Goal: Share content: Share content

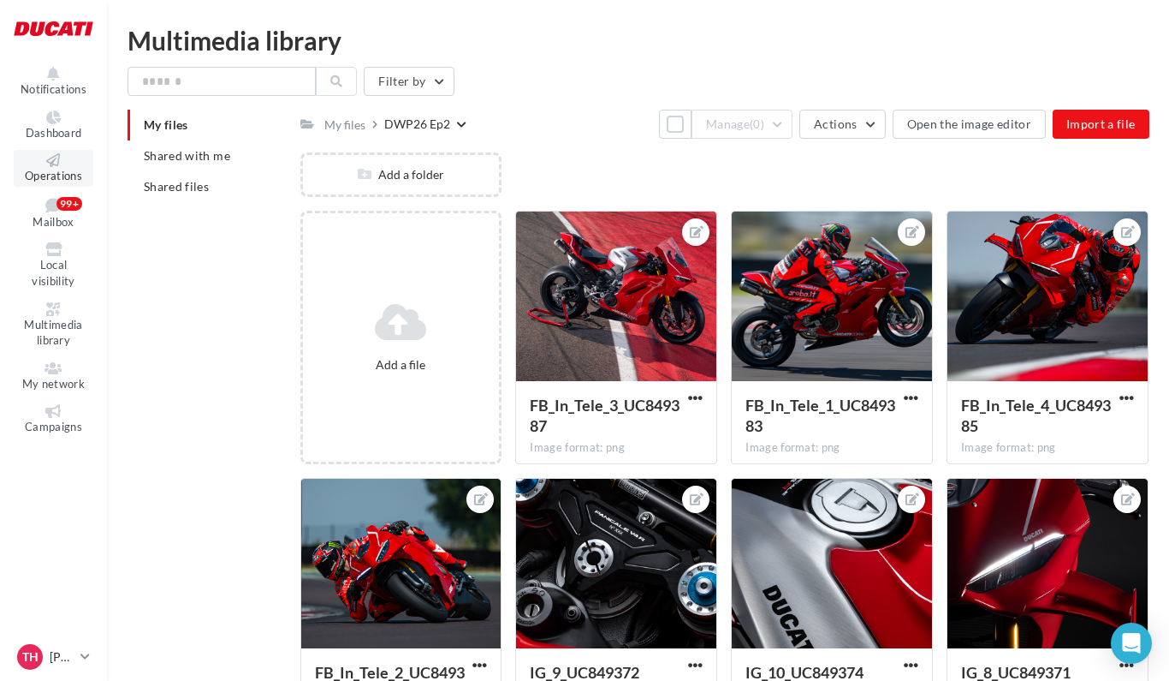
click at [61, 169] on link "Operations" at bounding box center [54, 168] width 80 height 37
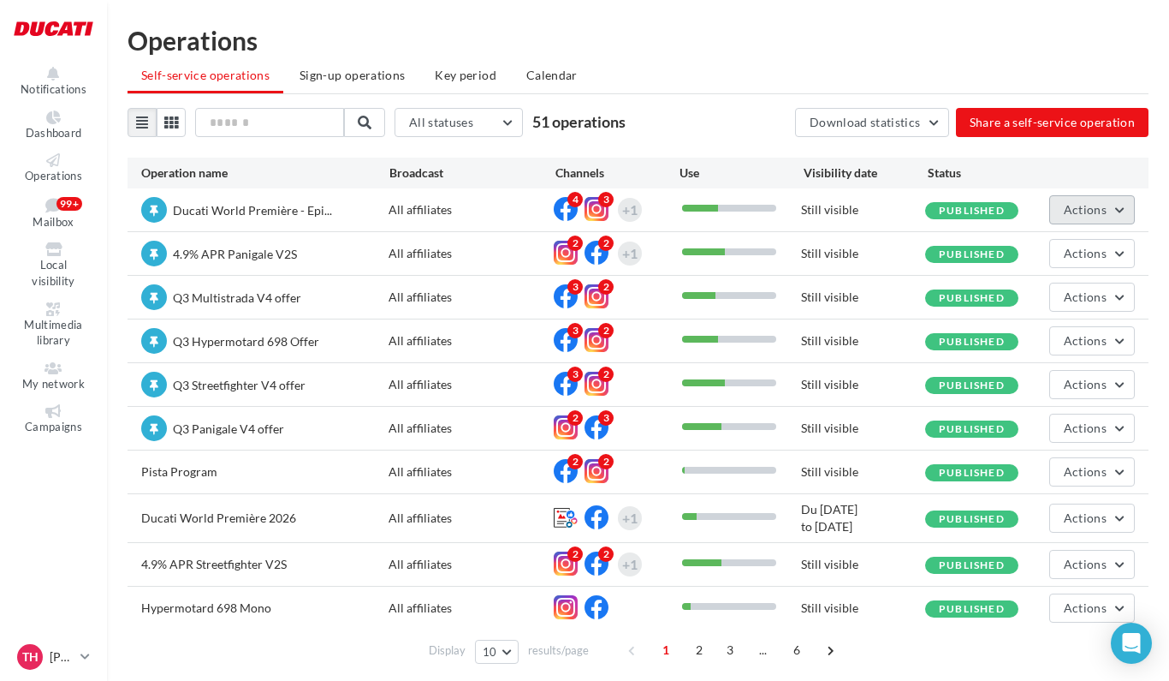
click at [1120, 213] on button "Actions" at bounding box center [1093, 209] width 86 height 29
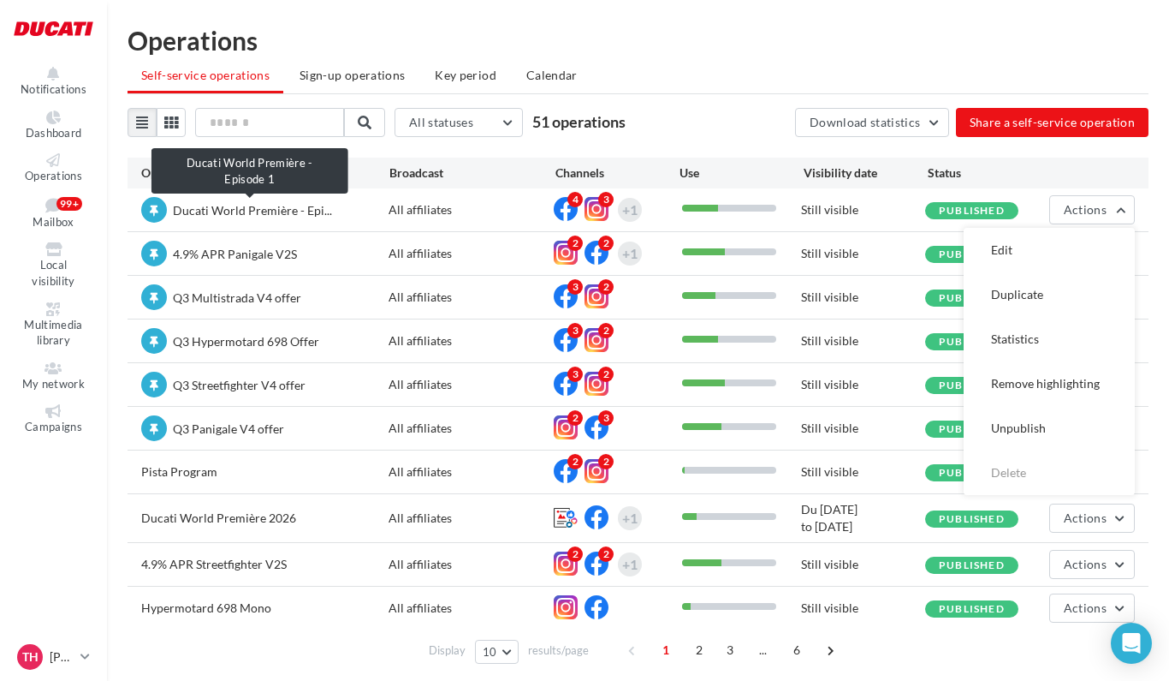
click at [293, 215] on span "Ducati World Première - Epi..." at bounding box center [252, 210] width 159 height 15
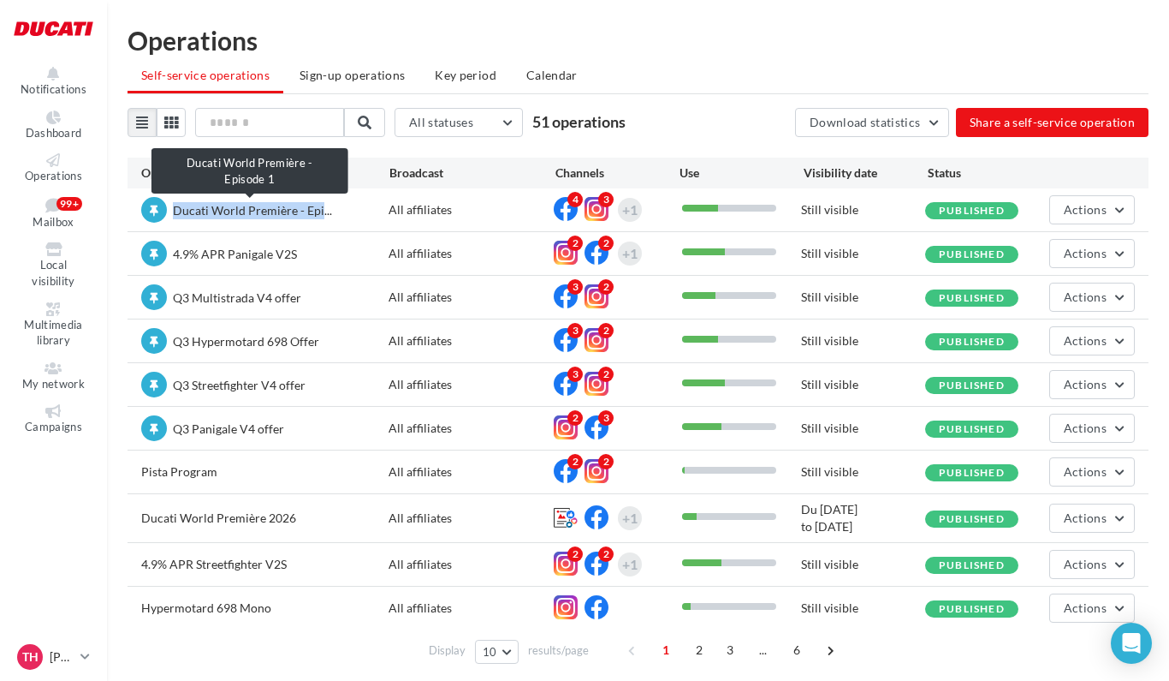
drag, startPoint x: 317, startPoint y: 210, endPoint x: 175, endPoint y: 205, distance: 142.2
click at [175, 205] on span "Ducati World Première - Epi..." at bounding box center [252, 210] width 159 height 15
copy span "Ducati World Première - Epi"
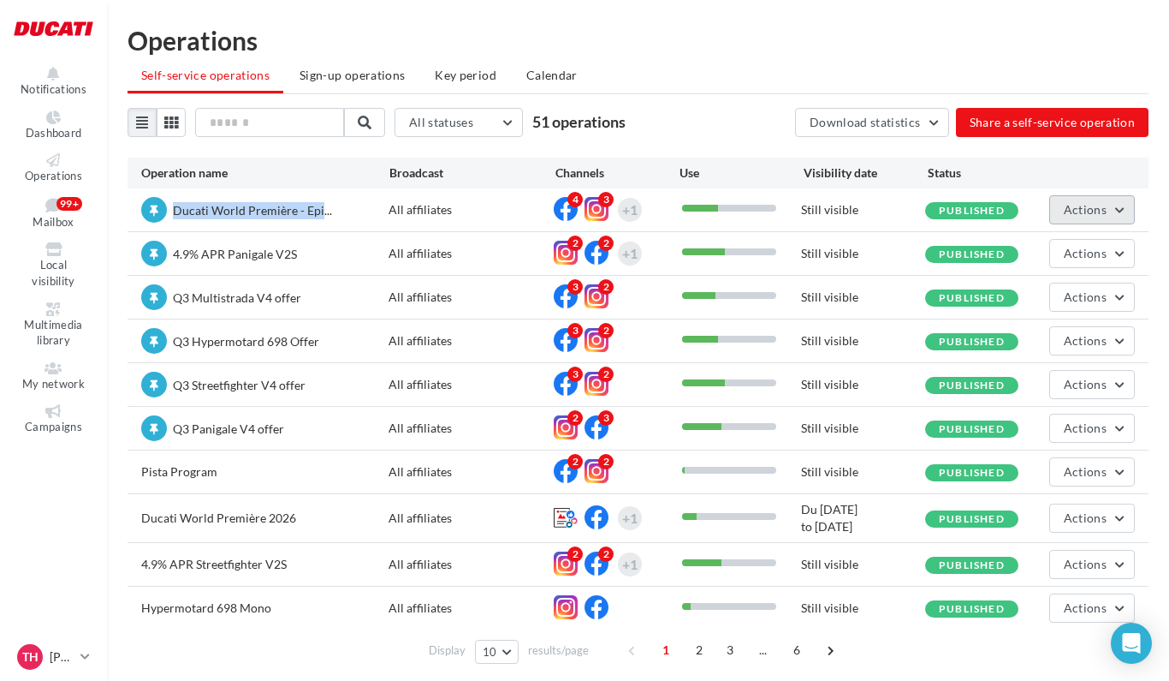
click at [1118, 205] on button "Actions" at bounding box center [1093, 209] width 86 height 29
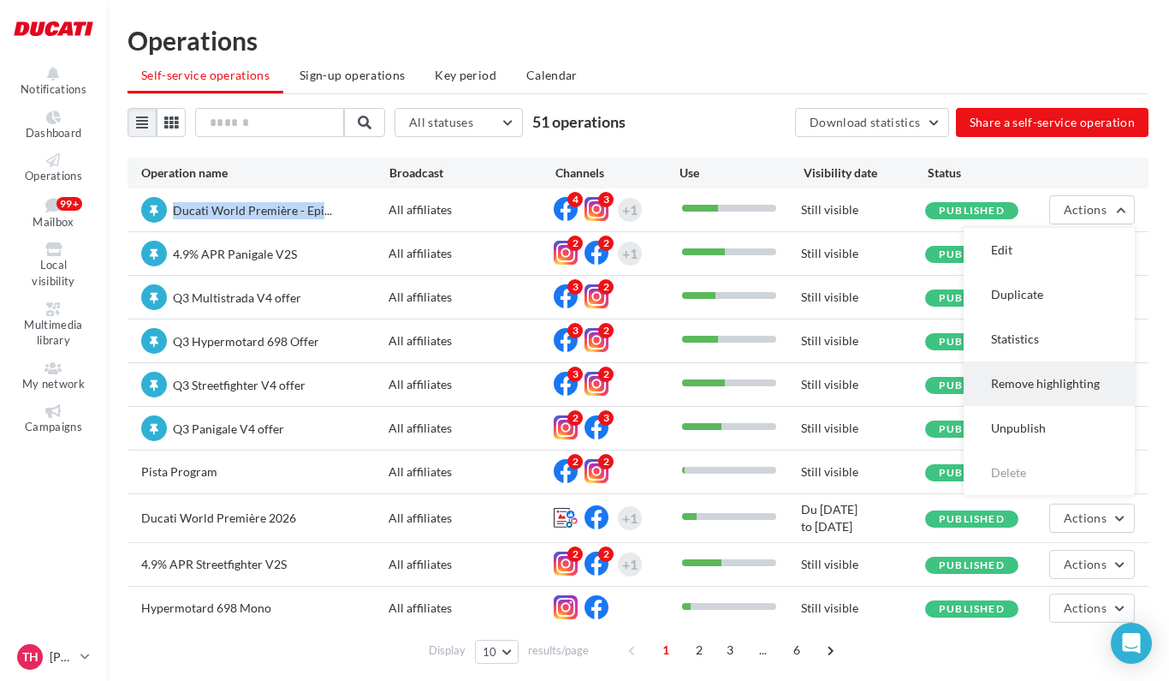
click at [1056, 380] on button "Remove highlighting" at bounding box center [1049, 383] width 171 height 45
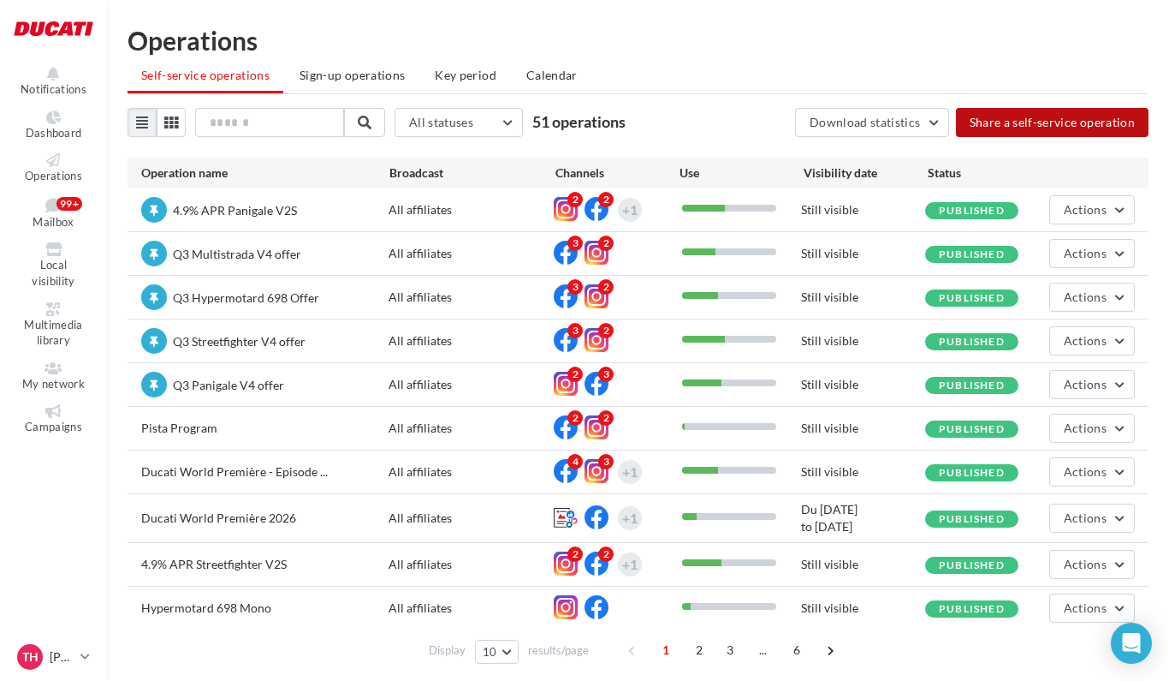
click at [1008, 122] on button "Share a self-service operation" at bounding box center [1052, 122] width 193 height 29
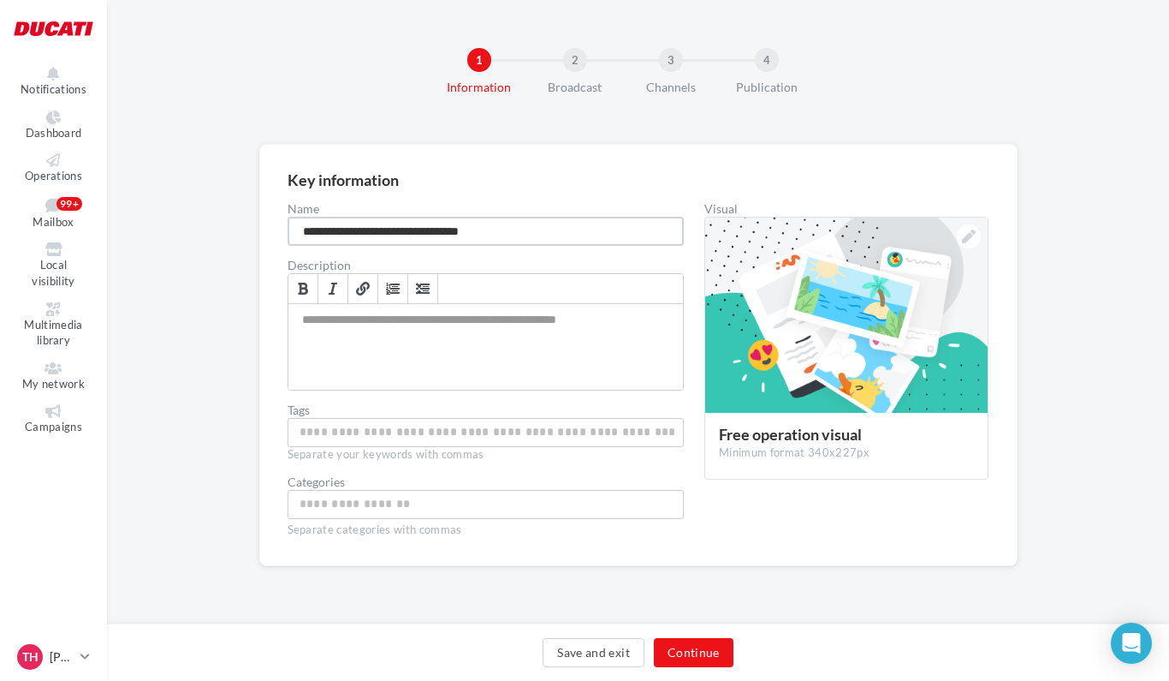
click at [514, 229] on input "**********" at bounding box center [486, 231] width 397 height 29
paste input
type input "**********"
click at [974, 245] on div at bounding box center [969, 236] width 24 height 24
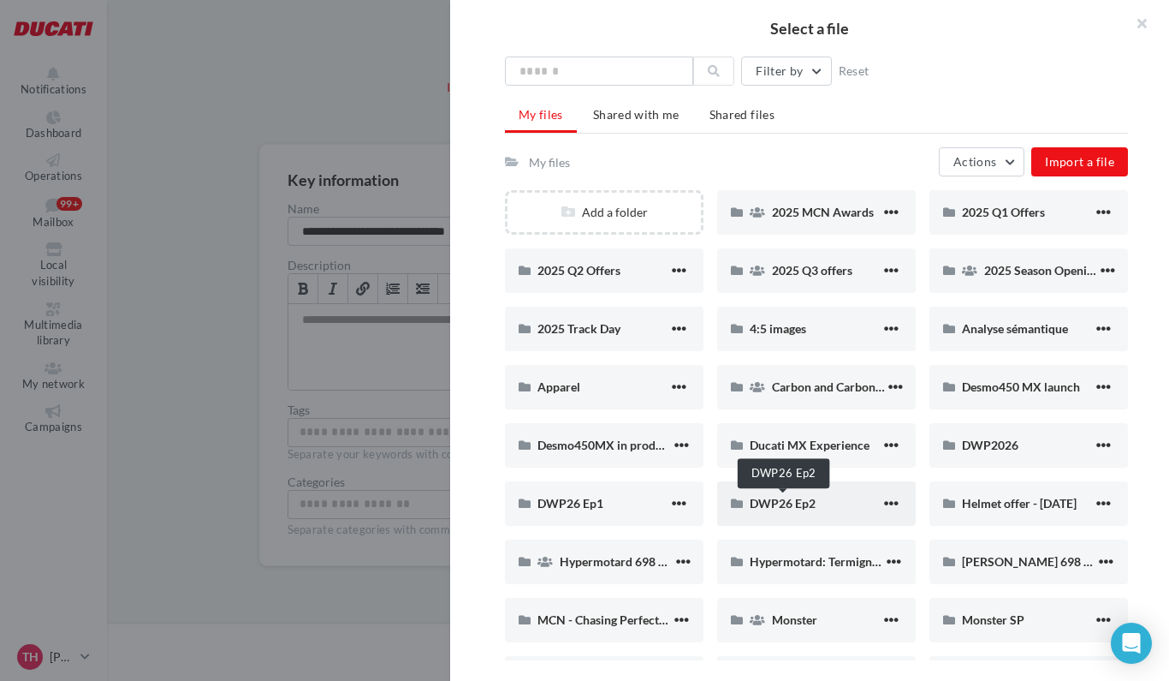
click at [767, 500] on span "DWP26 Ep2" at bounding box center [783, 503] width 66 height 15
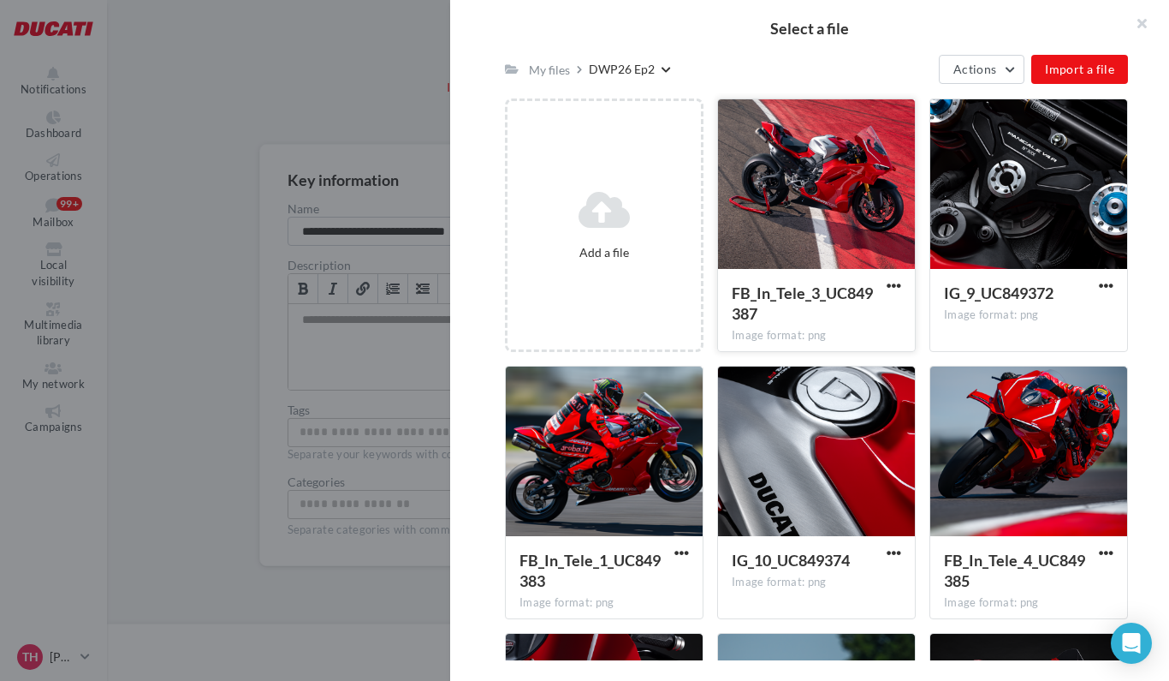
scroll to position [153, 0]
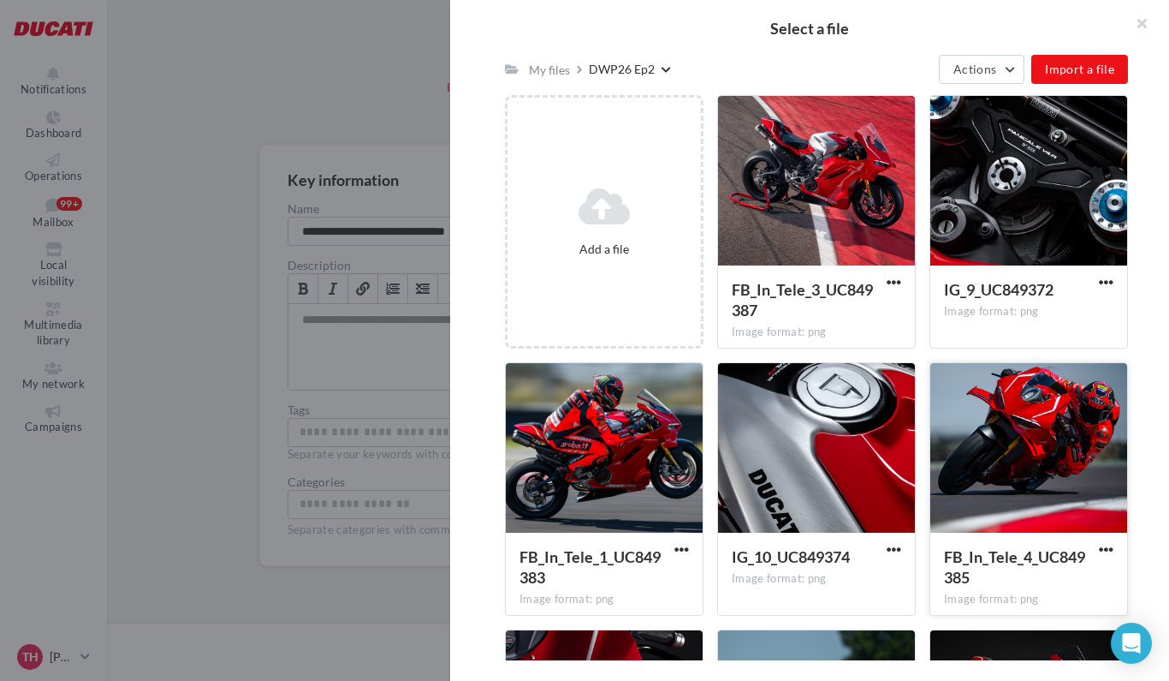
click at [998, 407] on div at bounding box center [1029, 448] width 197 height 171
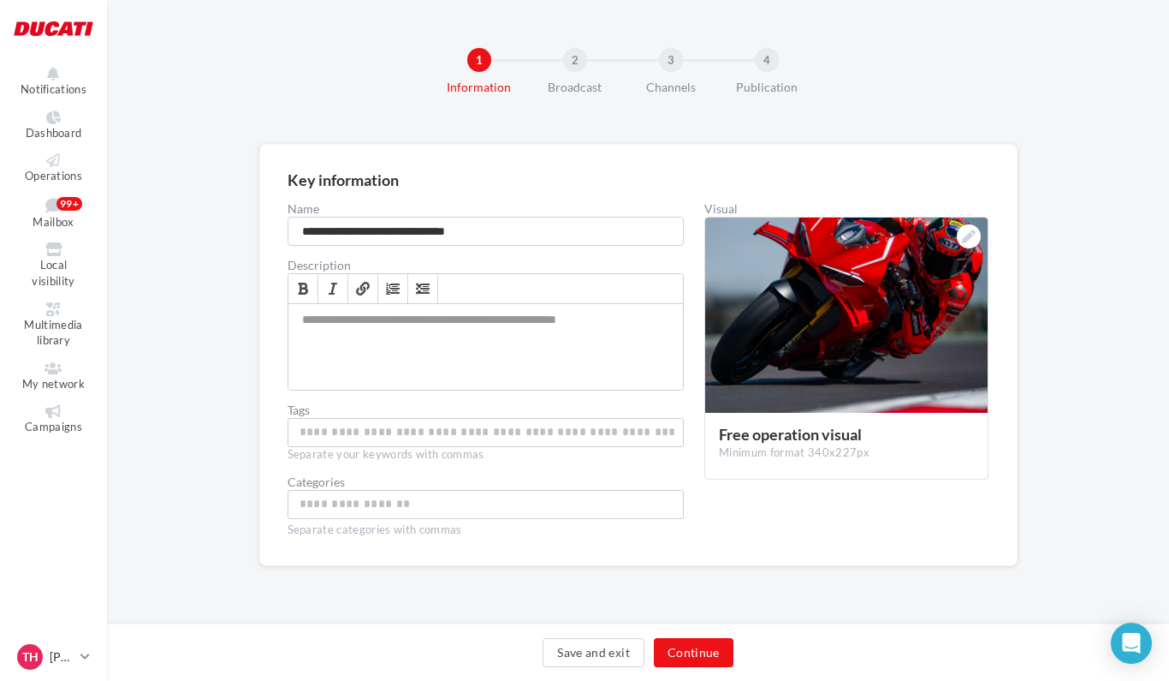
click at [702, 635] on div "Save and exit Continue" at bounding box center [638, 651] width 1062 height 57
click at [693, 661] on button "Continue" at bounding box center [694, 652] width 80 height 29
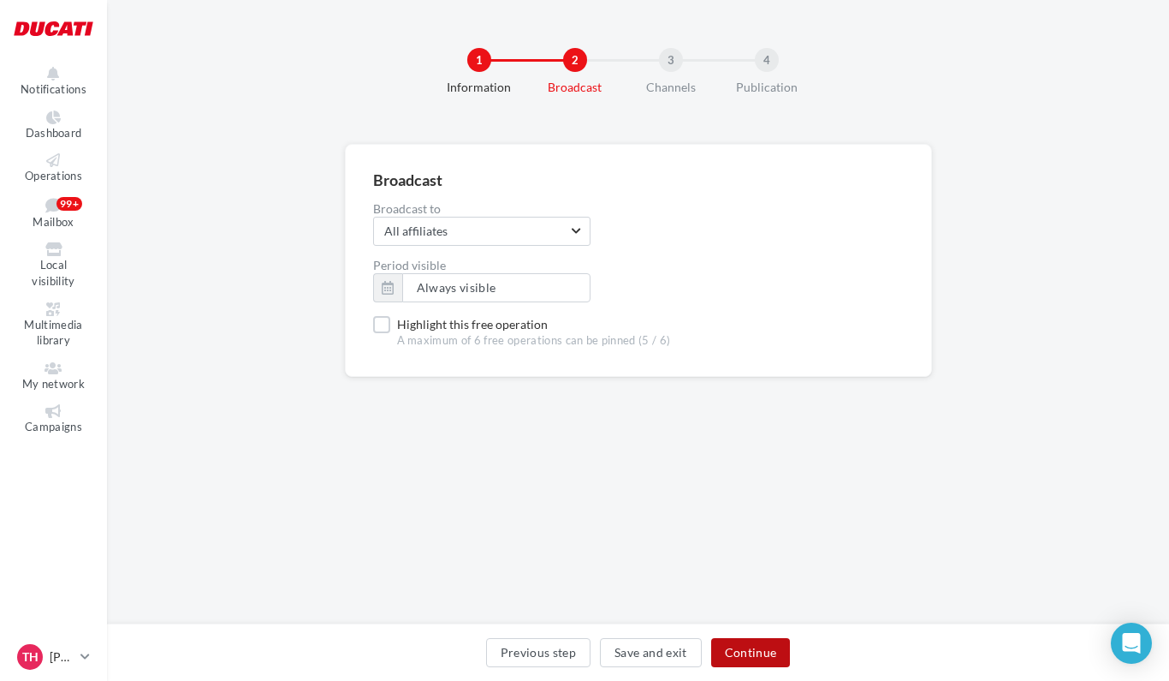
click at [756, 652] on button "Continue" at bounding box center [751, 652] width 80 height 29
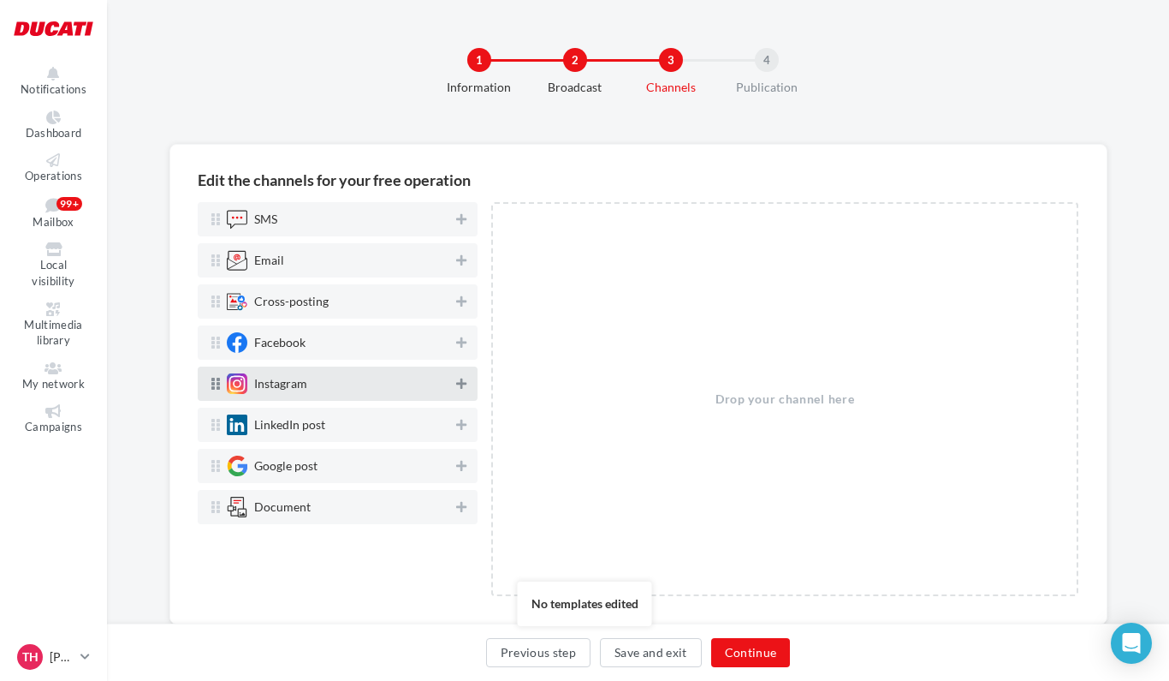
click at [463, 379] on icon at bounding box center [461, 384] width 10 height 12
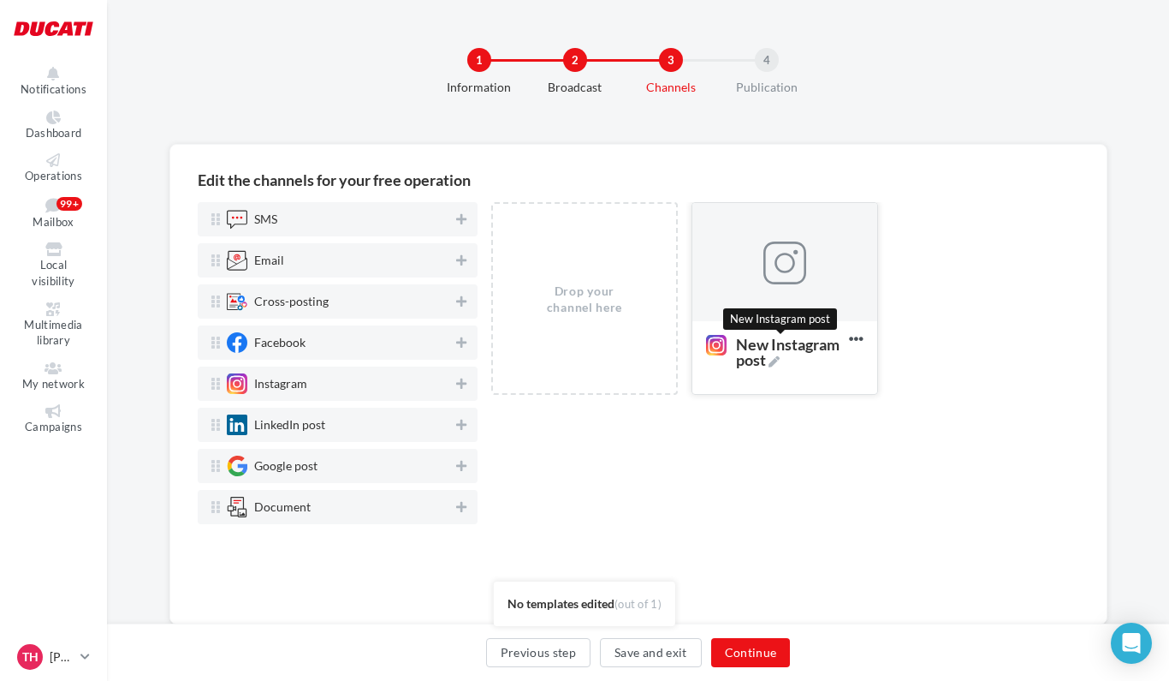
click at [778, 367] on icon at bounding box center [774, 361] width 11 height 11
click at [778, 374] on textarea "New Instagram post New Instagram post" at bounding box center [767, 351] width 139 height 49
drag, startPoint x: 741, startPoint y: 348, endPoint x: 612, endPoint y: 341, distance: 128.6
click at [698, 341] on textarea "New Instagram post" at bounding box center [767, 351] width 139 height 49
type textarea "**********"
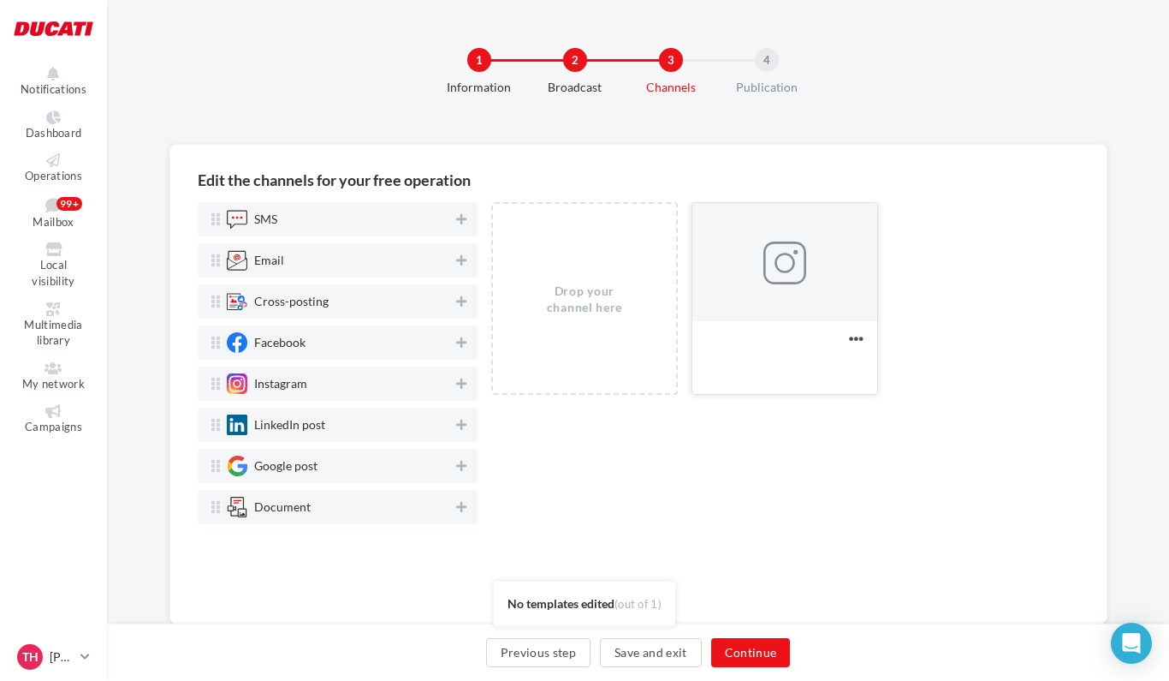
click at [765, 257] on div at bounding box center [785, 262] width 43 height 43
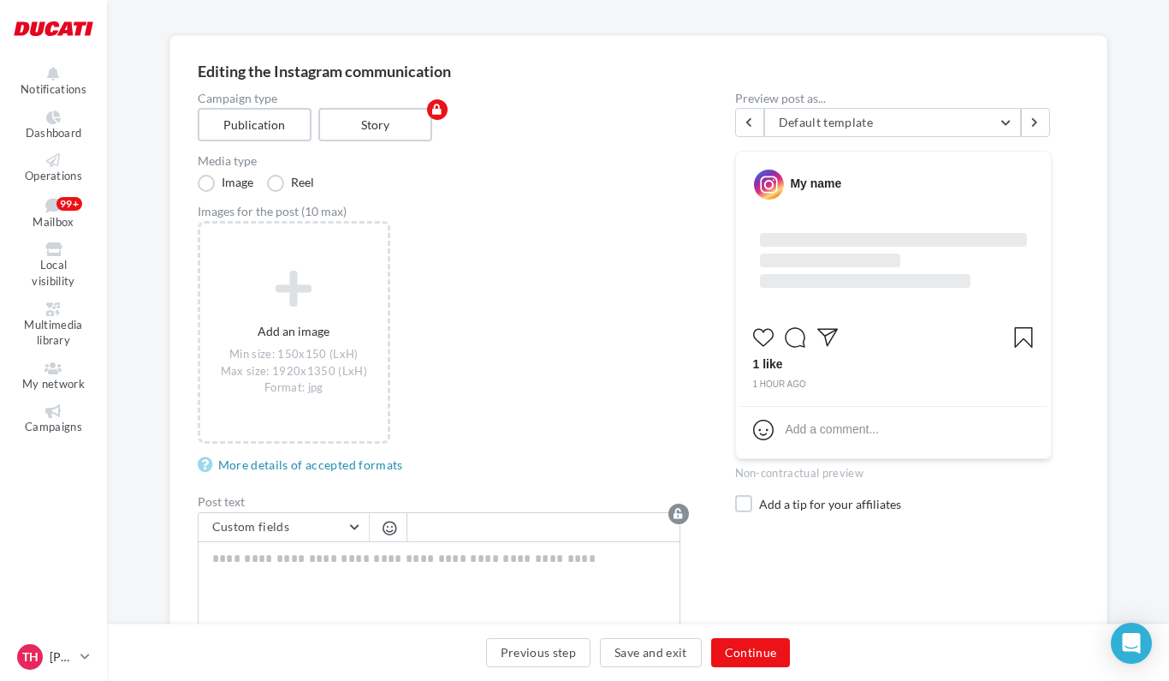
scroll to position [110, 0]
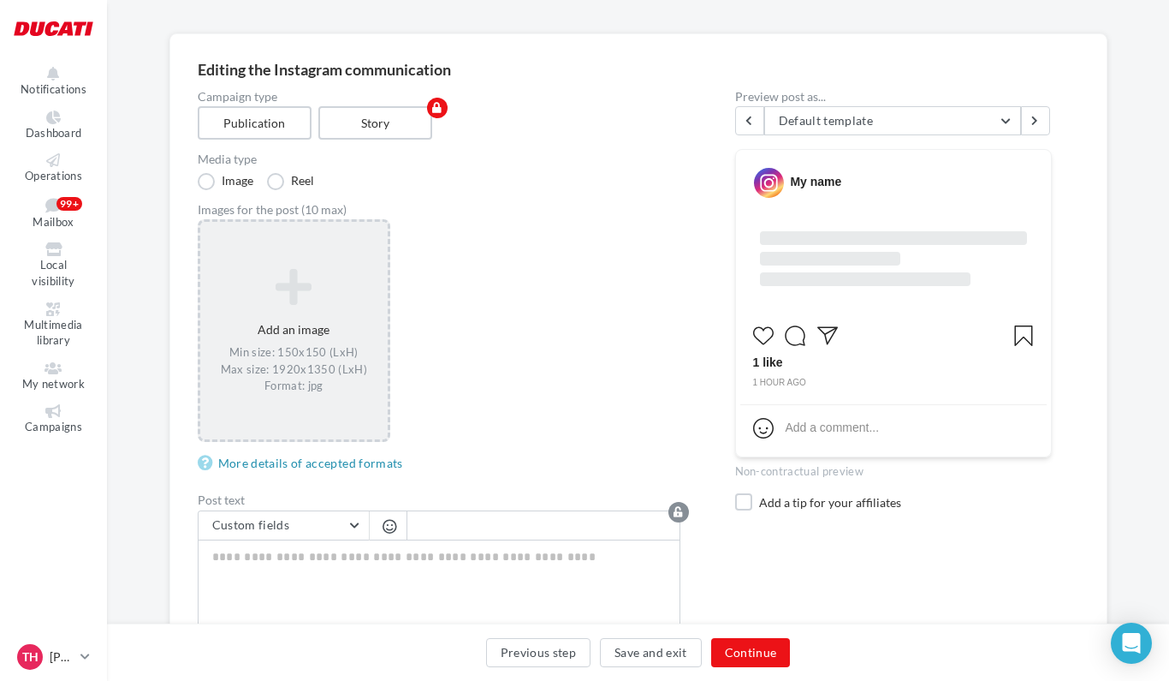
click at [324, 294] on icon at bounding box center [294, 286] width 175 height 41
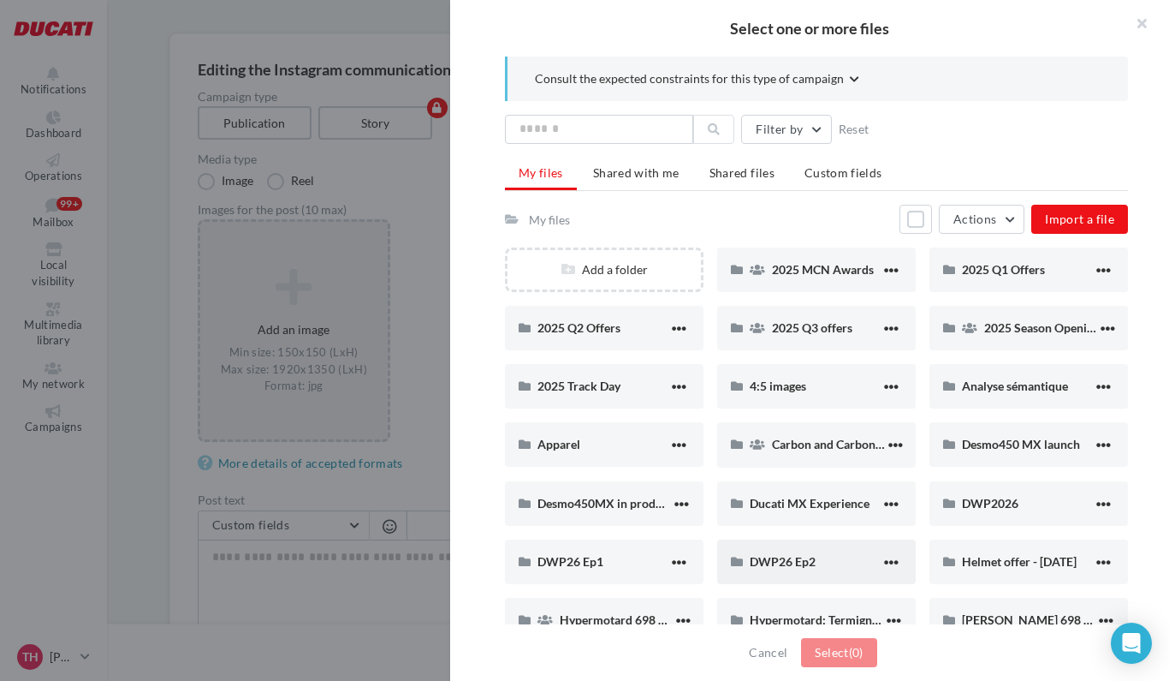
click at [743, 547] on div "DWP26 Ep2" at bounding box center [816, 561] width 199 height 45
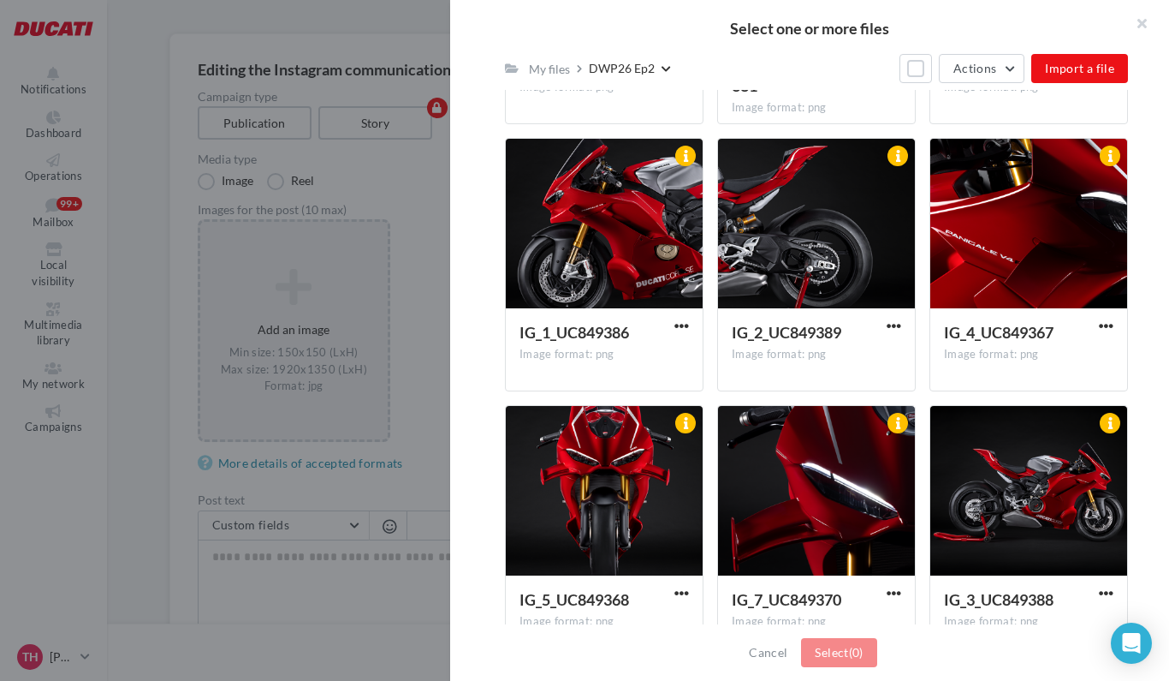
scroll to position [764, 0]
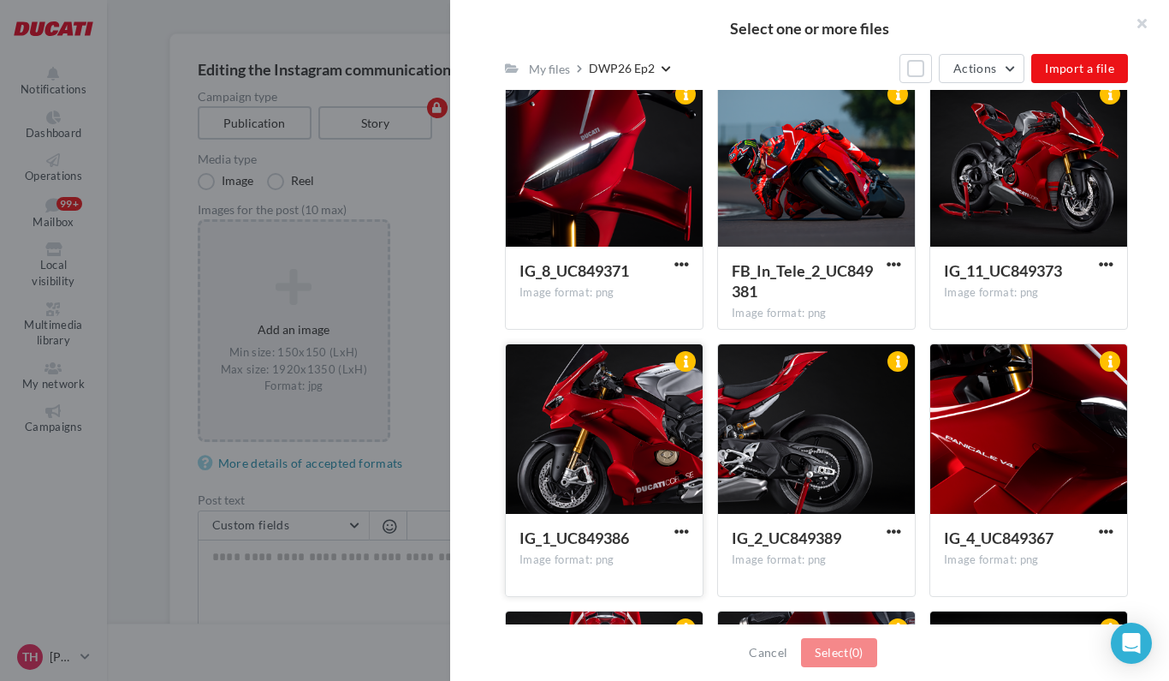
click at [645, 450] on div at bounding box center [604, 429] width 197 height 171
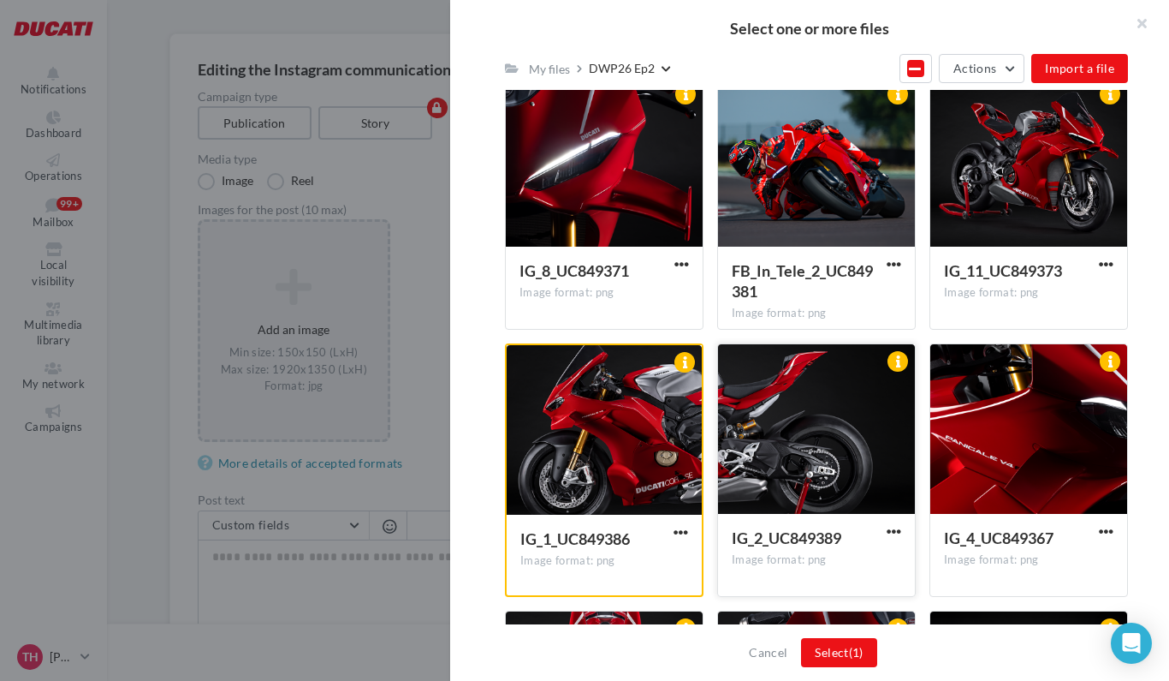
click at [814, 439] on div at bounding box center [816, 429] width 197 height 171
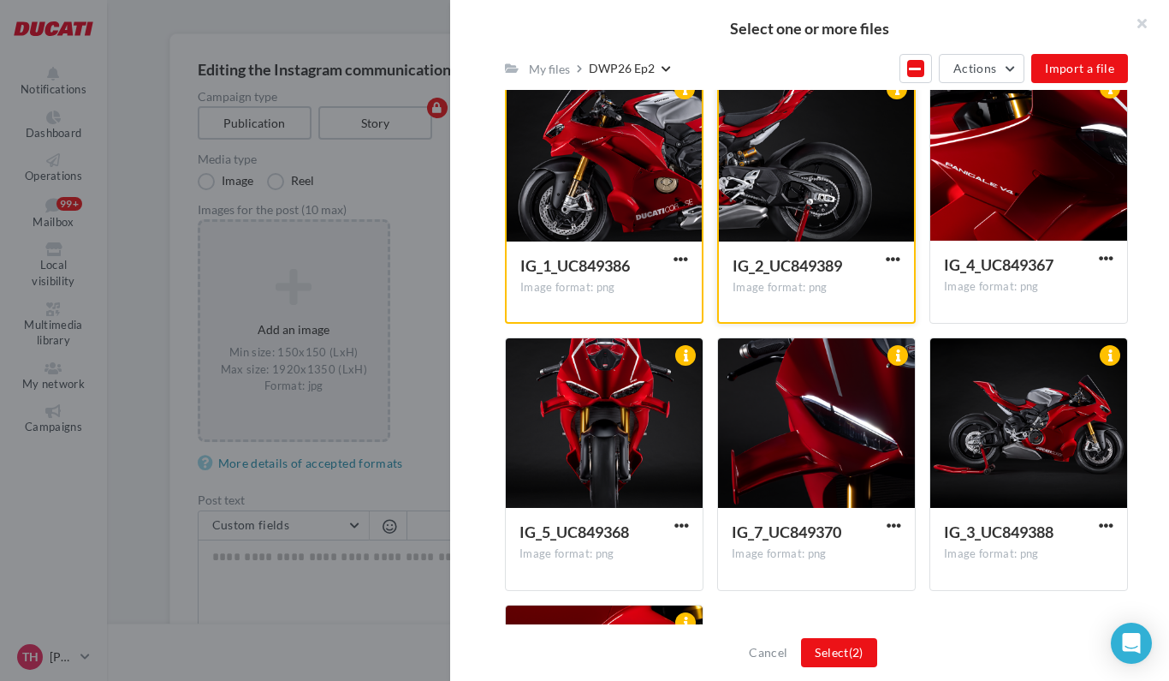
scroll to position [1282, 0]
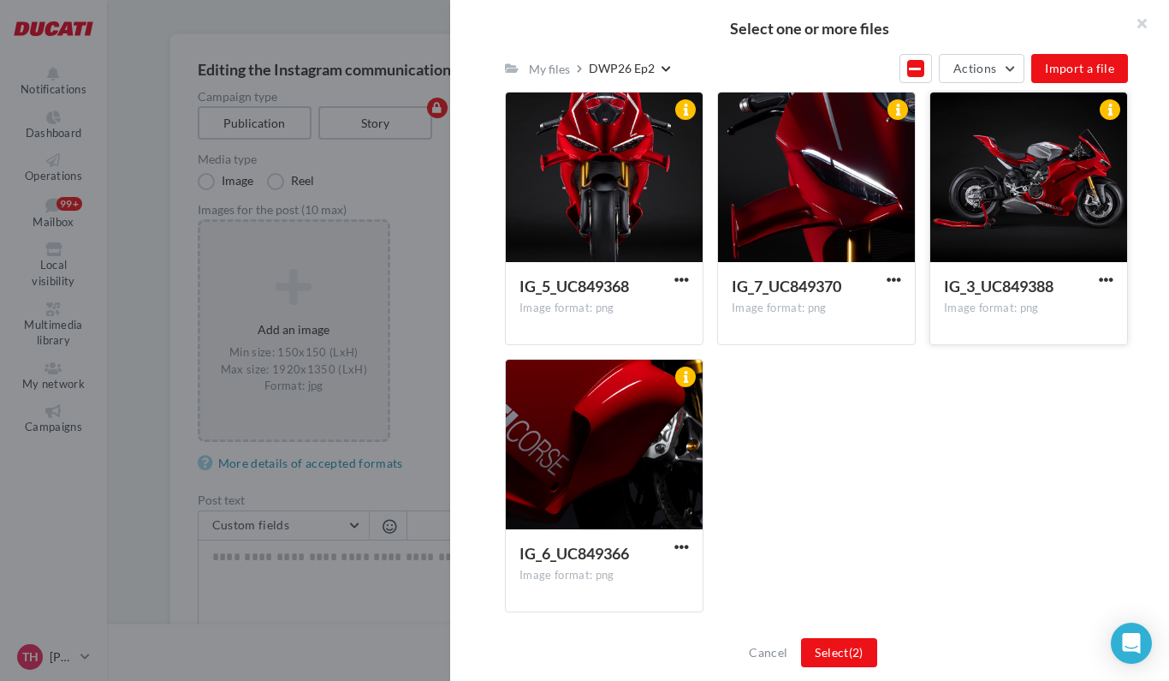
click at [1006, 199] on div at bounding box center [1029, 177] width 197 height 171
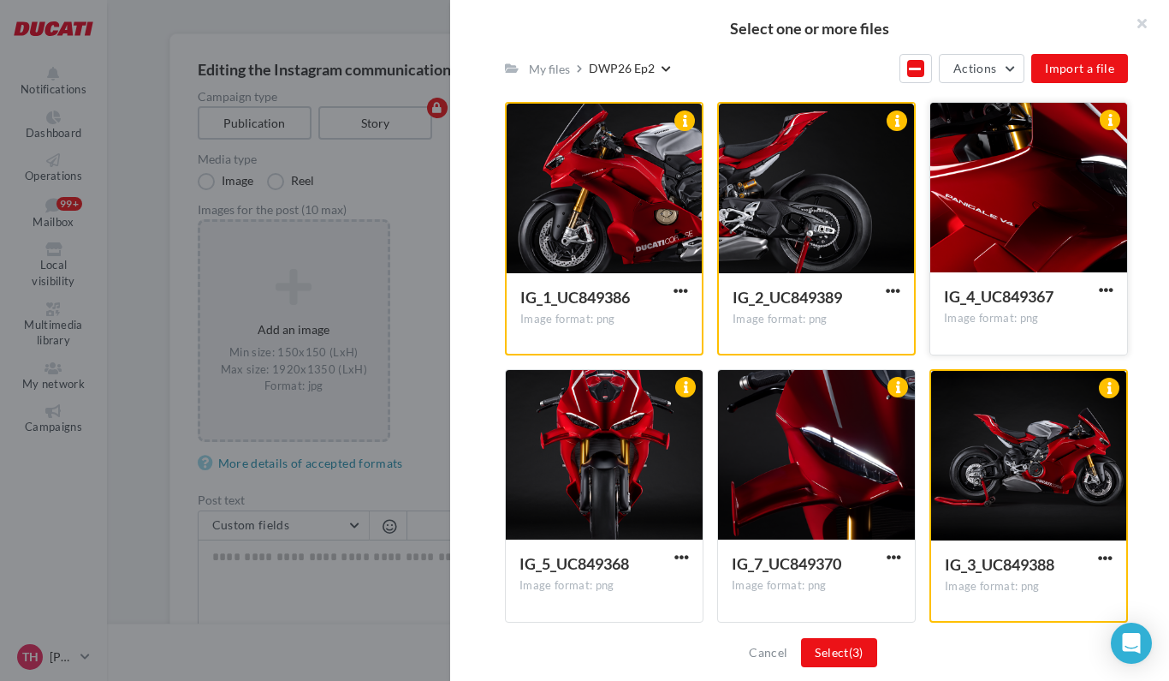
scroll to position [1039, 0]
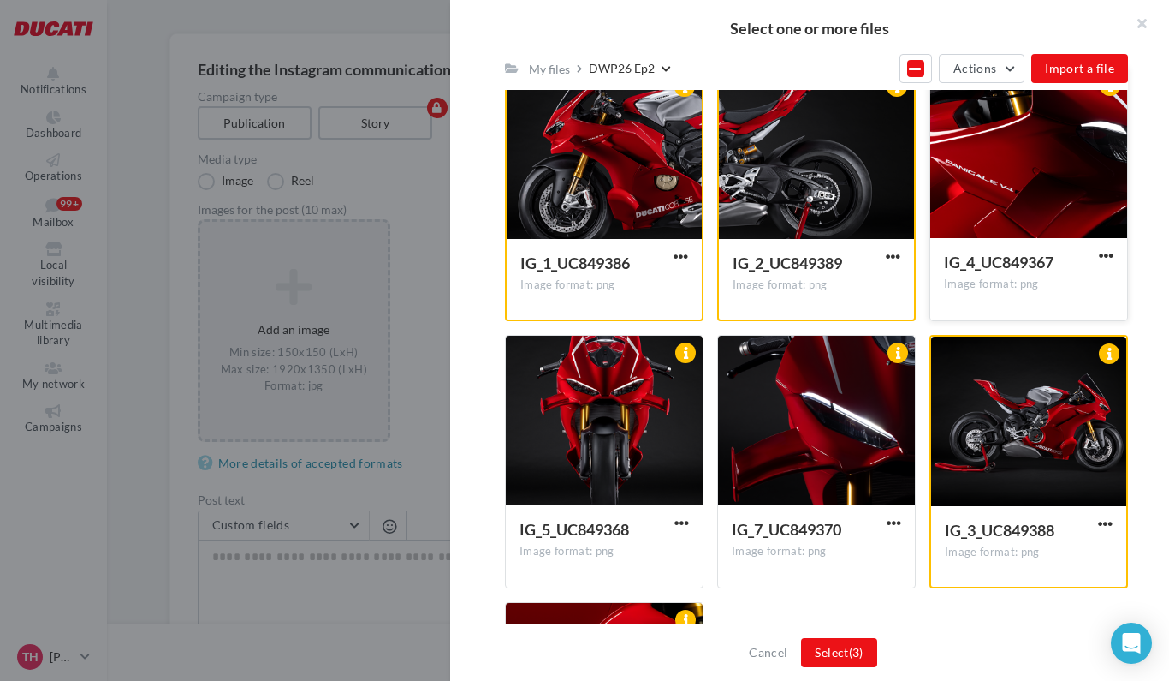
click at [1008, 215] on div at bounding box center [1029, 153] width 197 height 171
click at [605, 425] on div at bounding box center [604, 421] width 197 height 171
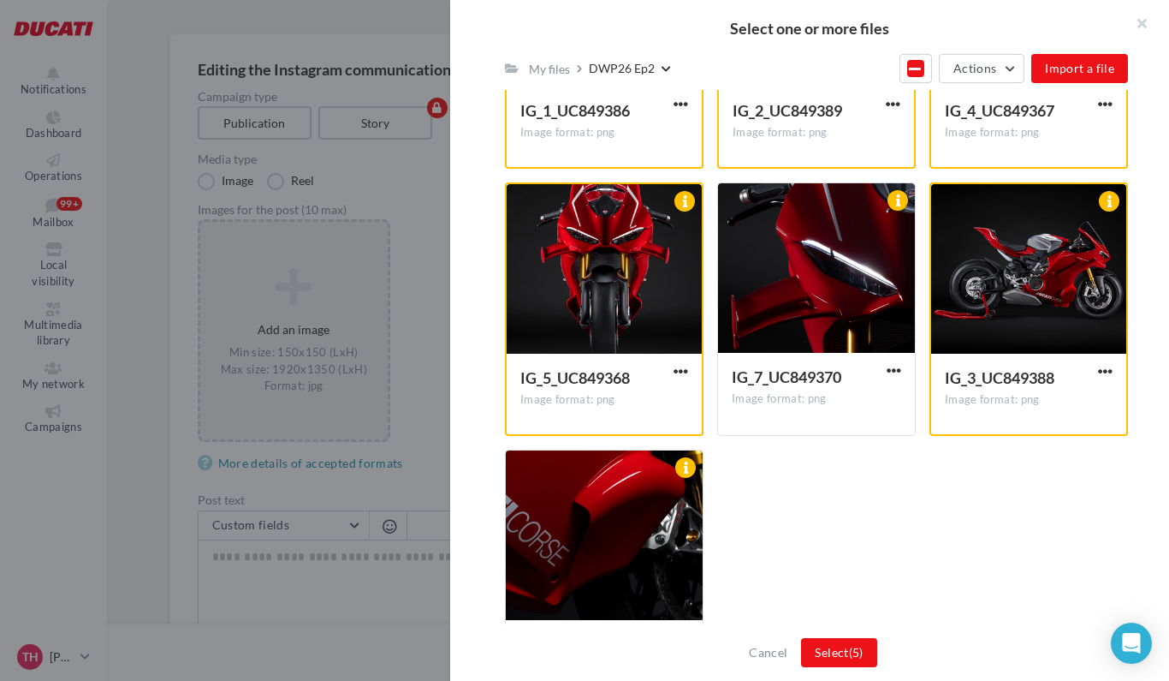
scroll to position [1282, 0]
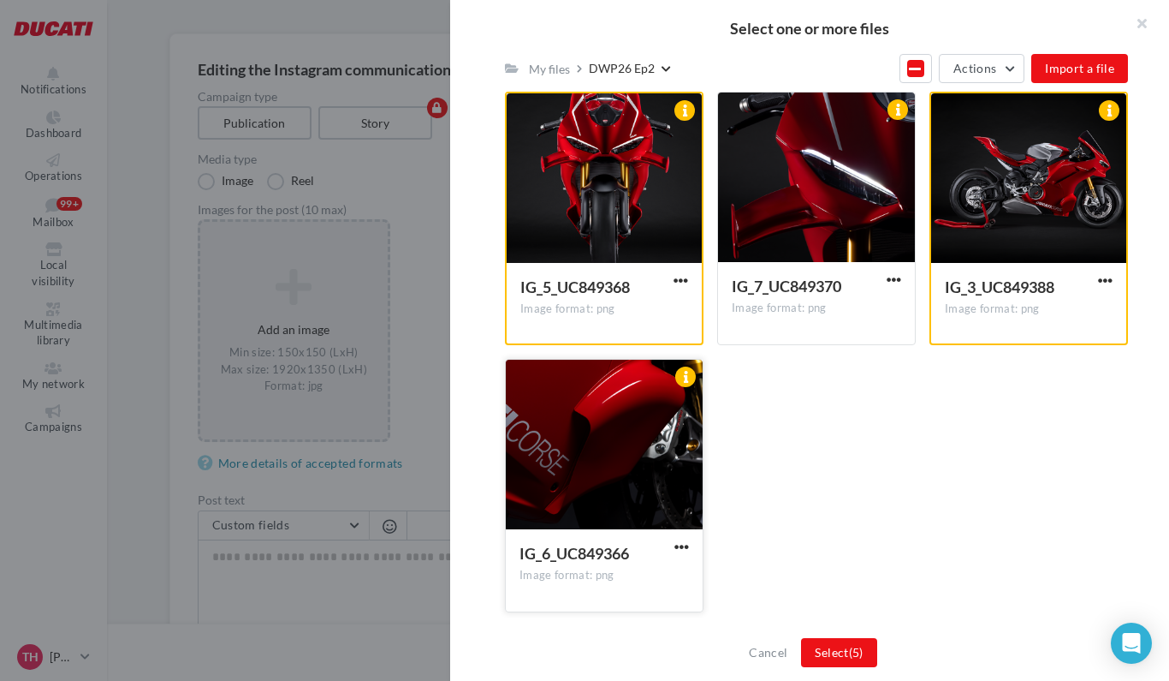
click at [638, 432] on div at bounding box center [604, 445] width 197 height 171
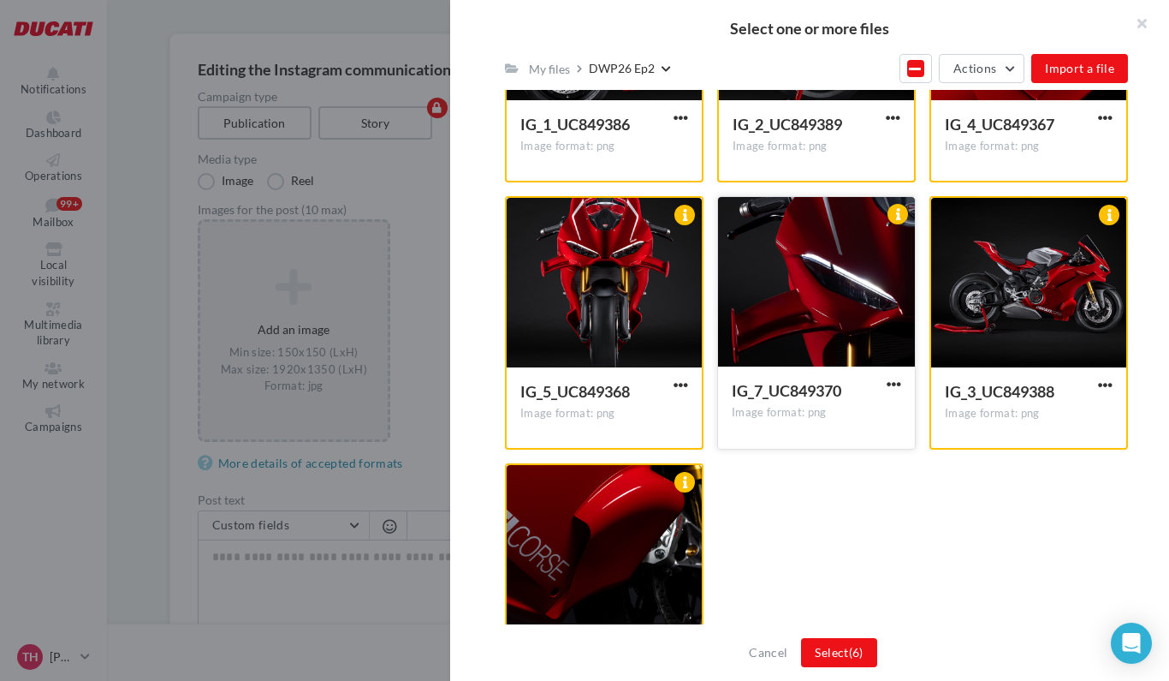
click at [842, 314] on div at bounding box center [816, 282] width 197 height 171
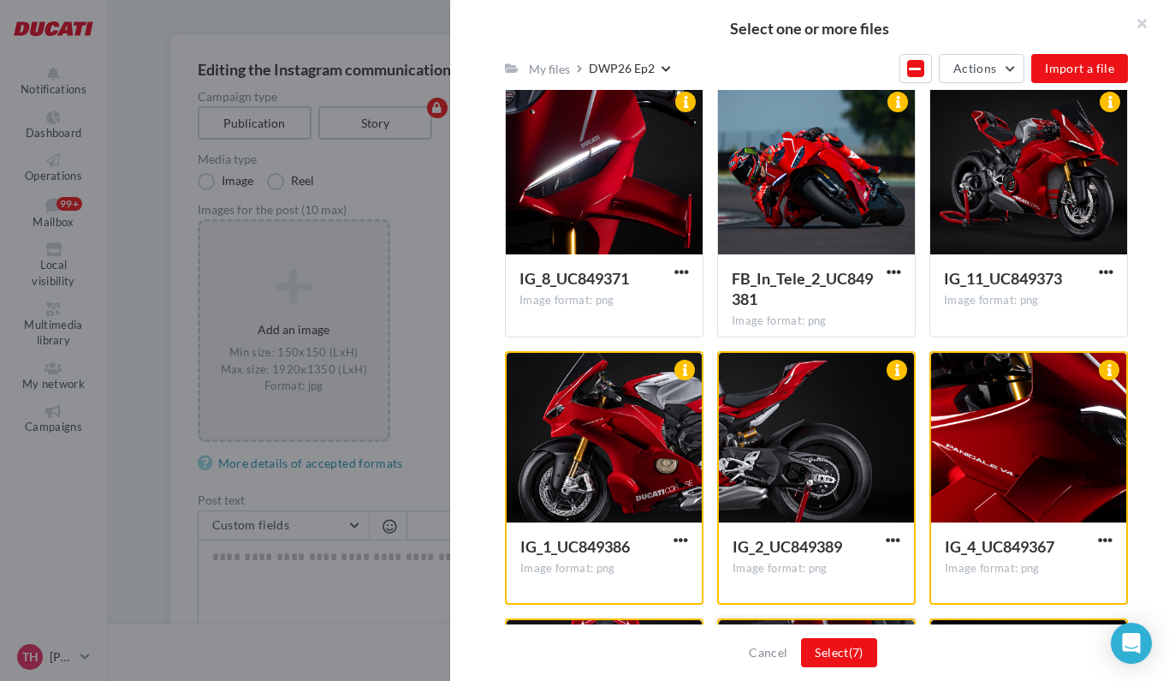
scroll to position [704, 0]
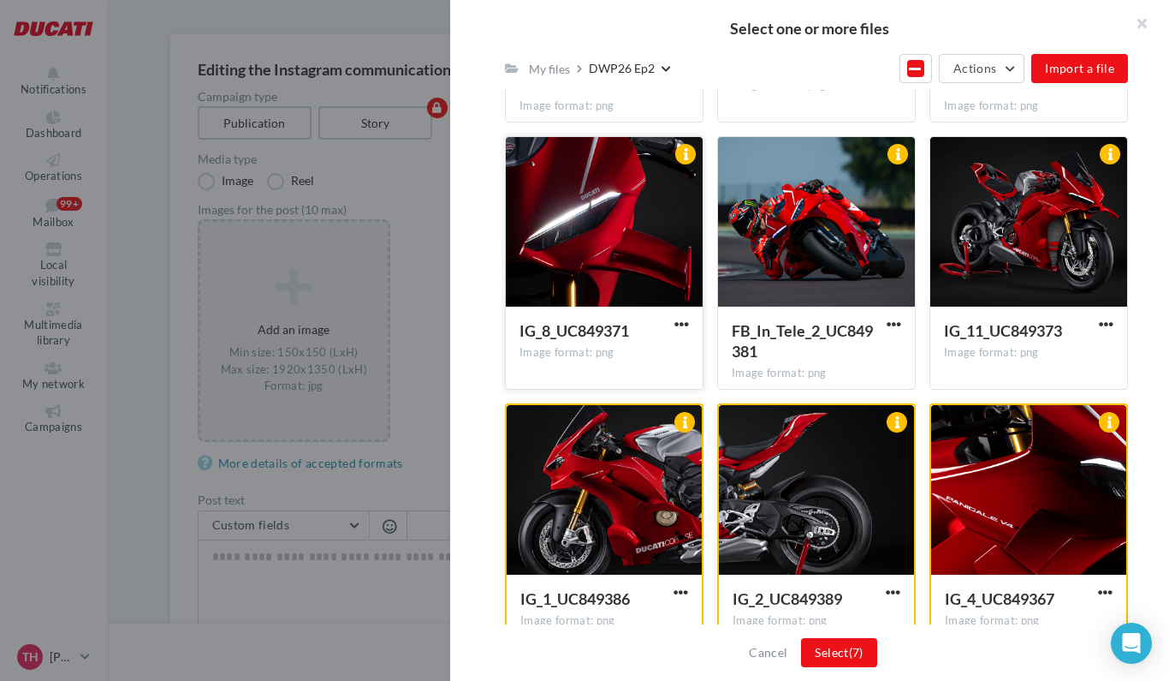
click at [610, 255] on div at bounding box center [604, 222] width 197 height 171
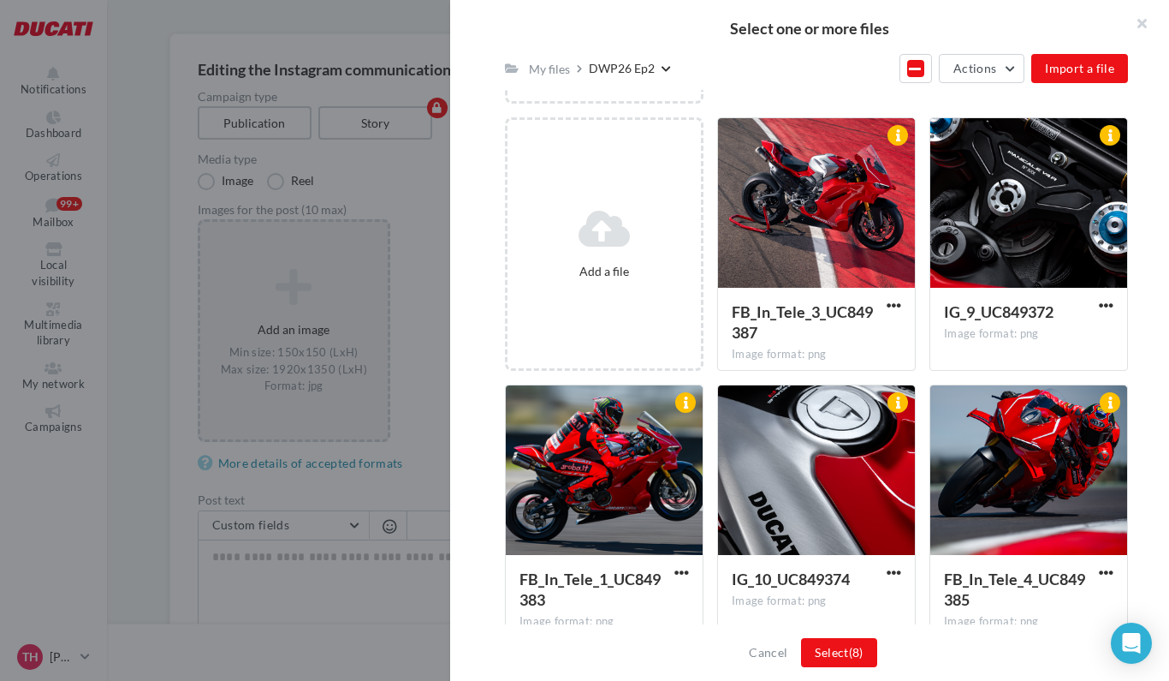
scroll to position [172, 0]
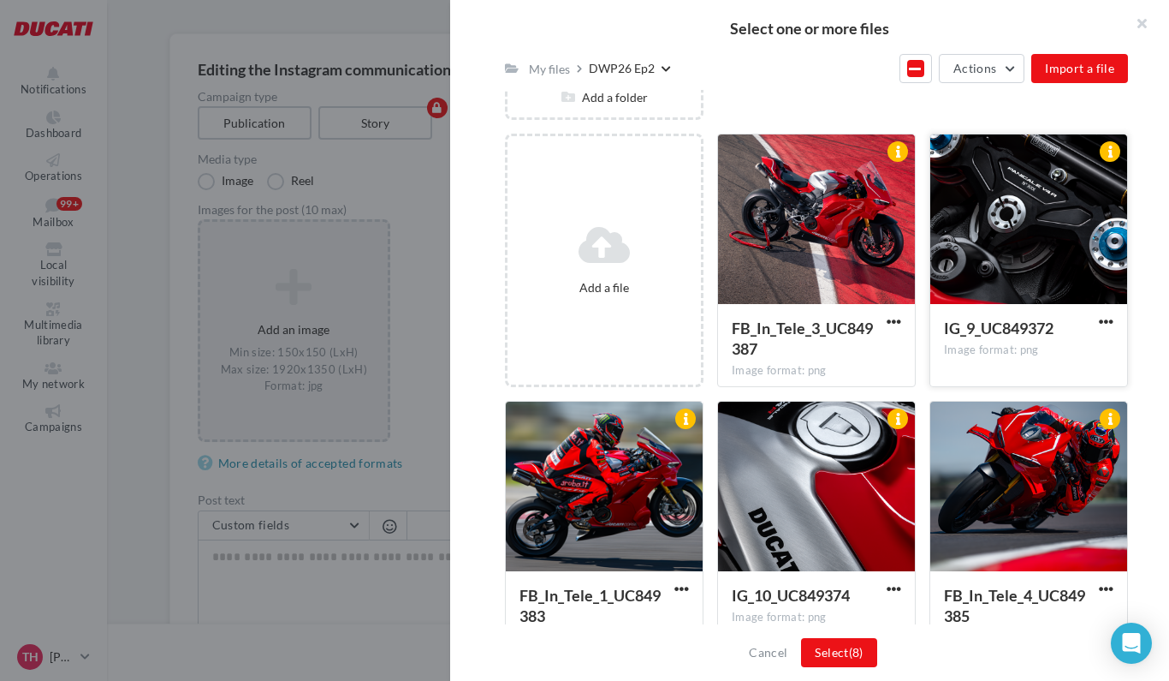
click at [1014, 229] on div at bounding box center [1029, 219] width 197 height 171
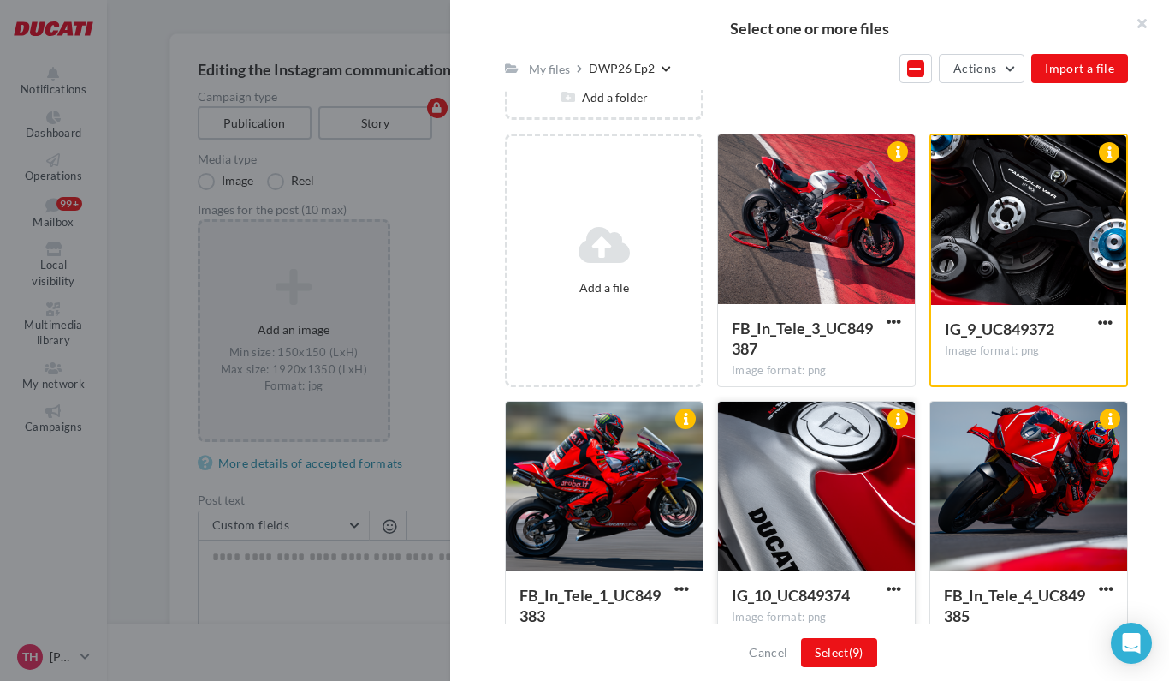
click at [810, 462] on div at bounding box center [816, 487] width 197 height 171
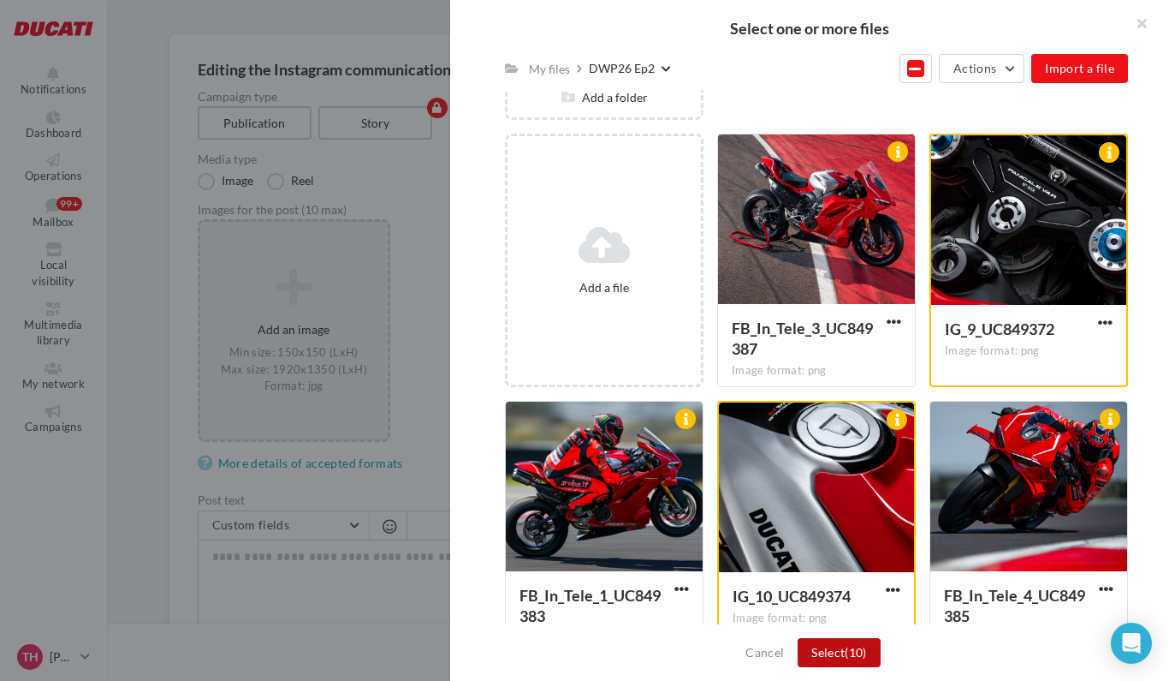
click at [840, 656] on button "Select (10)" at bounding box center [839, 652] width 83 height 29
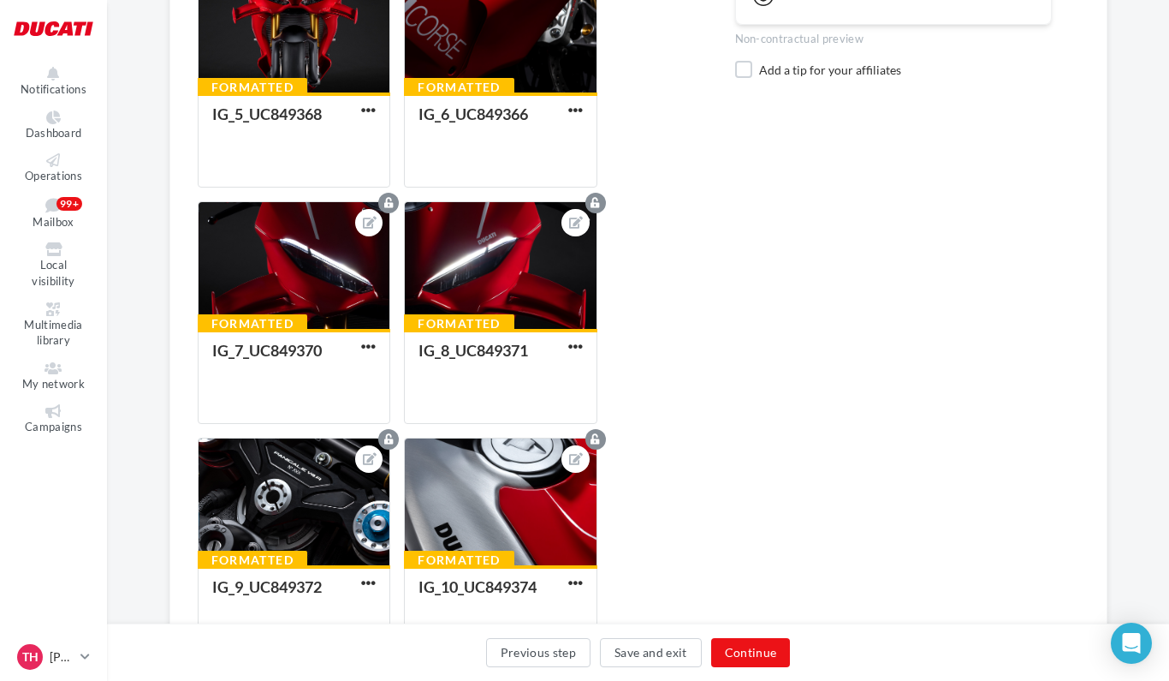
scroll to position [1236, 0]
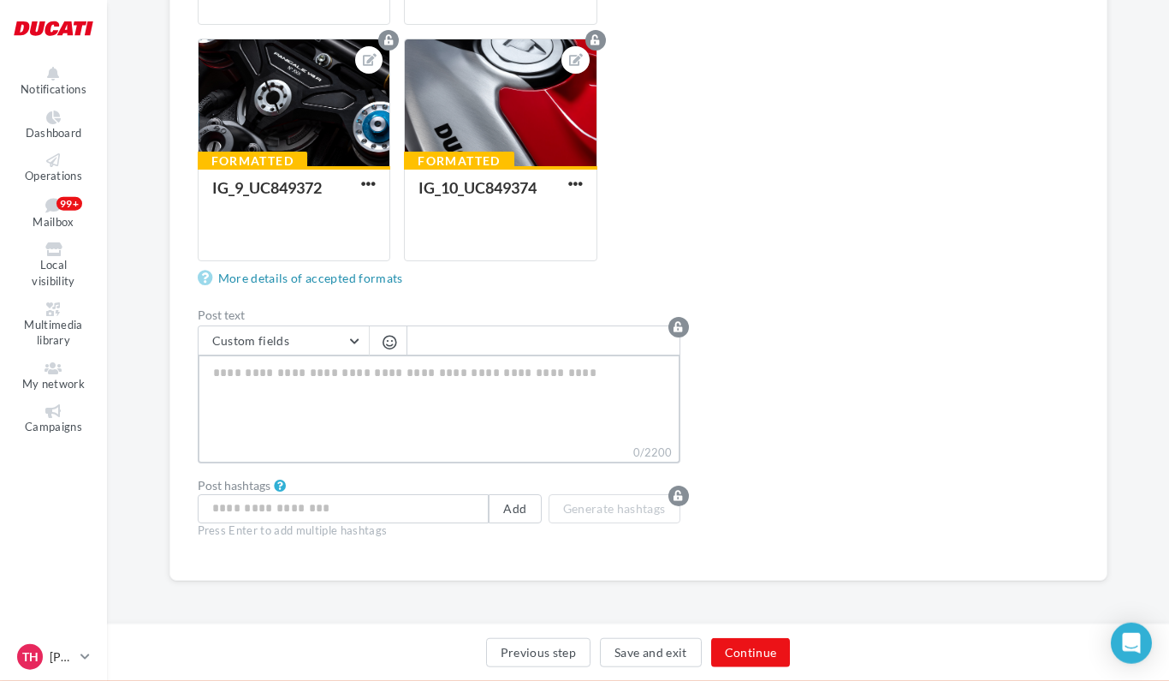
click at [289, 367] on textarea "0/2200" at bounding box center [439, 398] width 483 height 89
paste textarea "**********"
type textarea "**********"
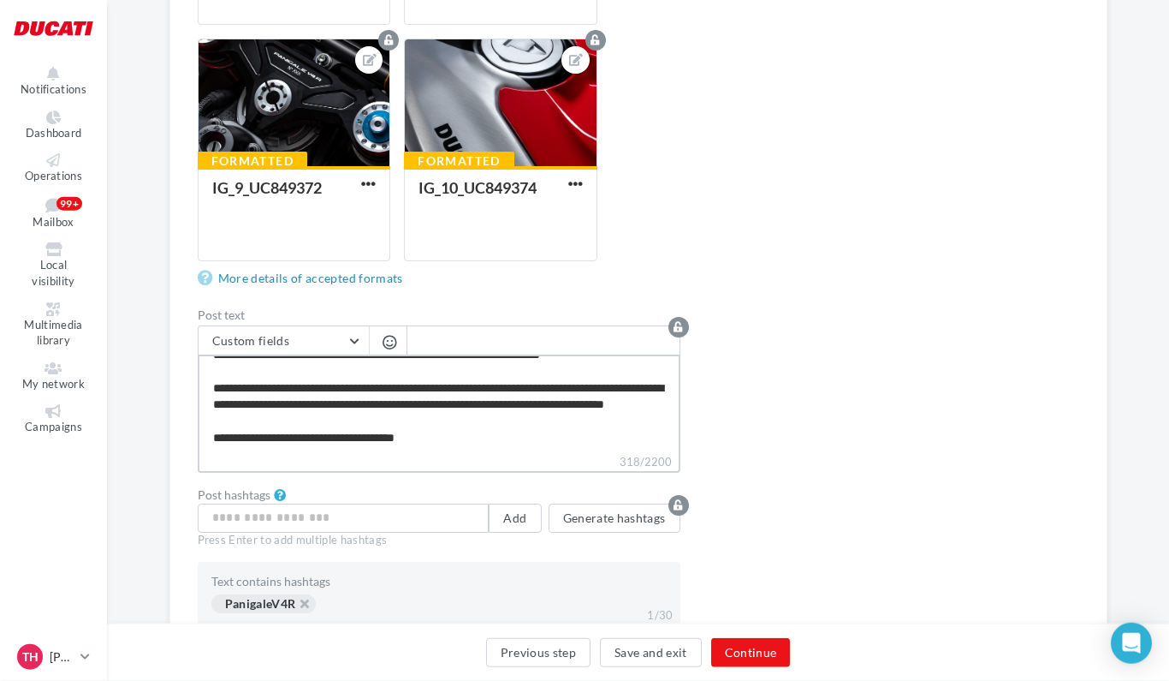
scroll to position [0, 0]
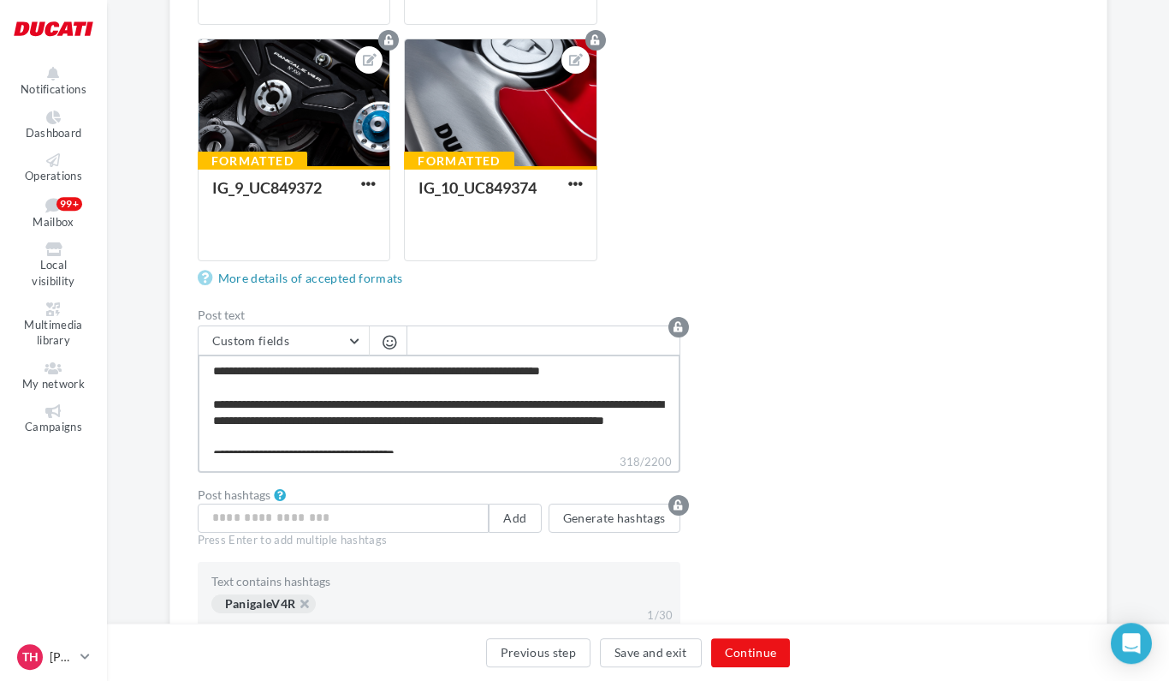
click at [259, 388] on textarea "**********" at bounding box center [439, 403] width 483 height 98
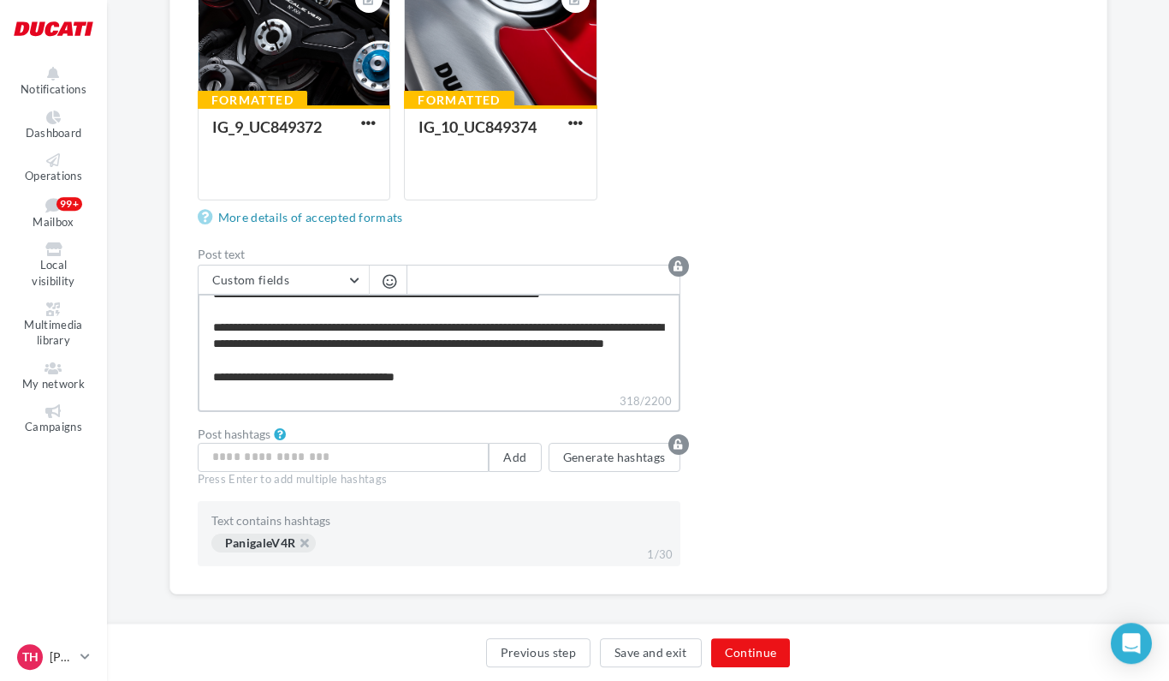
scroll to position [1312, 0]
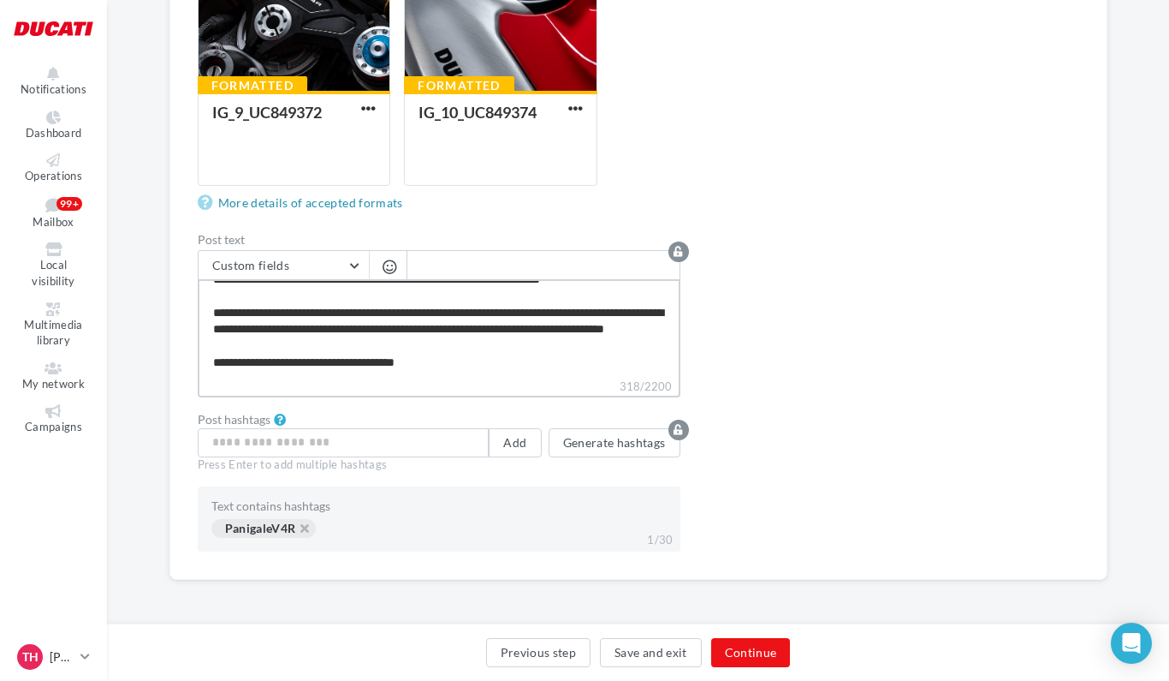
click at [362, 361] on textarea "**********" at bounding box center [439, 328] width 483 height 98
type textarea "**********"
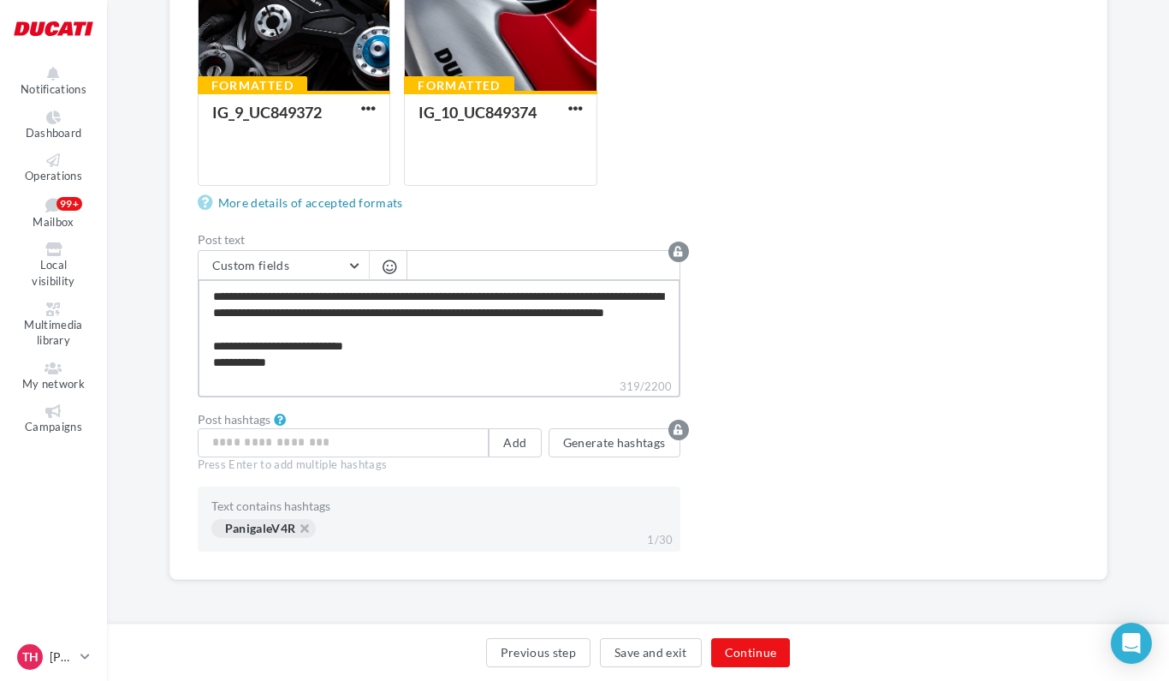
type textarea "**********"
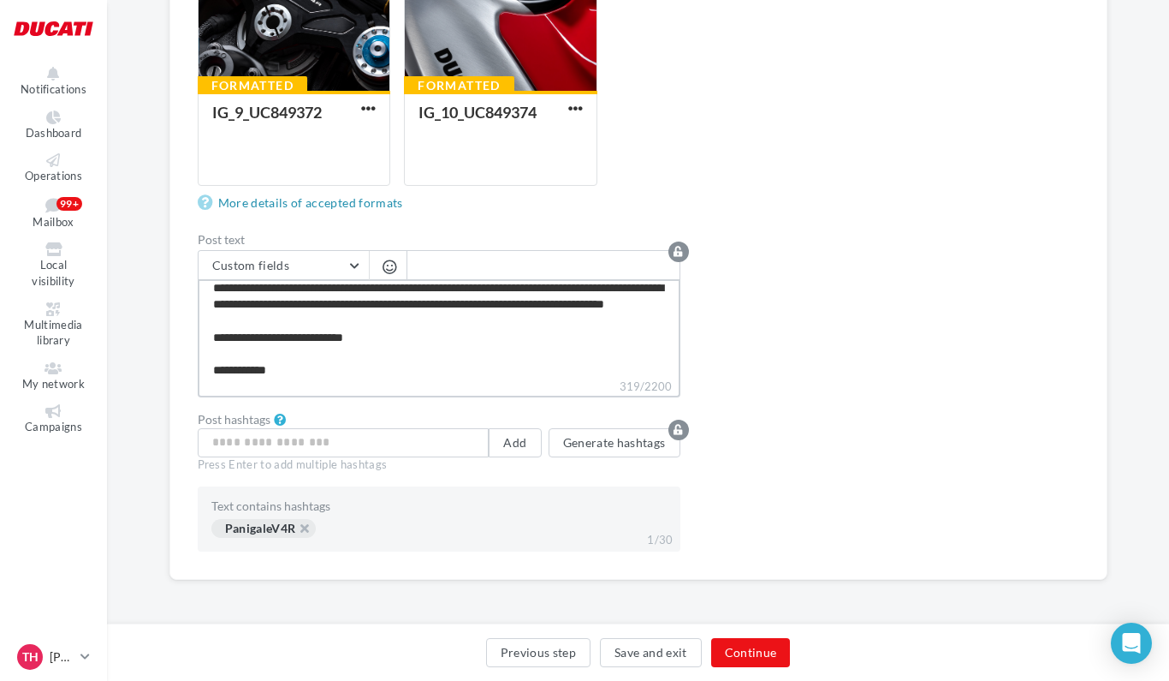
scroll to position [58, 0]
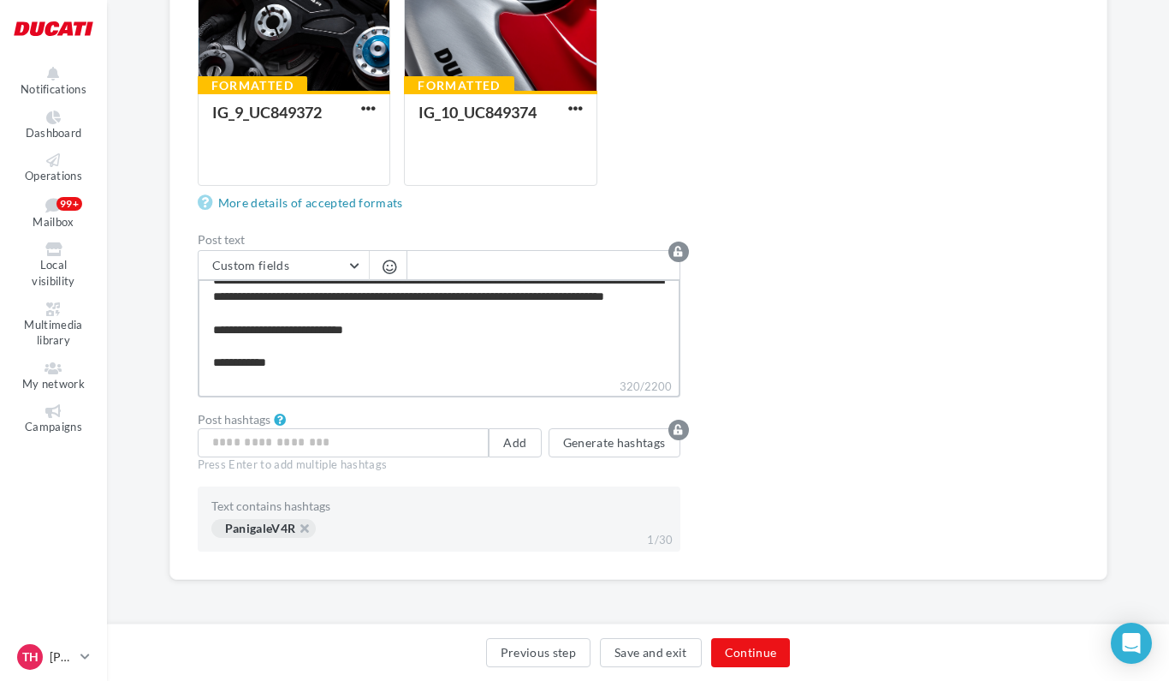
type textarea "**********"
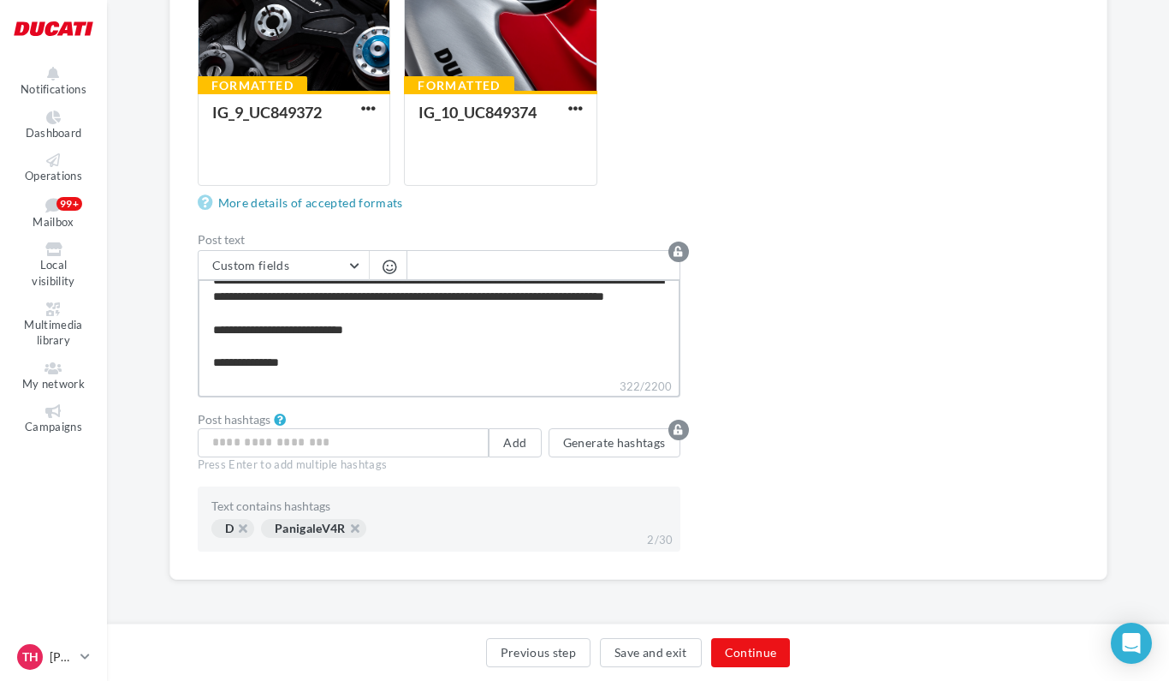
type textarea "**********"
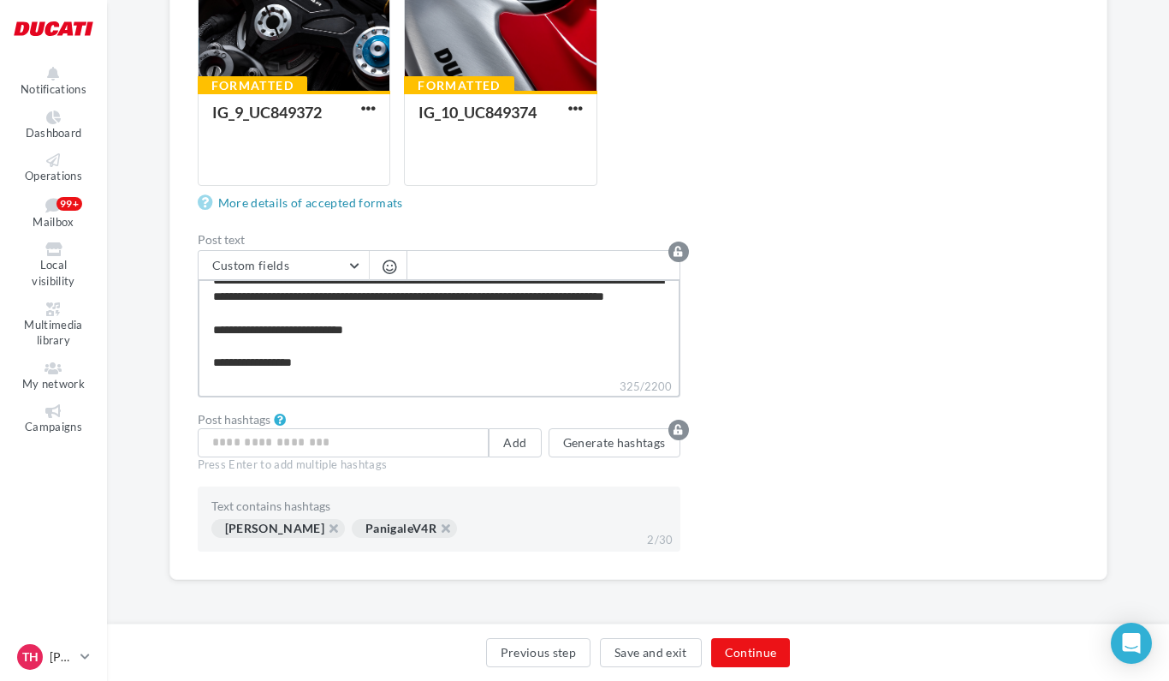
type textarea "**********"
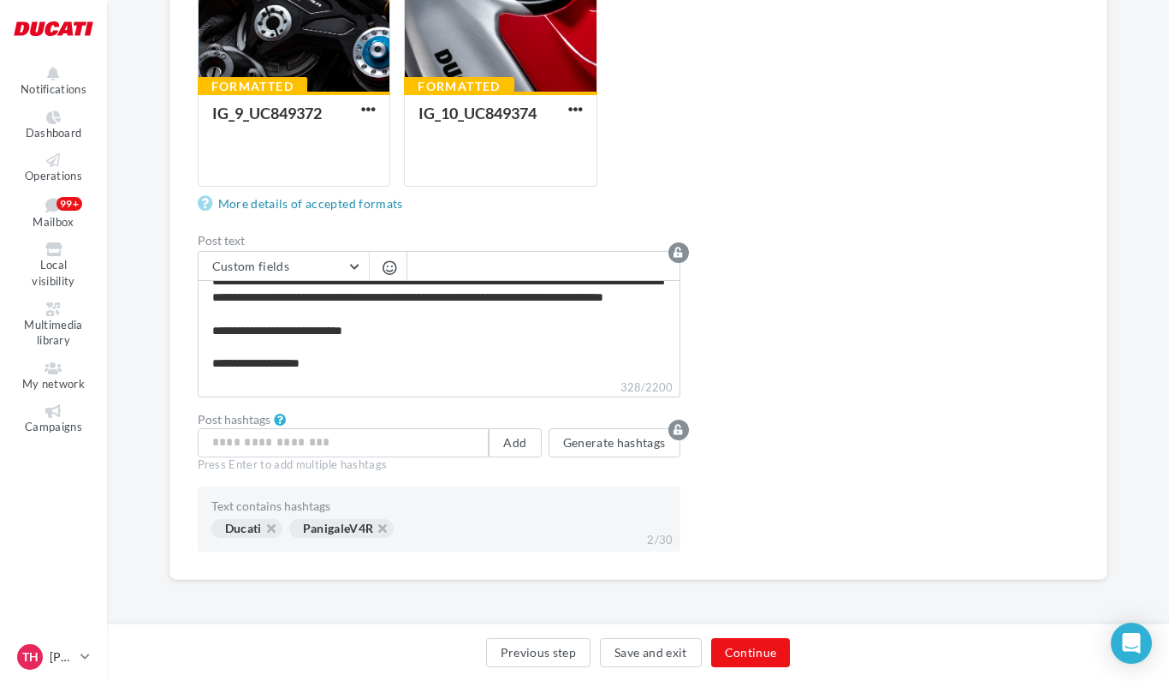
scroll to position [1311, 0]
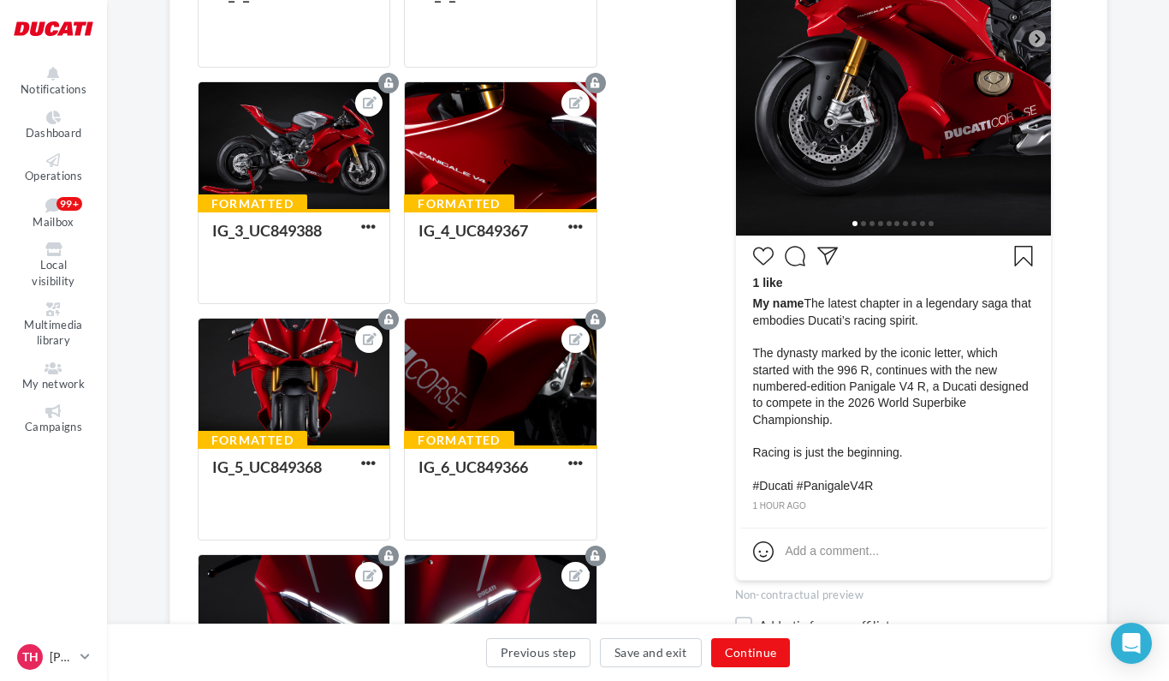
scroll to position [0, 0]
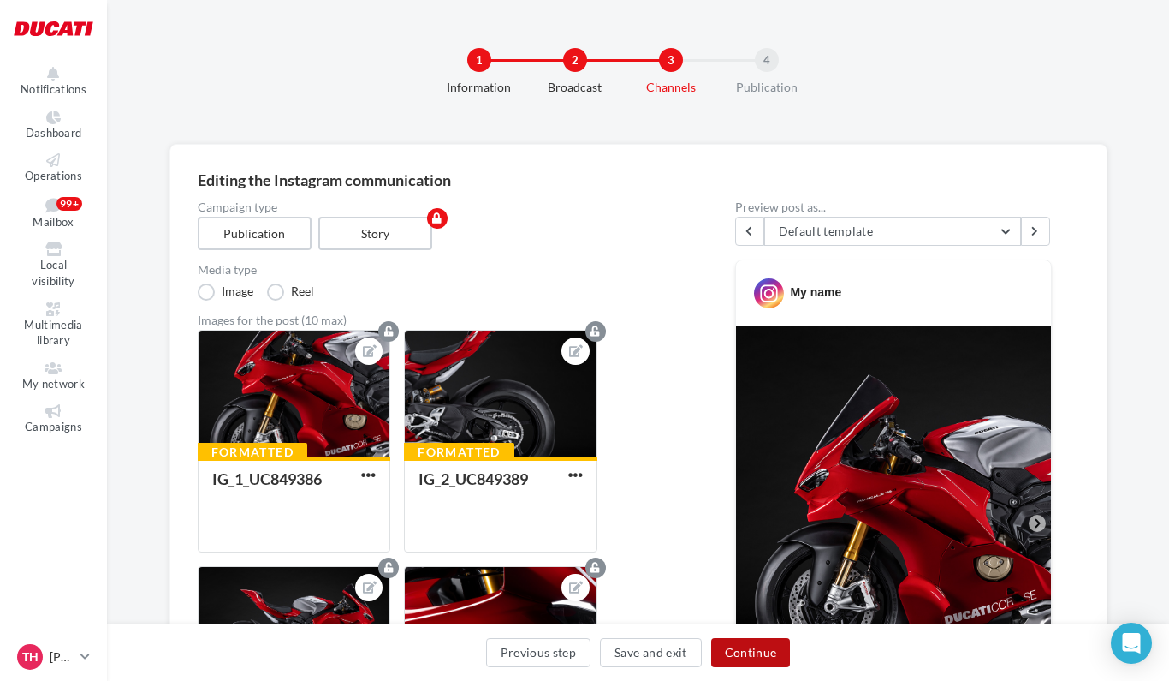
click at [774, 654] on button "Continue" at bounding box center [751, 652] width 80 height 29
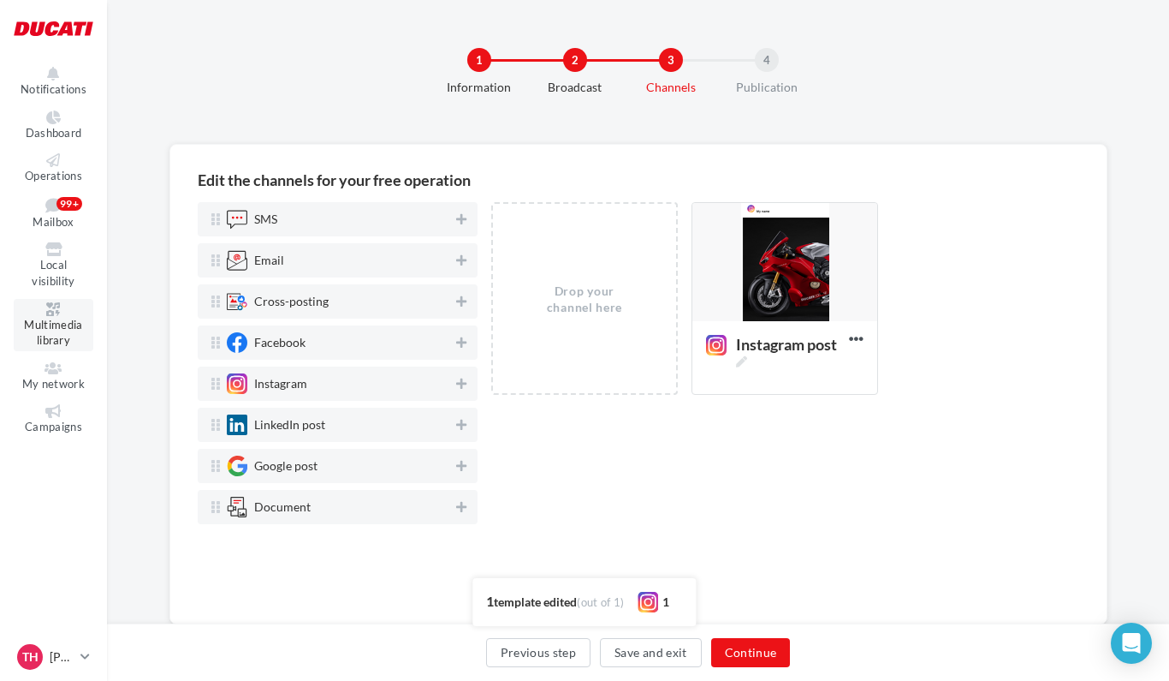
click at [62, 327] on span "Multimedia library" at bounding box center [53, 333] width 58 height 30
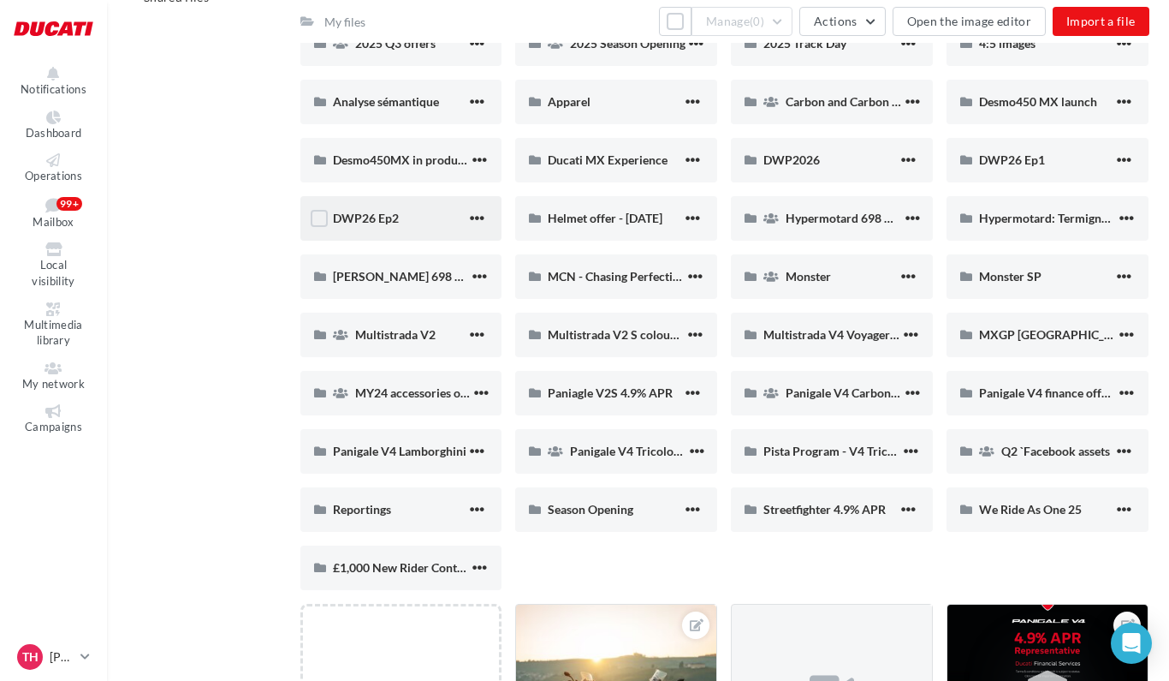
click at [414, 219] on div "DWP26 Ep2" at bounding box center [400, 218] width 134 height 17
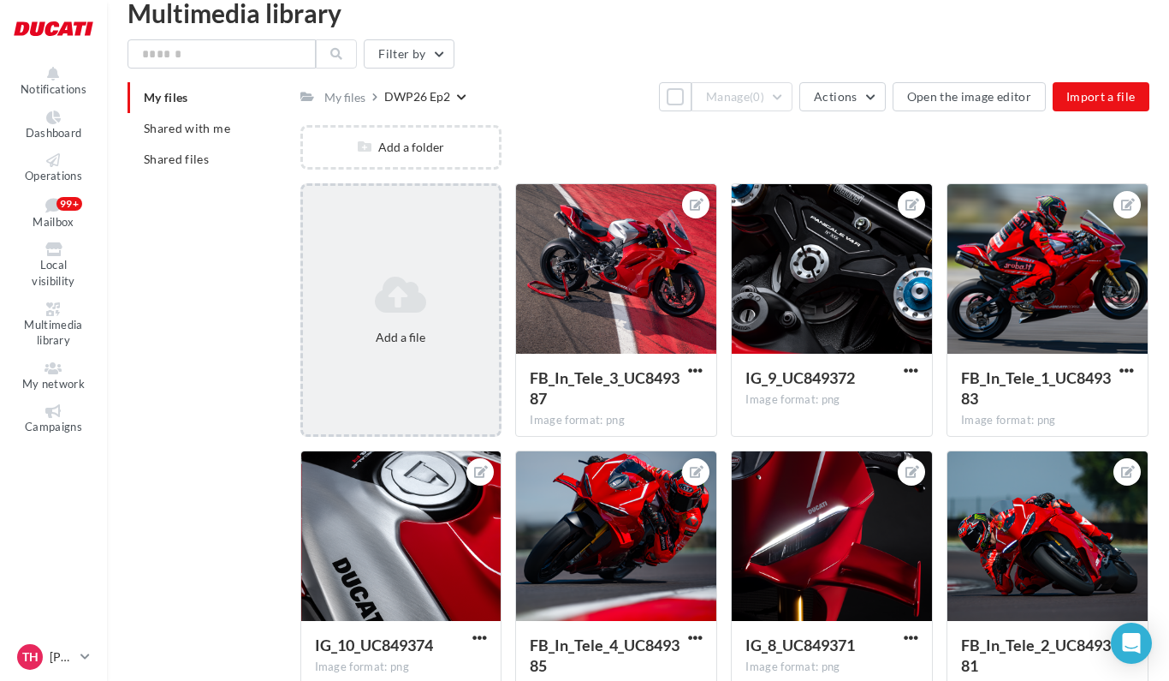
click at [414, 300] on icon at bounding box center [401, 294] width 183 height 41
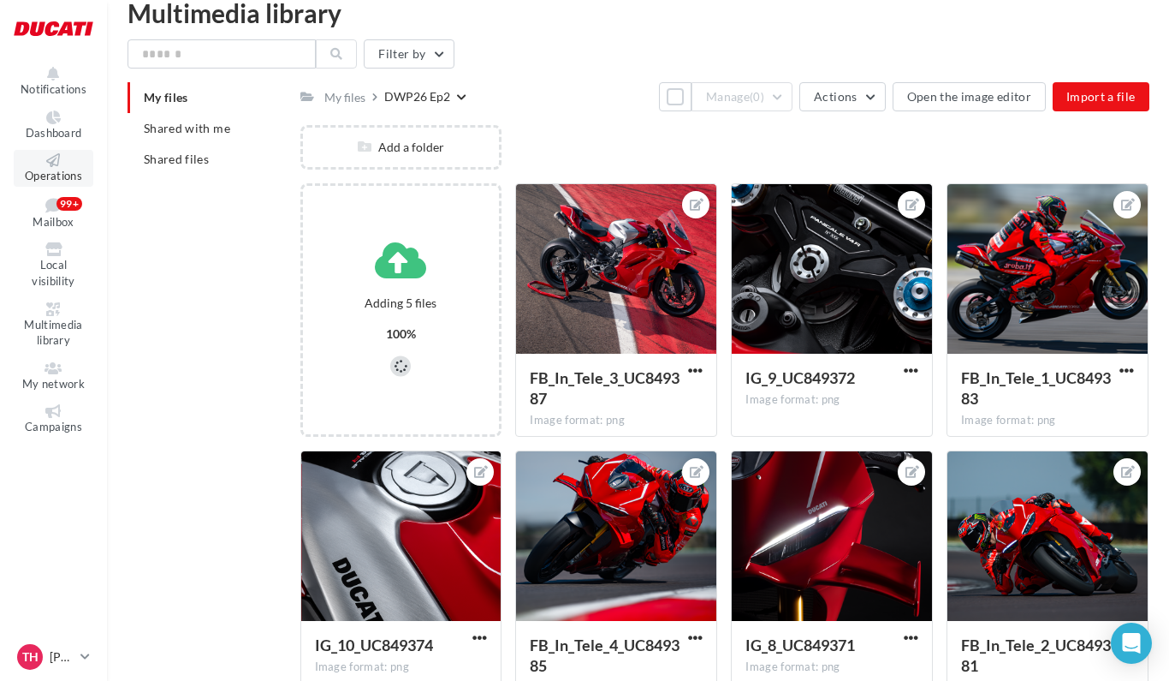
click at [64, 164] on icon at bounding box center [53, 160] width 69 height 14
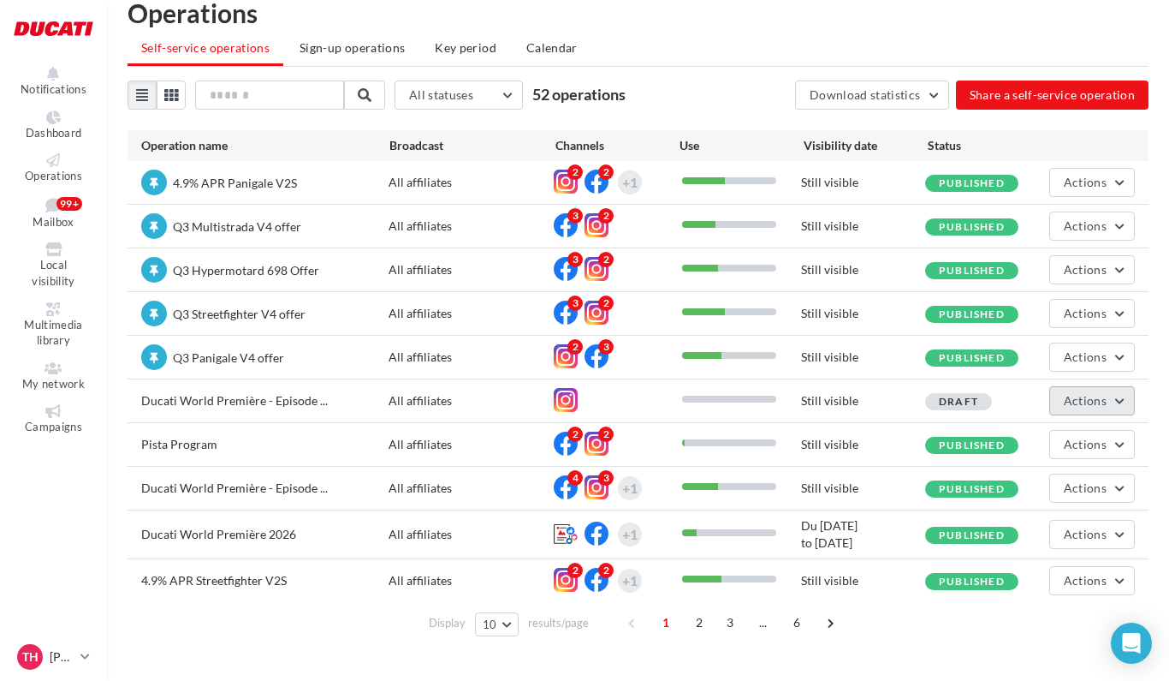
click at [1086, 408] on span "Actions" at bounding box center [1085, 400] width 43 height 15
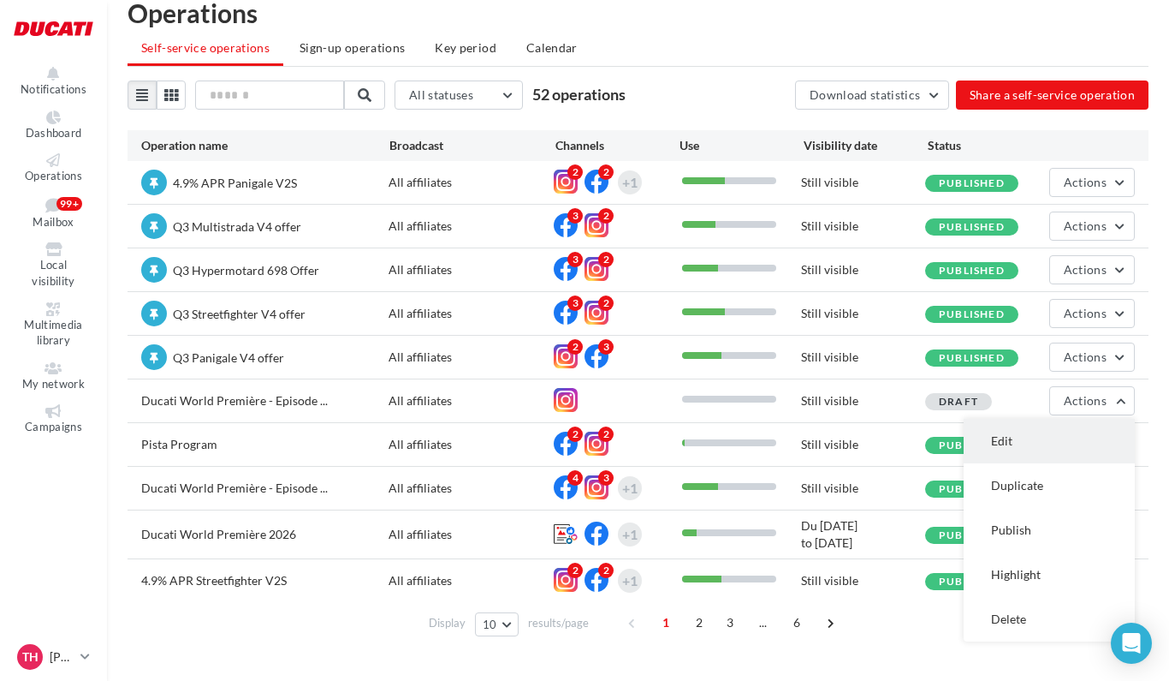
click at [1036, 431] on button "Edit" at bounding box center [1049, 441] width 171 height 45
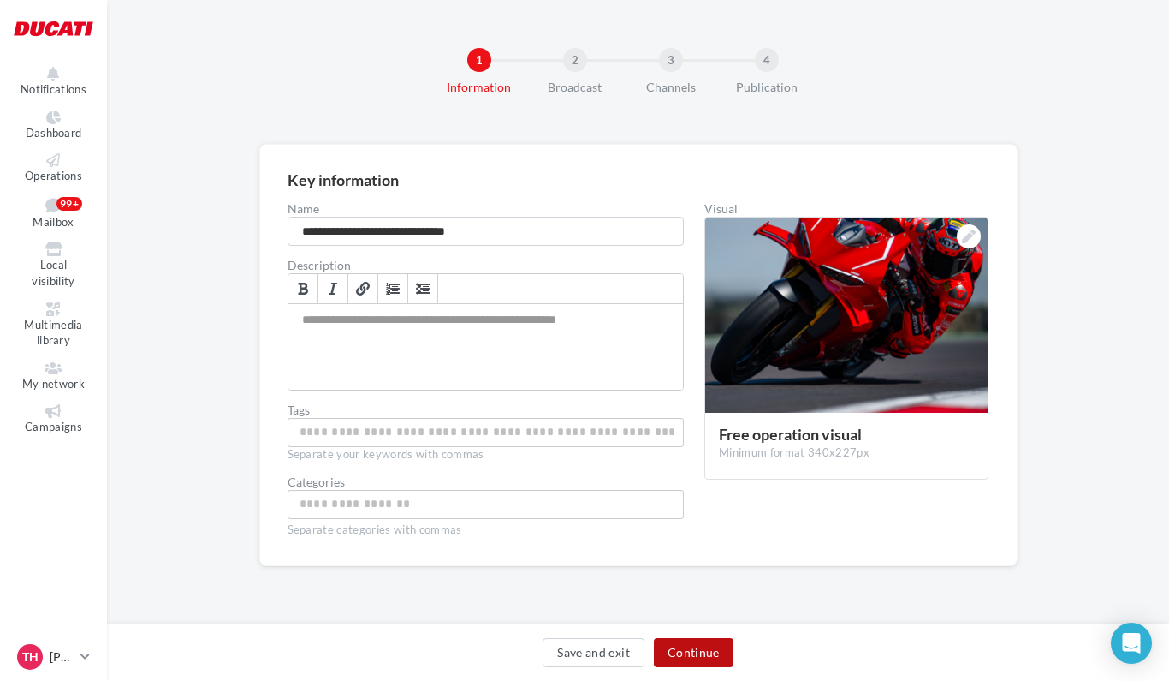
click at [700, 647] on button "Continue" at bounding box center [694, 652] width 80 height 29
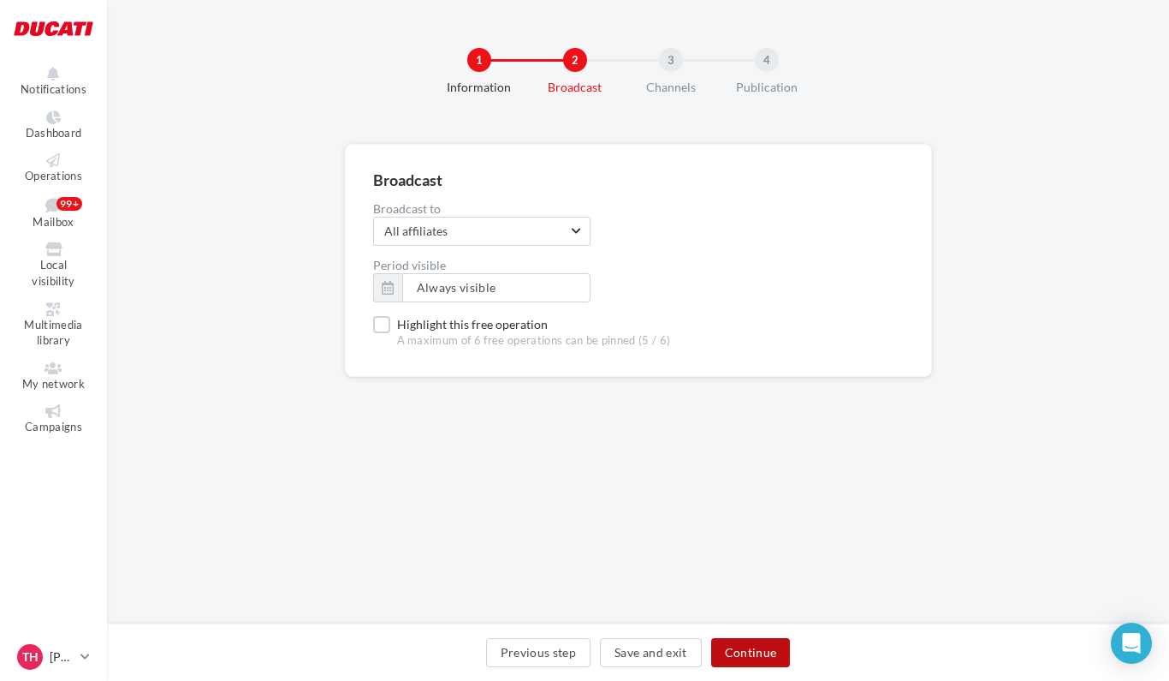
click at [764, 646] on button "Continue" at bounding box center [751, 652] width 80 height 29
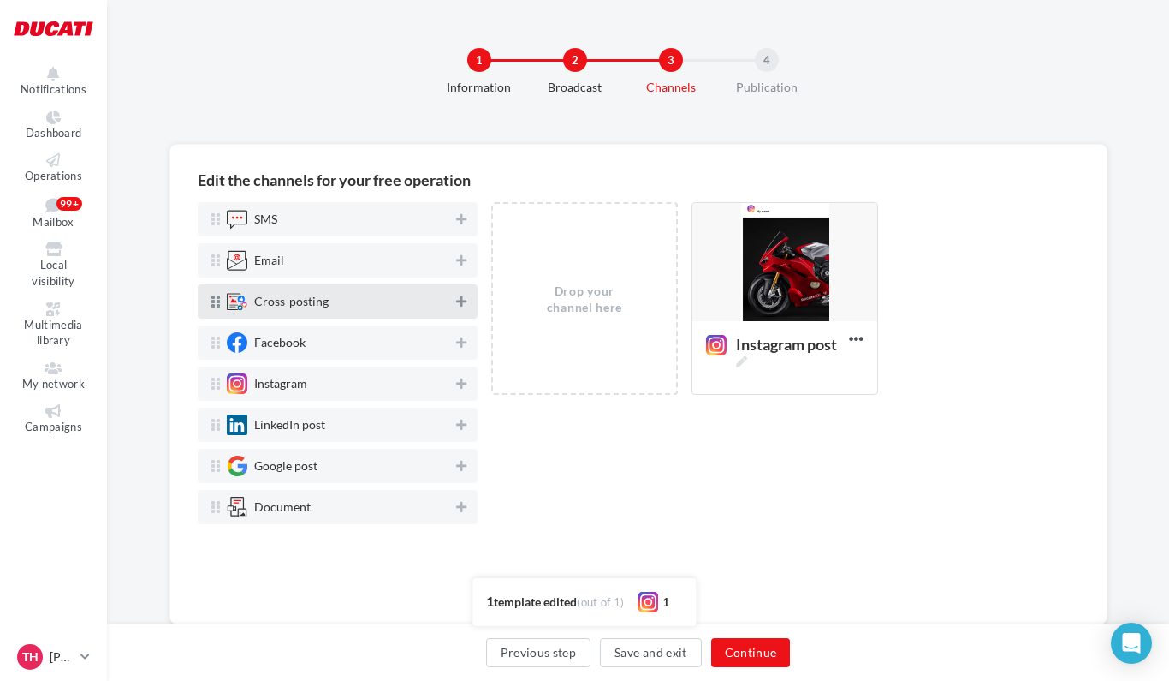
click at [461, 306] on icon at bounding box center [461, 301] width 10 height 12
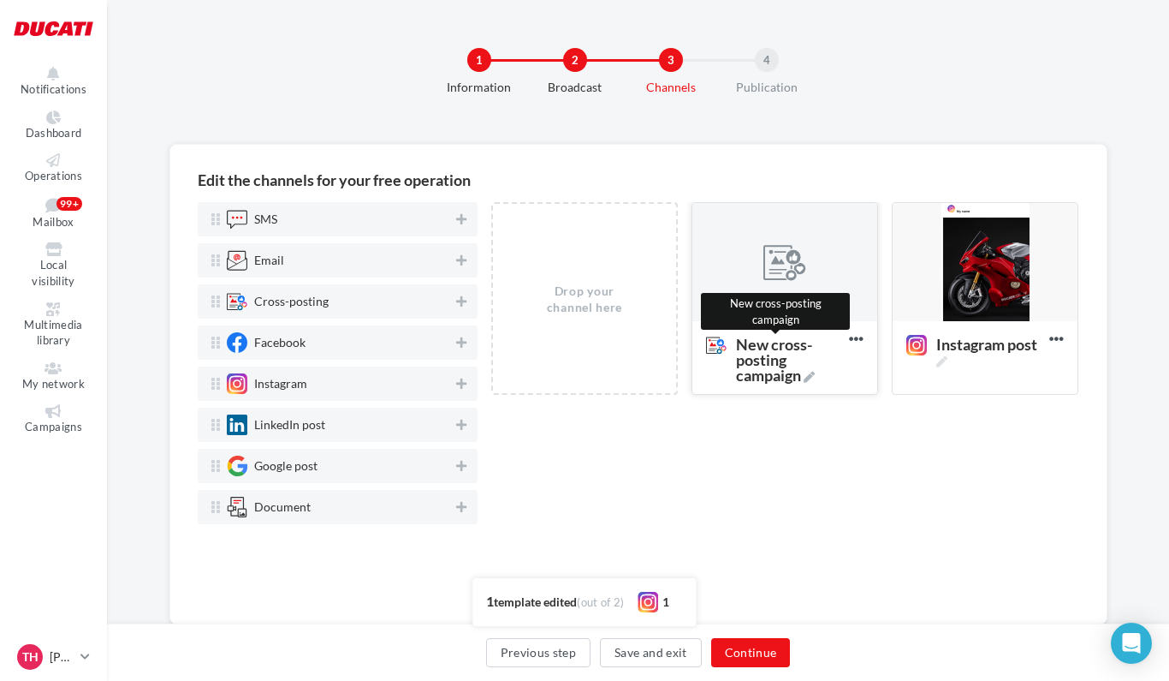
click at [813, 379] on icon at bounding box center [809, 377] width 11 height 11
click at [813, 379] on textarea "New cross-posting campaign New cross-posting campaign" at bounding box center [767, 360] width 139 height 67
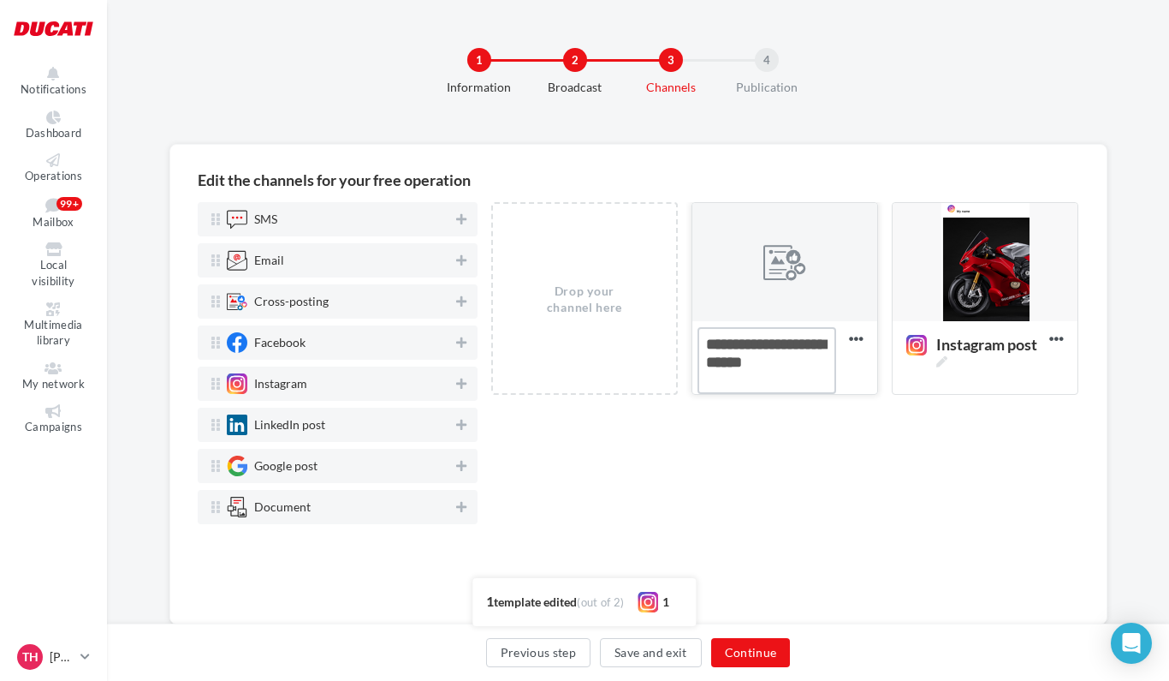
drag, startPoint x: 779, startPoint y: 382, endPoint x: 620, endPoint y: 310, distance: 174.7
click at [698, 327] on textarea "New cross-posting campaign" at bounding box center [767, 360] width 139 height 67
type textarea "*****"
click at [753, 452] on div "Drop your channel here Stor Delete Instagram post Edit Preview Duplicate Delete" at bounding box center [785, 399] width 588 height 394
click at [780, 290] on div at bounding box center [785, 263] width 185 height 120
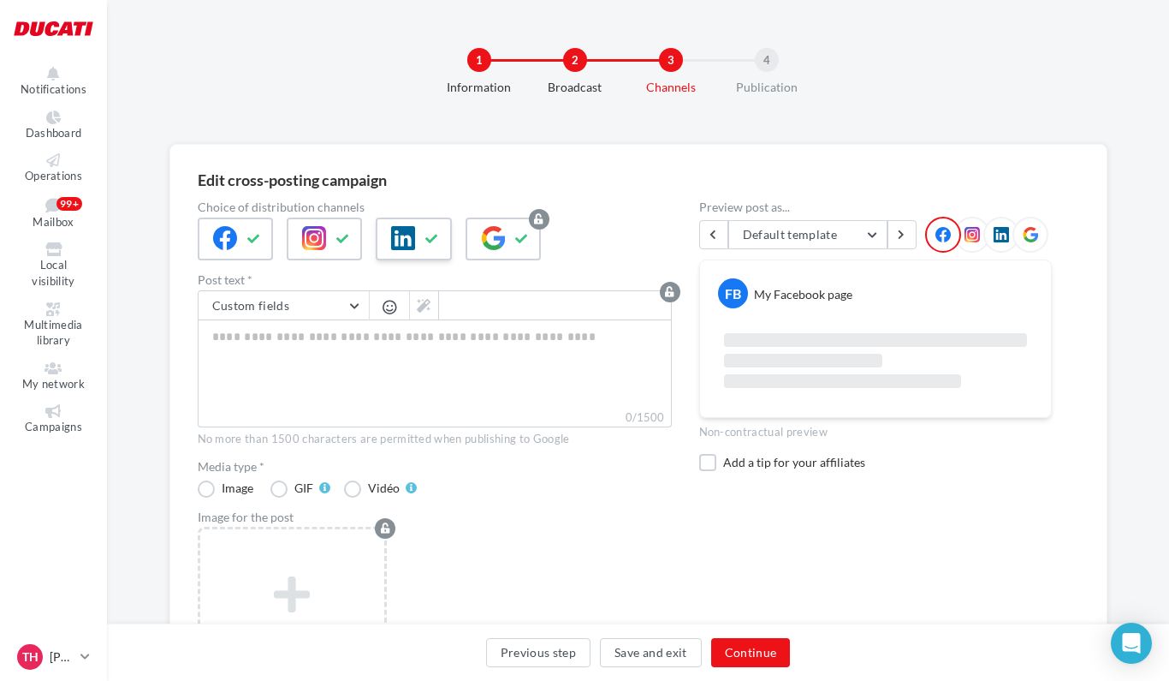
click at [427, 243] on icon at bounding box center [432, 239] width 14 height 12
click at [511, 244] on div at bounding box center [503, 238] width 75 height 43
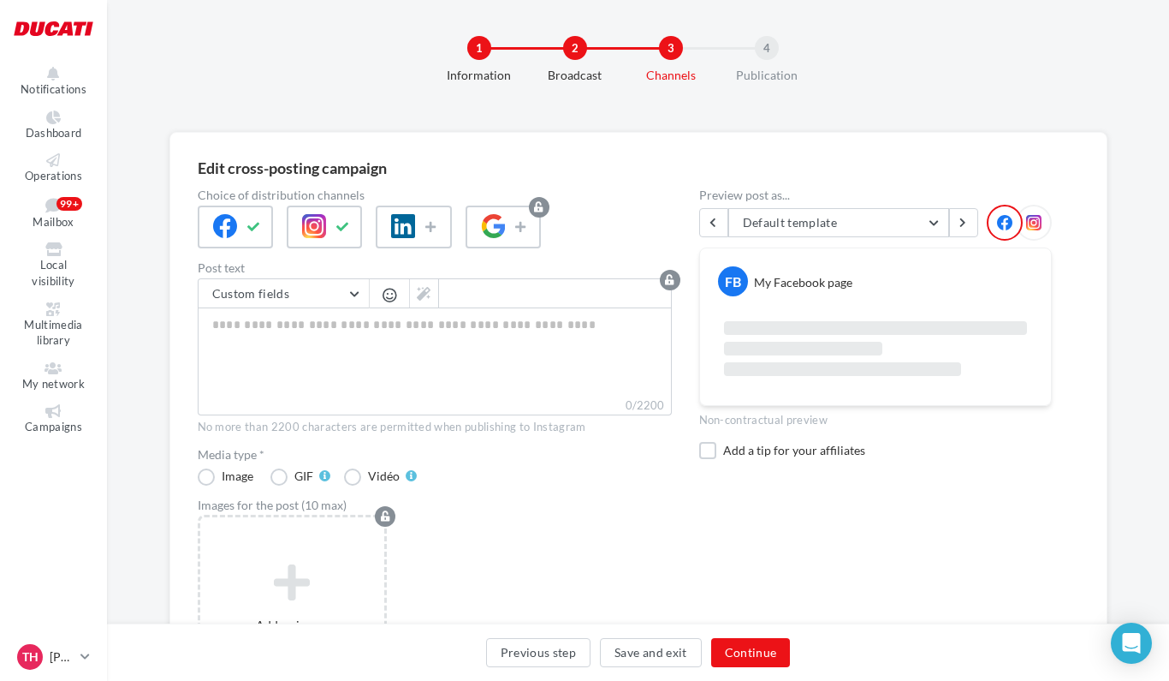
scroll to position [14, 0]
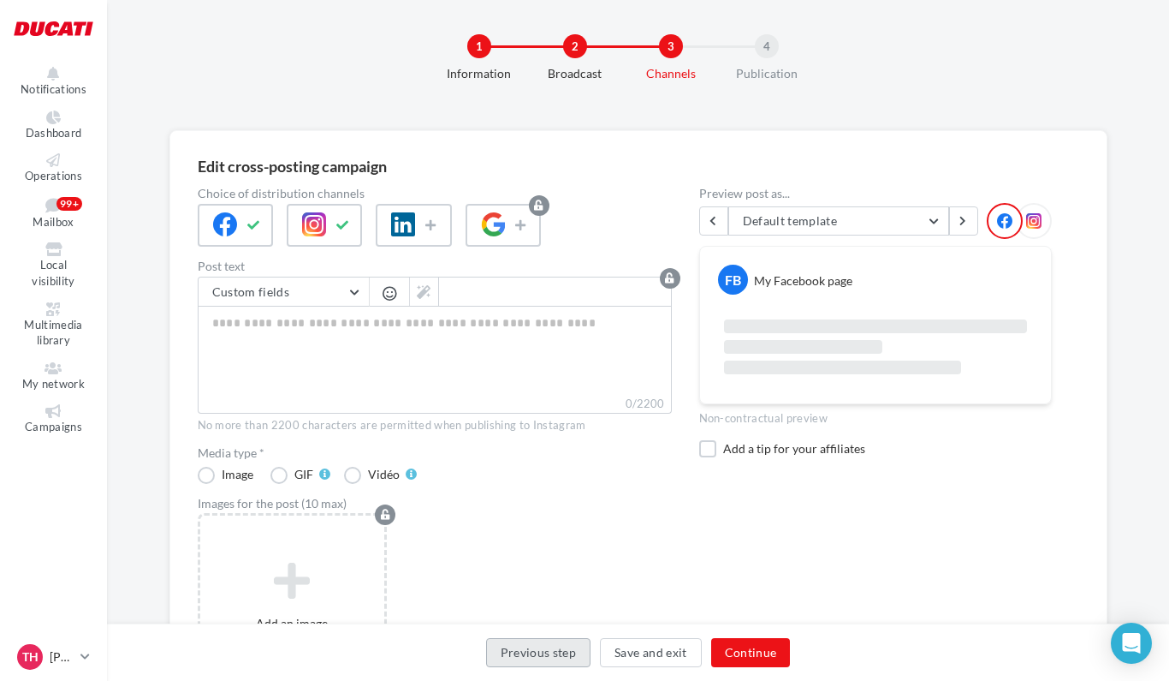
click at [568, 651] on button "Previous step" at bounding box center [538, 652] width 105 height 29
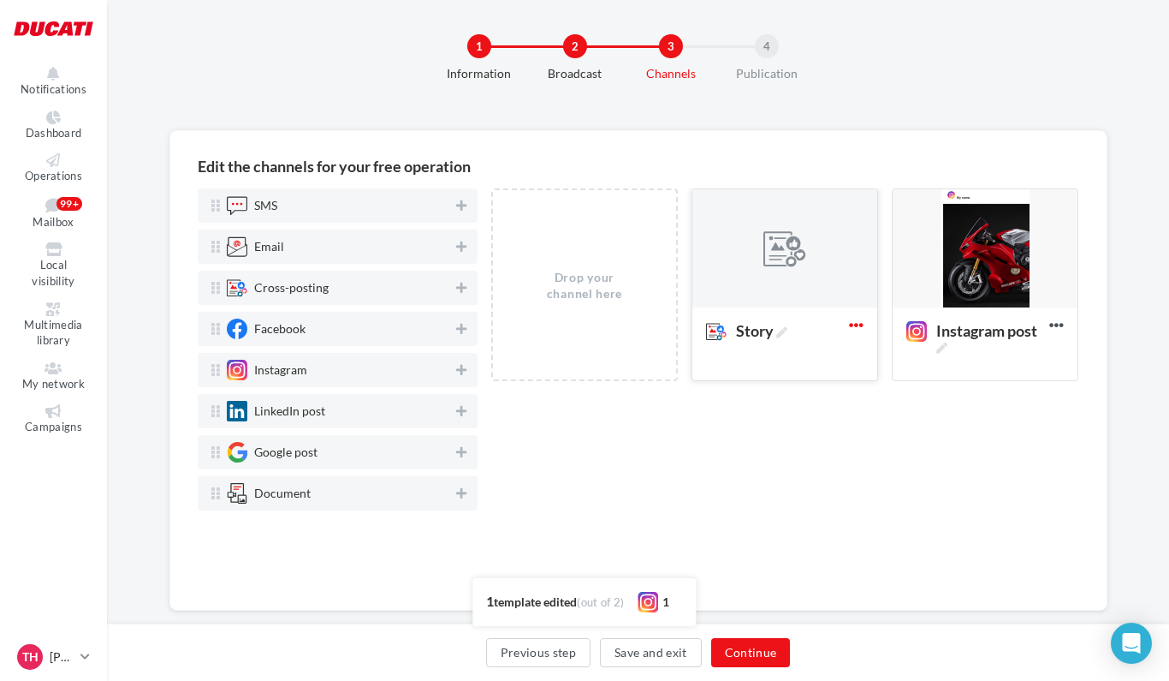
click at [854, 327] on icon at bounding box center [857, 325] width 42 height 42
click at [879, 364] on button "Delete" at bounding box center [931, 363] width 171 height 44
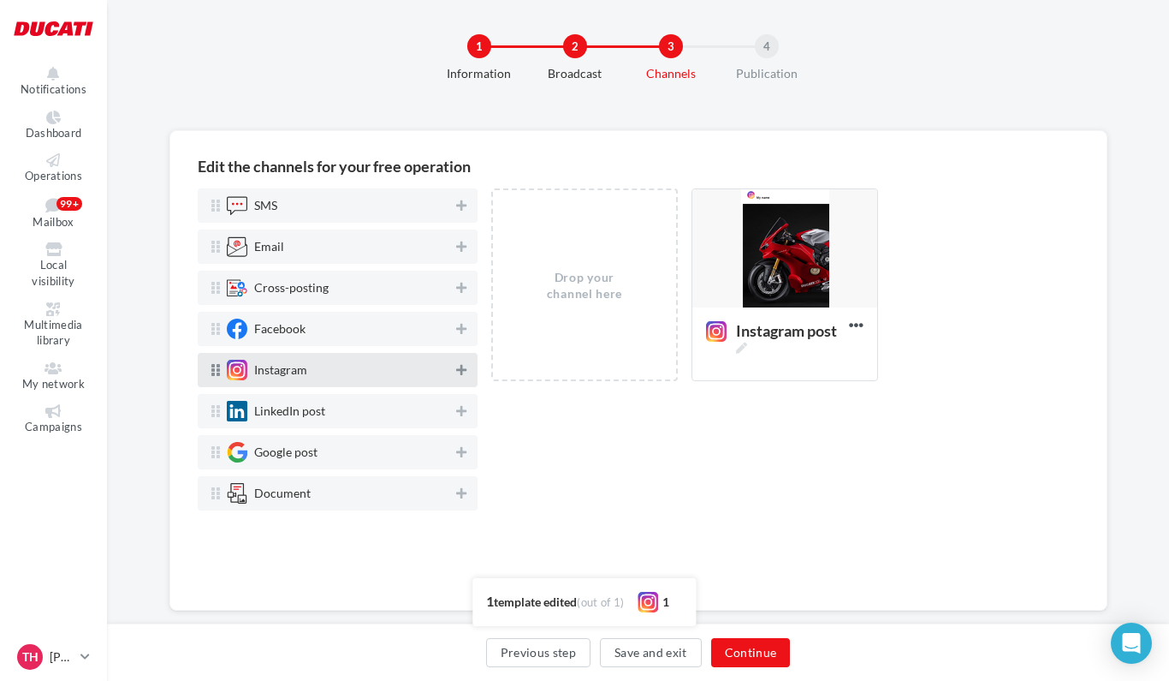
click at [463, 369] on icon at bounding box center [461, 370] width 10 height 12
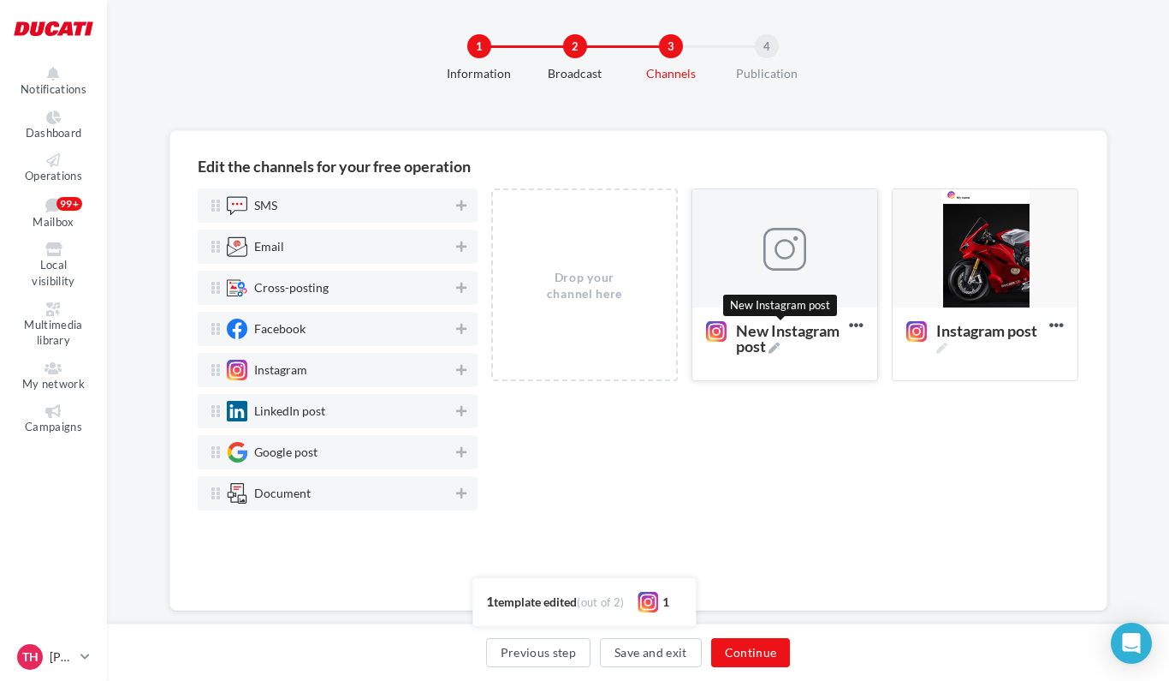
click at [780, 354] on icon at bounding box center [774, 347] width 11 height 11
click at [781, 362] on textarea "New Instagram post New Instagram post" at bounding box center [767, 337] width 139 height 49
type textarea "**********"
click at [806, 442] on div "Drop your channel here Instagram post Delete Instagram post Edit Preview Duplic…" at bounding box center [785, 385] width 588 height 394
click at [801, 244] on div at bounding box center [785, 249] width 43 height 43
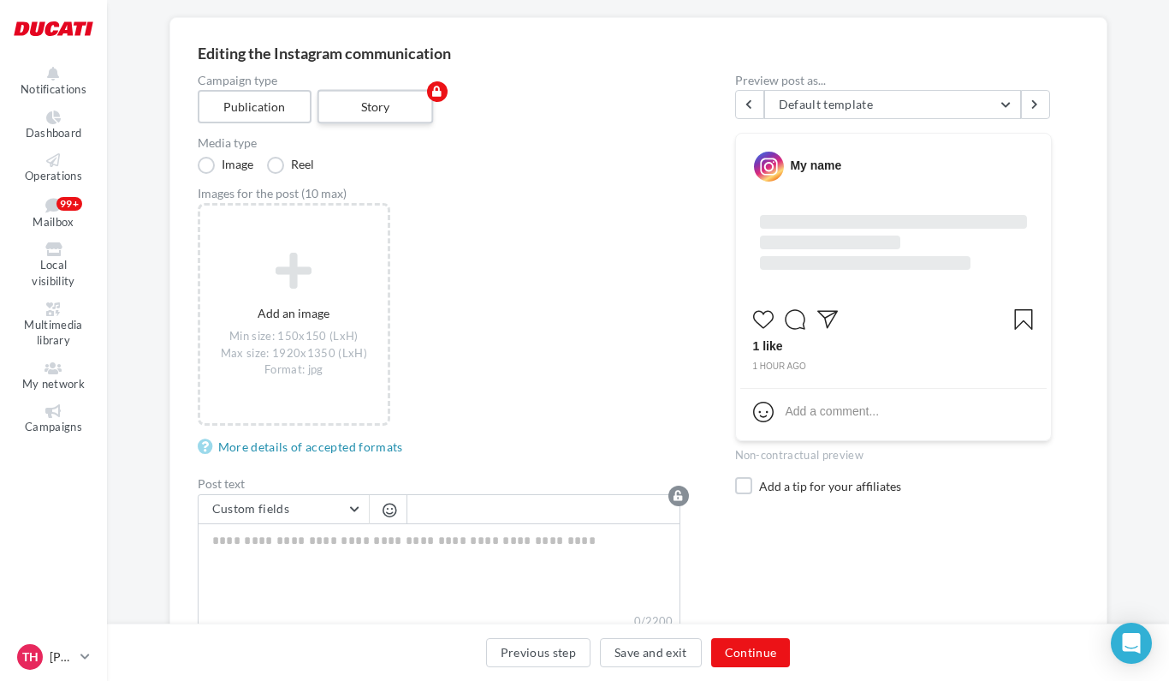
click at [374, 110] on label "Story" at bounding box center [375, 107] width 116 height 34
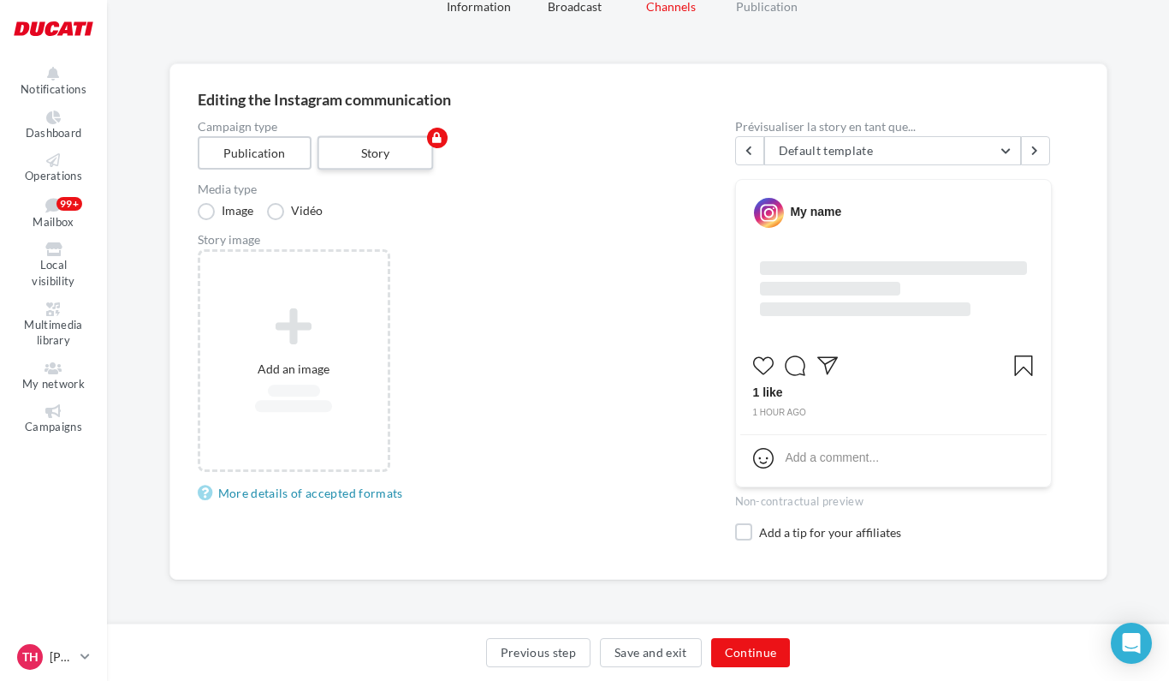
scroll to position [80, 0]
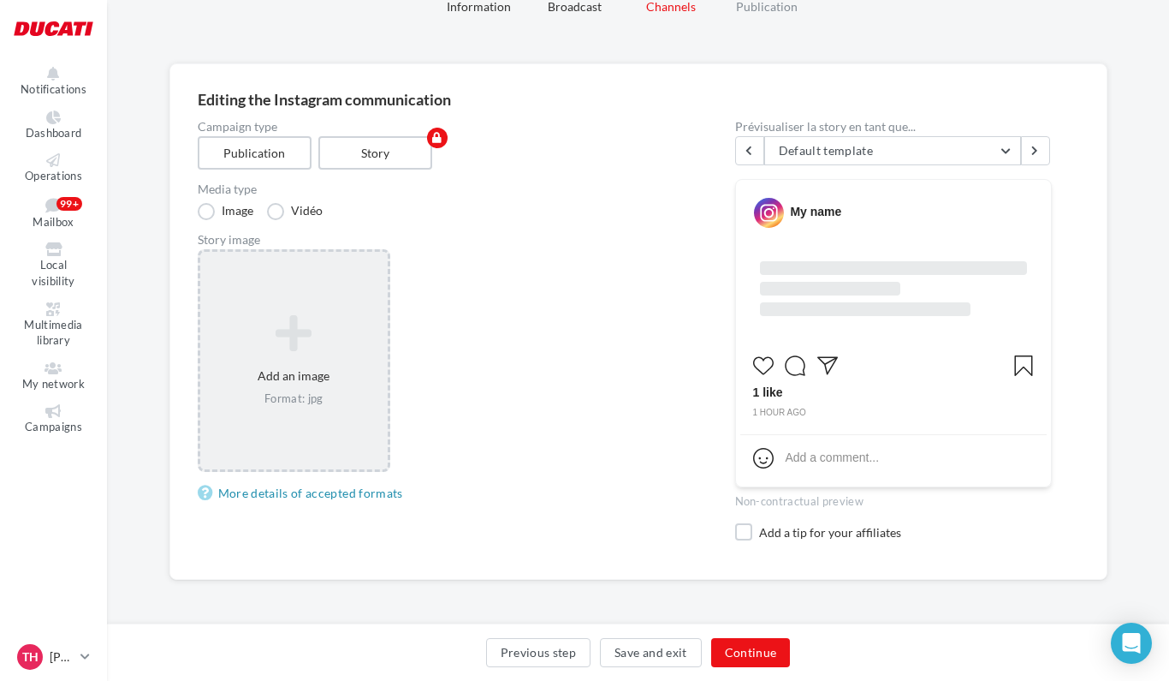
click at [271, 337] on icon at bounding box center [294, 333] width 175 height 41
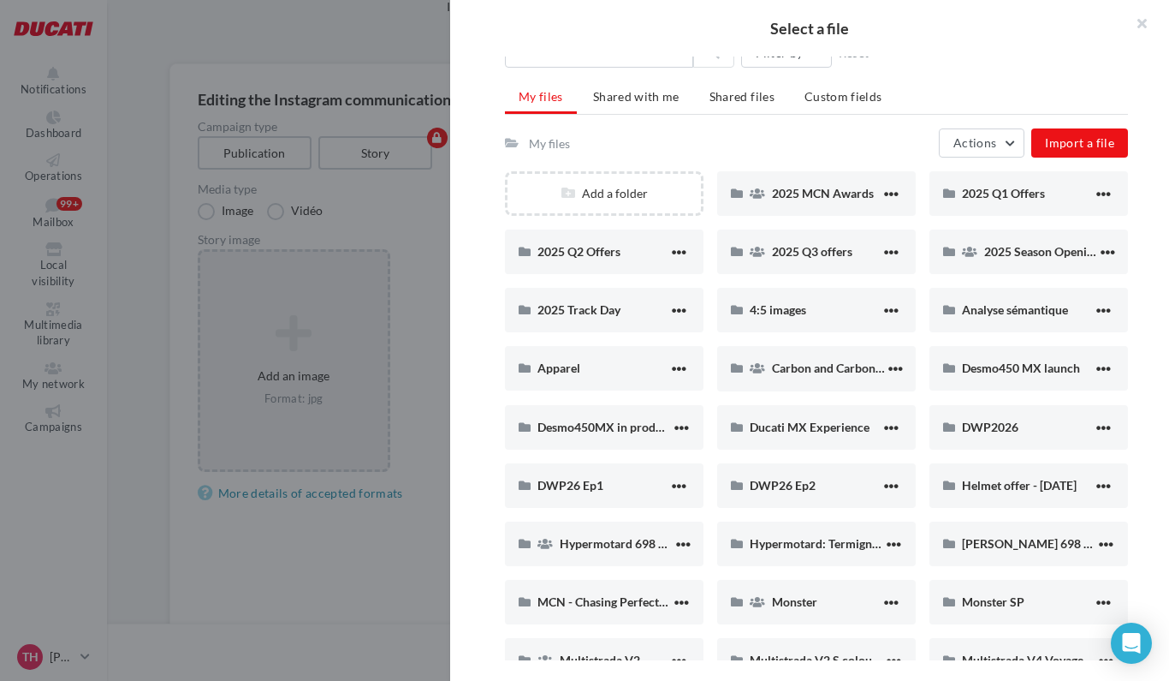
scroll to position [82, 0]
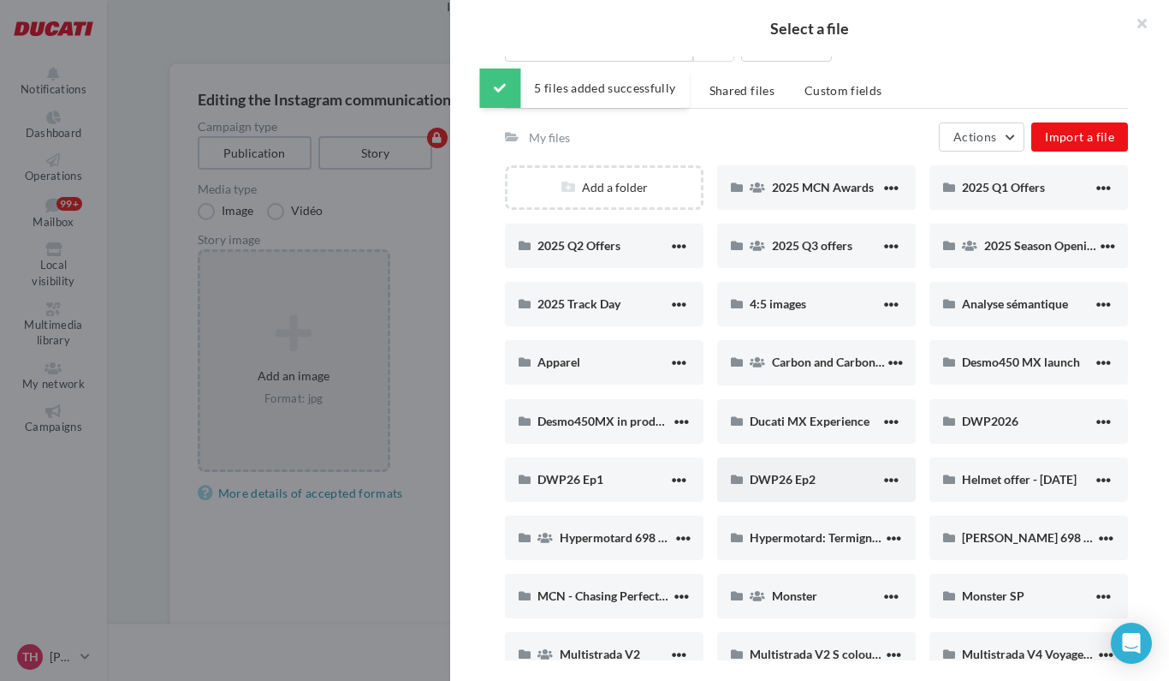
click at [817, 482] on div "DWP26 Ep2" at bounding box center [815, 479] width 131 height 16
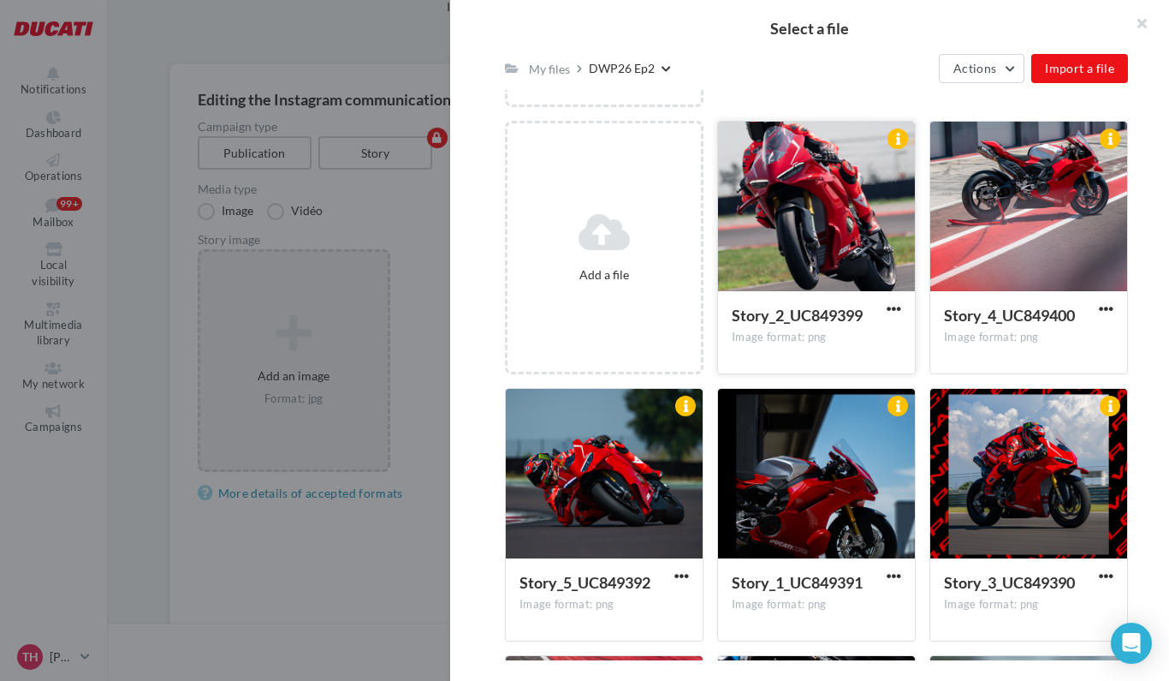
scroll to position [236, 0]
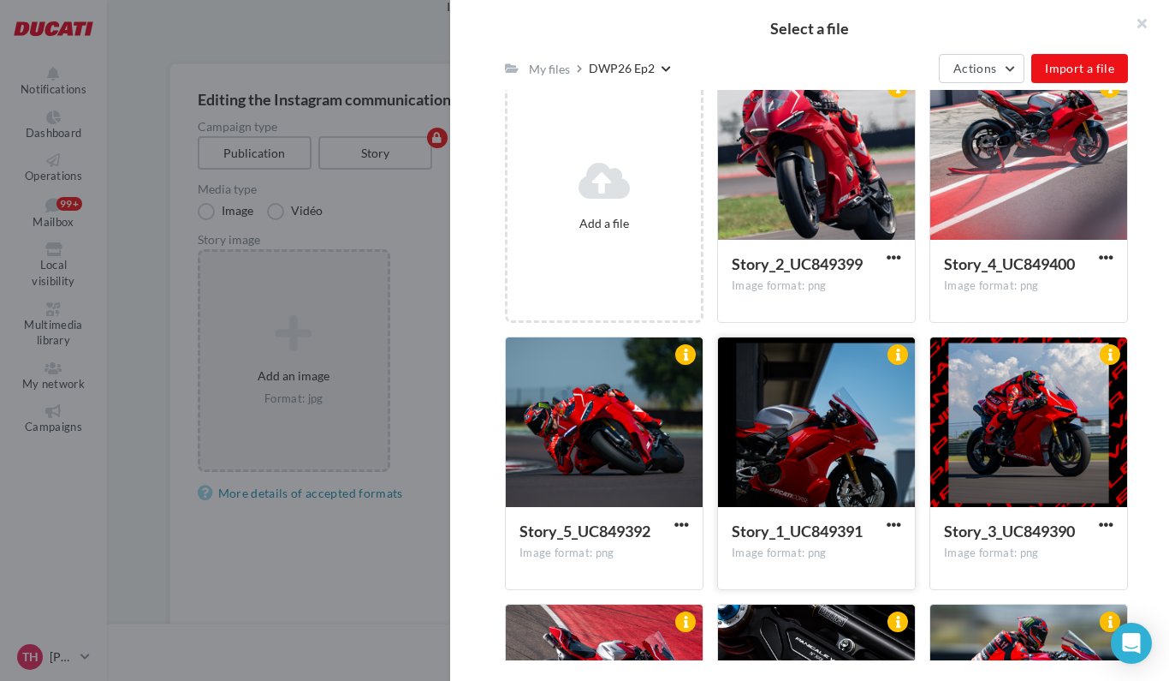
click at [802, 391] on div at bounding box center [816, 422] width 197 height 171
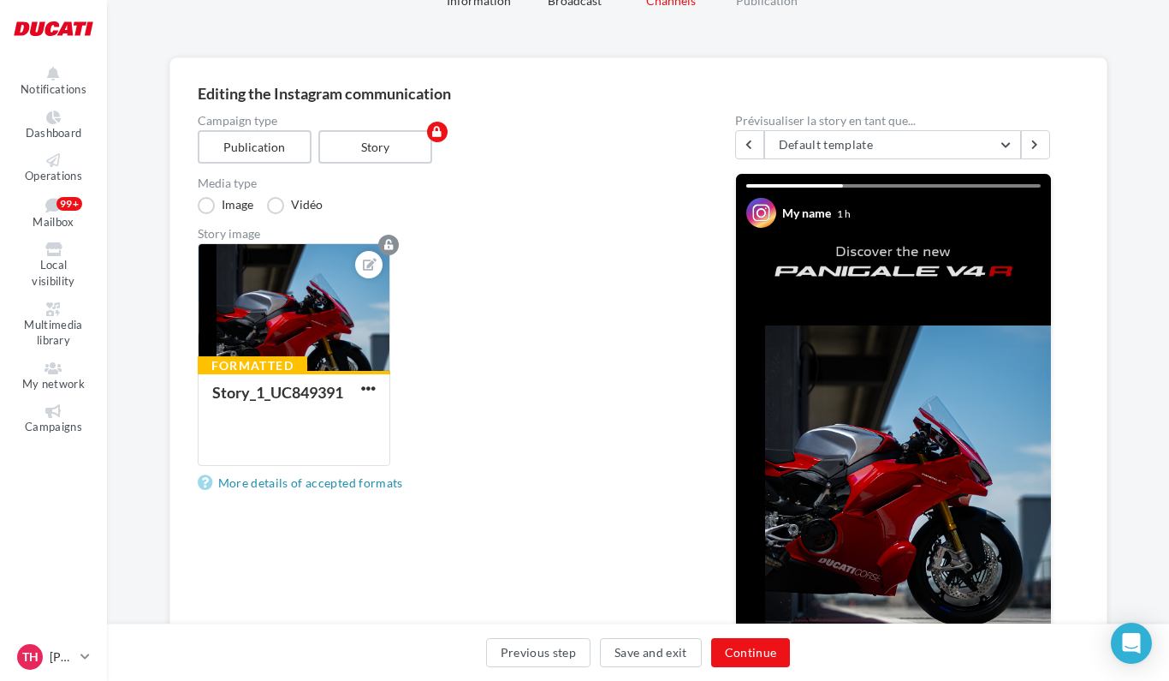
scroll to position [45, 0]
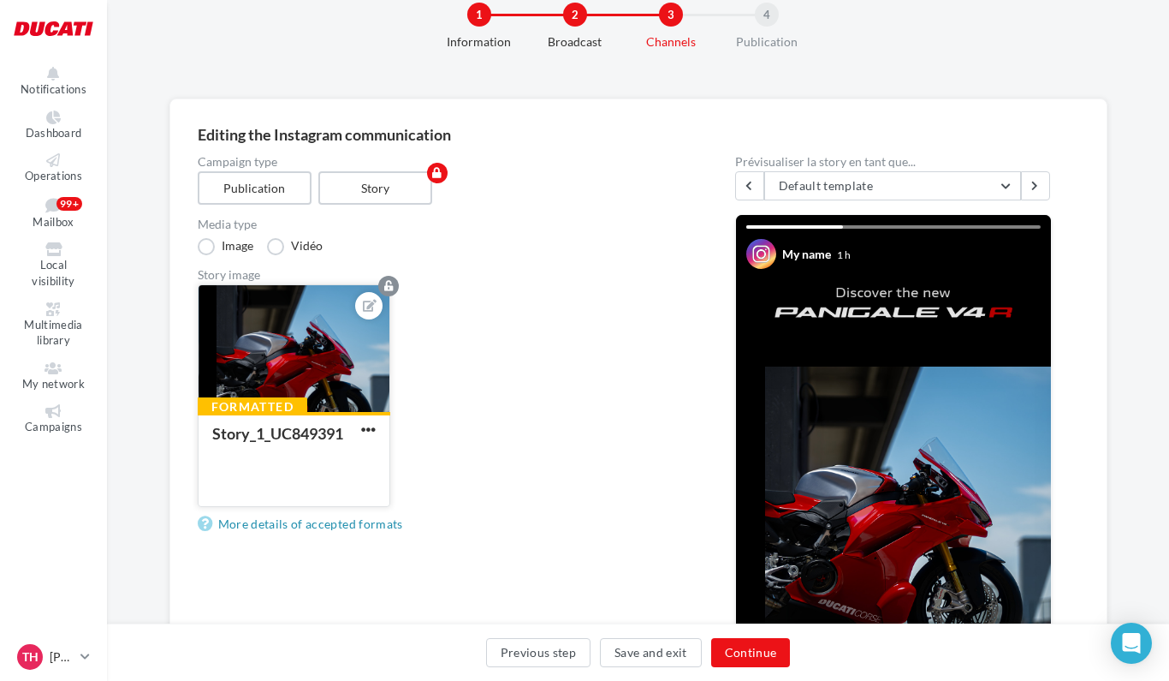
click at [370, 422] on div at bounding box center [368, 428] width 21 height 17
click at [372, 301] on icon at bounding box center [370, 306] width 14 height 12
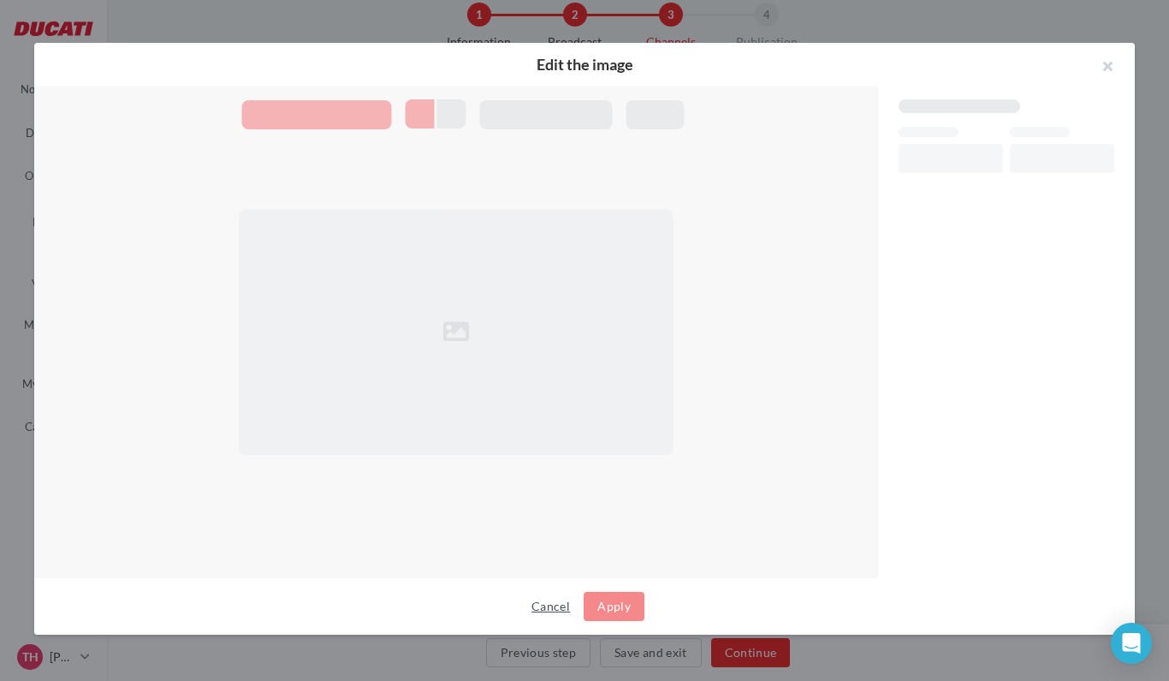
click at [558, 609] on button "Cancel" at bounding box center [551, 606] width 52 height 21
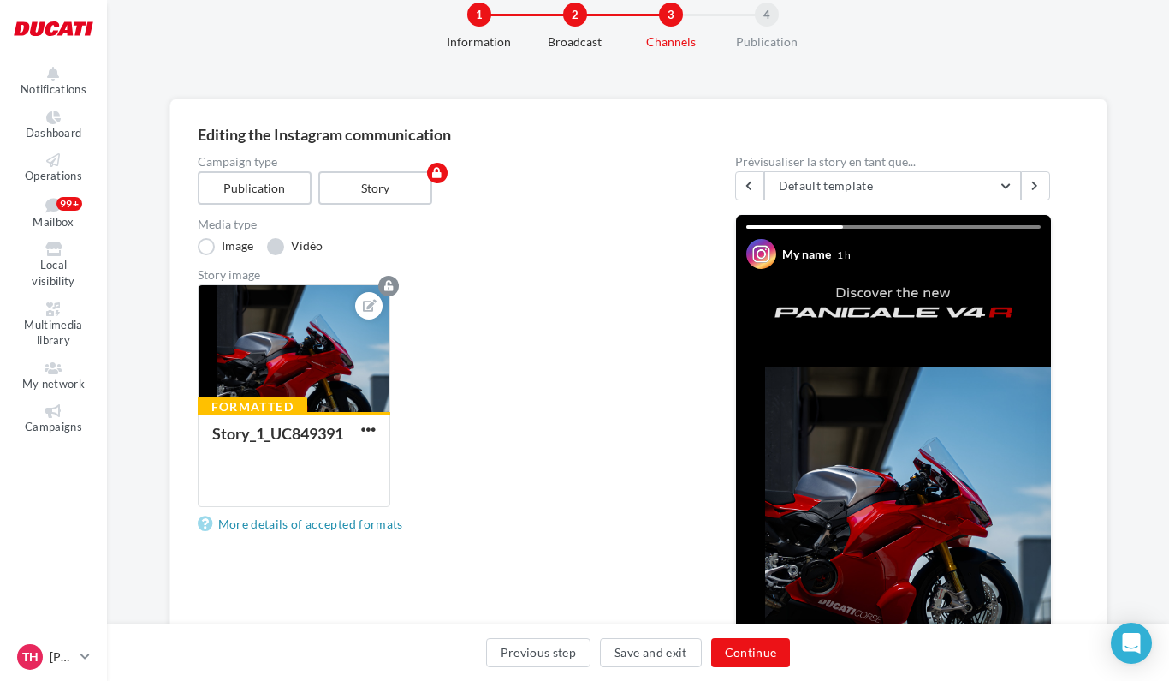
click at [277, 241] on label "Vidéo" at bounding box center [295, 246] width 56 height 17
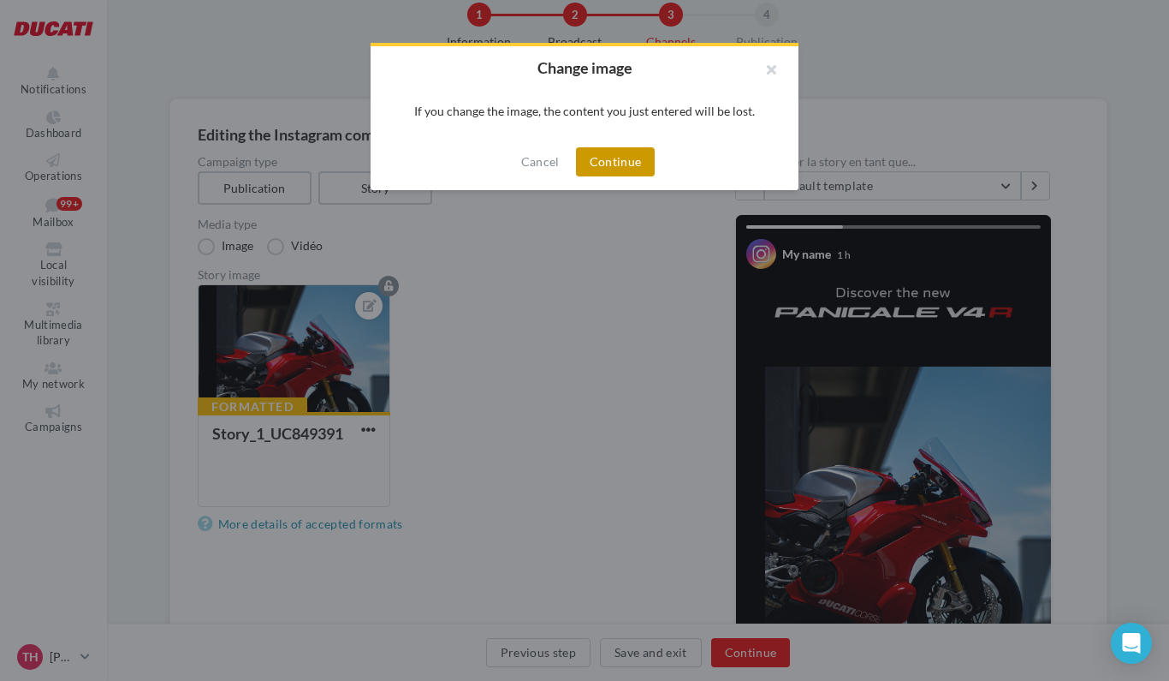
click at [623, 164] on button "Continue" at bounding box center [616, 161] width 80 height 29
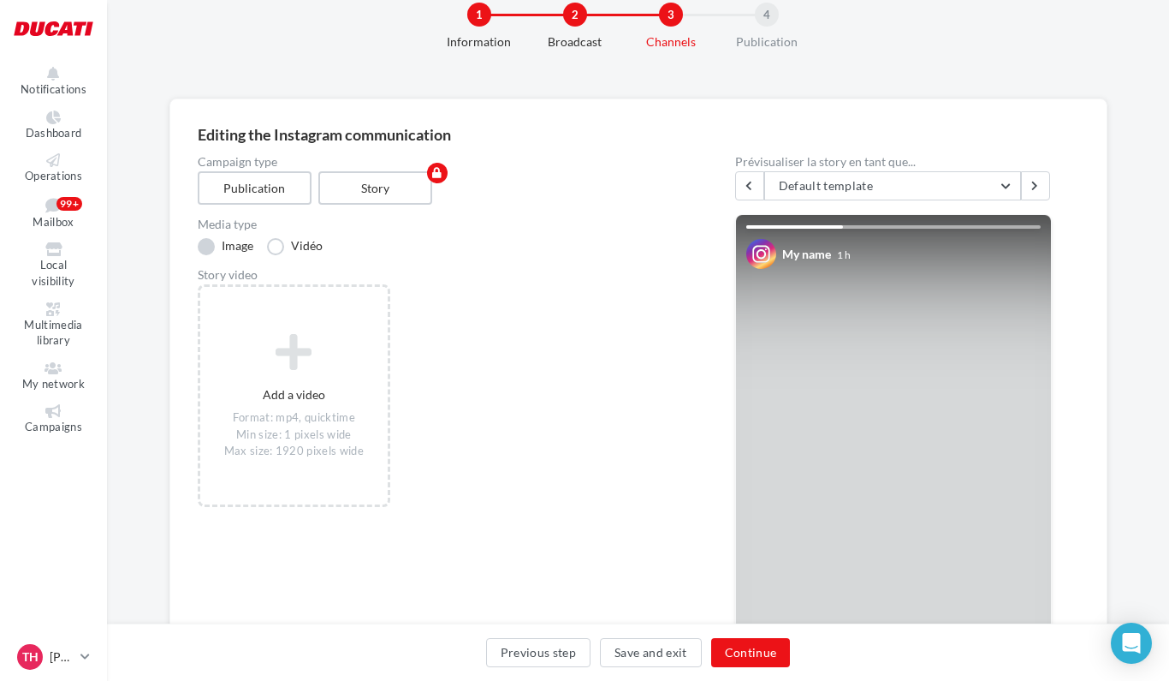
click at [210, 252] on label "Image" at bounding box center [226, 246] width 56 height 17
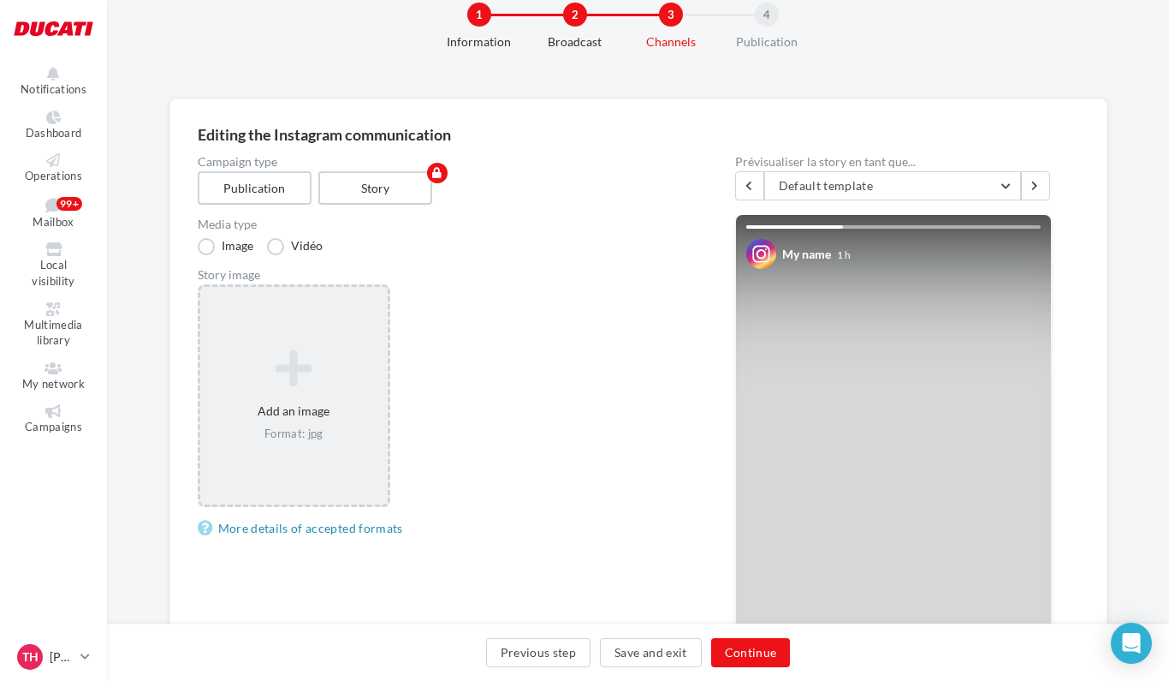
click at [296, 365] on icon at bounding box center [294, 368] width 175 height 41
click at [308, 369] on icon at bounding box center [294, 368] width 175 height 41
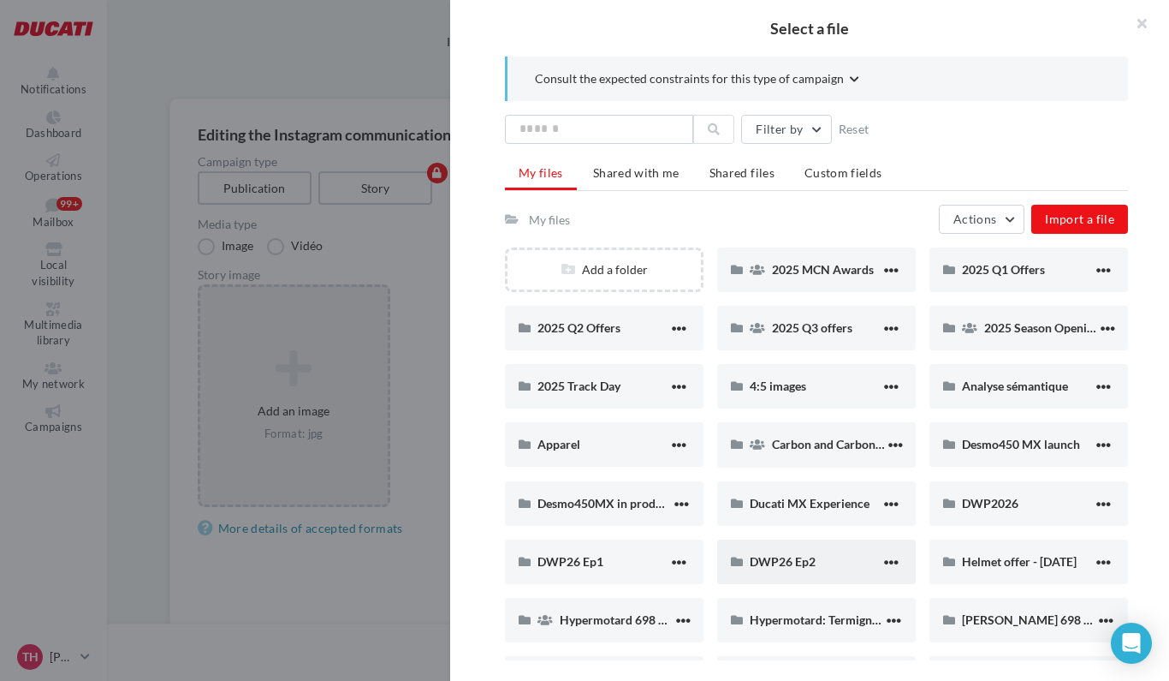
click at [776, 552] on div "DWP26 Ep2" at bounding box center [816, 561] width 199 height 45
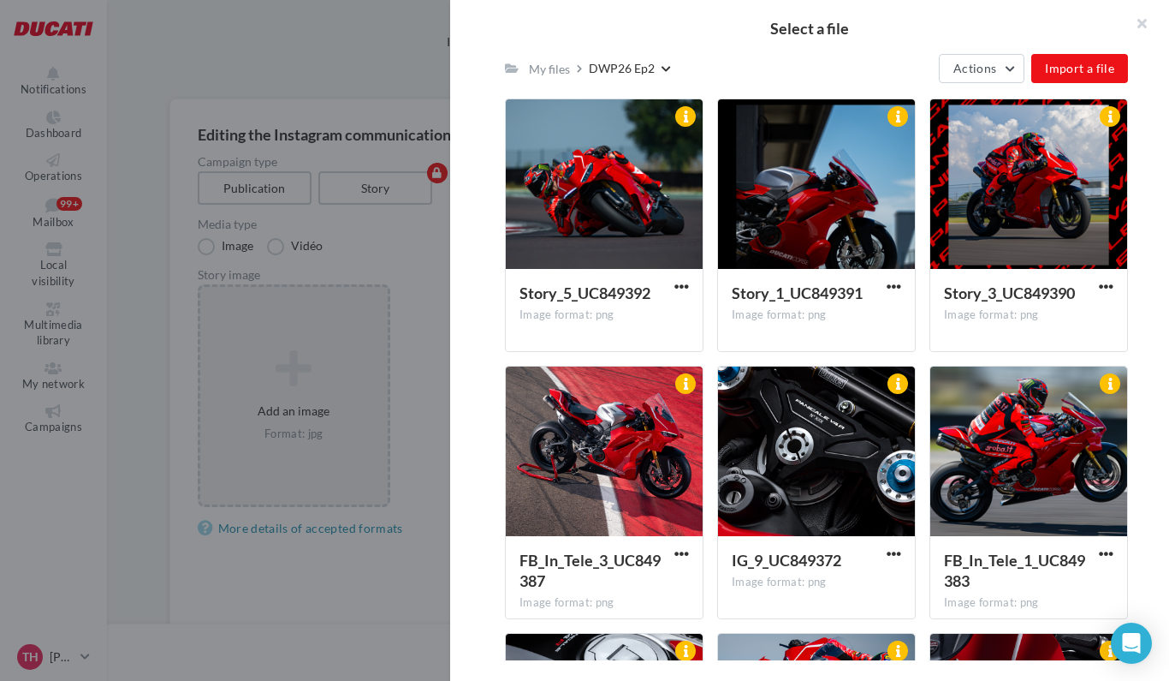
scroll to position [559, 0]
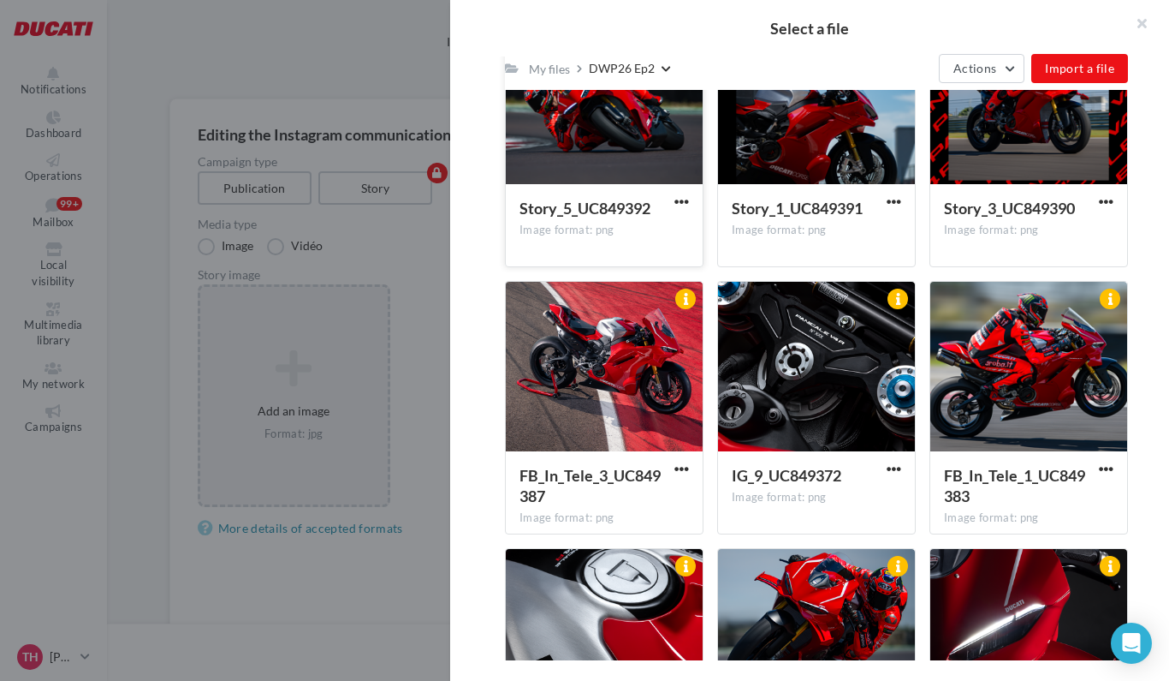
click at [620, 165] on div at bounding box center [604, 100] width 197 height 171
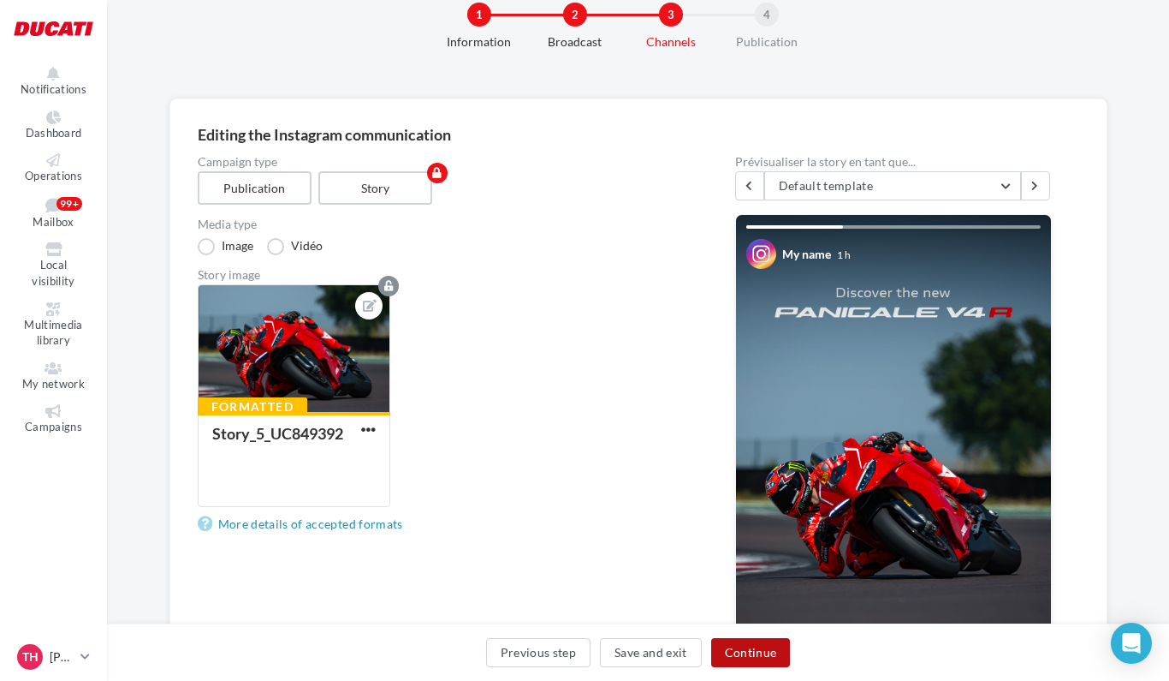
click at [768, 650] on button "Continue" at bounding box center [751, 652] width 80 height 29
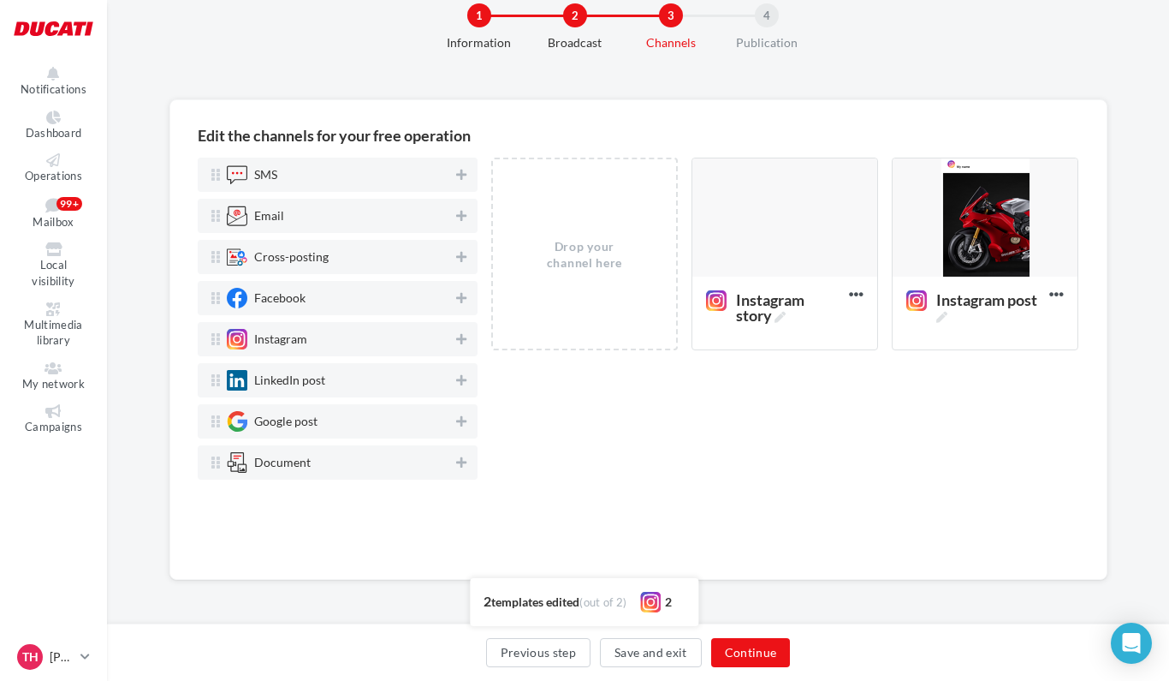
scroll to position [45, 0]
click at [461, 299] on icon at bounding box center [461, 298] width 10 height 12
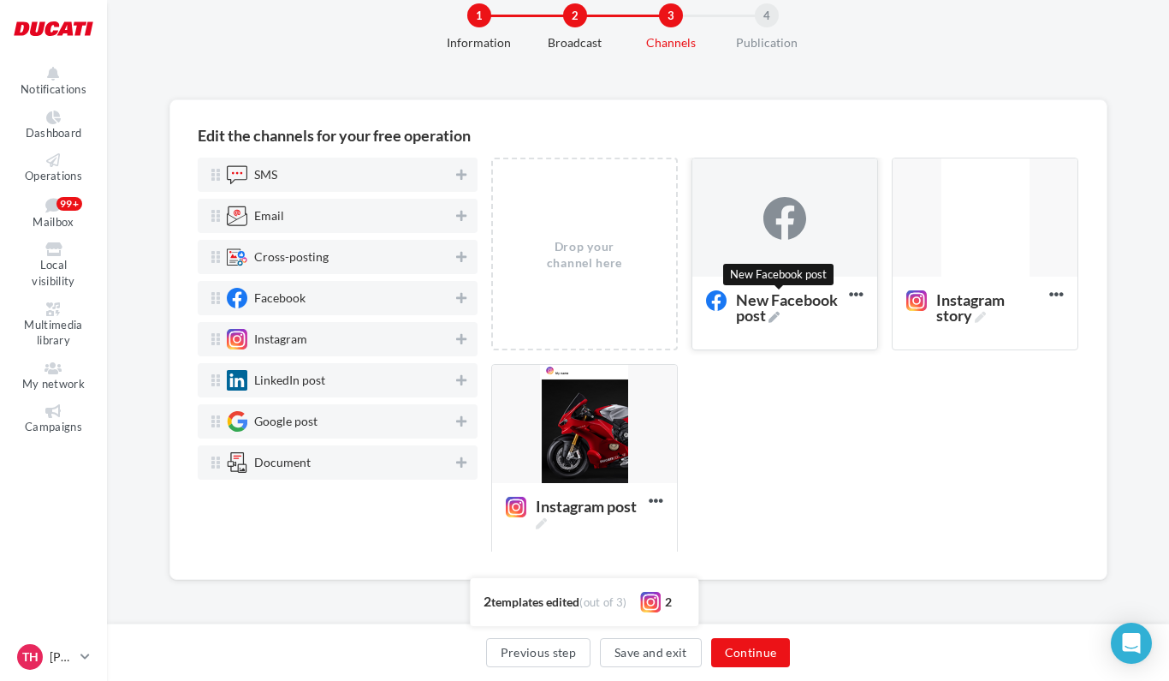
click at [776, 323] on icon at bounding box center [774, 317] width 11 height 11
click at [776, 331] on textarea "New Facebook post New Facebook post" at bounding box center [767, 307] width 139 height 49
drag, startPoint x: 746, startPoint y: 305, endPoint x: 655, endPoint y: 289, distance: 92.2
click at [698, 289] on textarea "New Facebook post" at bounding box center [767, 307] width 139 height 49
type textarea "**********"
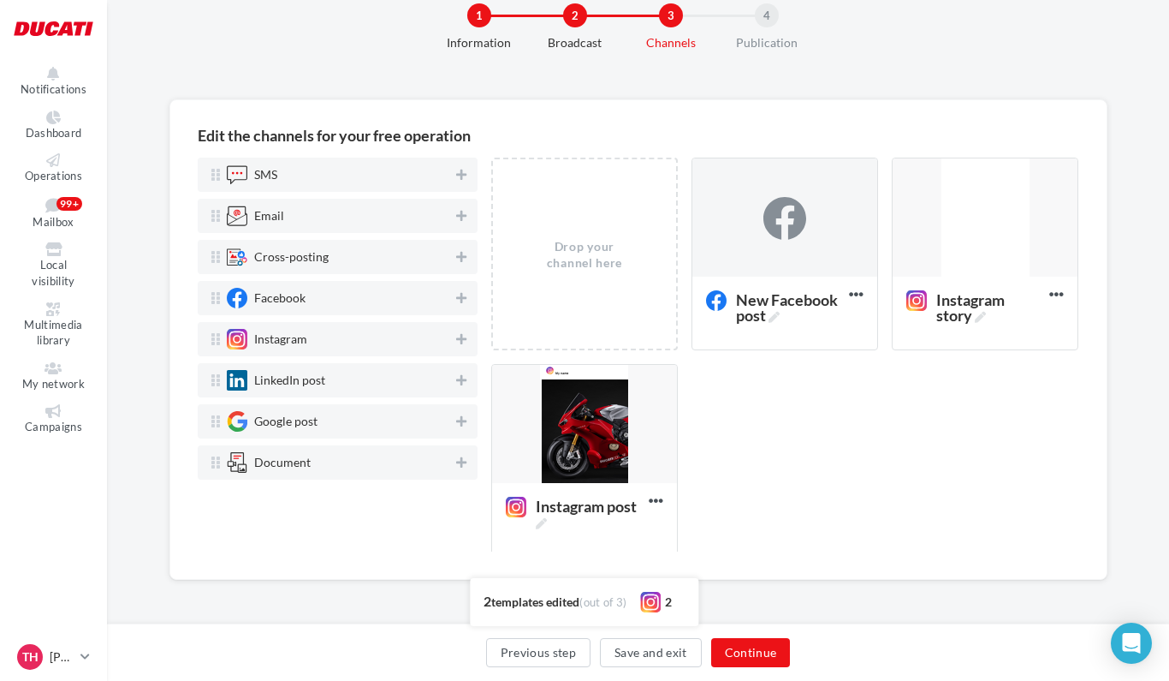
click at [816, 443] on div "Drop your channel here New Facebook post Delete Instagram story Edit Preview Du…" at bounding box center [792, 364] width 602 height 413
click at [806, 241] on div at bounding box center [785, 218] width 185 height 120
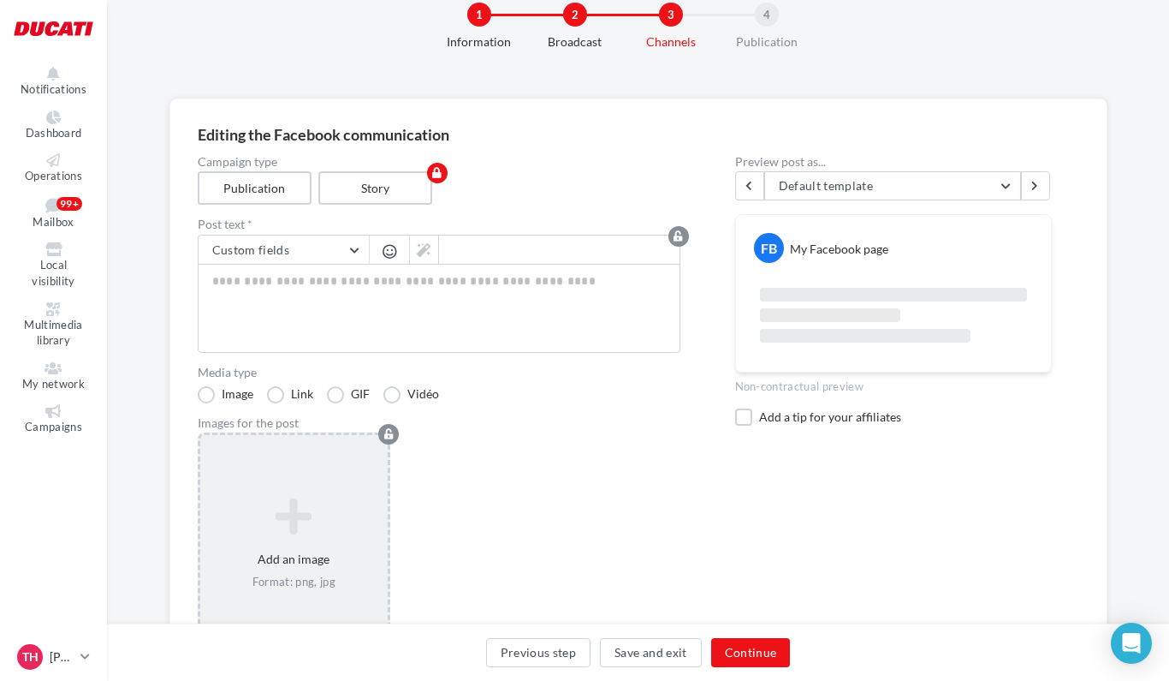
click at [300, 505] on icon at bounding box center [294, 517] width 175 height 41
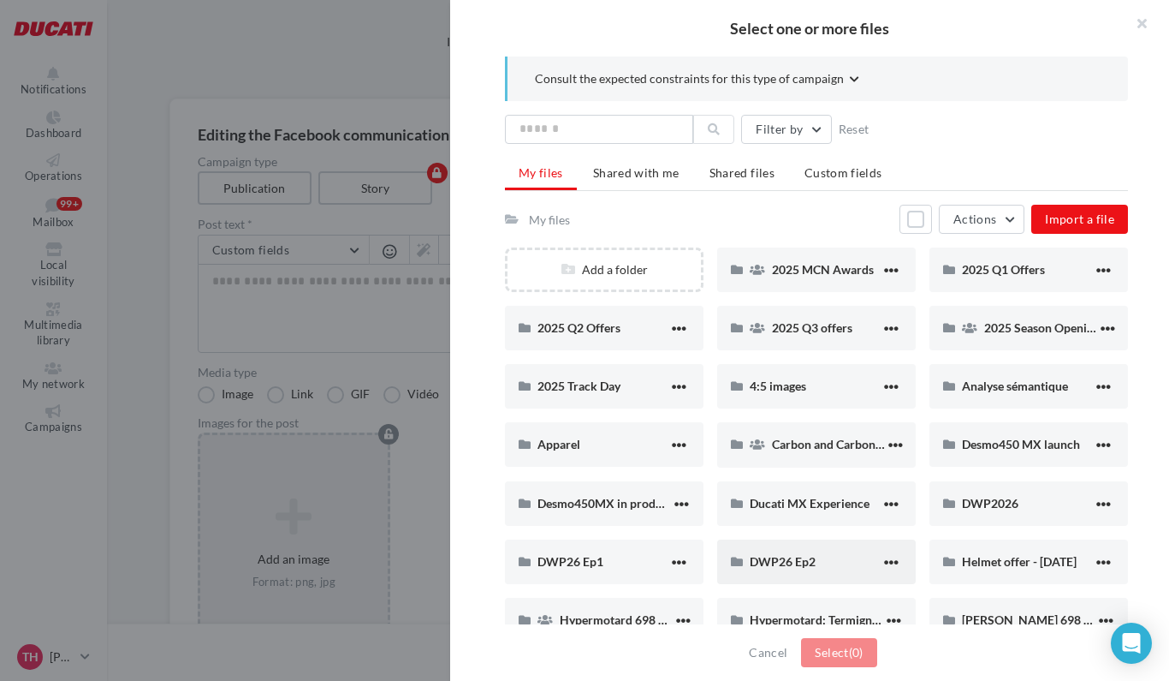
click at [744, 562] on div "DWP26 Ep2" at bounding box center [816, 561] width 199 height 45
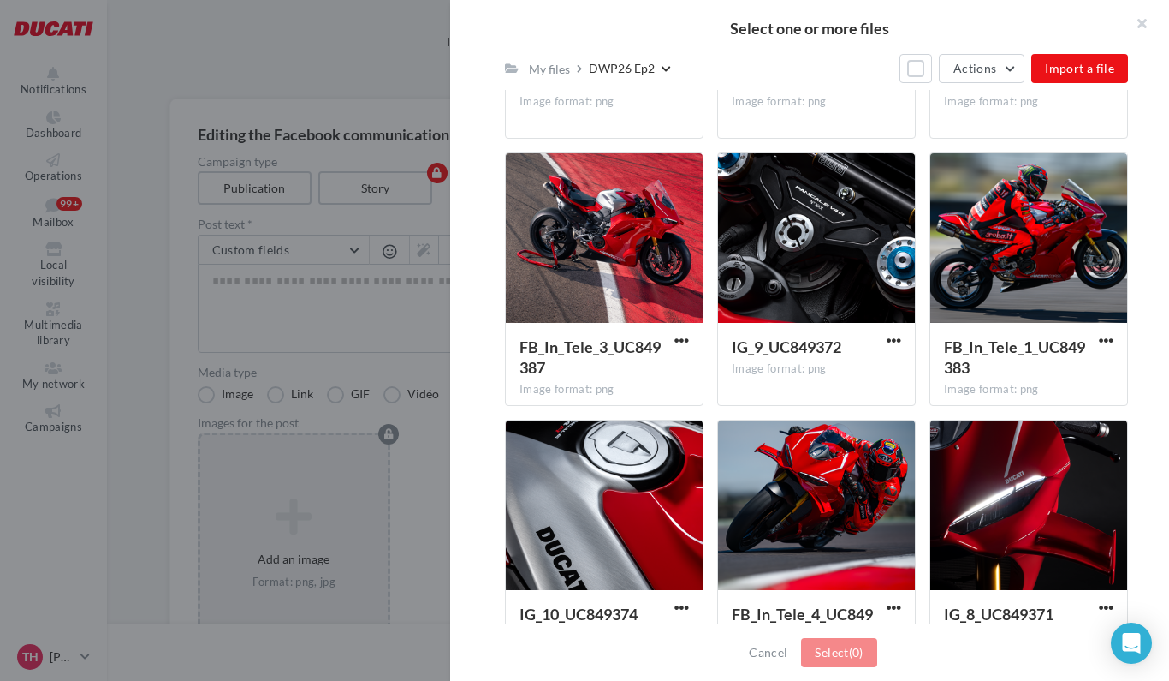
scroll to position [687, 0]
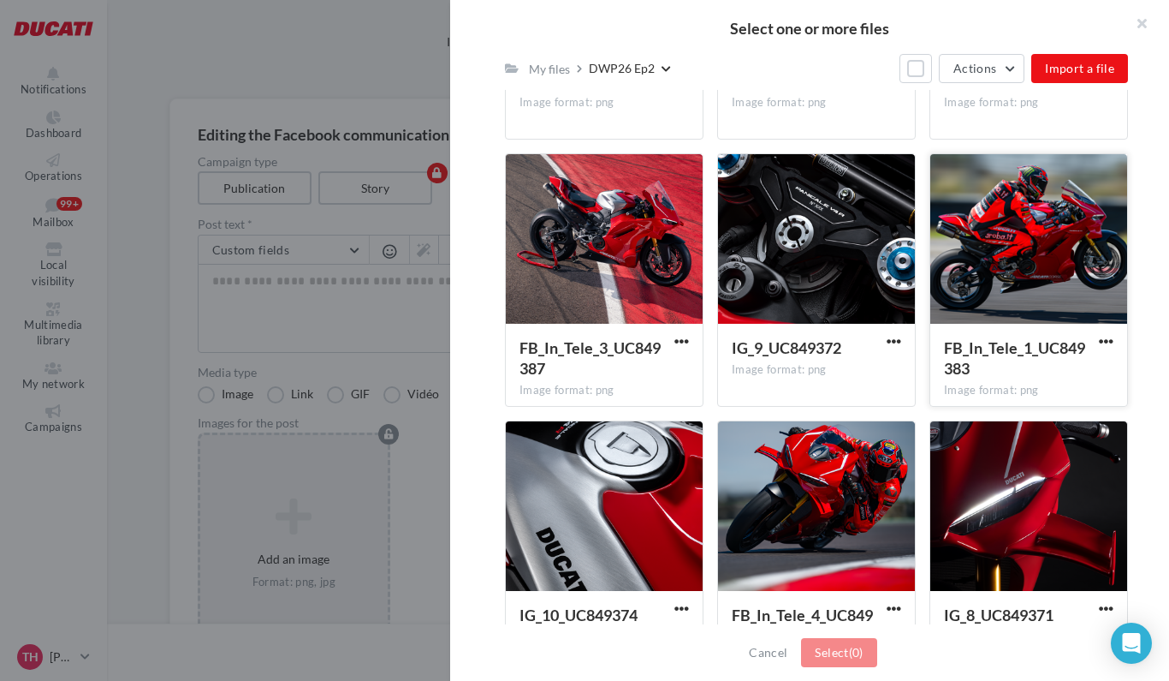
click at [1021, 281] on div at bounding box center [1029, 239] width 197 height 171
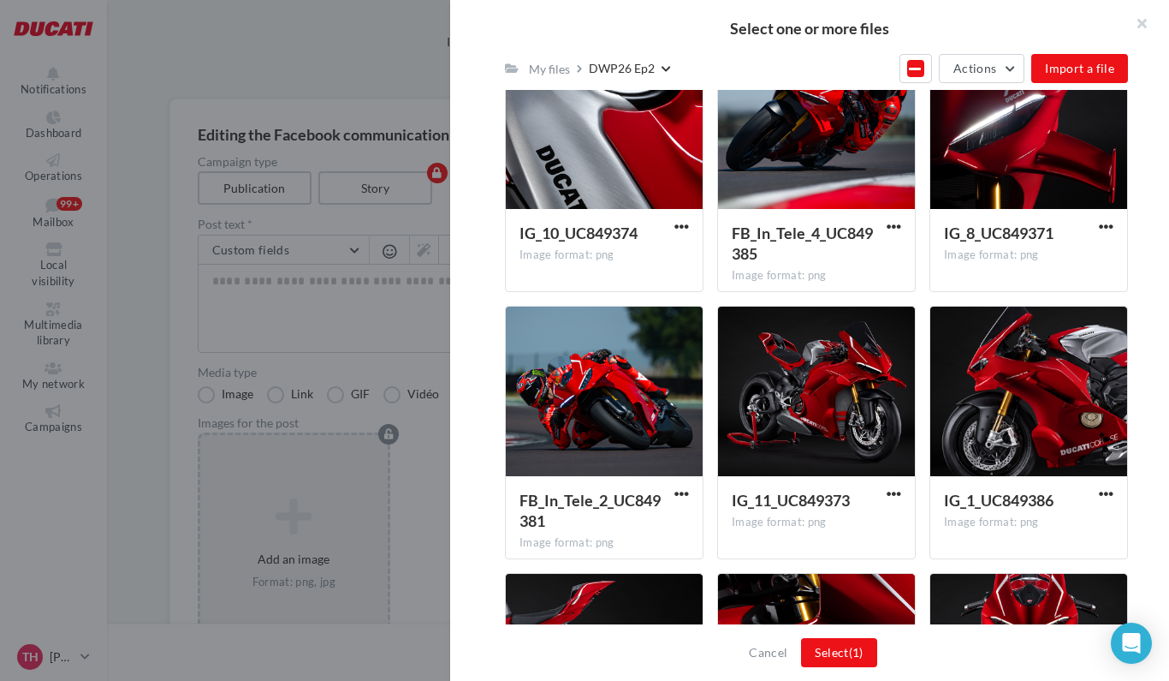
scroll to position [1079, 0]
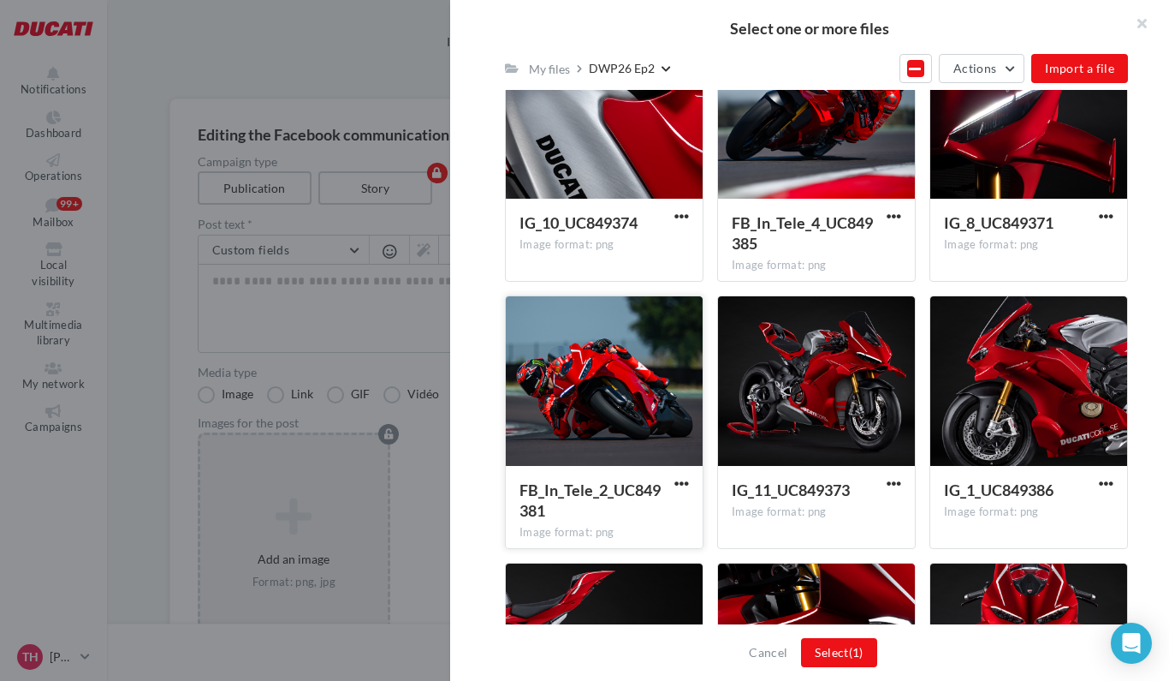
click at [613, 352] on div at bounding box center [604, 381] width 197 height 171
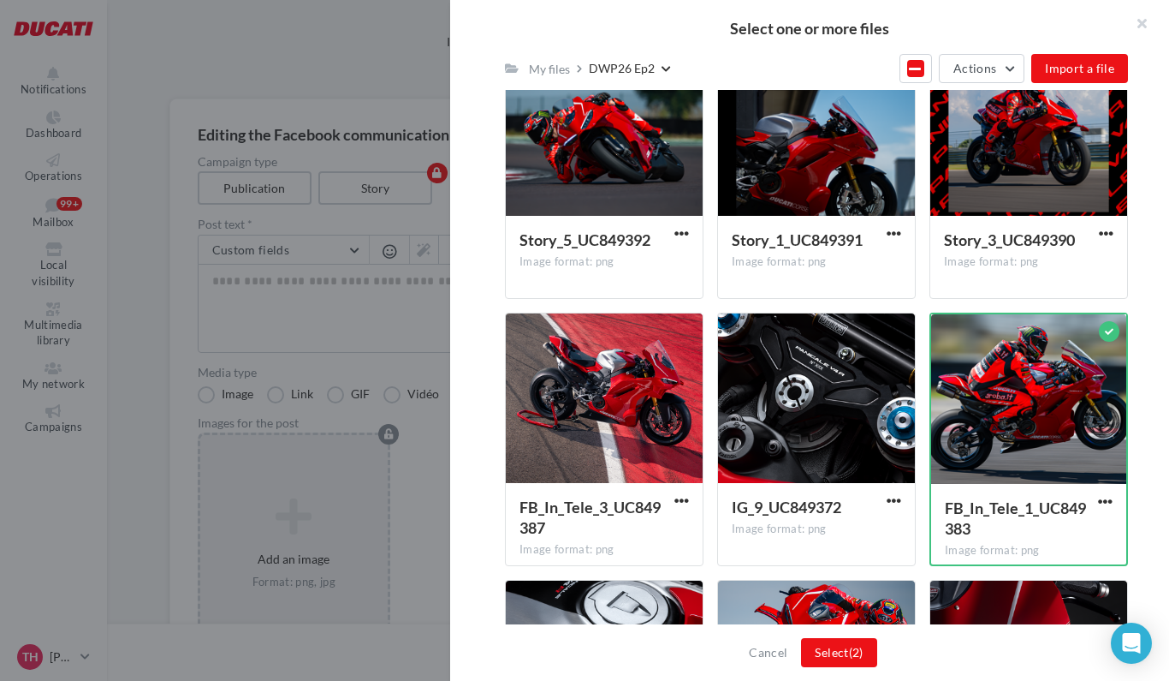
scroll to position [521, 0]
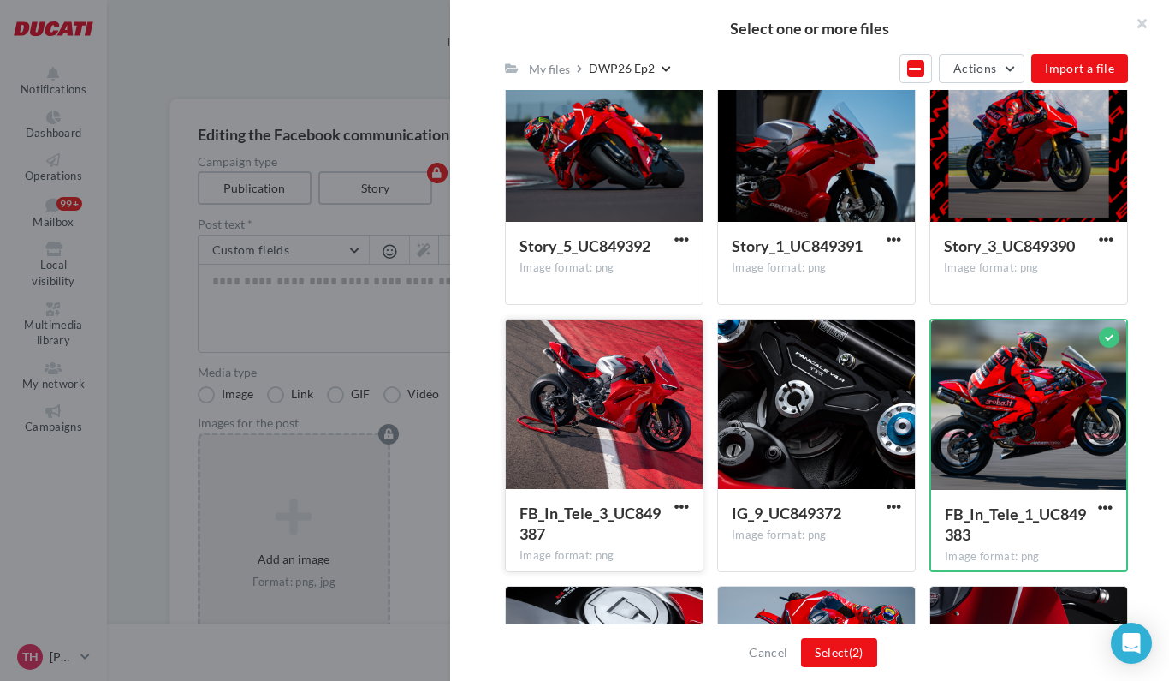
click at [616, 423] on div at bounding box center [604, 404] width 197 height 171
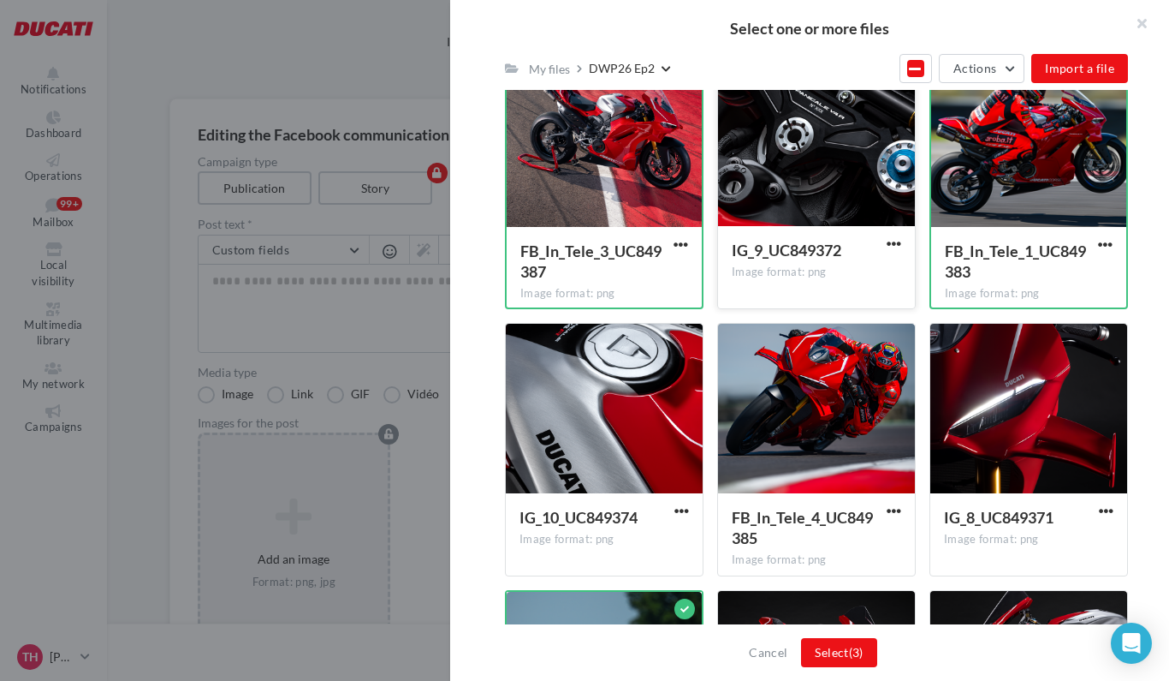
scroll to position [786, 0]
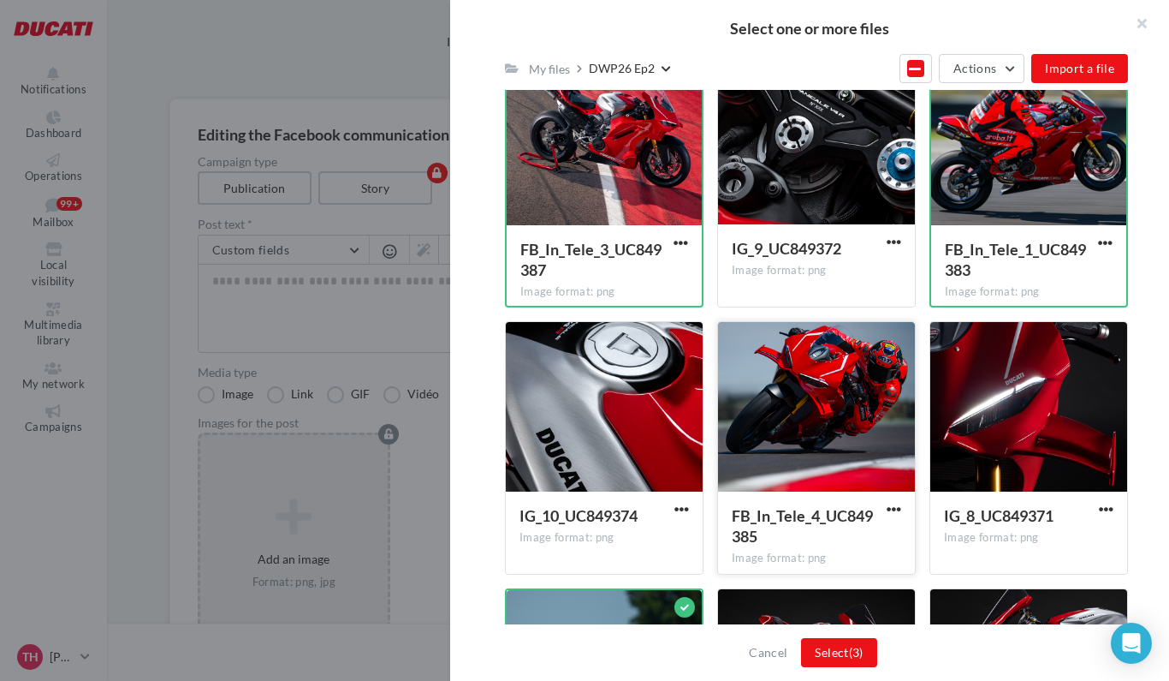
click at [784, 412] on div at bounding box center [816, 407] width 197 height 171
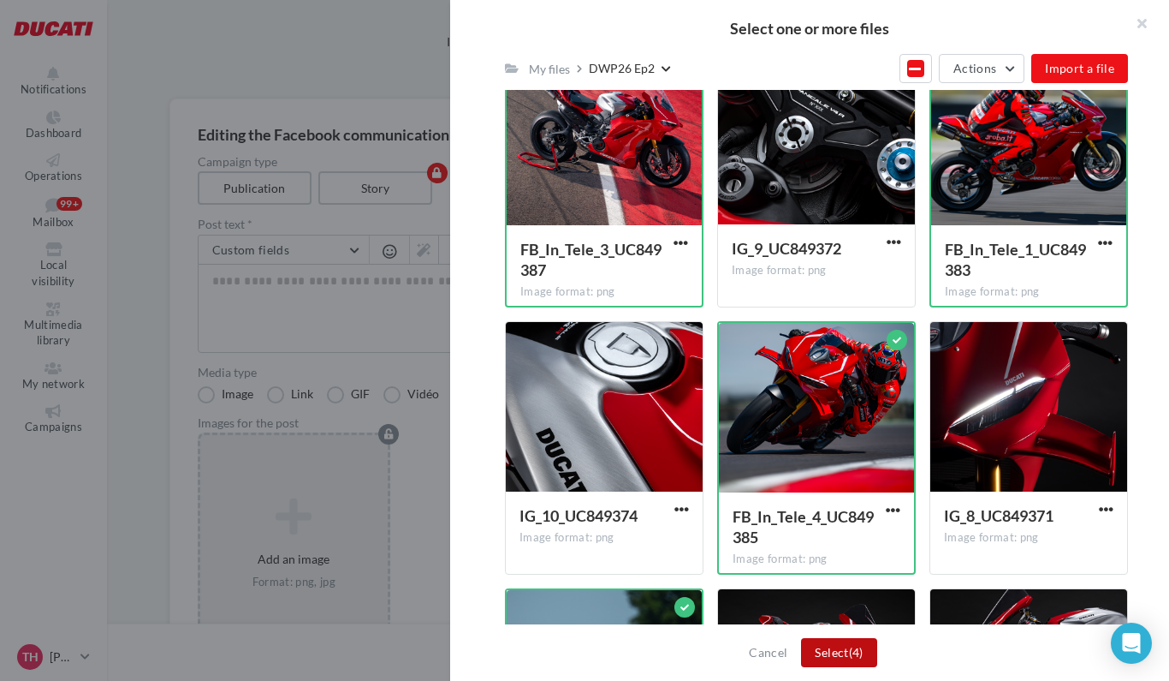
click at [827, 656] on button "Select (4)" at bounding box center [838, 652] width 75 height 29
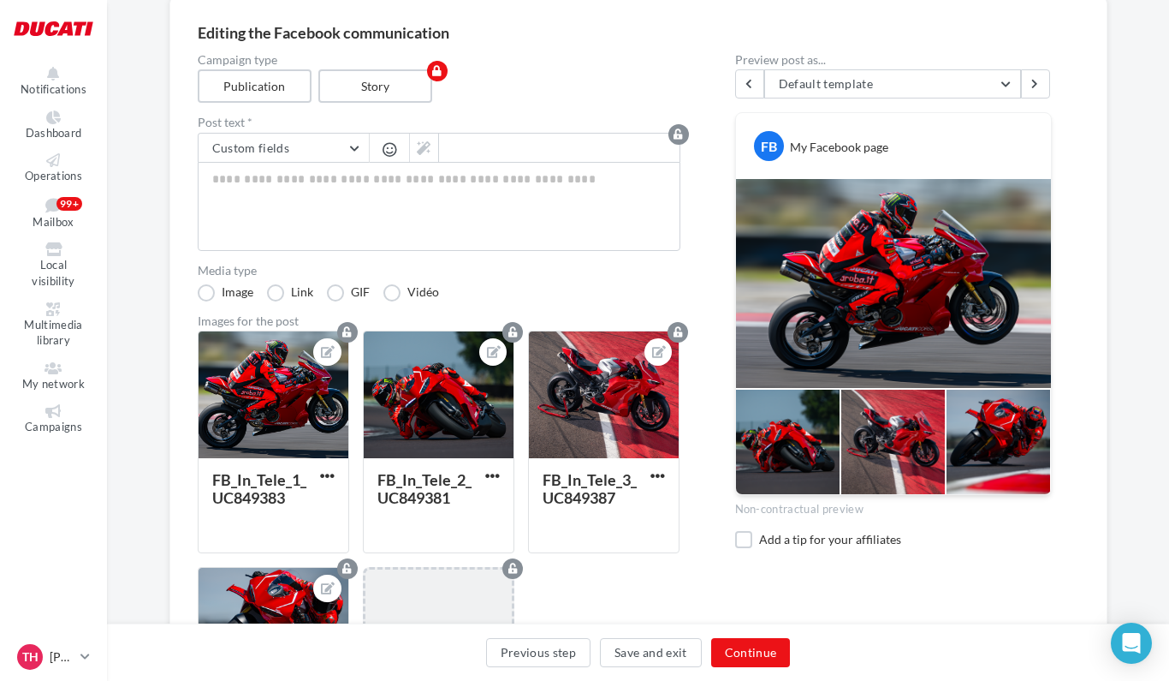
scroll to position [0, 0]
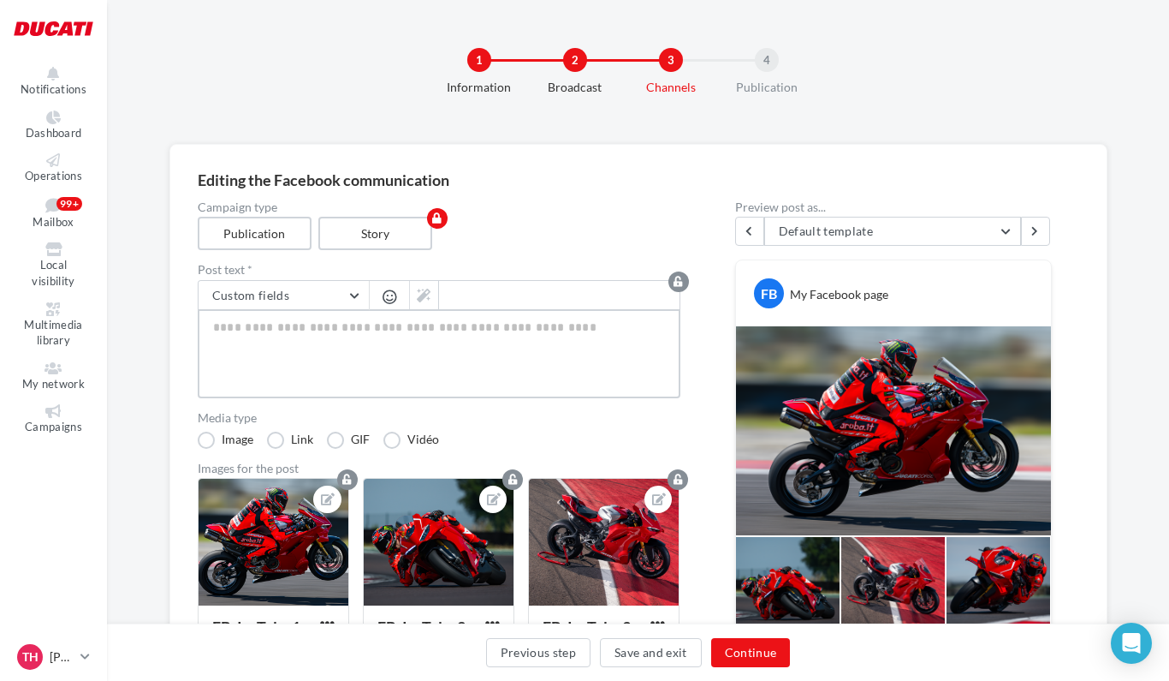
click at [273, 348] on textarea at bounding box center [439, 353] width 483 height 89
paste textarea "**********"
type textarea "**********"
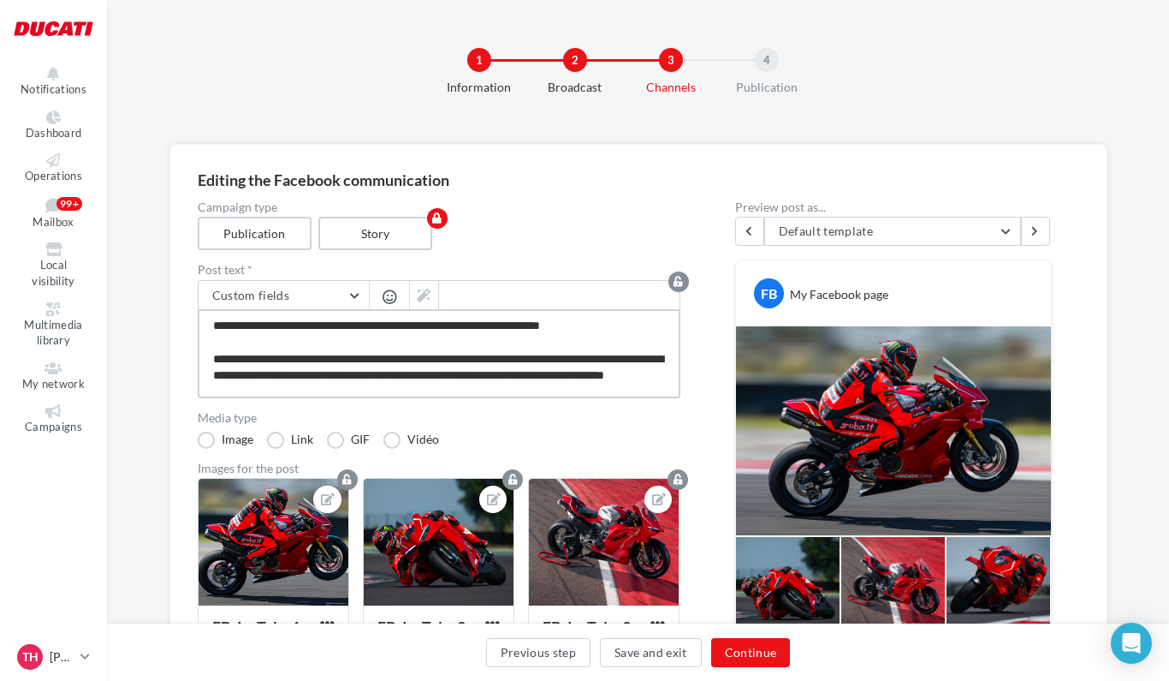
scroll to position [60, 0]
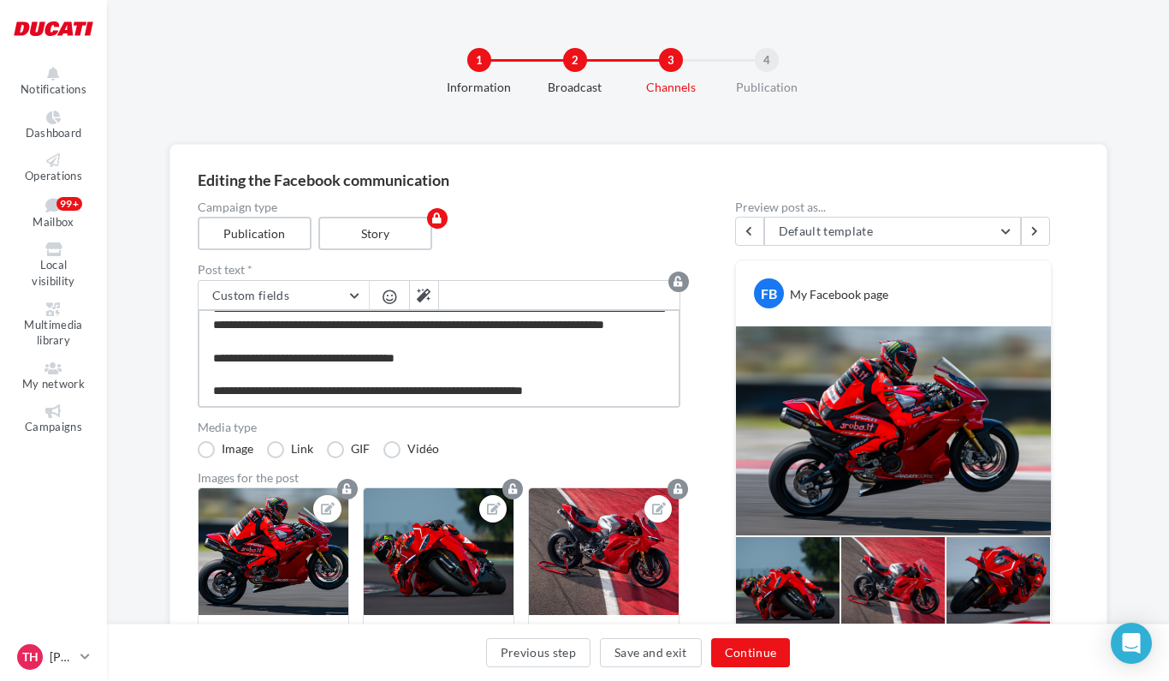
click at [439, 372] on textarea "**********" at bounding box center [439, 358] width 483 height 98
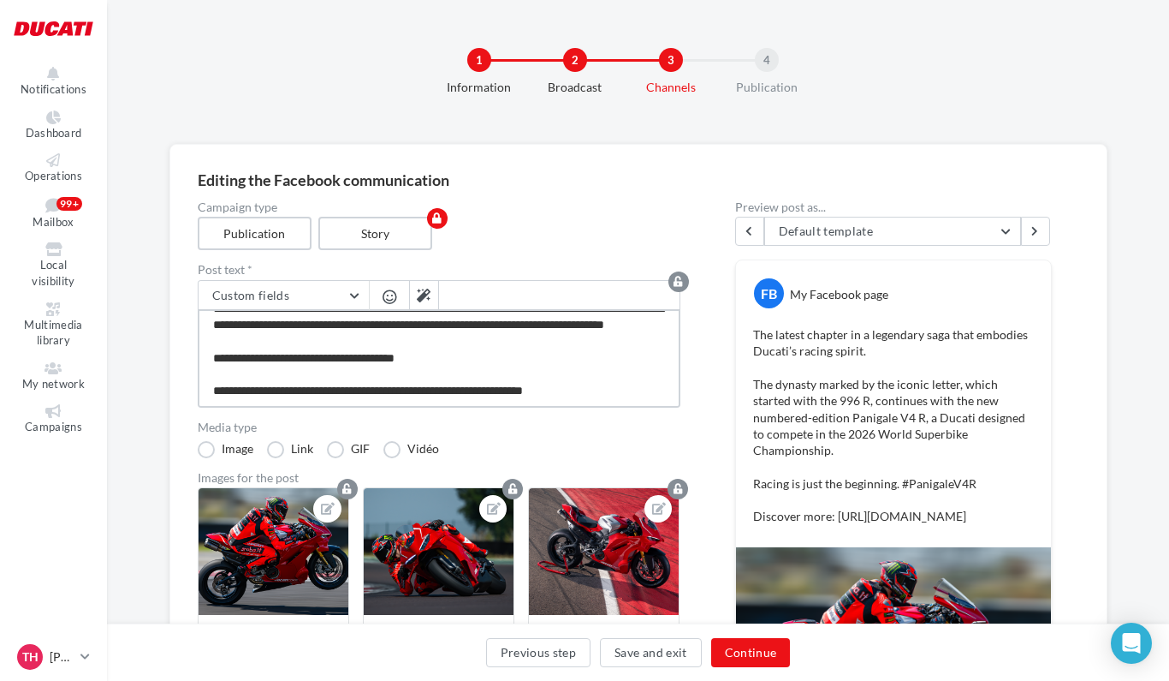
type textarea "**********"
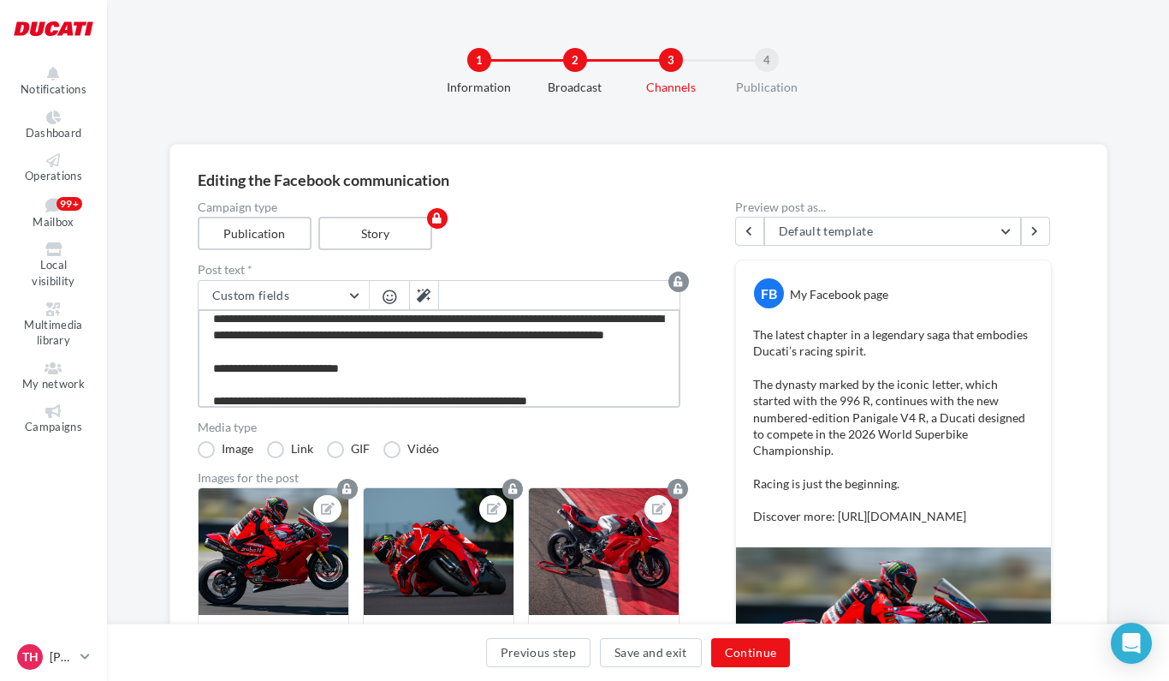
scroll to position [61, 0]
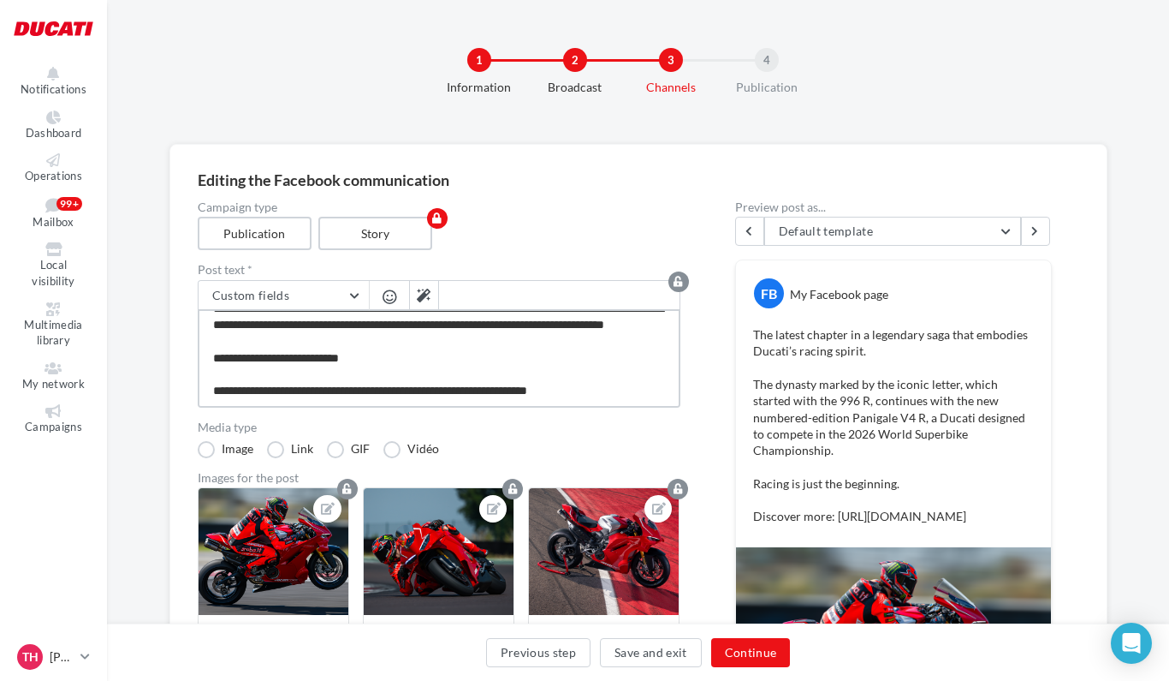
click at [425, 364] on textarea "**********" at bounding box center [439, 358] width 483 height 98
type textarea "**********"
paste textarea "**********"
type textarea "**********"
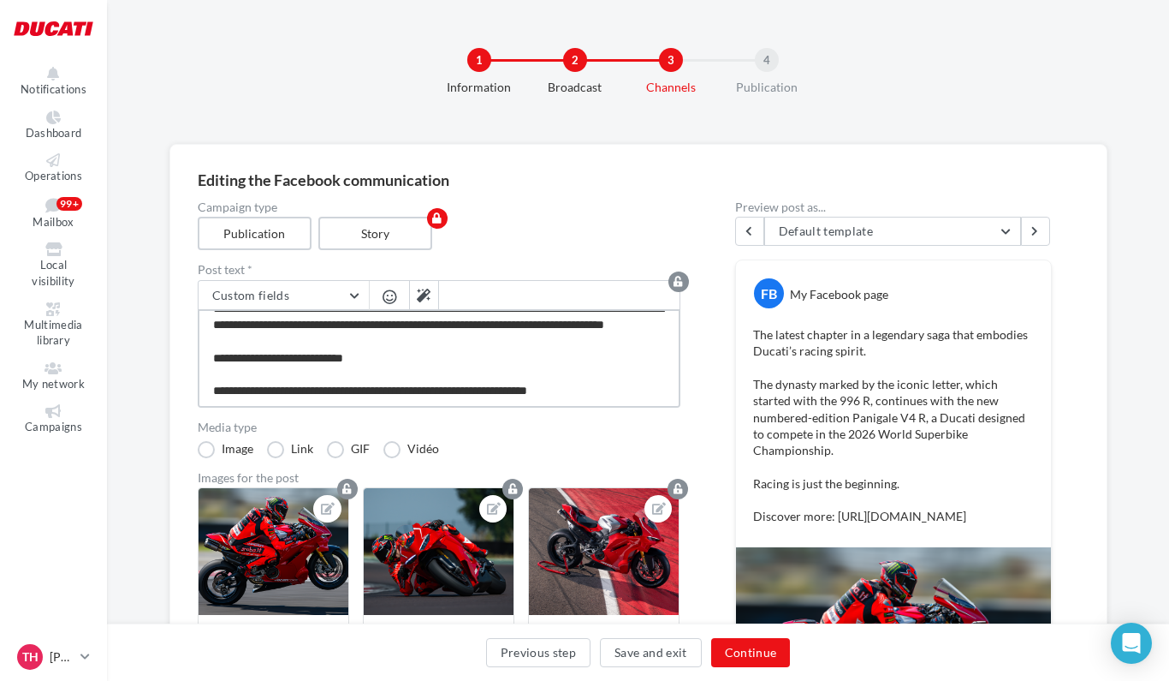
type textarea "**********"
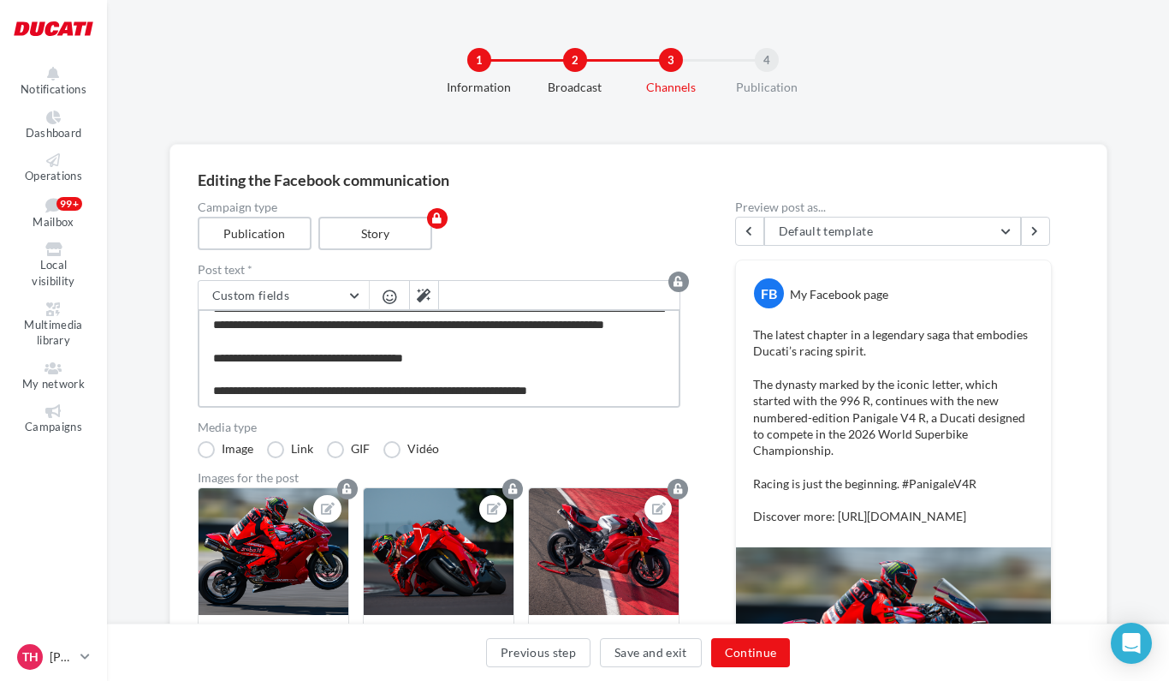
type textarea "**********"
click at [643, 390] on textarea "**********" at bounding box center [439, 358] width 483 height 98
type textarea "**********"
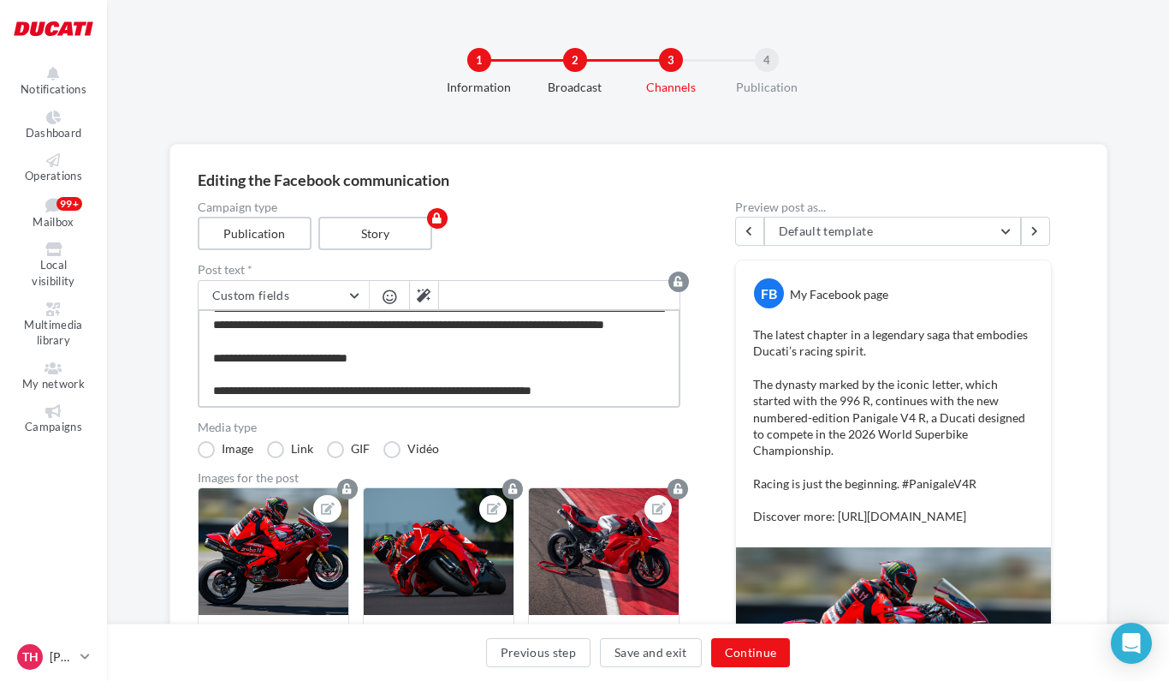
type textarea "**********"
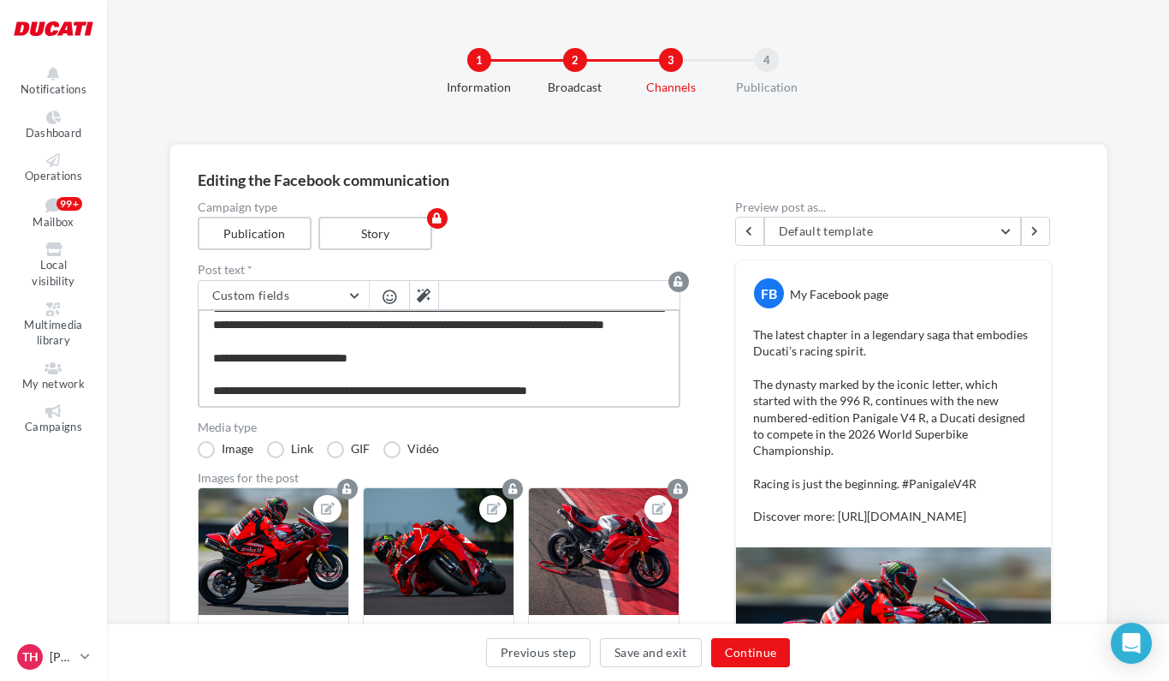
paste textarea "**********"
type textarea "**********"
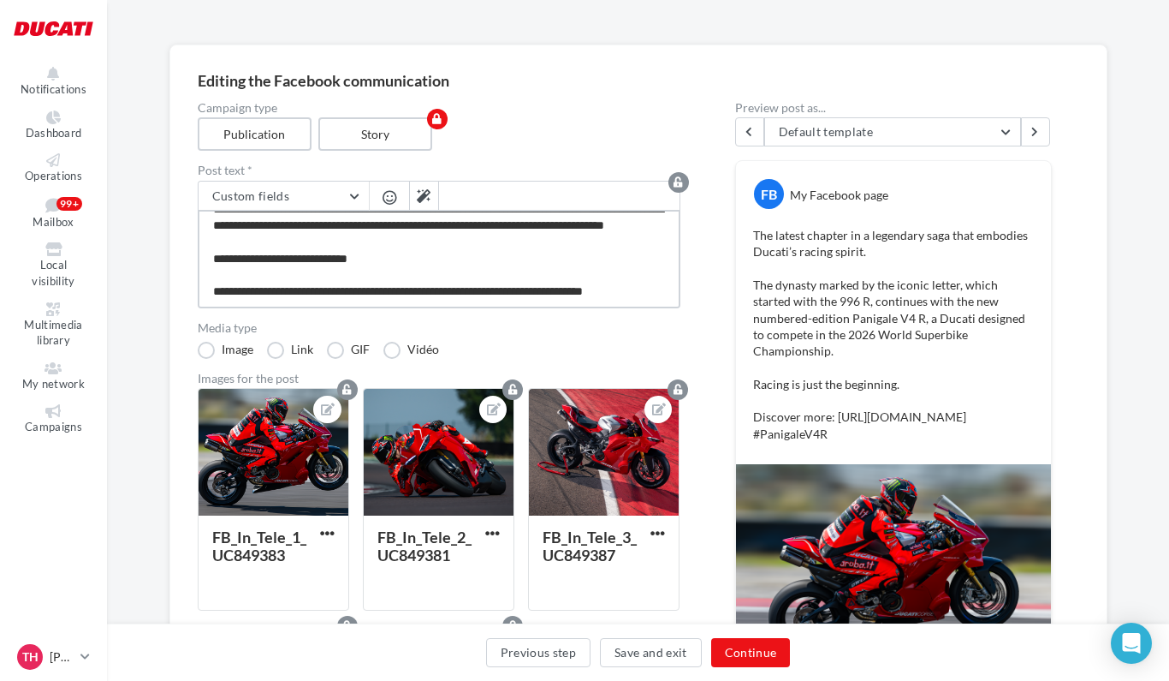
scroll to position [0, 0]
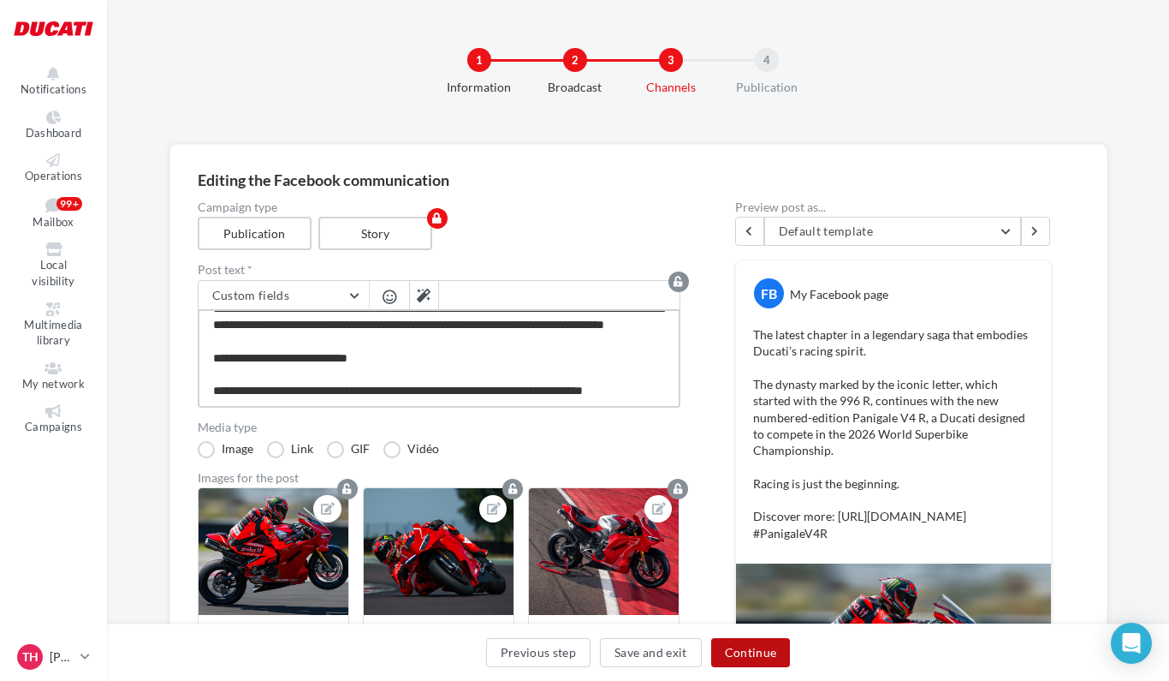
type textarea "**********"
click at [758, 659] on button "Continue" at bounding box center [751, 652] width 80 height 29
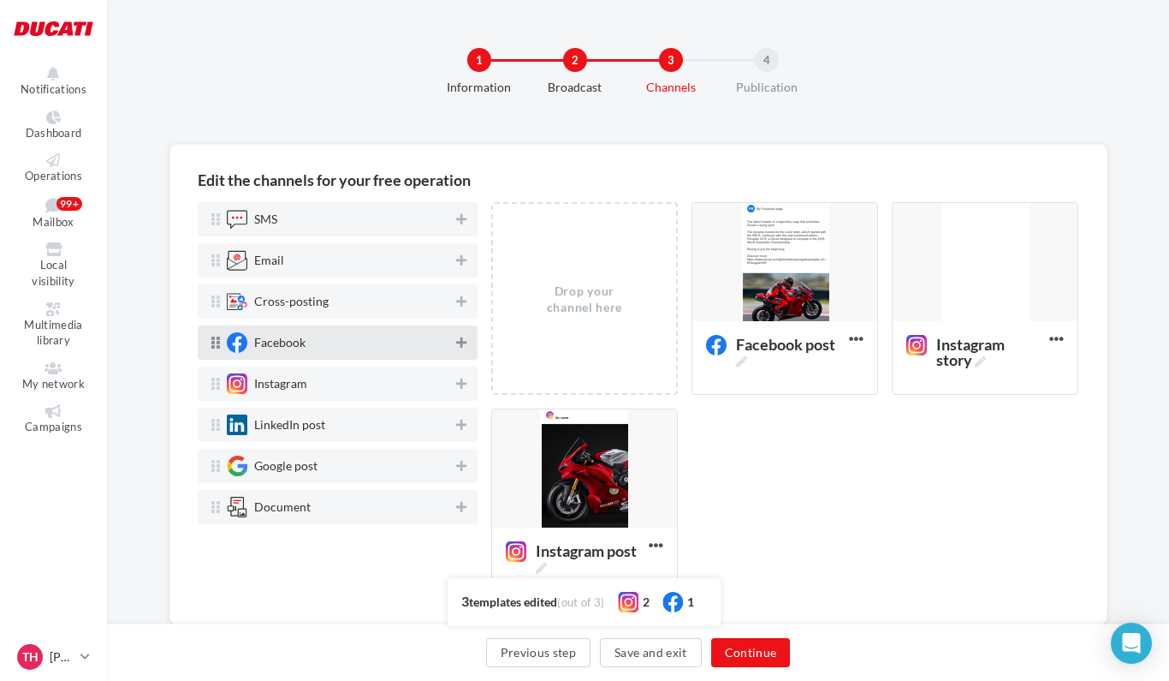
click at [464, 343] on icon at bounding box center [461, 342] width 10 height 12
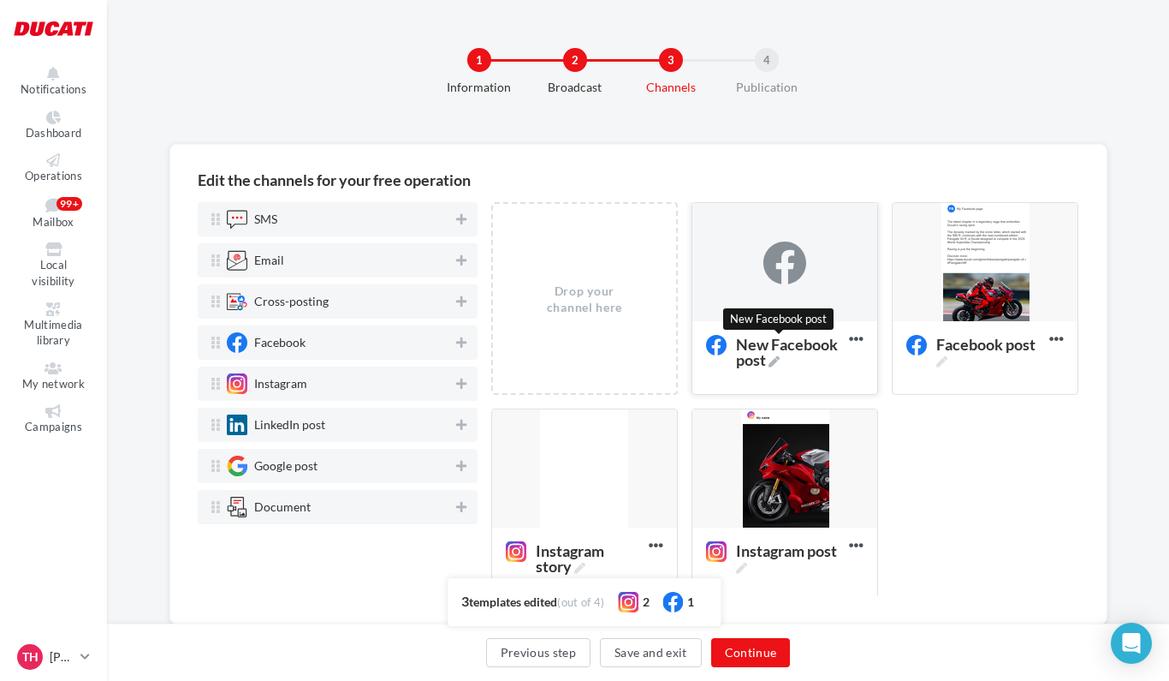
click at [774, 367] on icon at bounding box center [774, 361] width 11 height 11
click at [774, 376] on textarea "New Facebook post New Facebook post" at bounding box center [767, 351] width 139 height 49
drag, startPoint x: 740, startPoint y: 342, endPoint x: 673, endPoint y: 342, distance: 66.8
click at [698, 342] on textarea "New Facebook post" at bounding box center [767, 351] width 139 height 49
type textarea "**********"
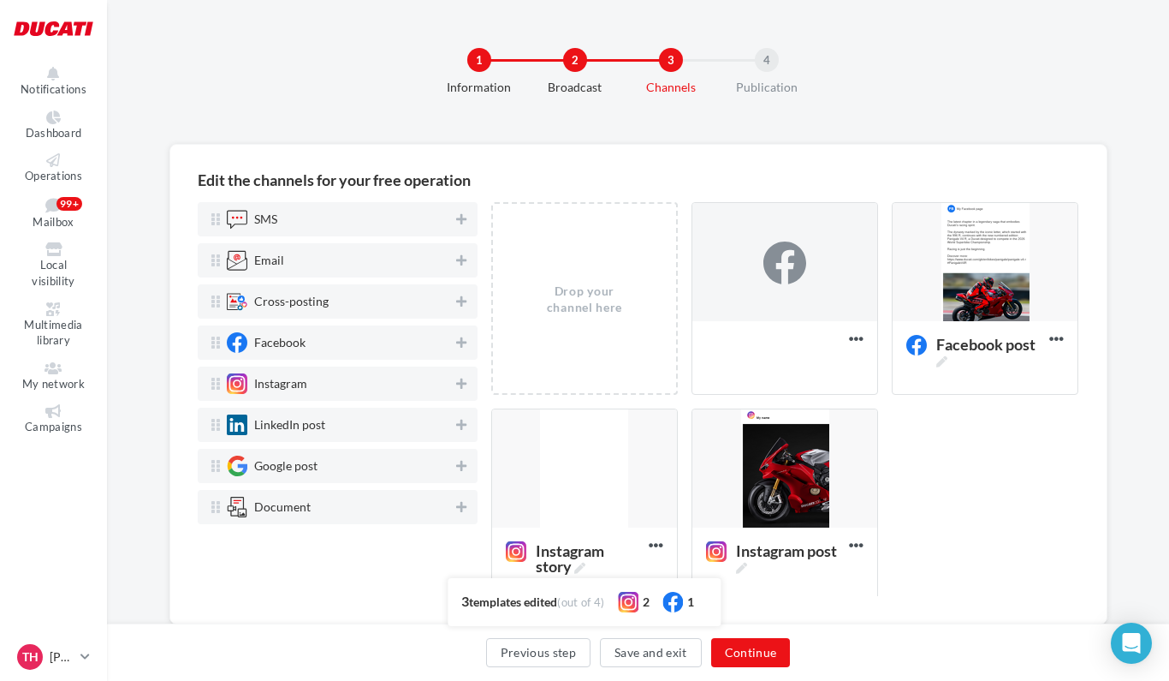
click at [956, 485] on div "Drop your channel here Facebook post Delete Facebook post Edit Preview Duplicat…" at bounding box center [792, 408] width 602 height 413
click at [816, 293] on div at bounding box center [785, 263] width 185 height 120
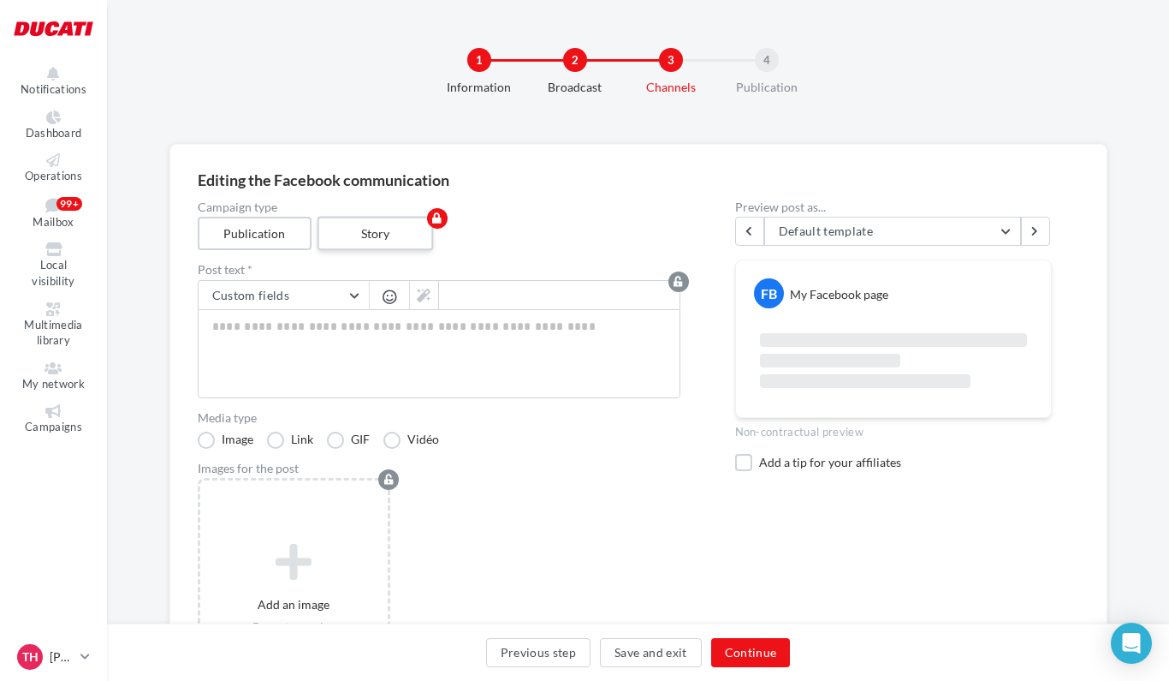
click at [393, 235] on label "Story" at bounding box center [375, 234] width 116 height 34
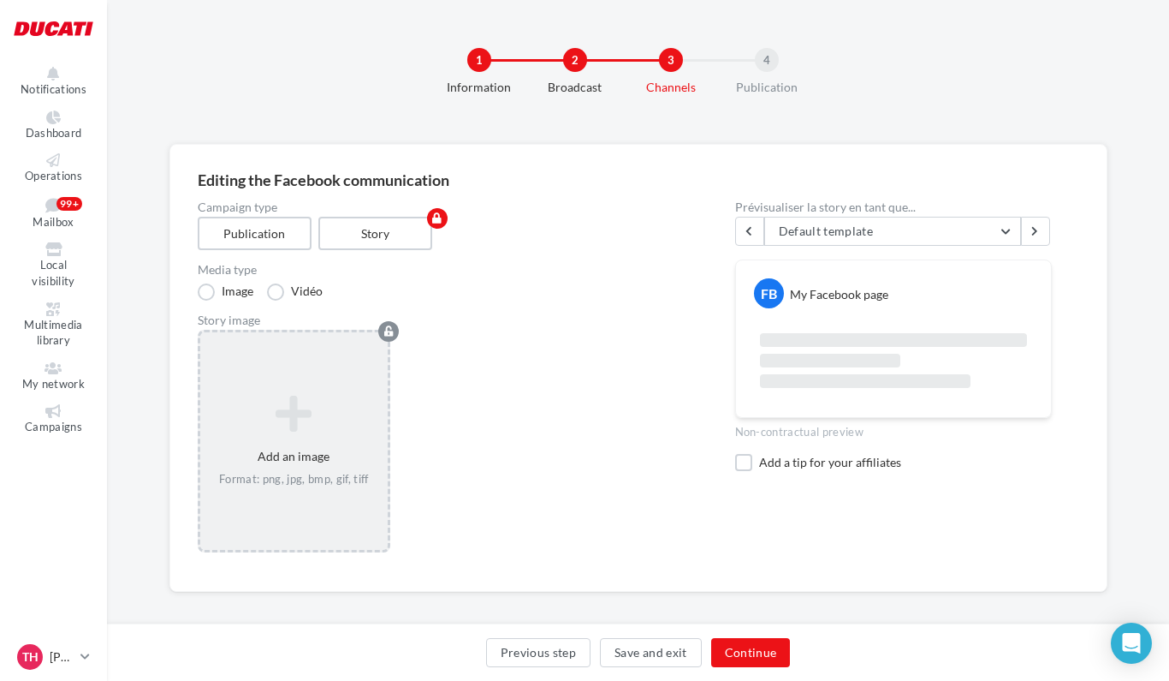
click at [294, 411] on icon at bounding box center [294, 414] width 175 height 41
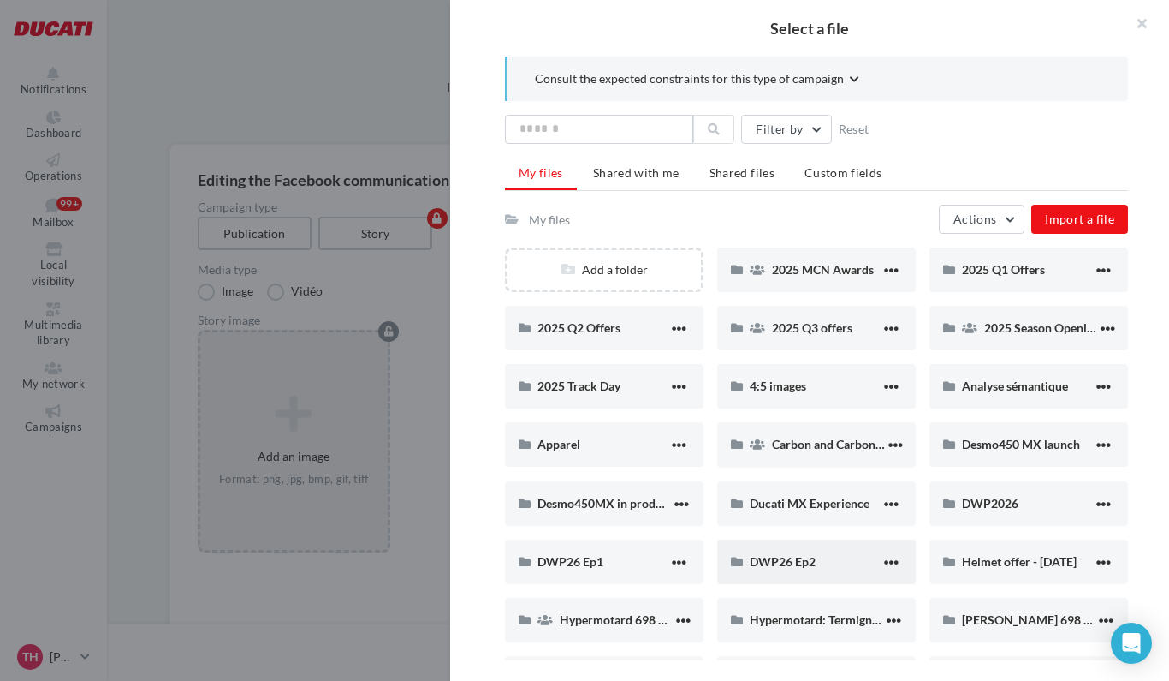
click at [761, 549] on div "DWP26 Ep2" at bounding box center [816, 561] width 199 height 45
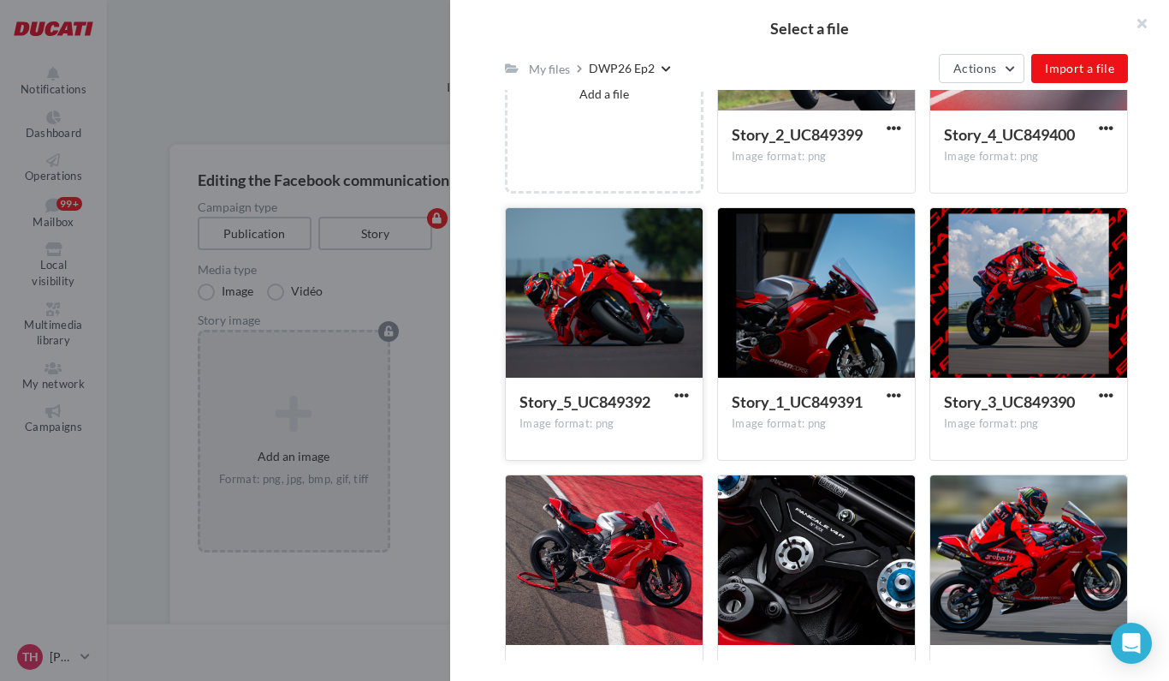
scroll to position [441, 0]
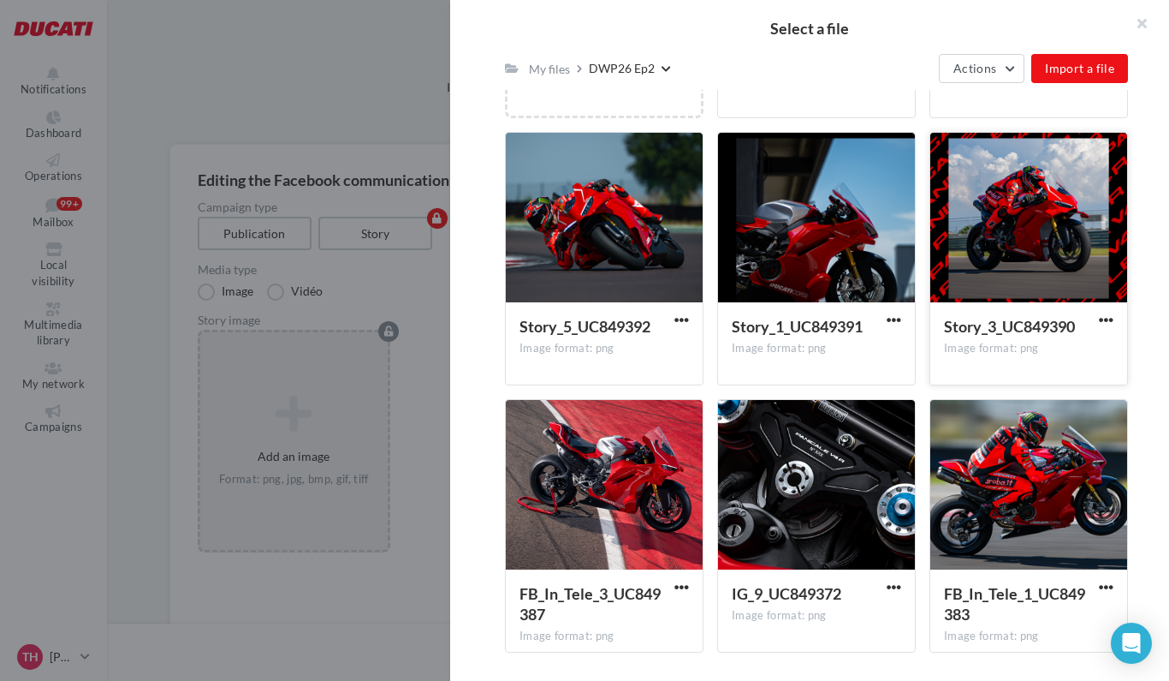
click at [1022, 257] on div at bounding box center [1029, 218] width 197 height 171
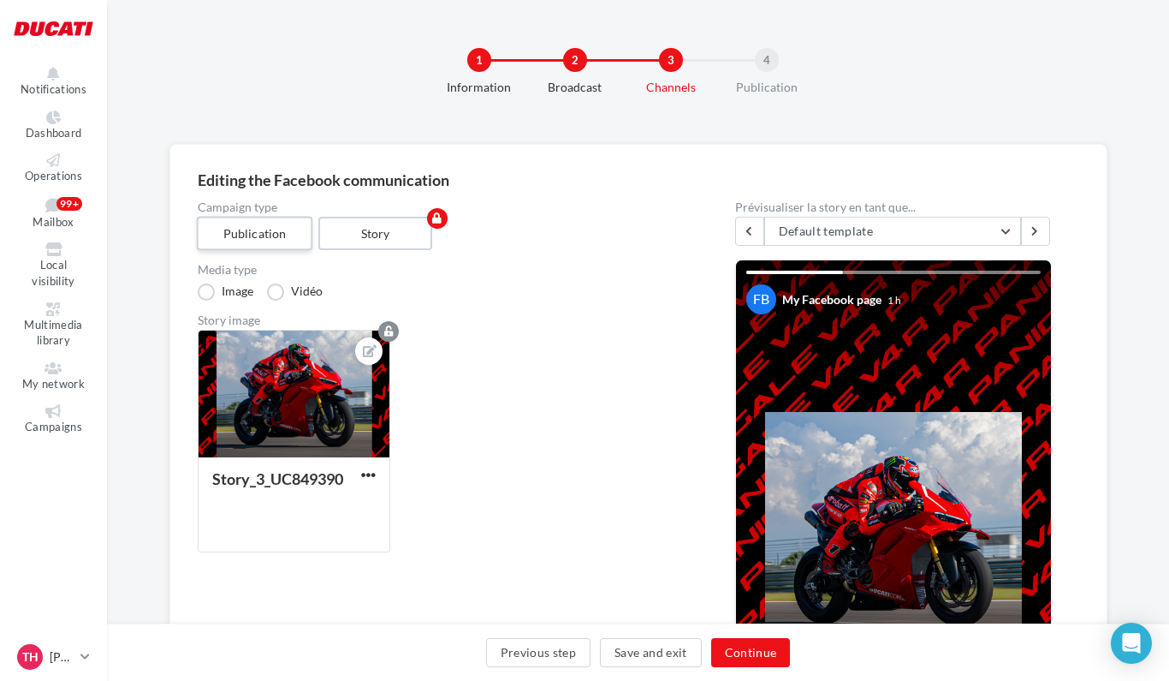
click at [262, 233] on label "Publication" at bounding box center [254, 234] width 116 height 34
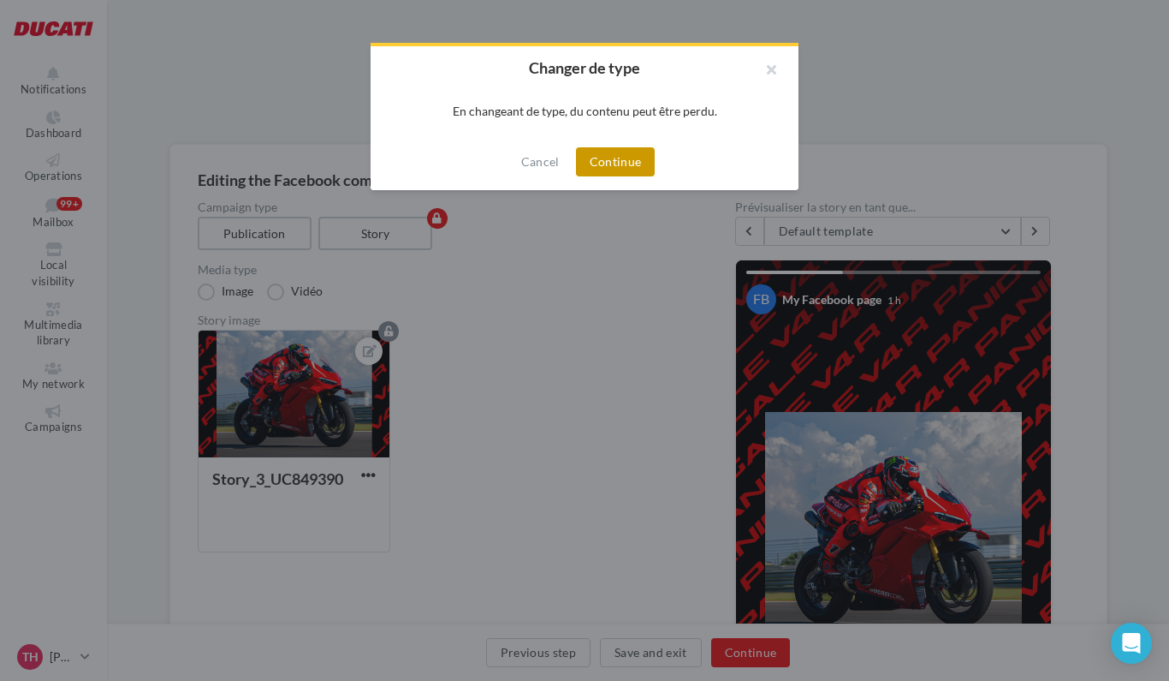
click at [627, 163] on button "Continue" at bounding box center [616, 161] width 80 height 29
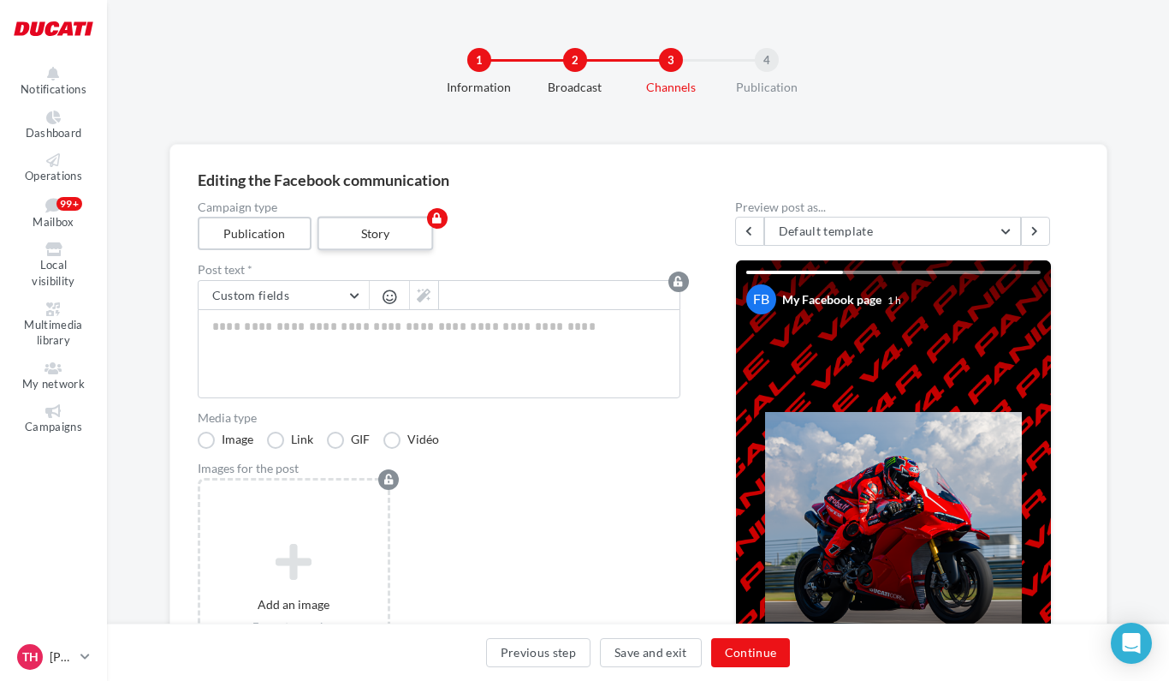
click at [377, 235] on label "Story" at bounding box center [375, 234] width 116 height 34
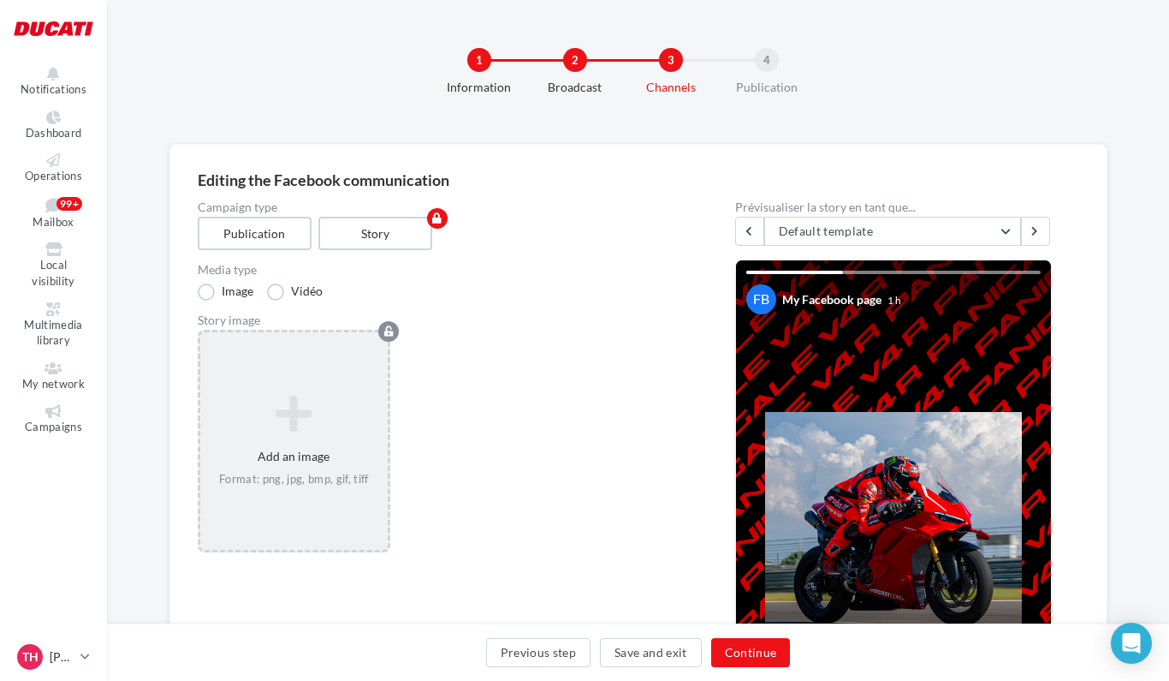
click at [297, 419] on icon at bounding box center [294, 414] width 175 height 41
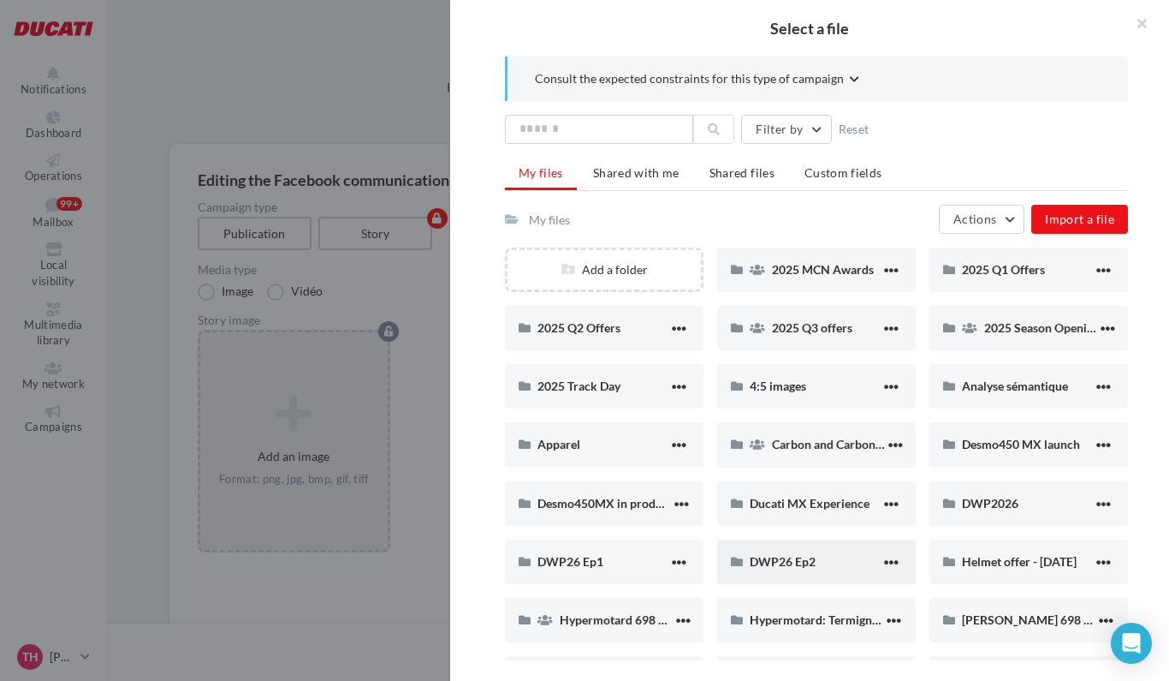
click at [780, 555] on span "DWP26 Ep2" at bounding box center [783, 561] width 66 height 15
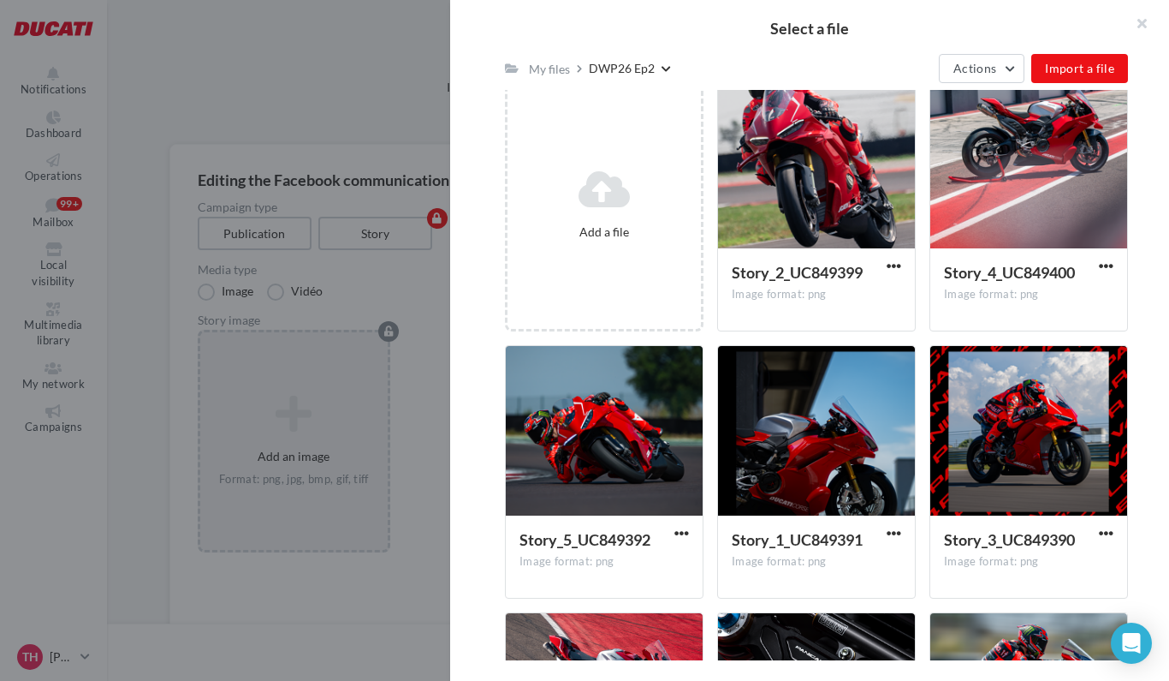
scroll to position [233, 0]
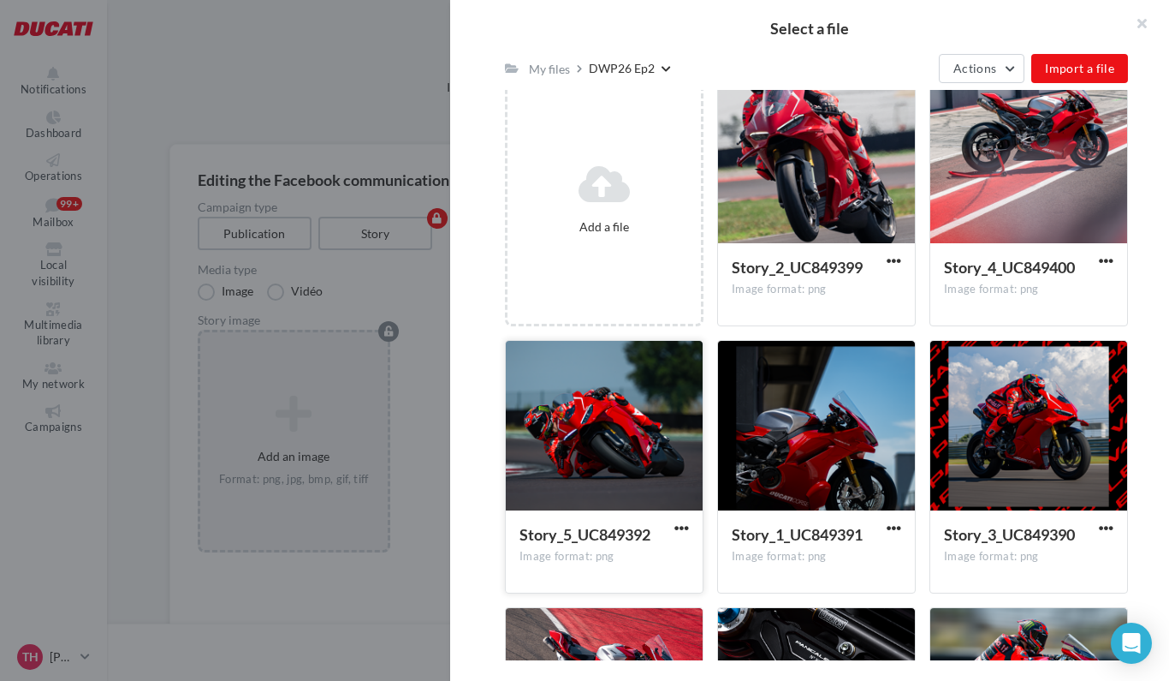
click at [632, 431] on div at bounding box center [604, 426] width 197 height 171
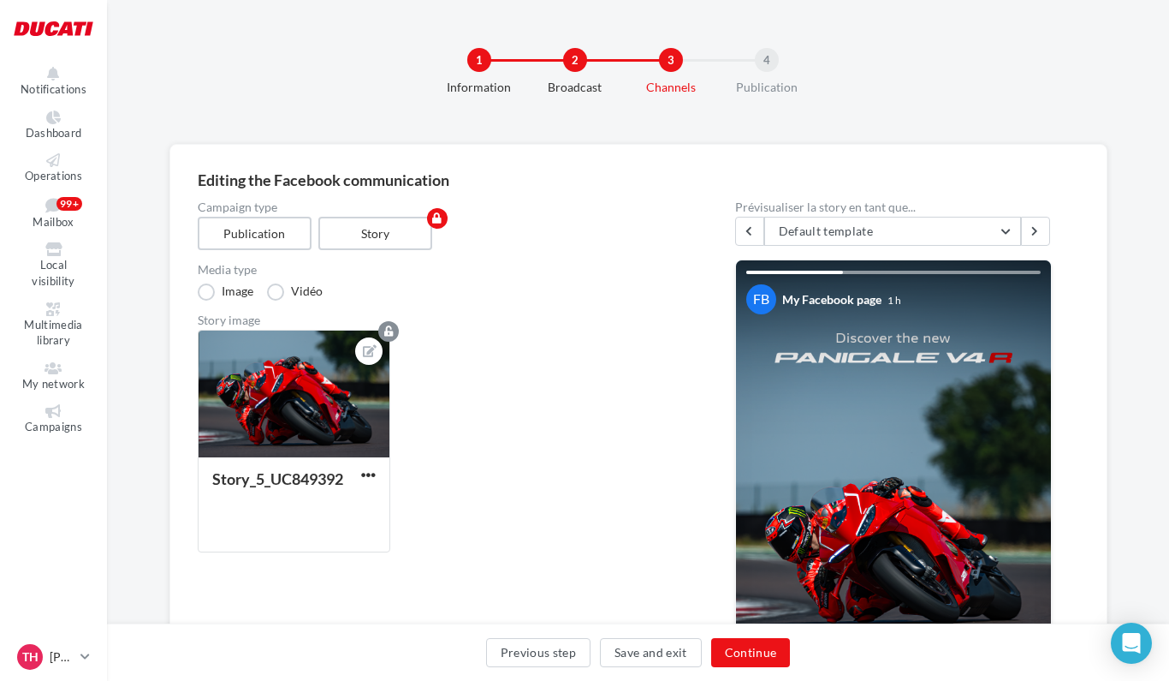
scroll to position [17, 0]
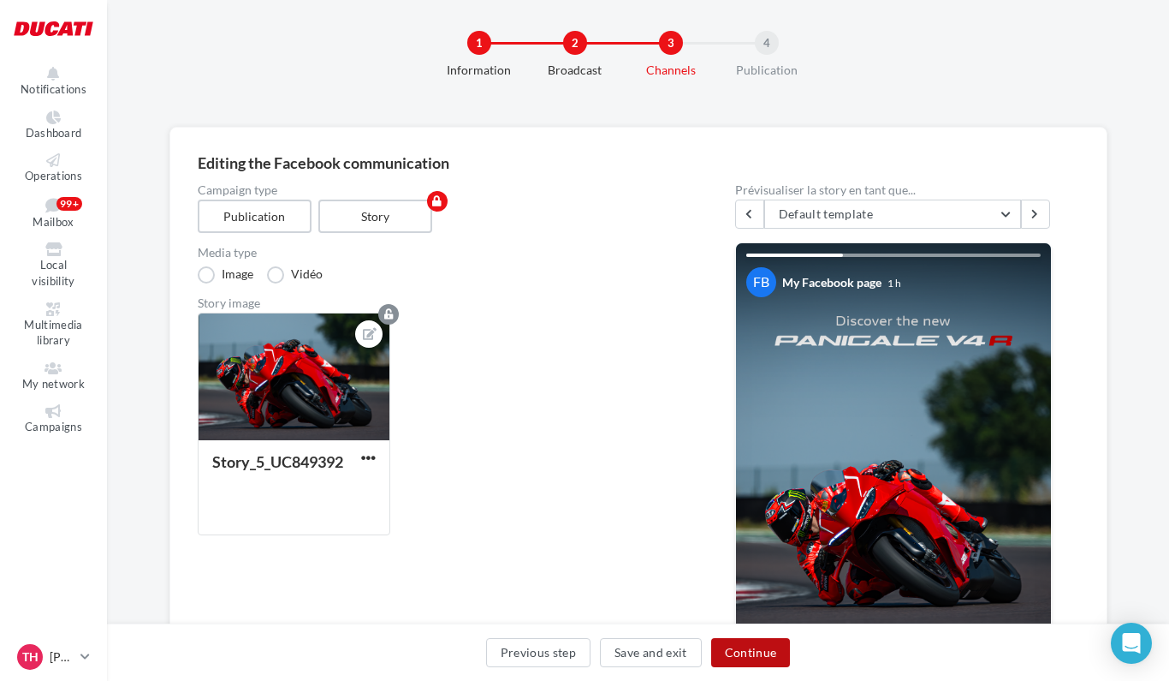
click at [758, 654] on button "Continue" at bounding box center [751, 652] width 80 height 29
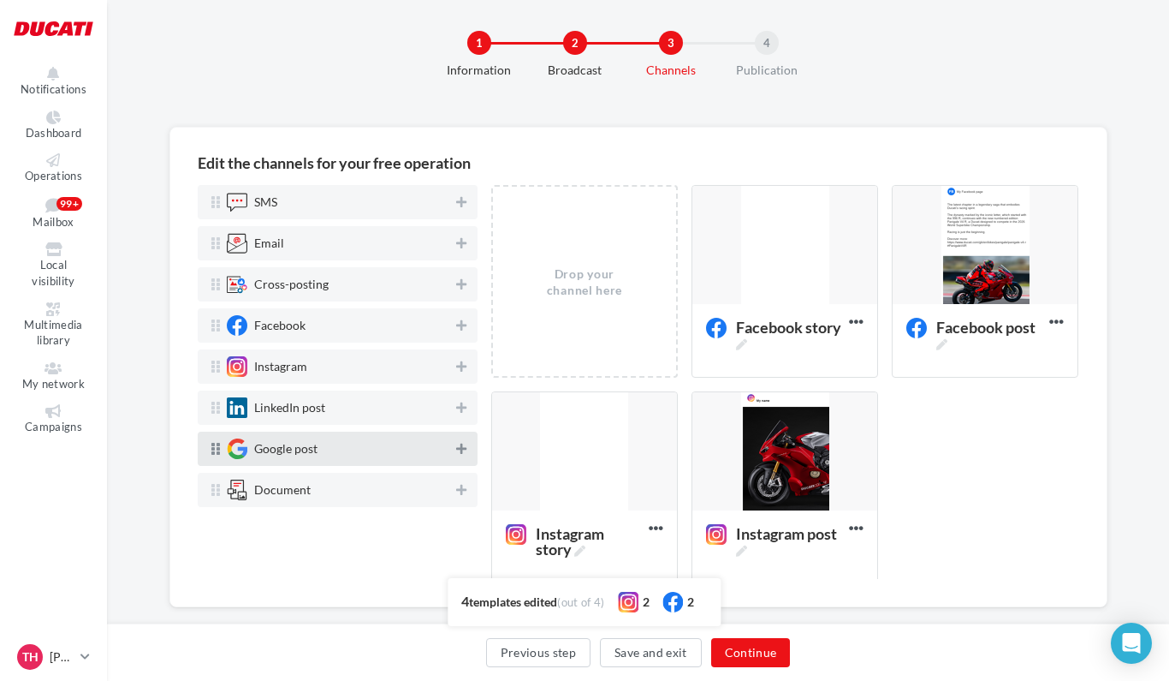
click at [465, 449] on icon at bounding box center [461, 449] width 10 height 12
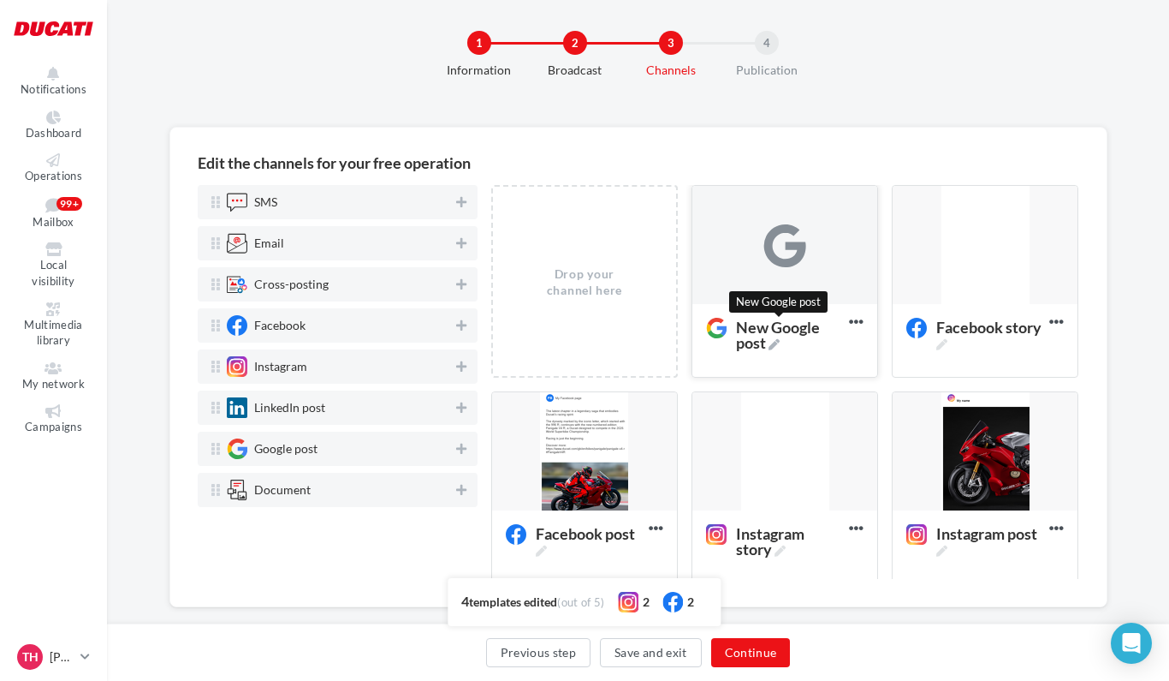
click at [773, 327] on span "New Google post" at bounding box center [789, 334] width 106 height 31
click at [773, 327] on textarea "New Google post New Google post" at bounding box center [767, 329] width 139 height 39
drag, startPoint x: 745, startPoint y: 329, endPoint x: 670, endPoint y: 326, distance: 74.5
click at [698, 326] on textarea "New Google post" at bounding box center [767, 329] width 139 height 39
type textarea "**********"
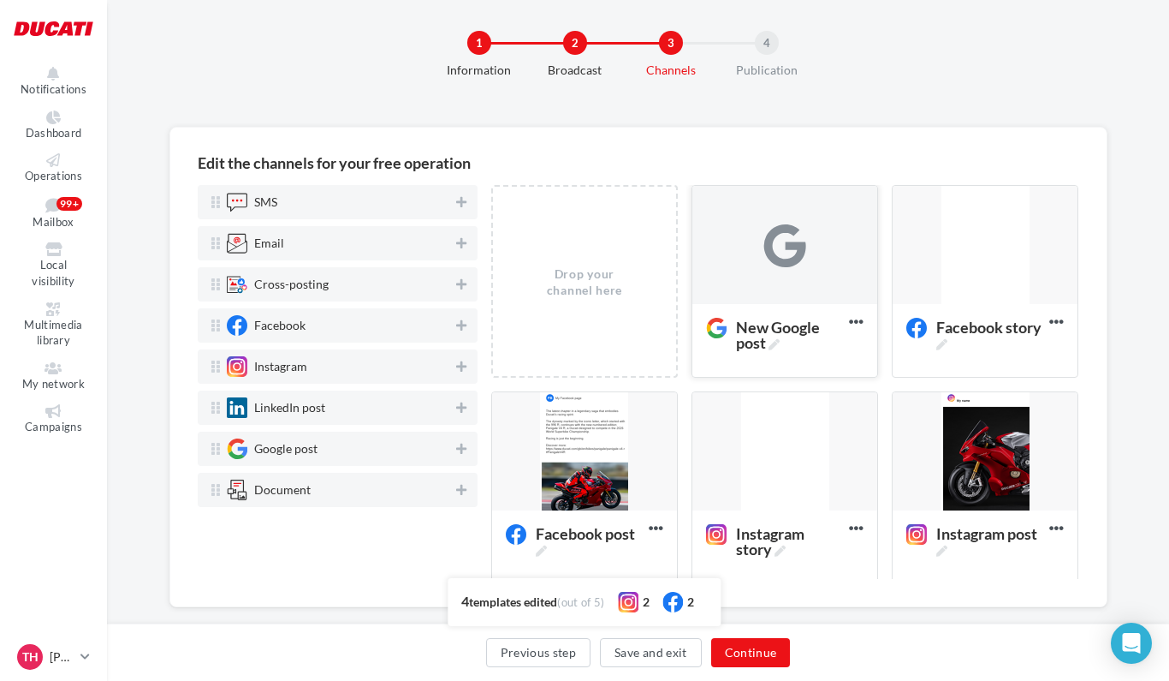
click at [778, 251] on div at bounding box center [785, 245] width 43 height 43
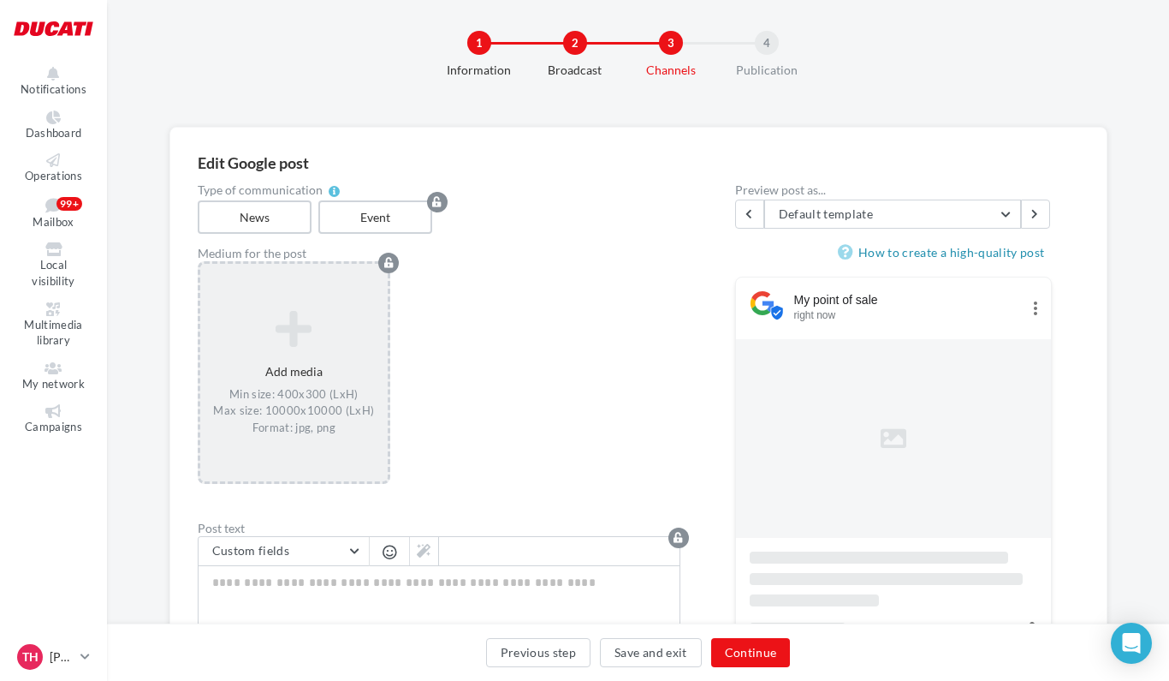
click at [319, 359] on div "Add media Min size: 400x300 (LxH) Max size: 10000x10000 (LxH) Format: jpg, png" at bounding box center [294, 372] width 188 height 143
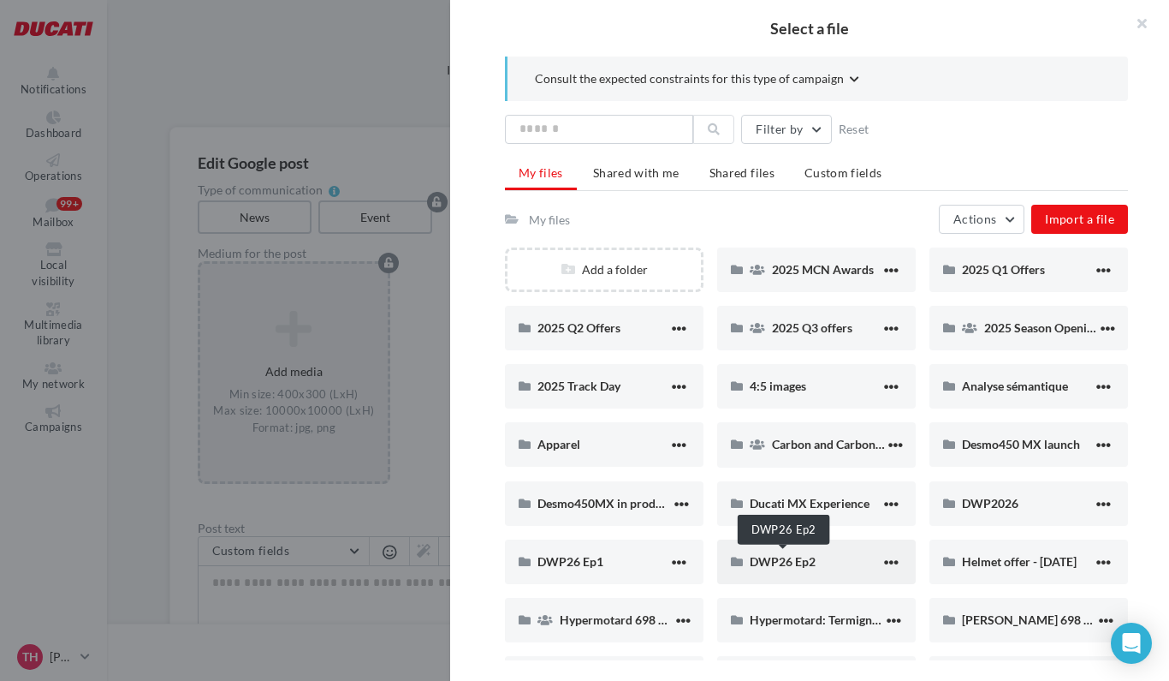
click at [789, 561] on span "DWP26 Ep2" at bounding box center [783, 561] width 66 height 15
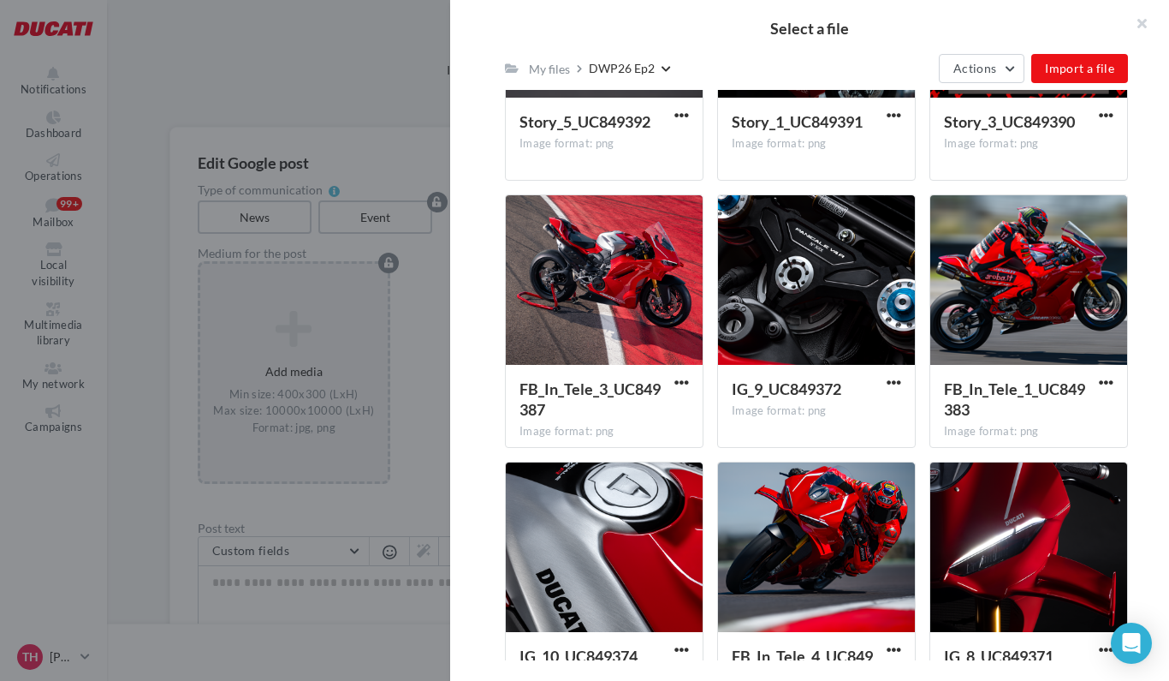
scroll to position [651, 0]
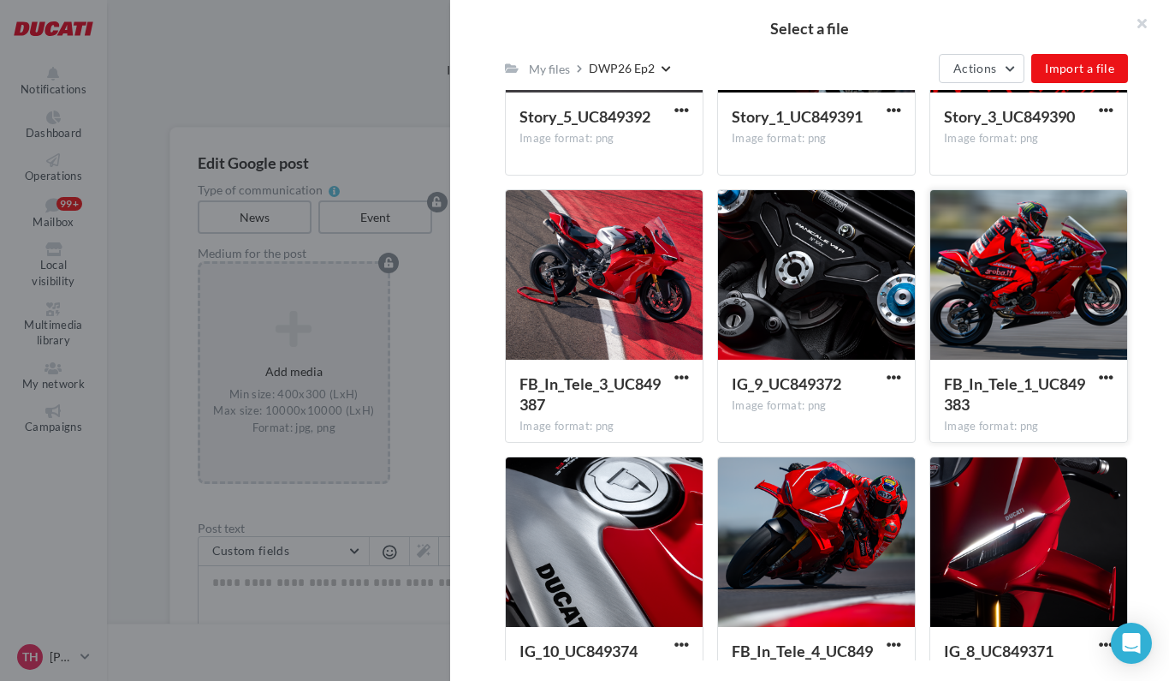
click at [1020, 262] on div at bounding box center [1029, 275] width 197 height 171
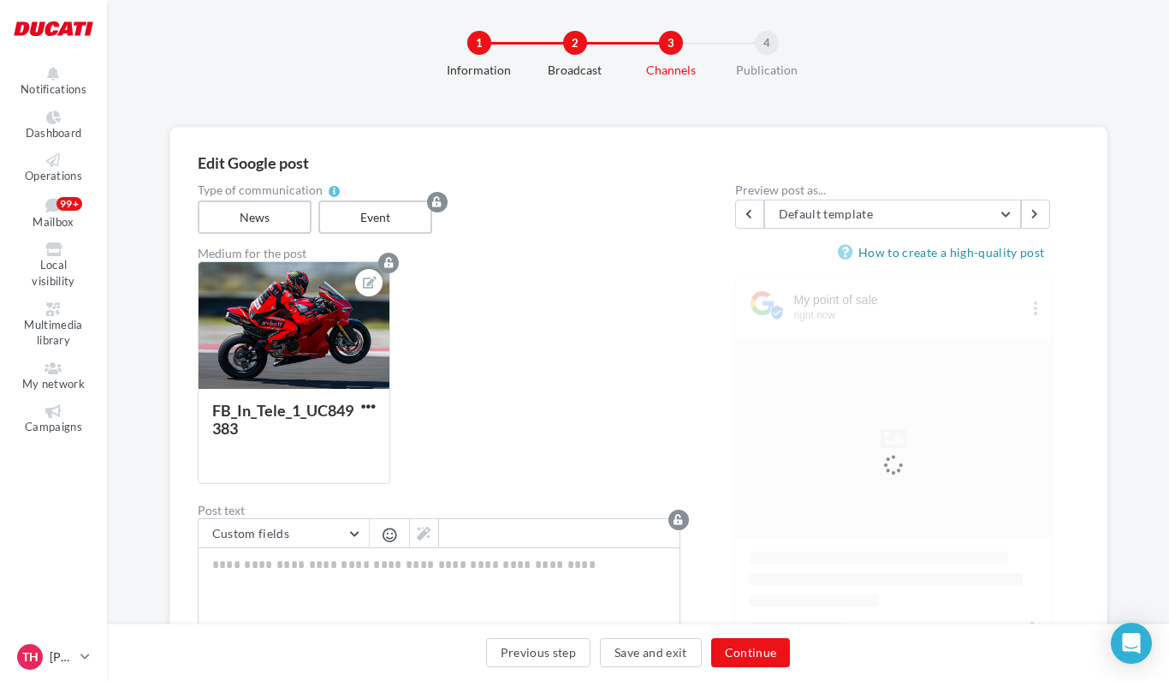
click at [467, 378] on div "FB_In_Tele_1_UC849383" at bounding box center [446, 379] width 497 height 236
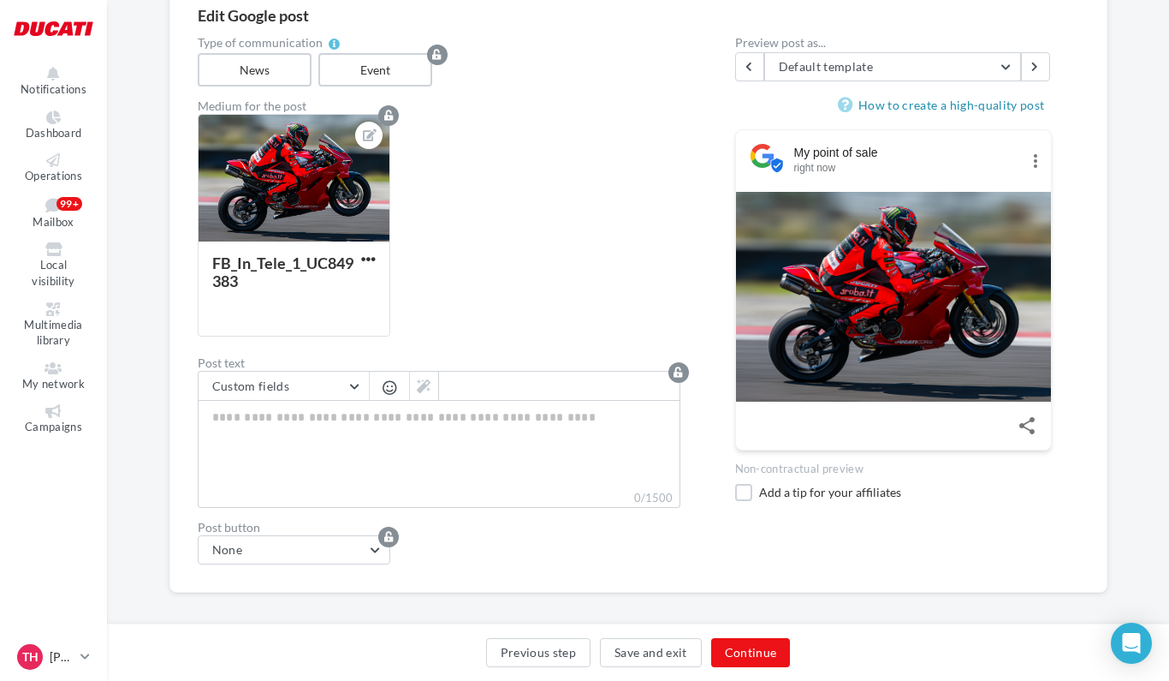
scroll to position [171, 0]
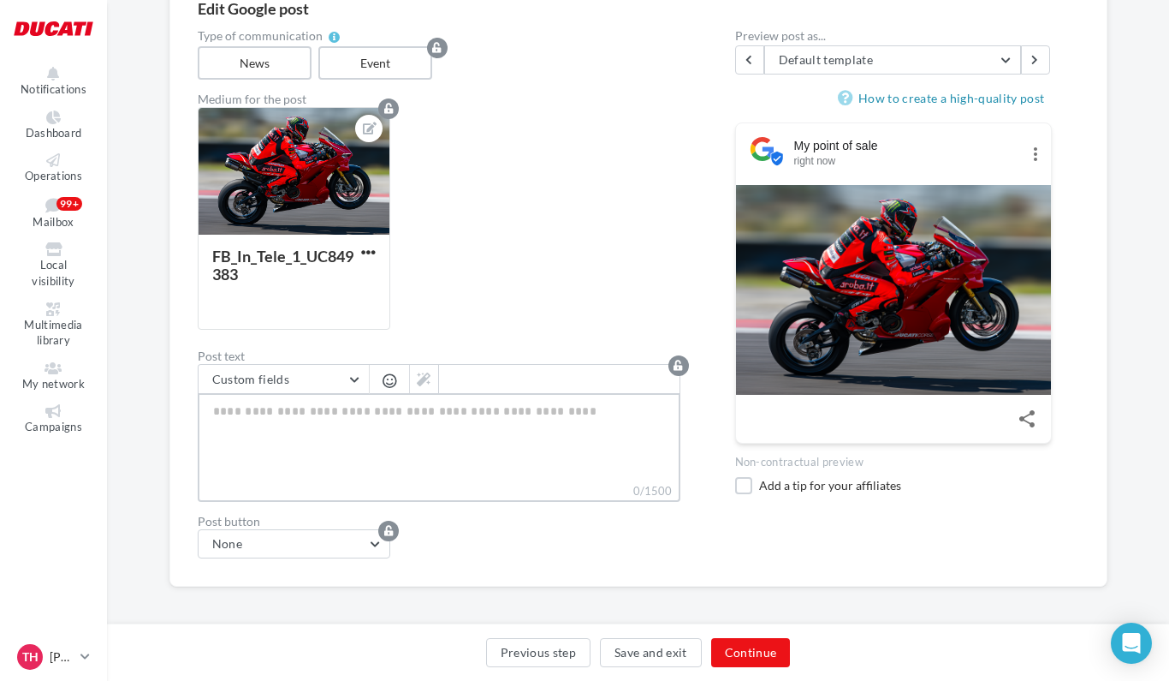
click at [368, 425] on textarea "0/1500" at bounding box center [439, 437] width 483 height 89
paste textarea "**********"
type textarea "**********"
click at [298, 438] on textarea "0/1500" at bounding box center [439, 437] width 483 height 89
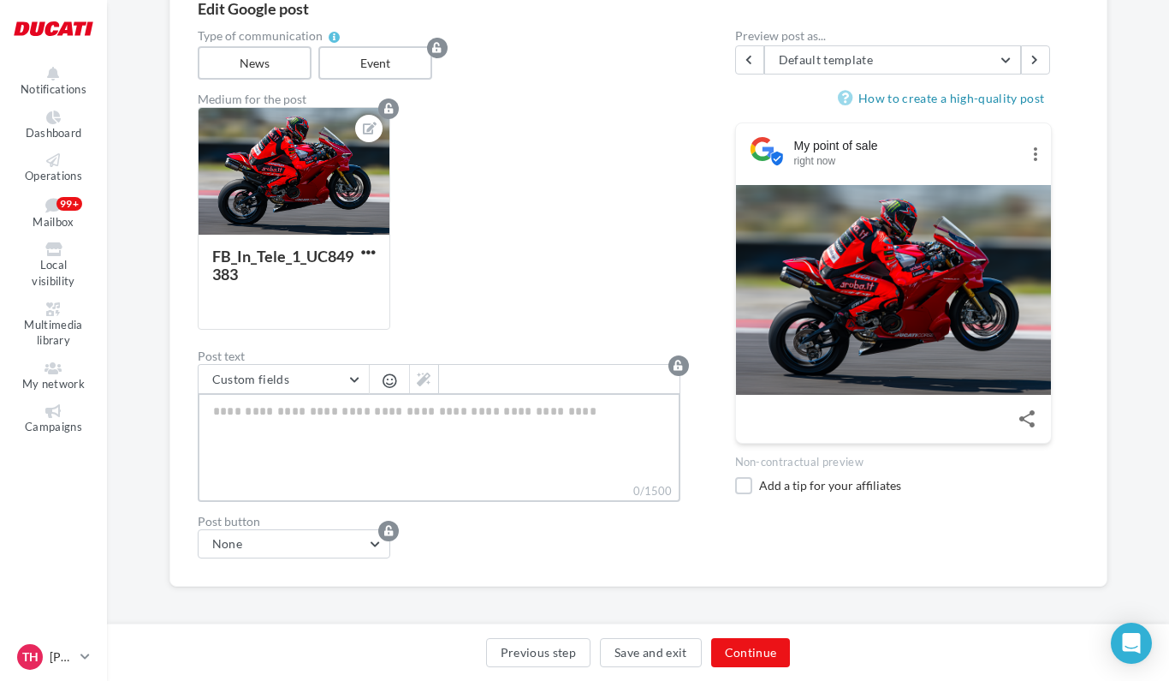
paste textarea "**********"
type textarea "**********"
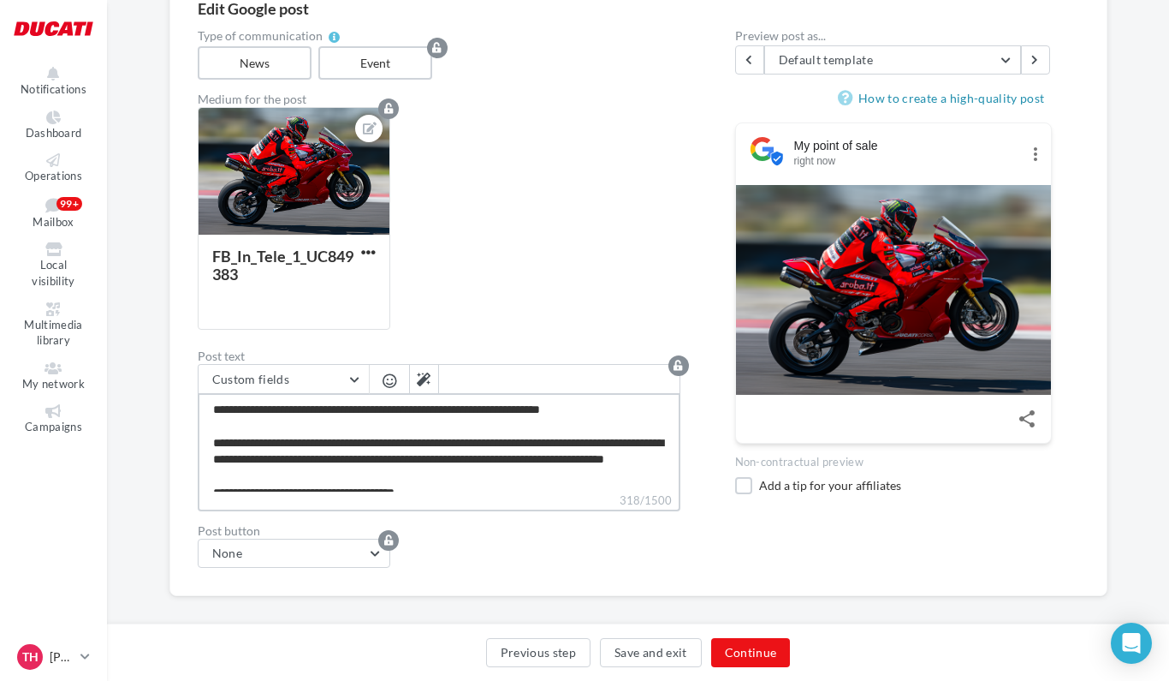
scroll to position [25, 0]
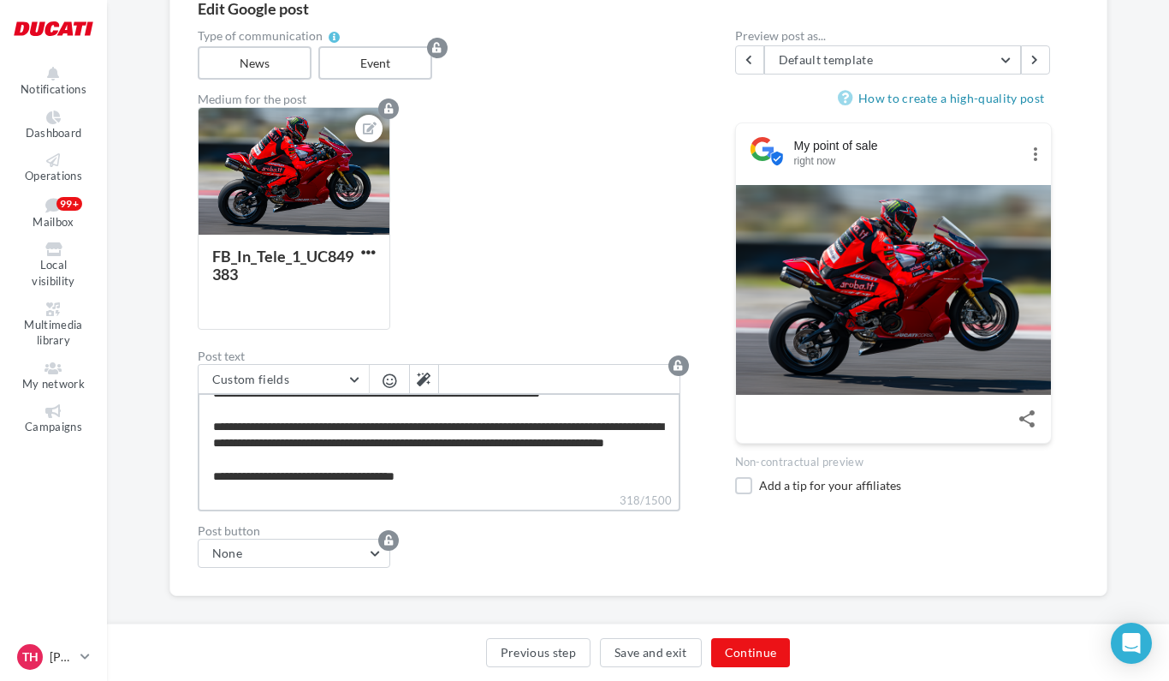
type textarea "**********"
drag, startPoint x: 363, startPoint y: 483, endPoint x: 508, endPoint y: 483, distance: 144.7
click at [508, 483] on textarea "**********" at bounding box center [439, 442] width 483 height 98
type textarea "**********"
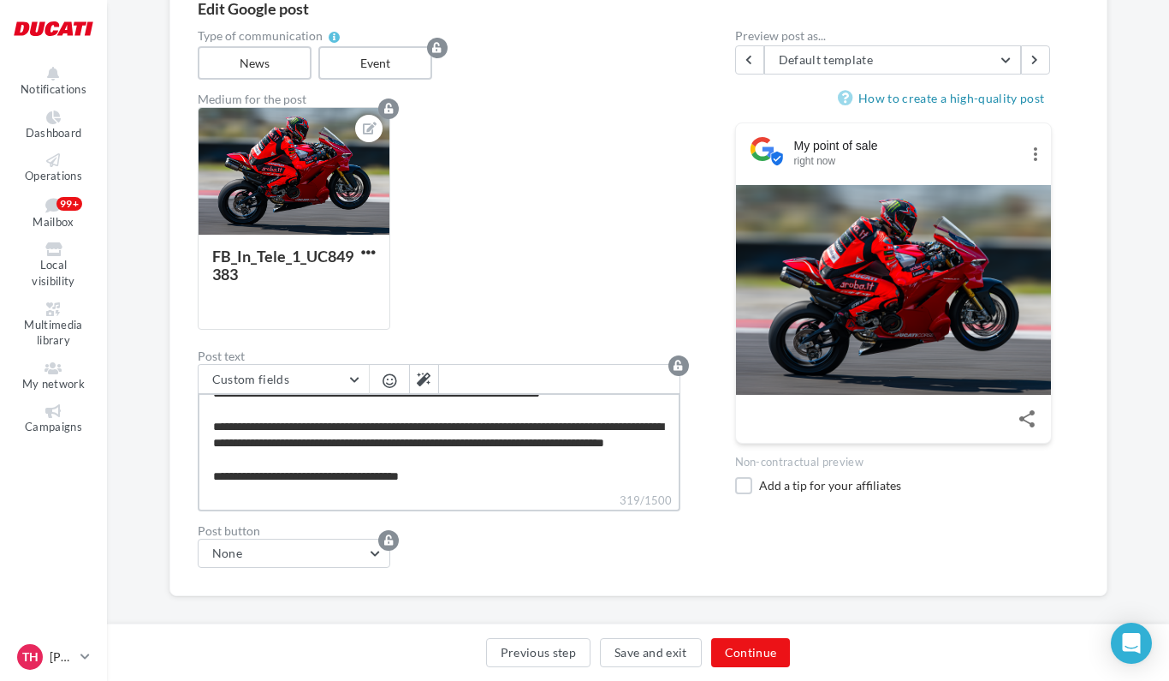
type textarea "**********"
click at [339, 566] on button "None" at bounding box center [294, 552] width 193 height 29
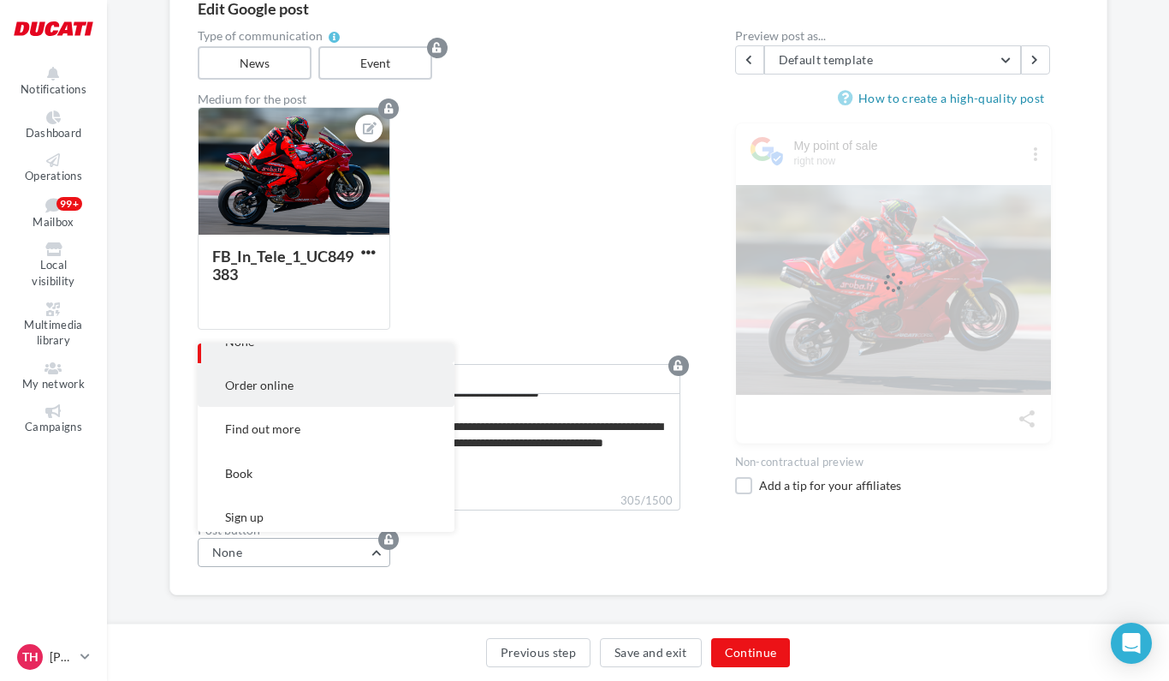
scroll to position [70, 0]
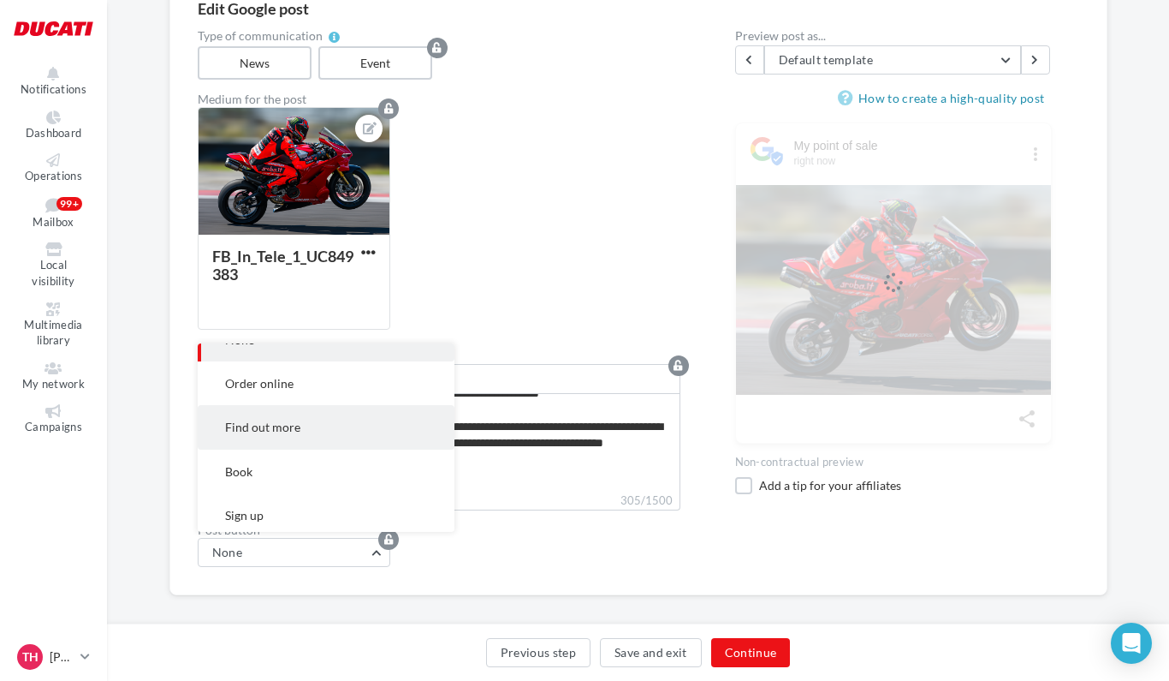
click at [300, 439] on button "Find out more" at bounding box center [326, 427] width 257 height 44
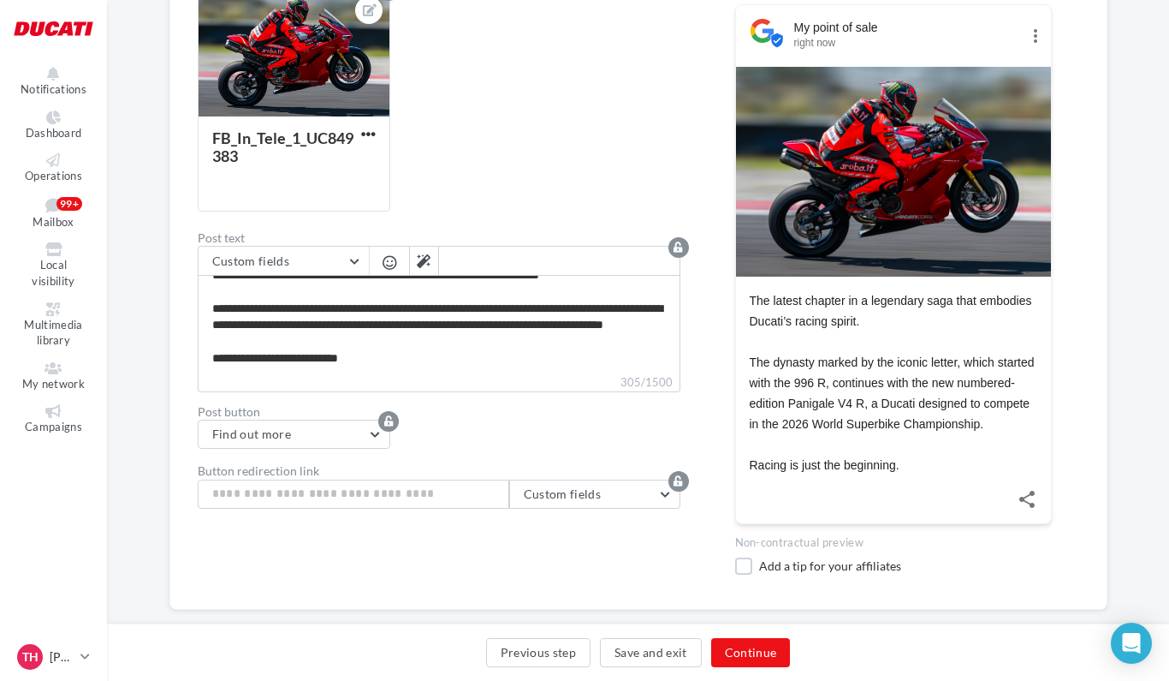
scroll to position [295, 0]
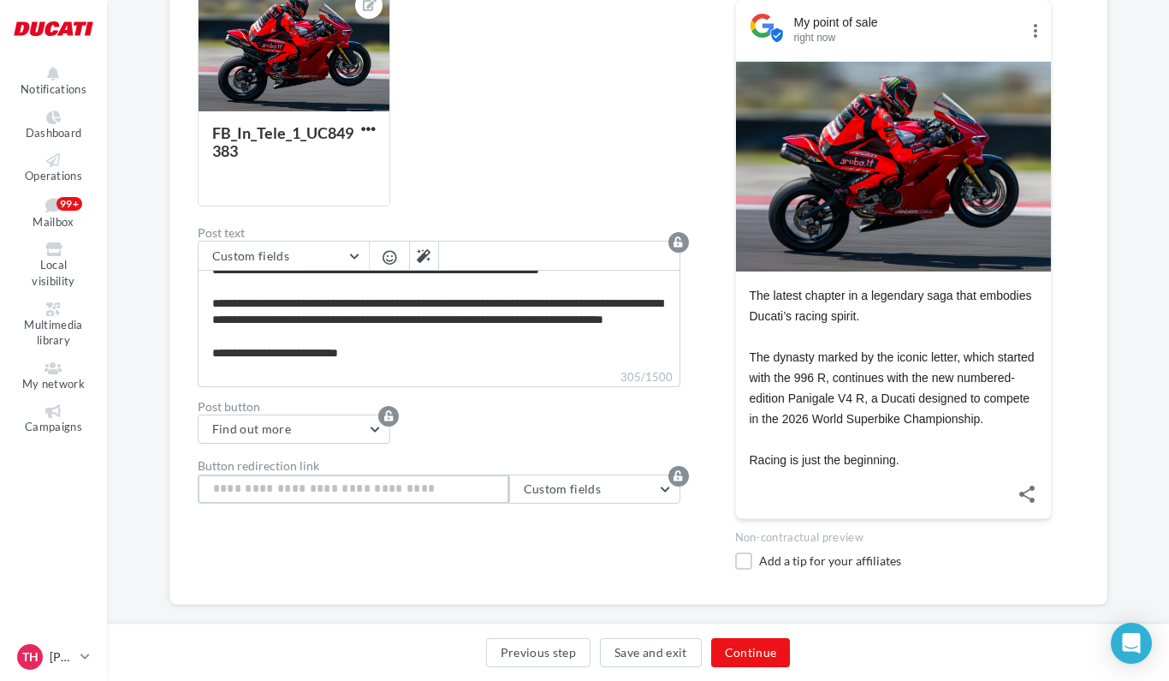
click at [346, 492] on input "Button redirection link" at bounding box center [354, 488] width 312 height 29
paste input "**********"
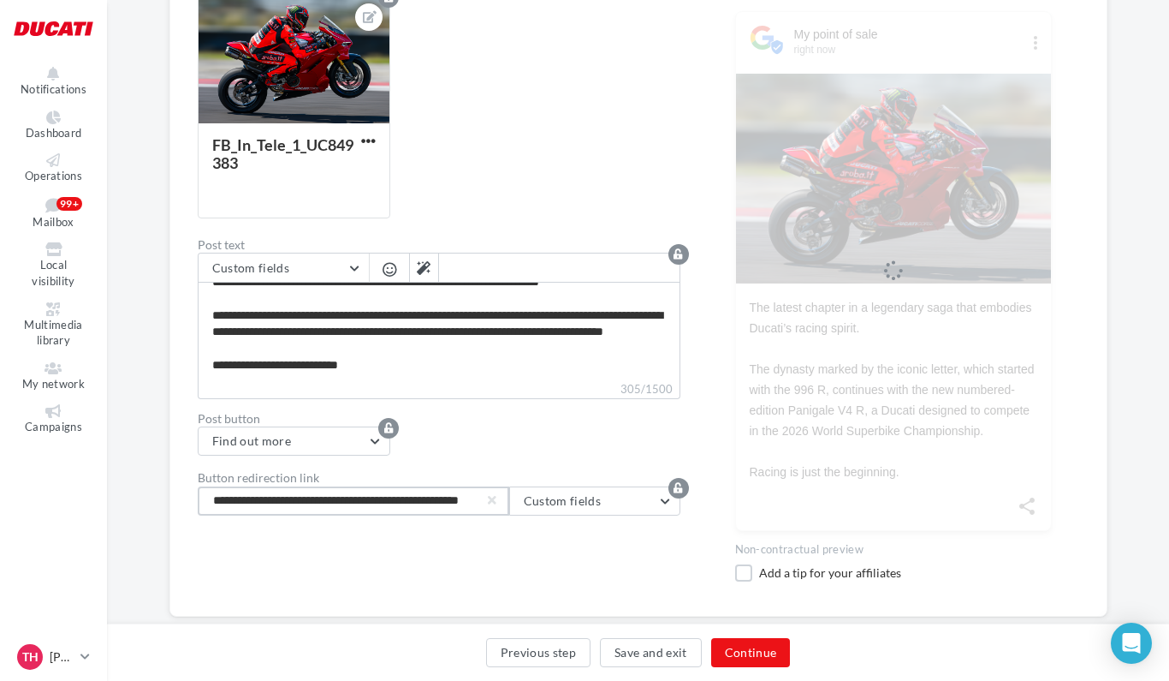
scroll to position [319, 0]
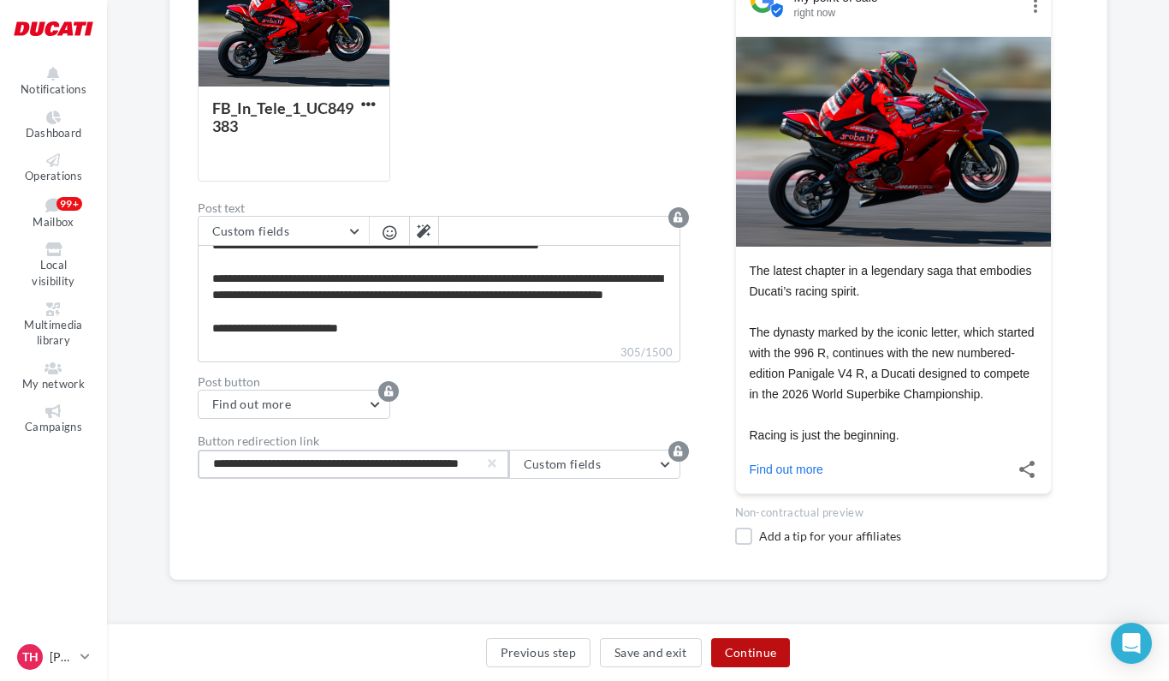
type input "**********"
click at [750, 644] on button "Continue" at bounding box center [751, 652] width 80 height 29
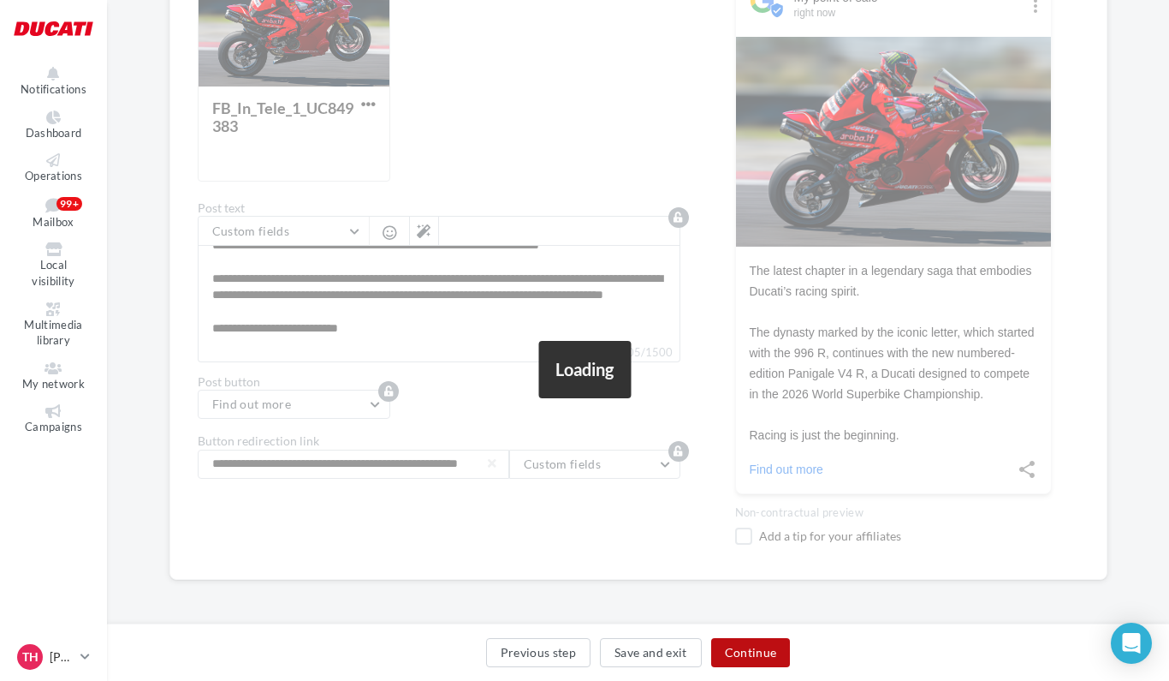
scroll to position [45, 0]
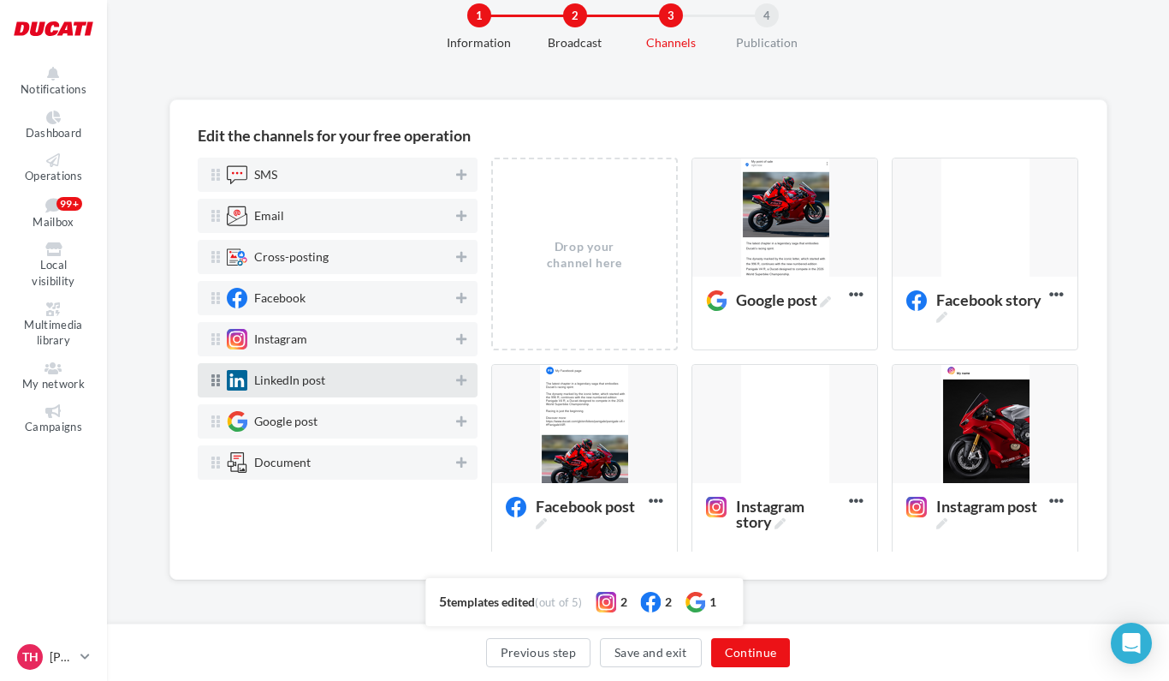
click at [453, 384] on div "LinkedIn post" at bounding box center [329, 380] width 248 height 21
click at [460, 382] on icon at bounding box center [461, 380] width 10 height 12
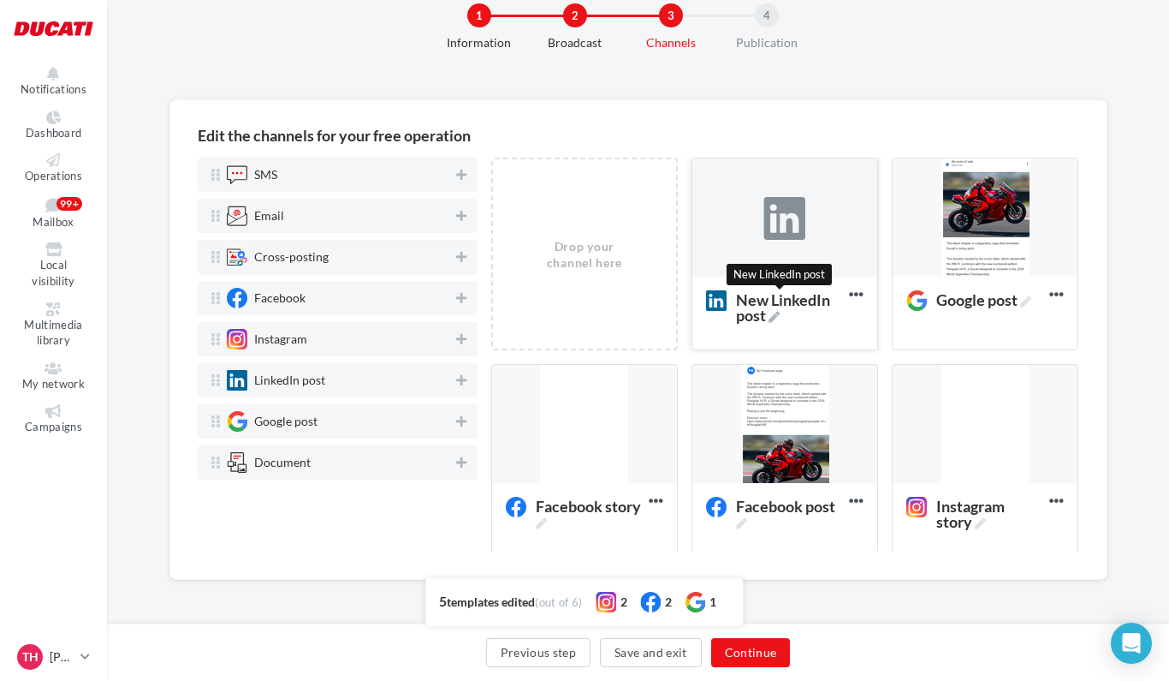
click at [774, 313] on icon at bounding box center [774, 317] width 11 height 11
click at [774, 313] on textarea "New LinkedIn post New LinkedIn post" at bounding box center [767, 307] width 139 height 49
drag, startPoint x: 740, startPoint y: 300, endPoint x: 657, endPoint y: 296, distance: 82.3
click at [698, 296] on textarea "New LinkedIn post" at bounding box center [767, 307] width 139 height 49
type textarea "**********"
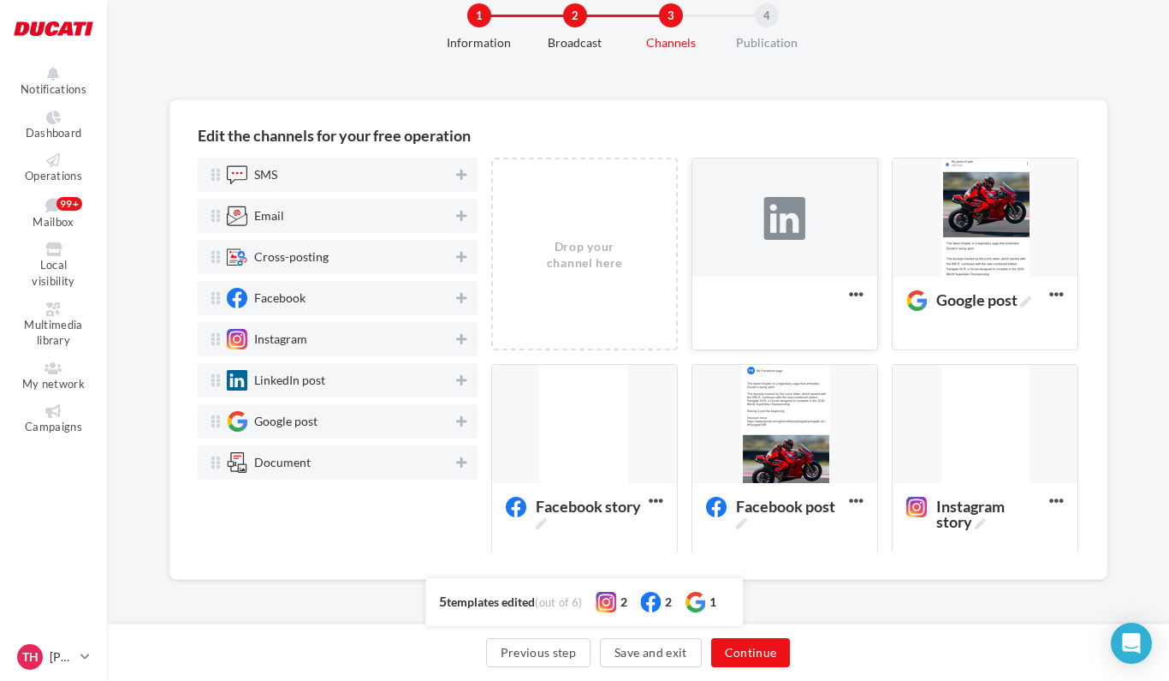
click at [813, 238] on div at bounding box center [785, 218] width 185 height 120
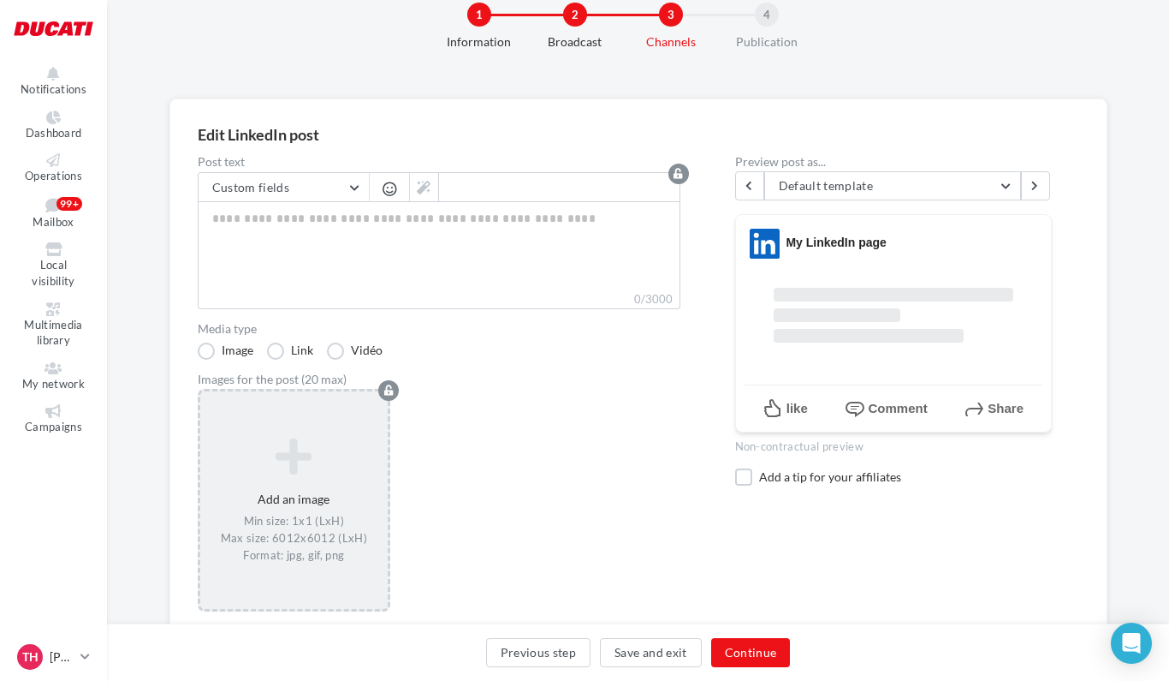
click at [301, 473] on icon at bounding box center [294, 456] width 175 height 41
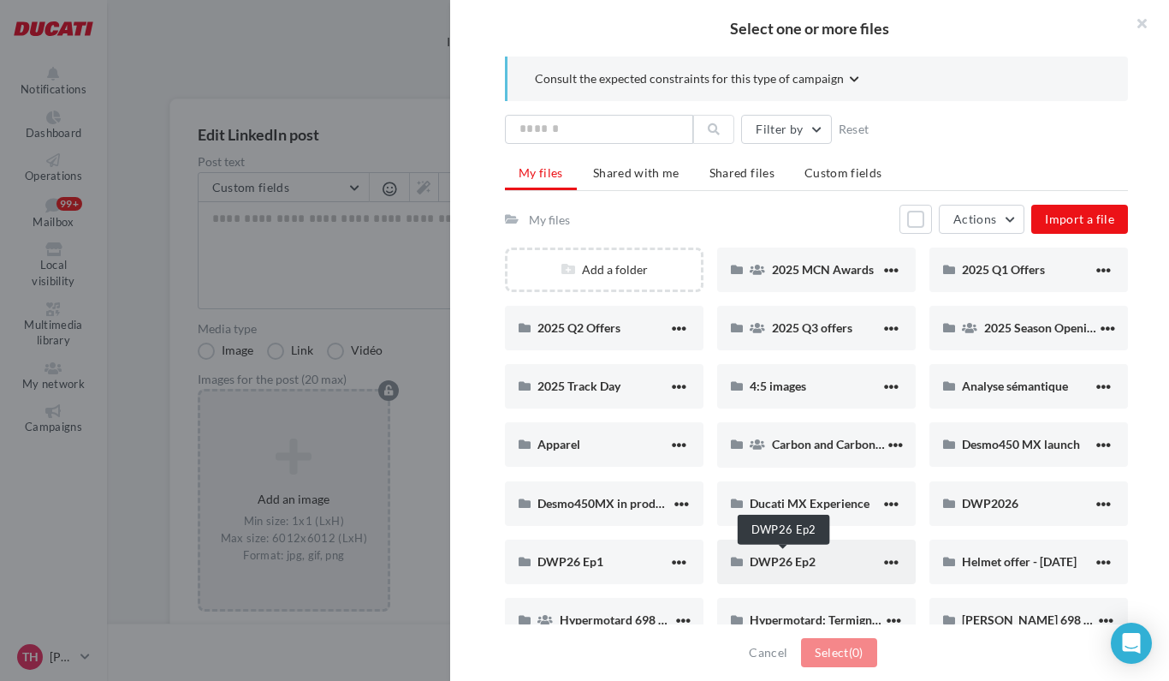
click at [779, 561] on span "DWP26 Ep2" at bounding box center [783, 561] width 66 height 15
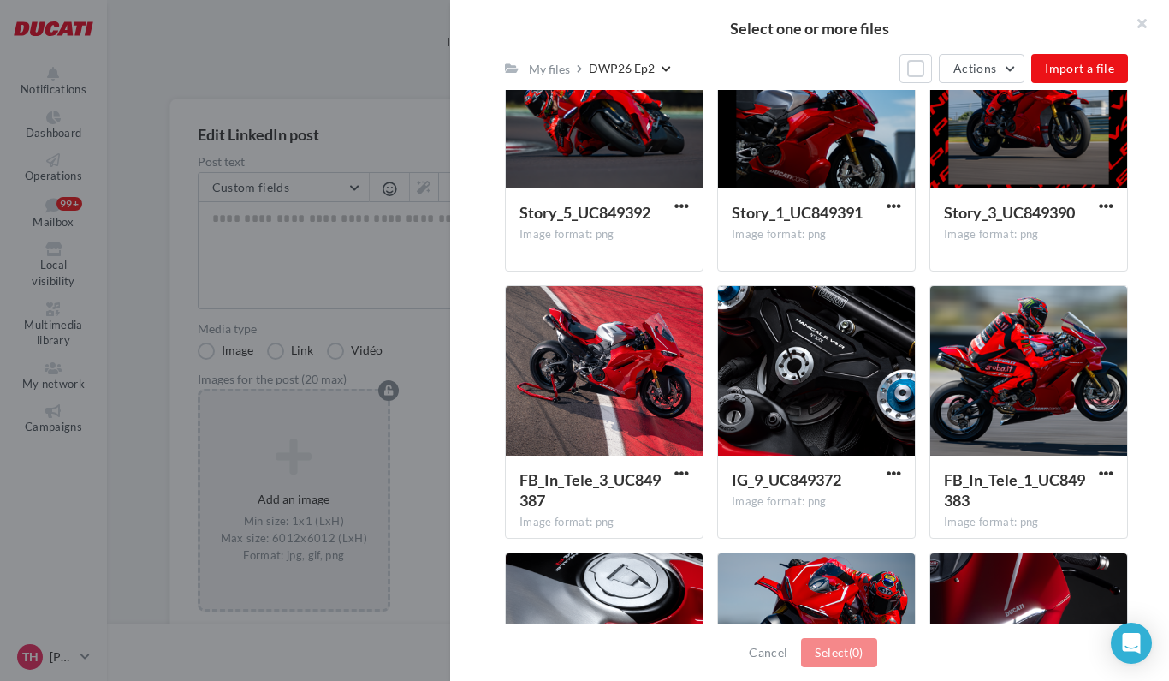
scroll to position [689, 0]
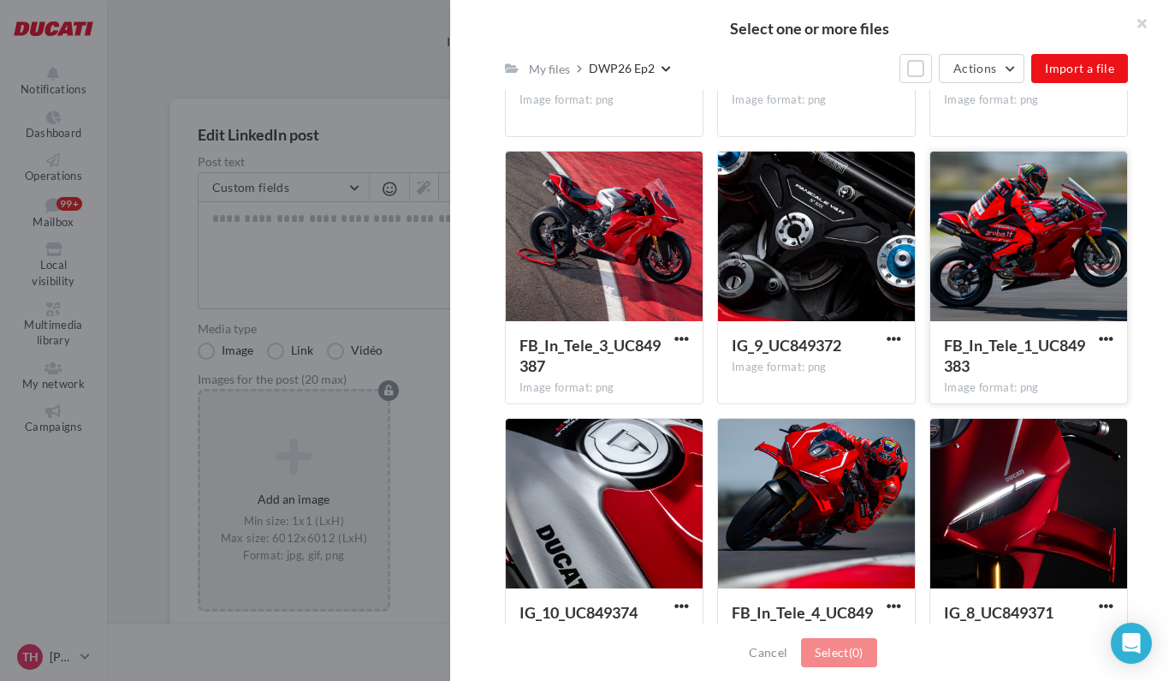
click at [985, 268] on div at bounding box center [1029, 237] width 197 height 171
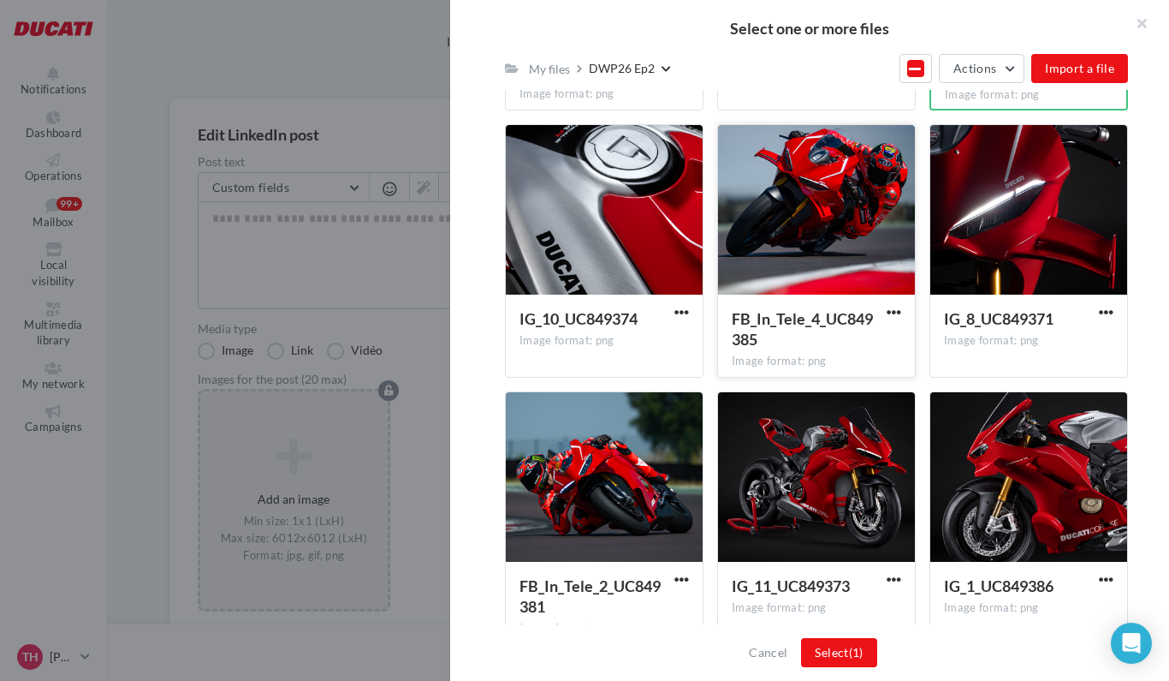
scroll to position [1058, 0]
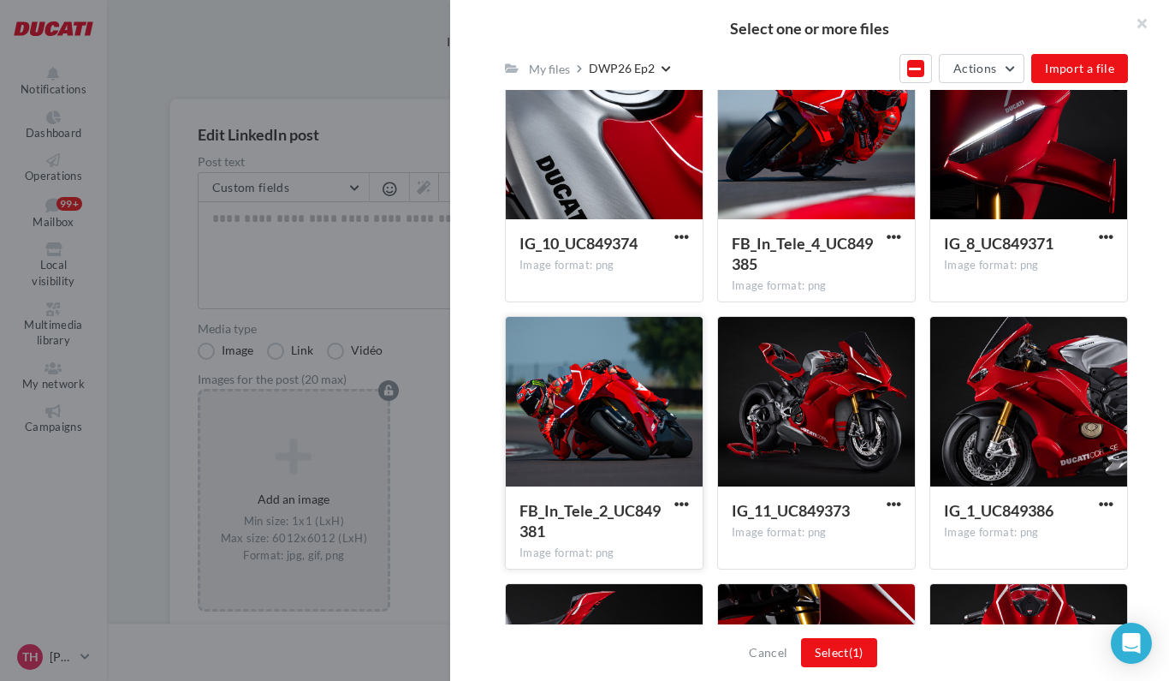
click at [645, 420] on div at bounding box center [604, 402] width 197 height 171
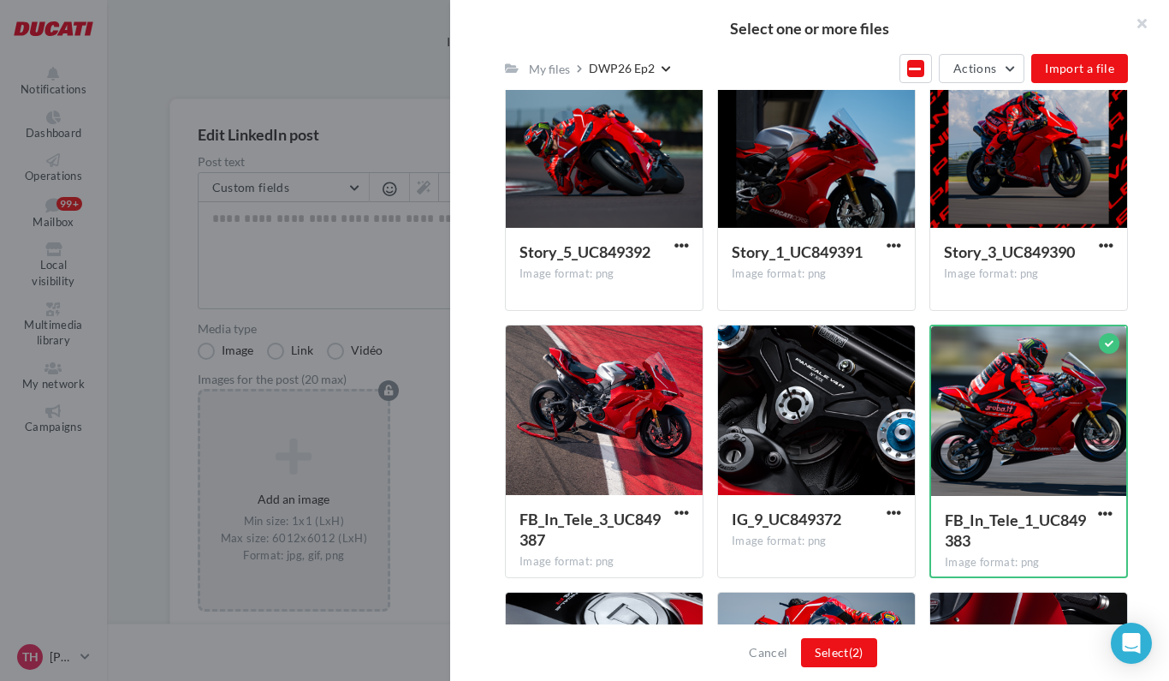
scroll to position [524, 0]
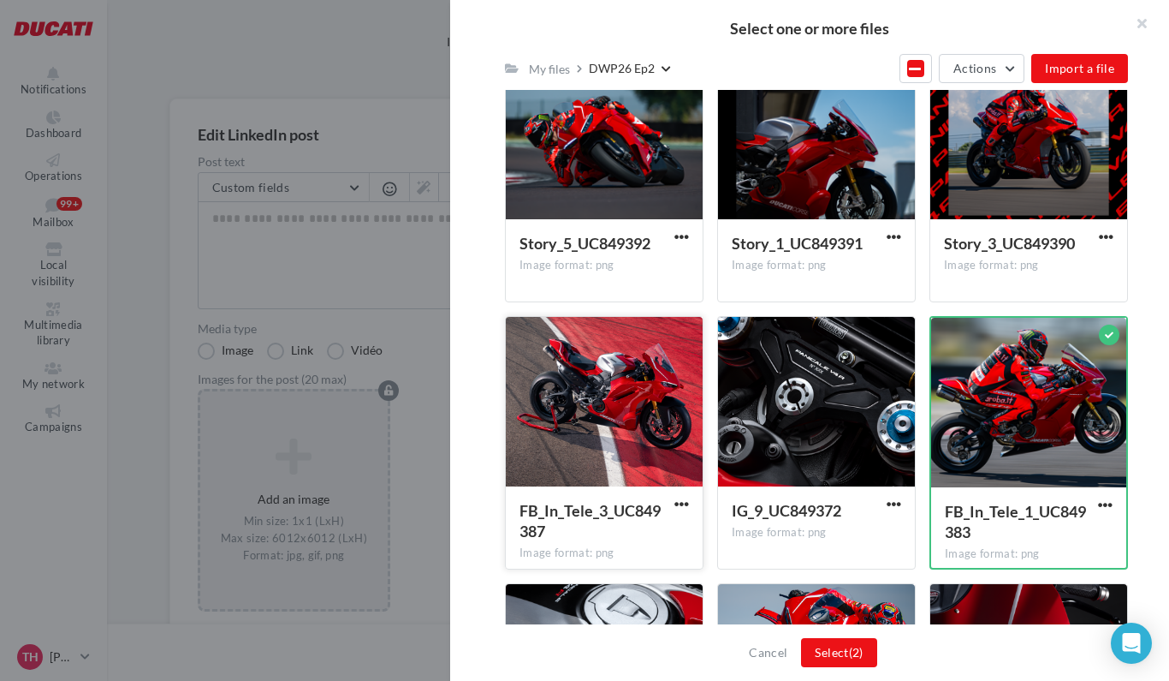
click at [634, 382] on div at bounding box center [604, 402] width 197 height 171
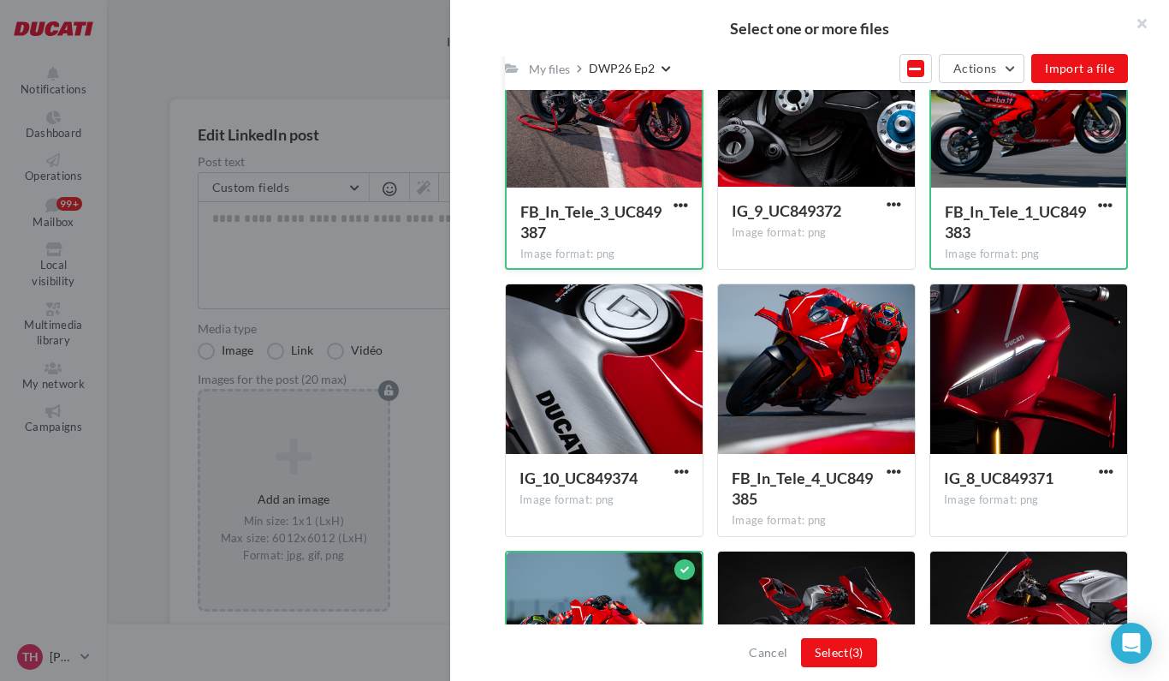
scroll to position [901, 0]
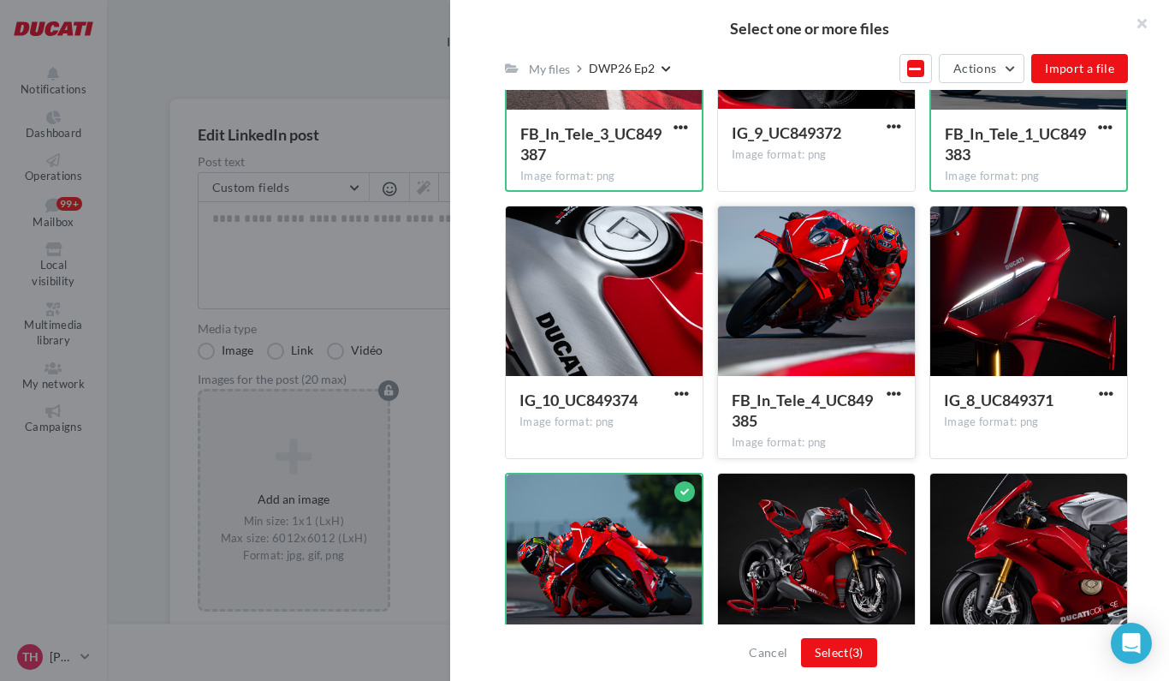
click at [805, 312] on div at bounding box center [816, 291] width 197 height 171
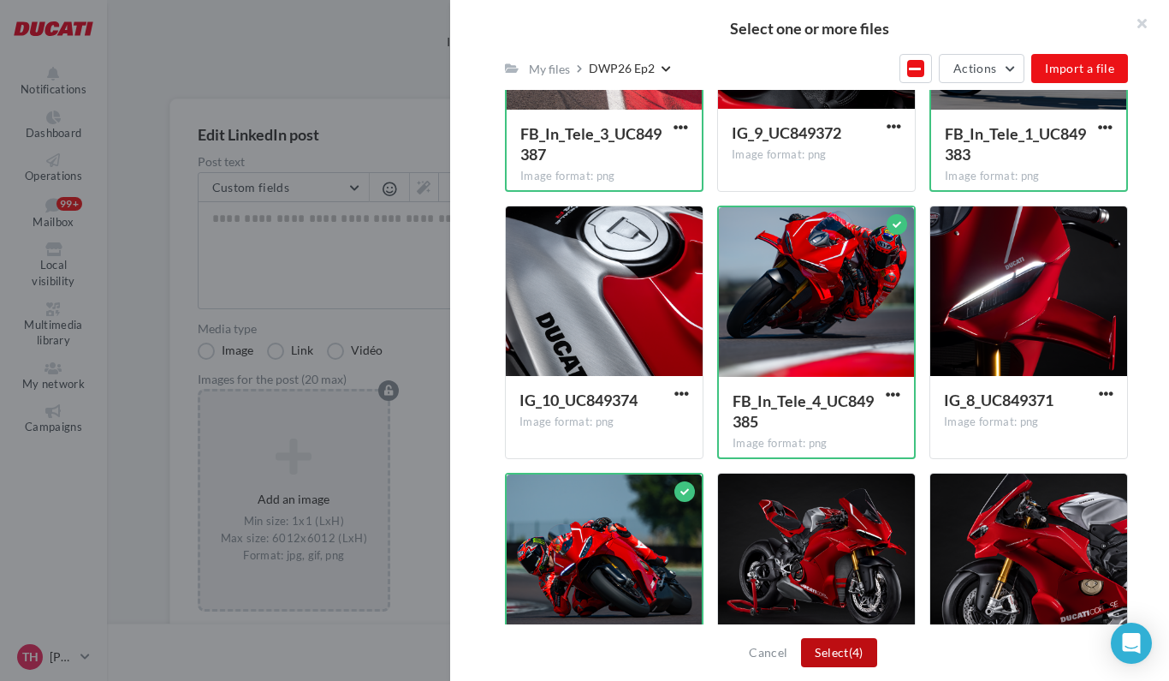
click at [850, 655] on button "Select (4)" at bounding box center [838, 652] width 75 height 29
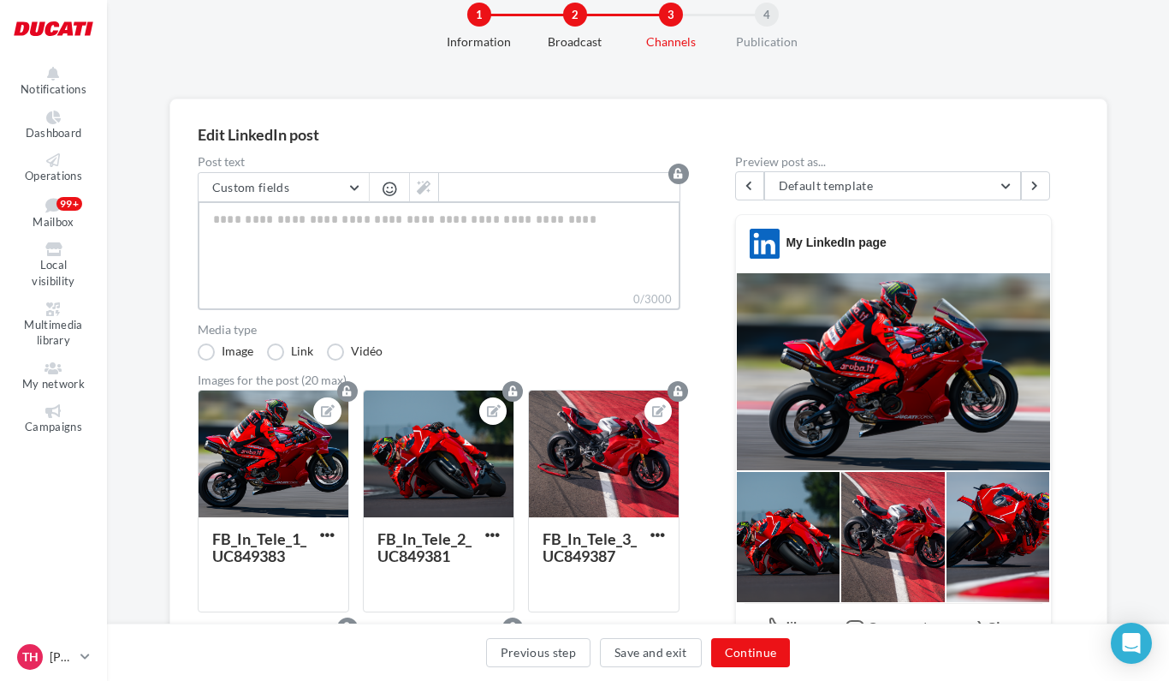
click at [281, 254] on textarea "0/3000" at bounding box center [439, 245] width 483 height 89
paste textarea "**********"
type textarea "**********"
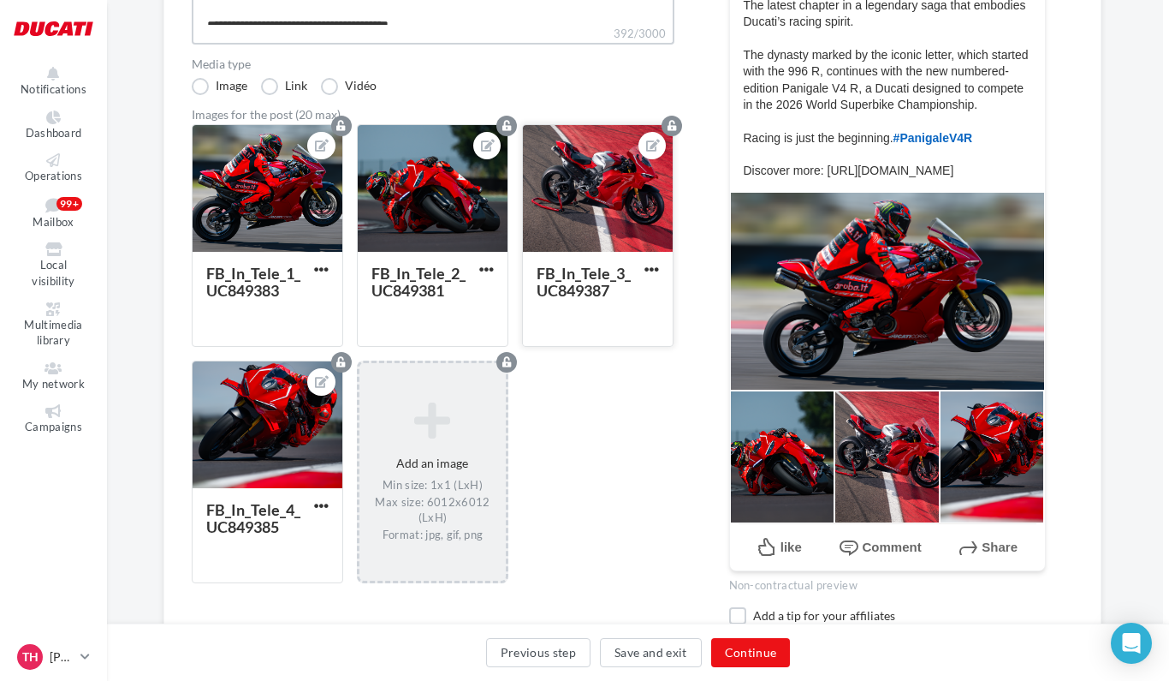
scroll to position [325, 3]
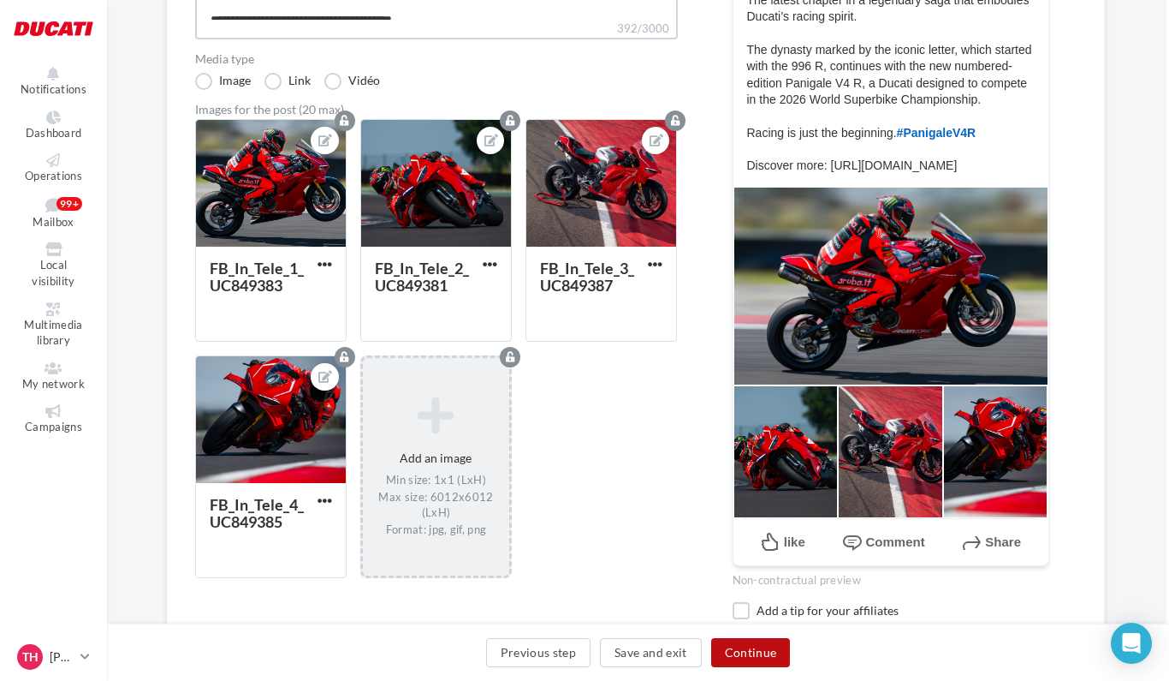
type textarea "**********"
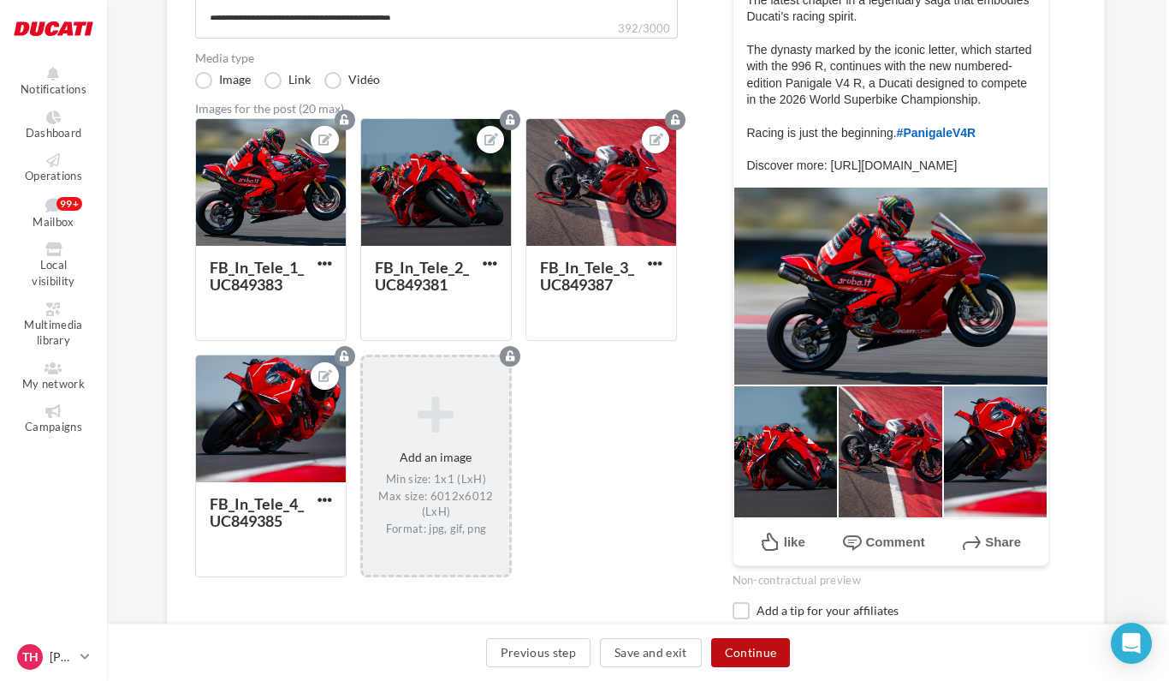
click at [751, 655] on button "Continue" at bounding box center [751, 652] width 80 height 29
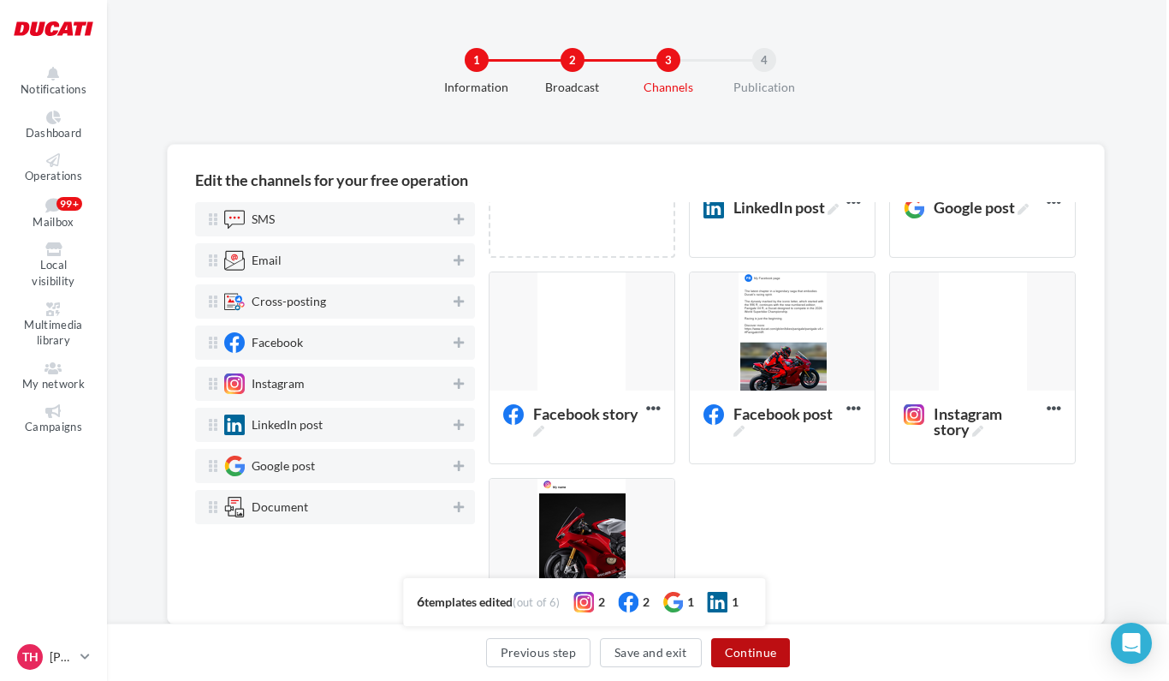
scroll to position [145, 0]
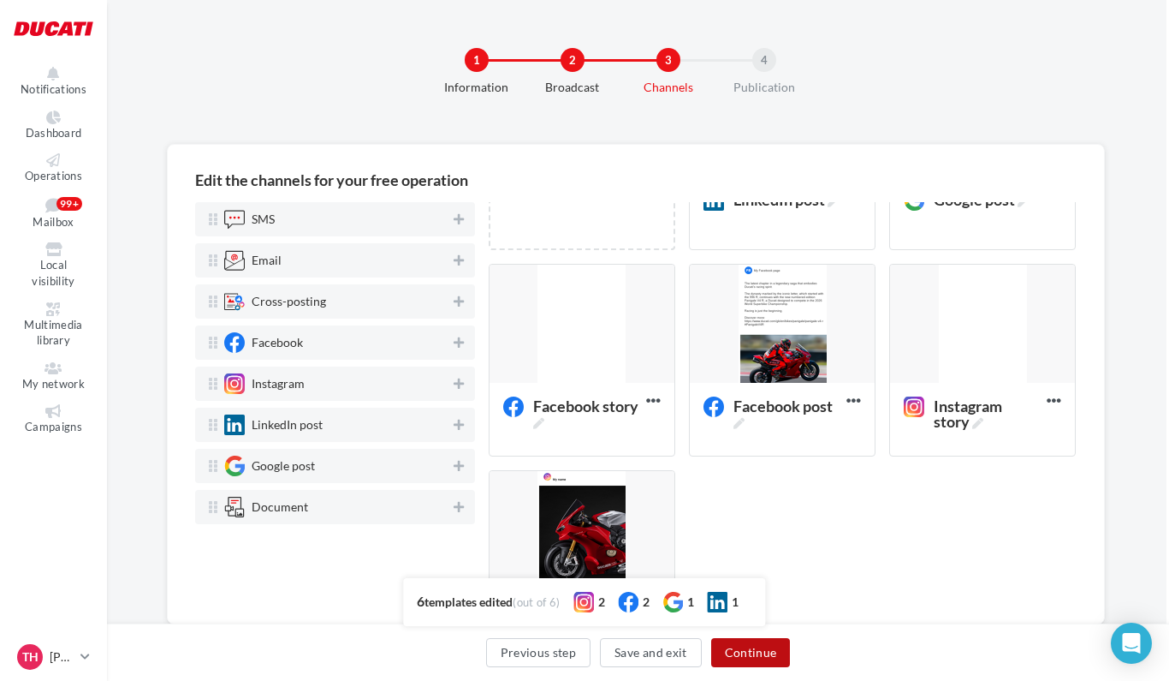
click at [765, 655] on button "Continue" at bounding box center [751, 652] width 80 height 29
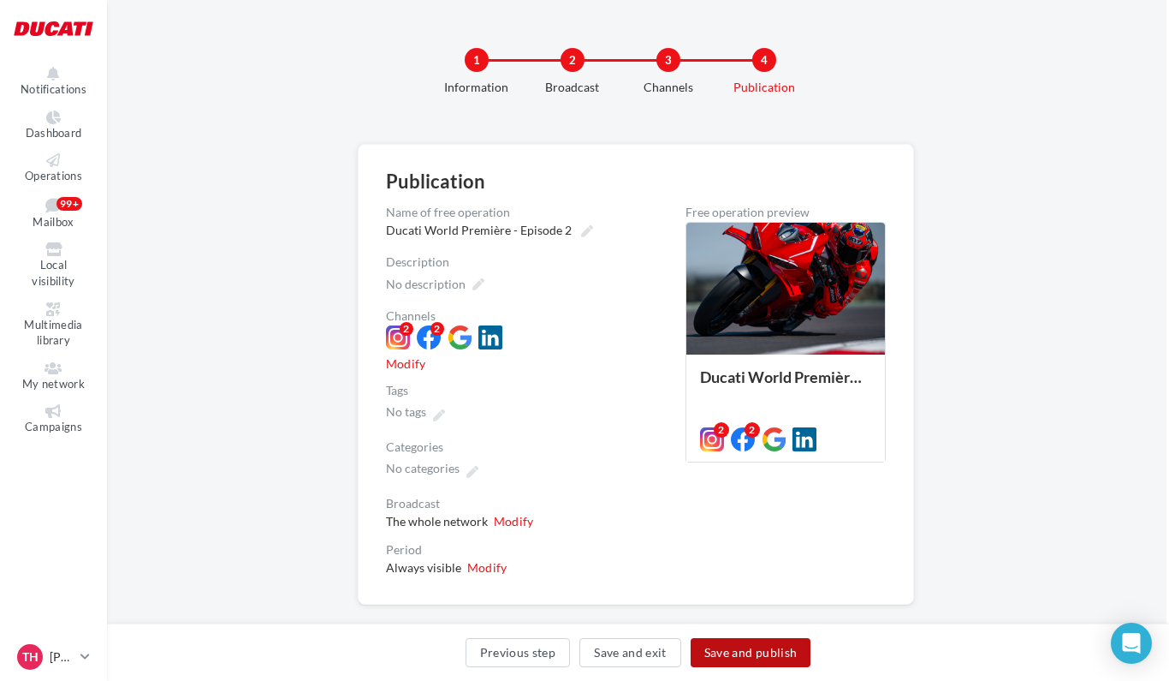
click at [752, 653] on button "Save and publish" at bounding box center [751, 652] width 121 height 29
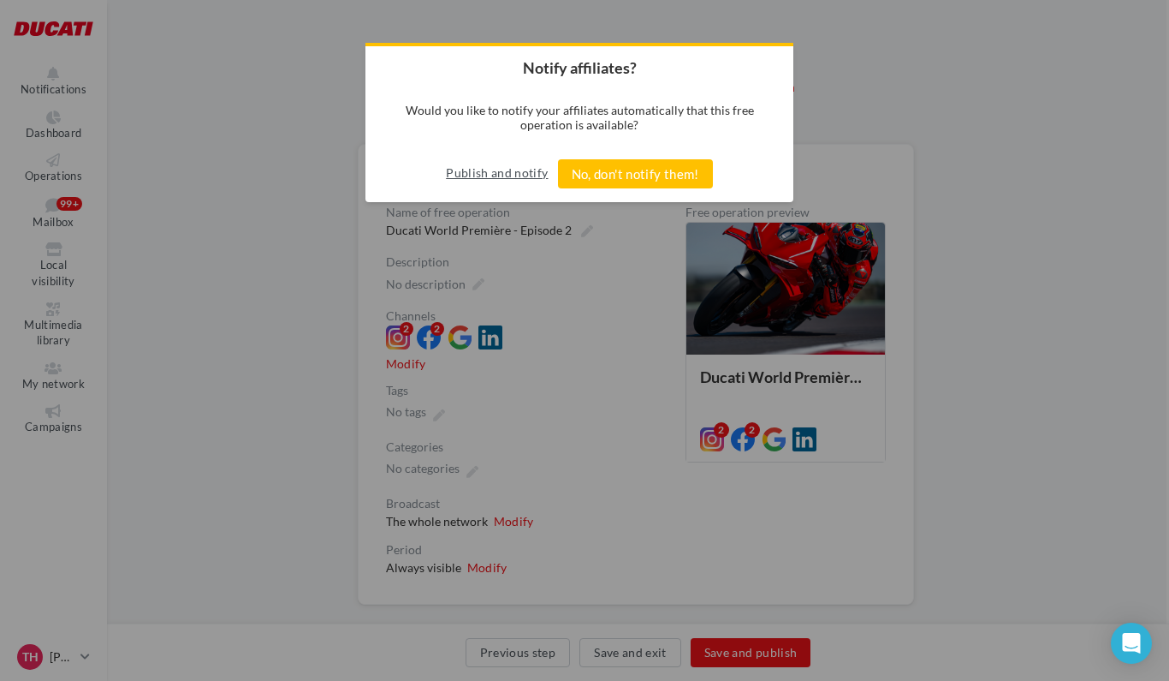
click at [501, 175] on button "Publish and notify" at bounding box center [497, 172] width 102 height 27
